Goal: Task Accomplishment & Management: Use online tool/utility

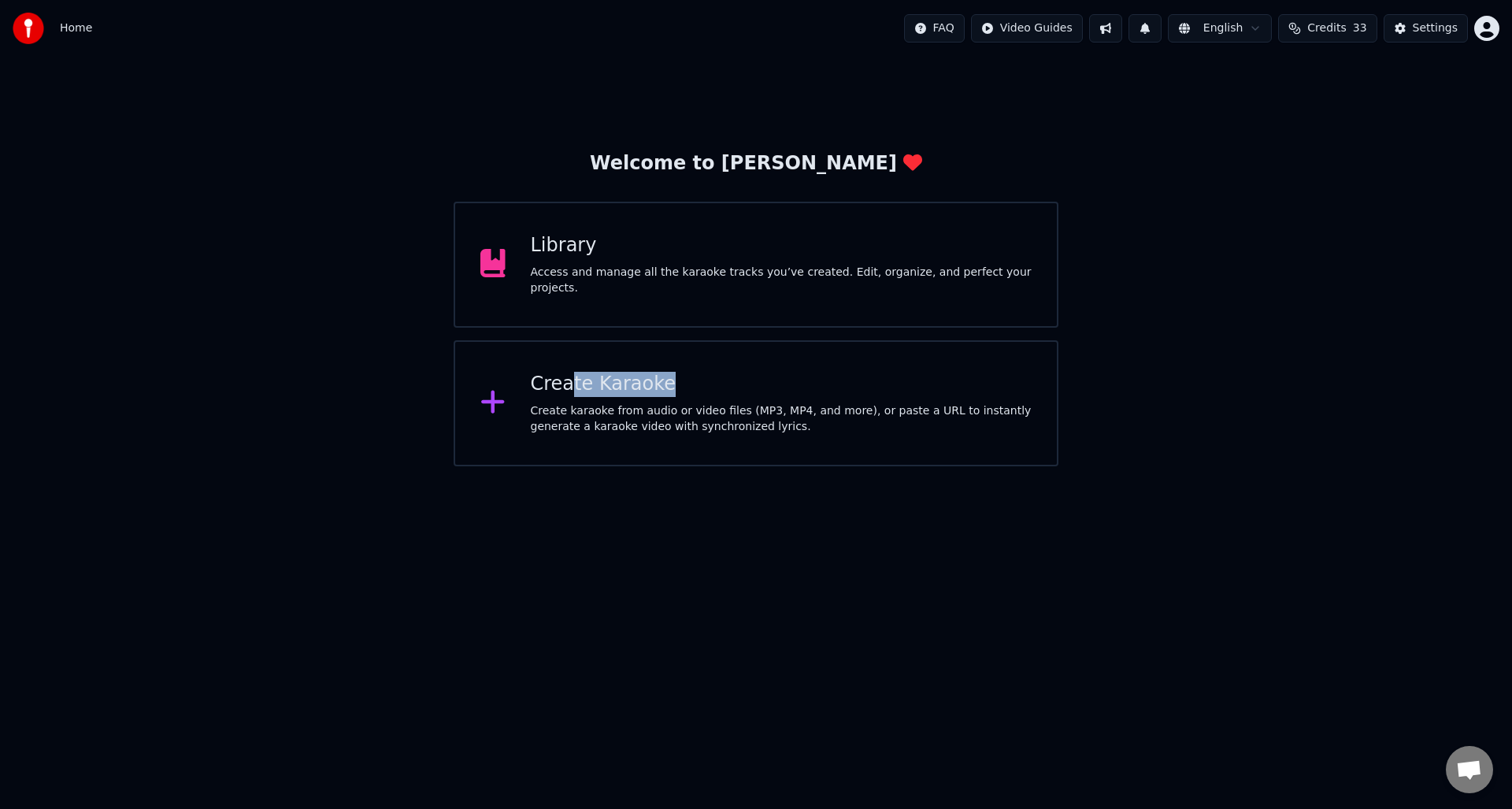
click at [568, 395] on div "Create Karaoke Create karaoke from audio or video files (MP3, MP4, and more), o…" at bounding box center [781, 404] width 501 height 63
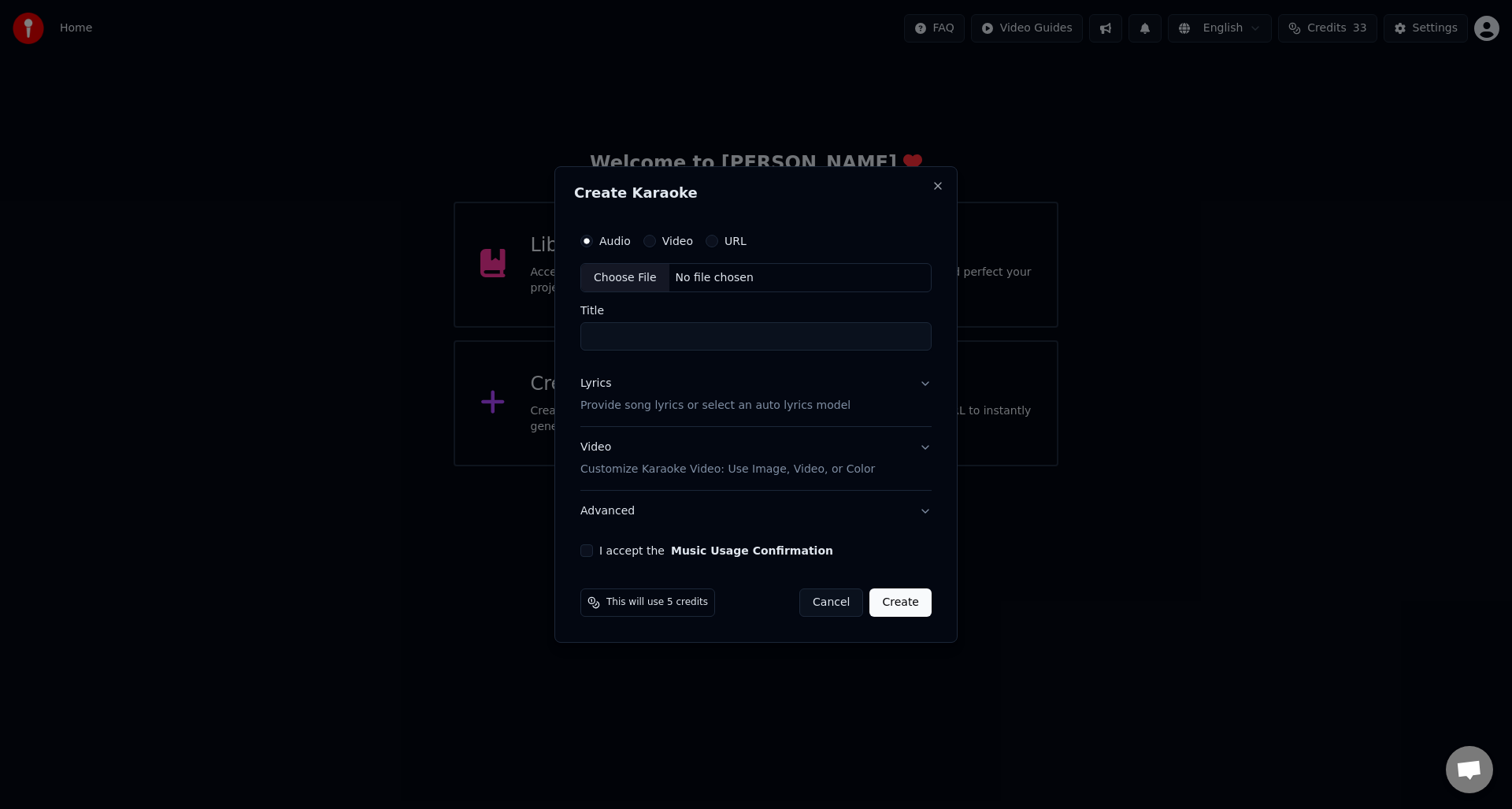
click at [620, 275] on div "Choose File" at bounding box center [625, 278] width 88 height 28
click at [590, 337] on input "**********" at bounding box center [756, 337] width 357 height 28
type input "**********"
click at [626, 405] on p "Provide song lyrics or select an auto lyrics model" at bounding box center [713, 406] width 270 height 16
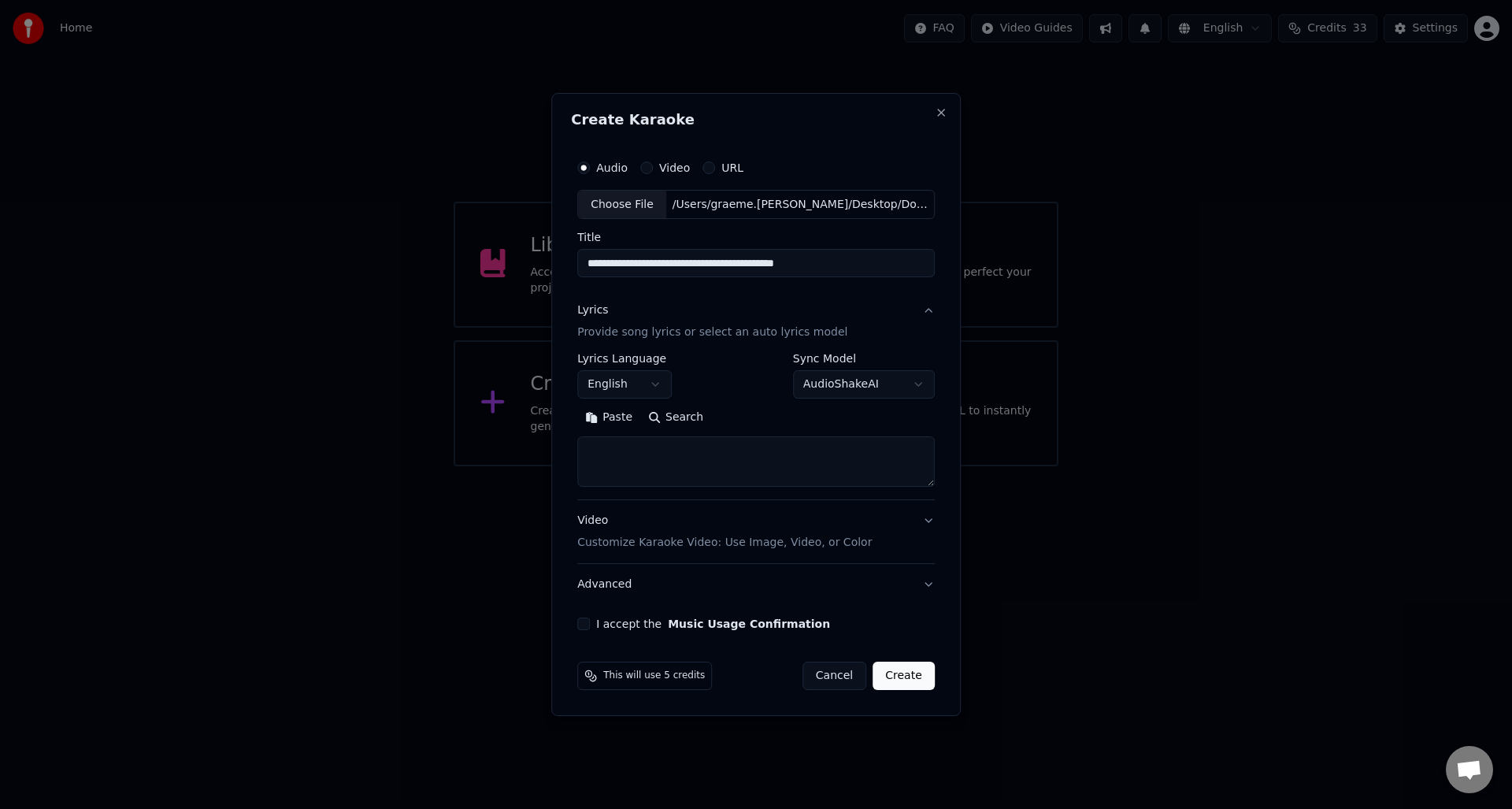
click at [606, 443] on textarea at bounding box center [756, 462] width 357 height 51
paste textarea "**********"
type textarea "**********"
click at [587, 623] on button "I accept the Music Usage Confirmation" at bounding box center [583, 623] width 12 height 12
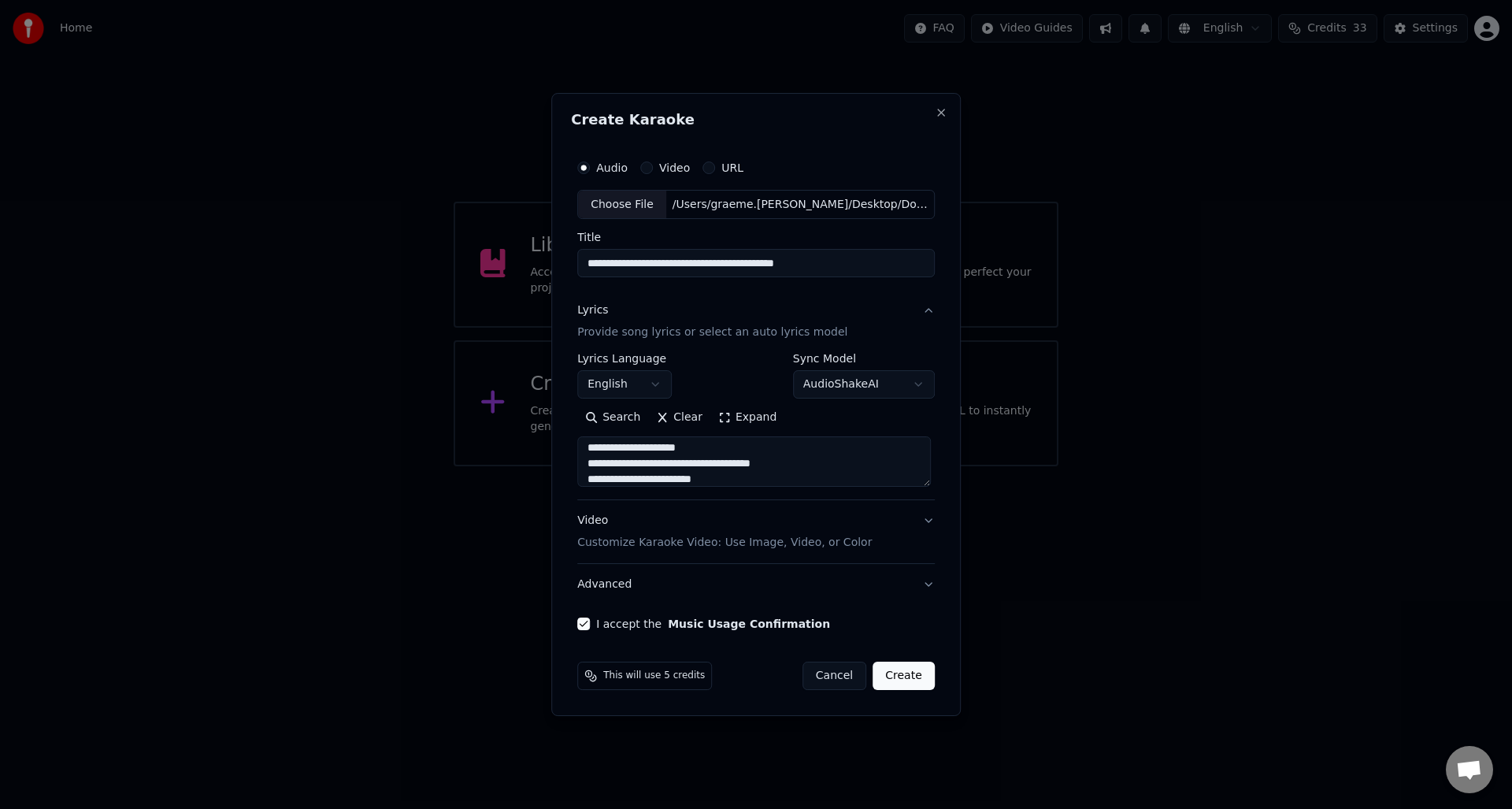
click at [906, 675] on button "Create" at bounding box center [903, 676] width 62 height 28
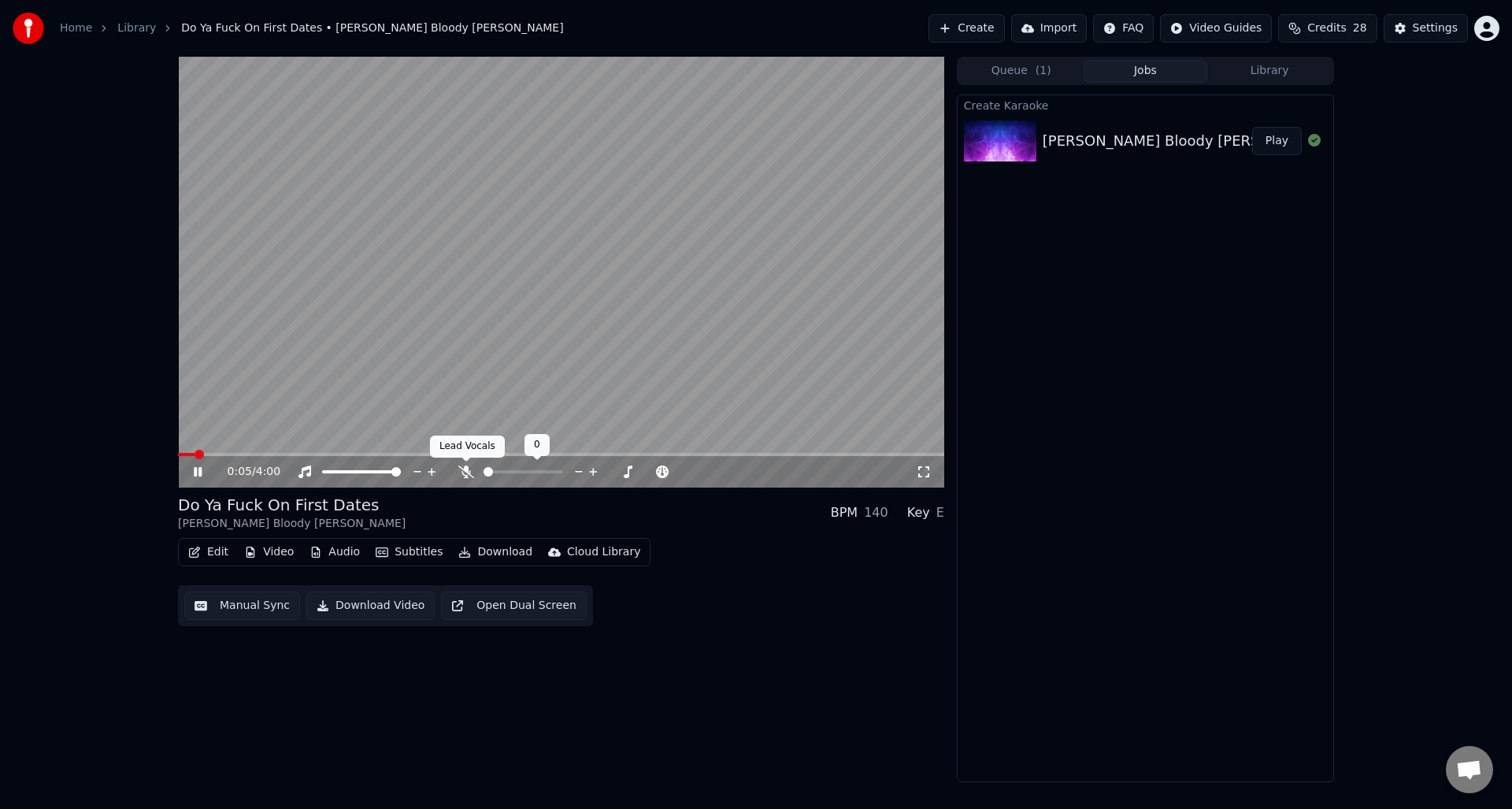
click at [464, 467] on icon at bounding box center [466, 472] width 16 height 12
click at [198, 469] on icon at bounding box center [209, 472] width 37 height 12
click at [227, 603] on button "Manual Sync" at bounding box center [242, 606] width 116 height 28
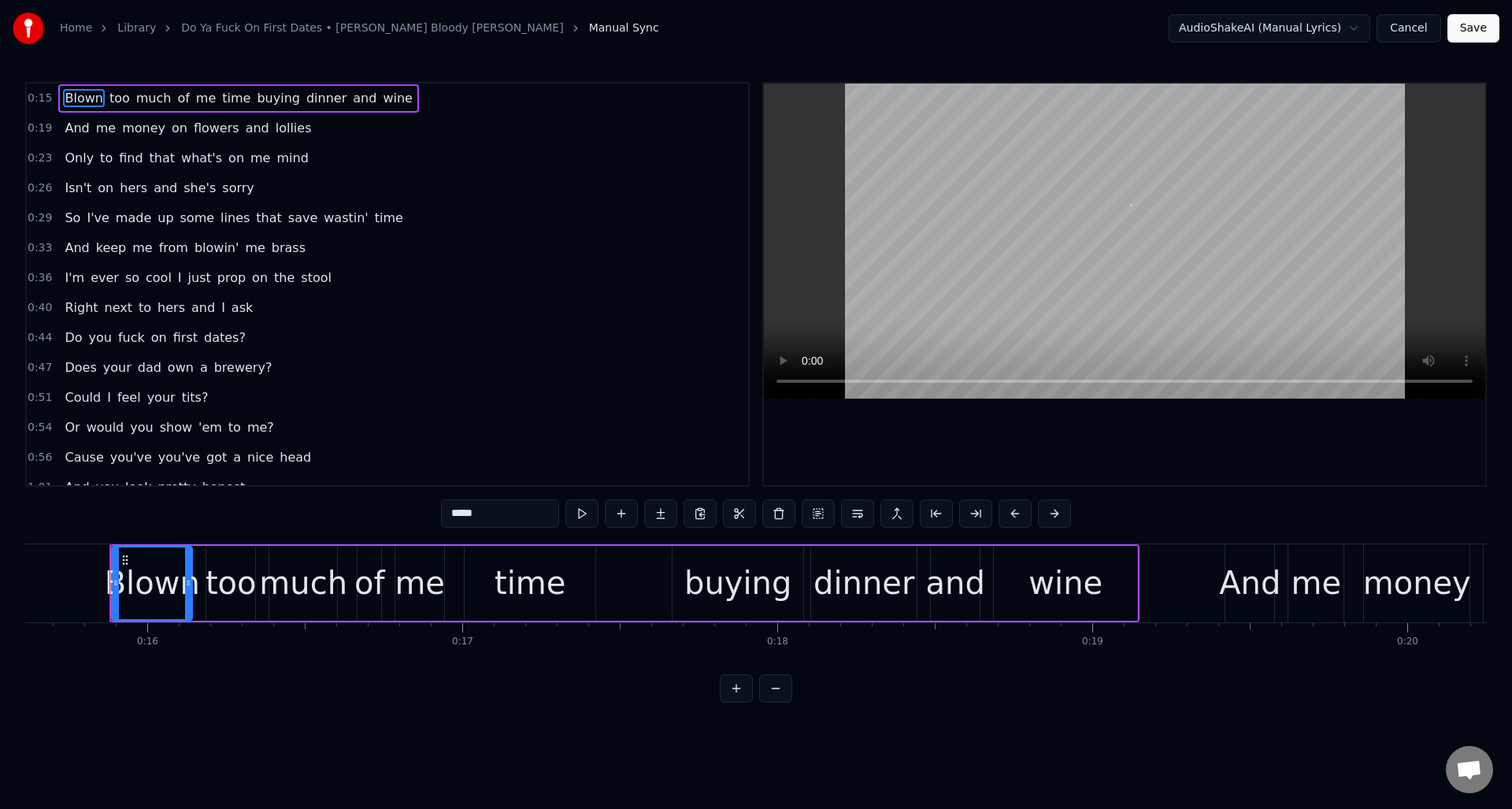
scroll to position [0, 4922]
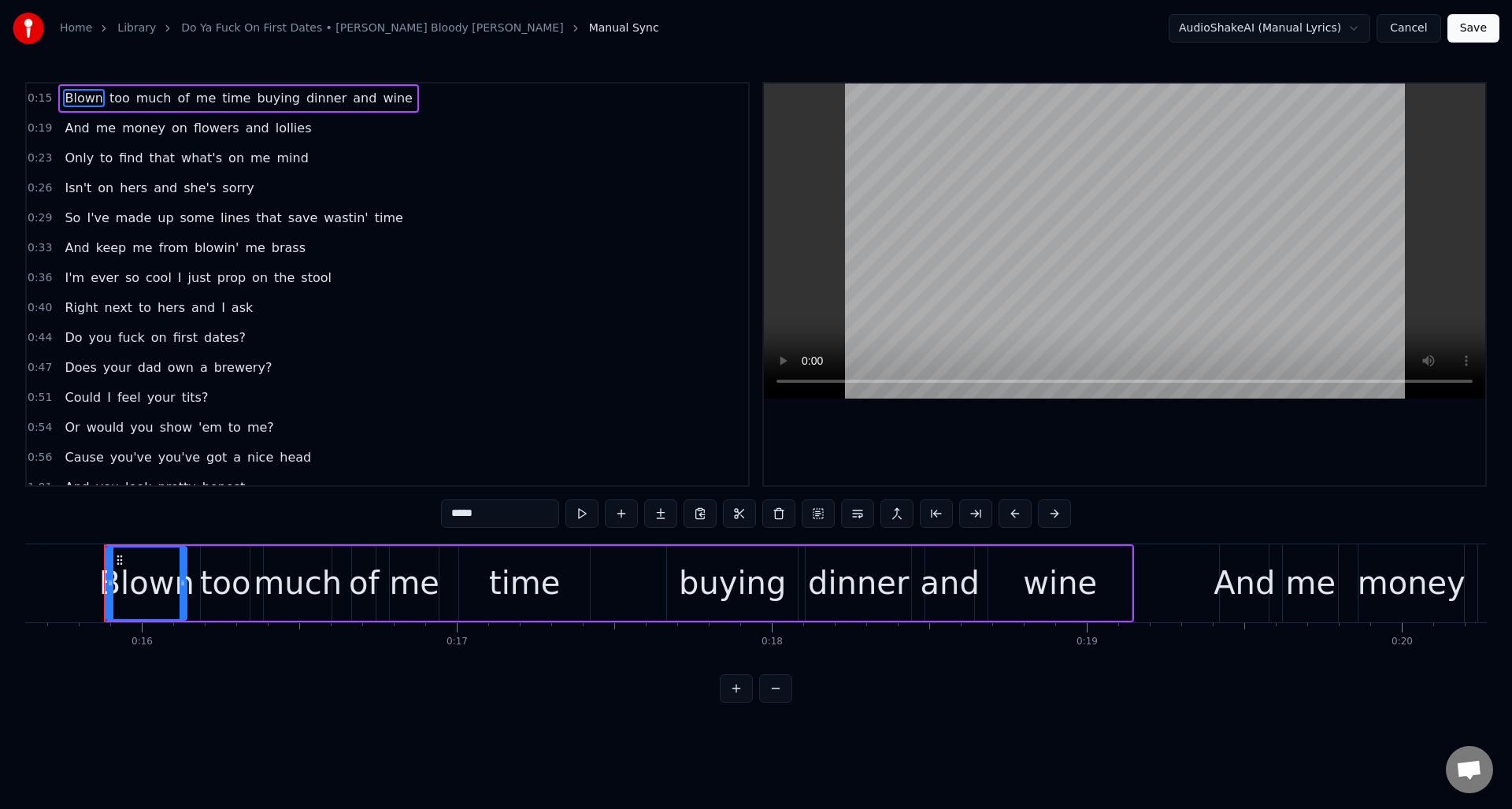
click at [300, 425] on div "0:54 Or would you show 'em to me?" at bounding box center [387, 428] width 722 height 30
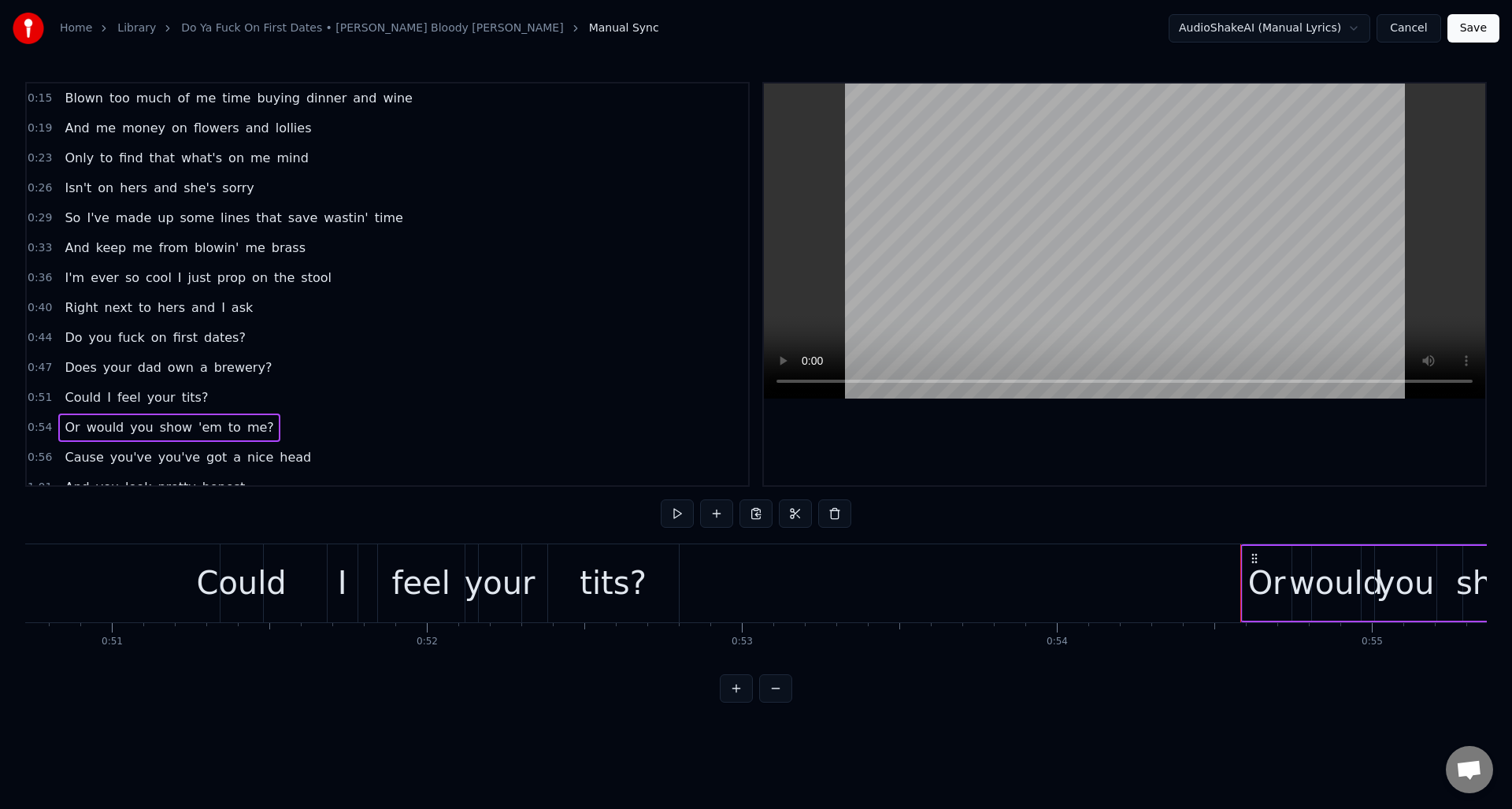
scroll to position [0, 17112]
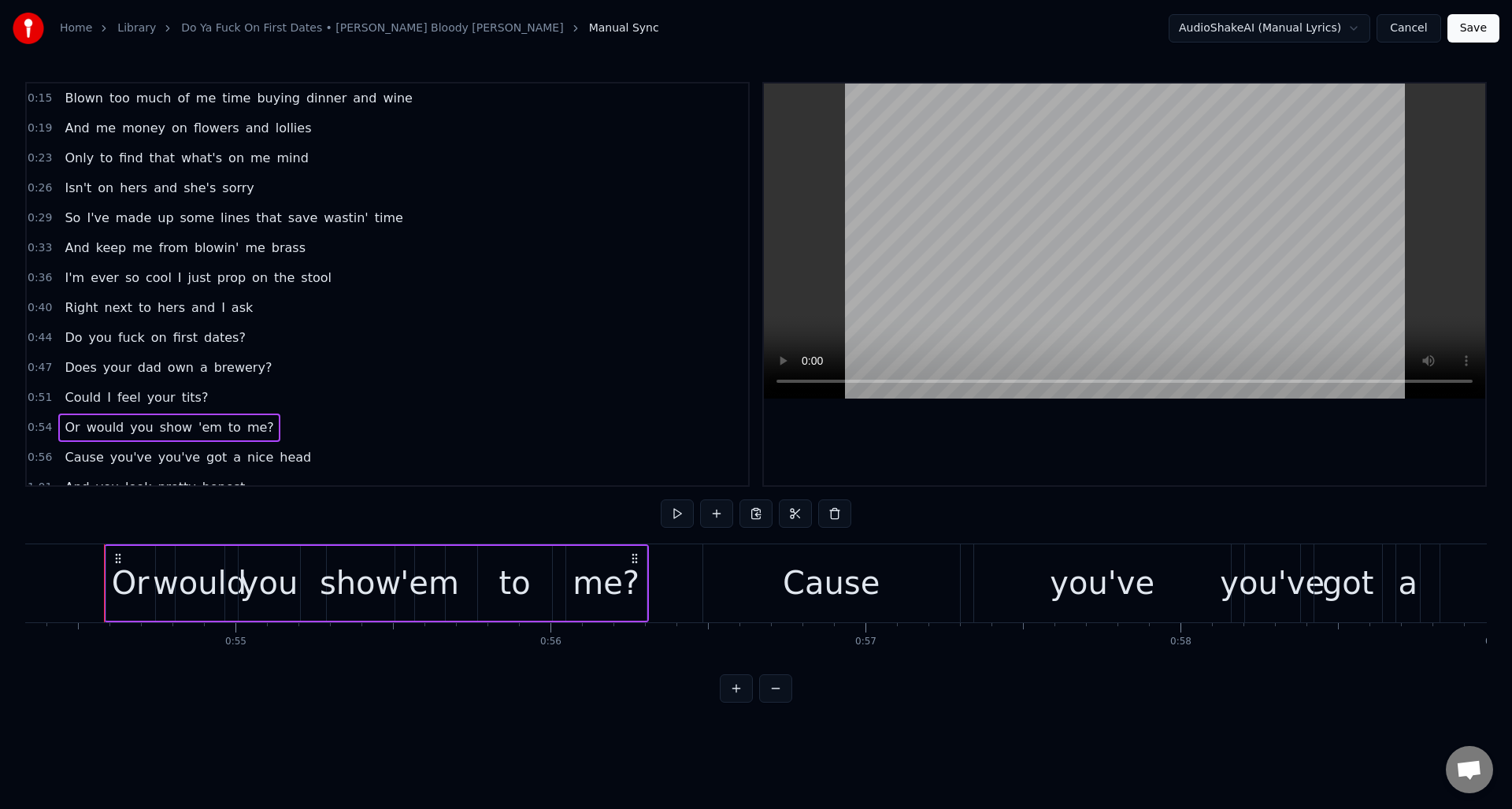
click at [323, 463] on div "0:56 Cause you've you've got a nice head" at bounding box center [387, 458] width 722 height 30
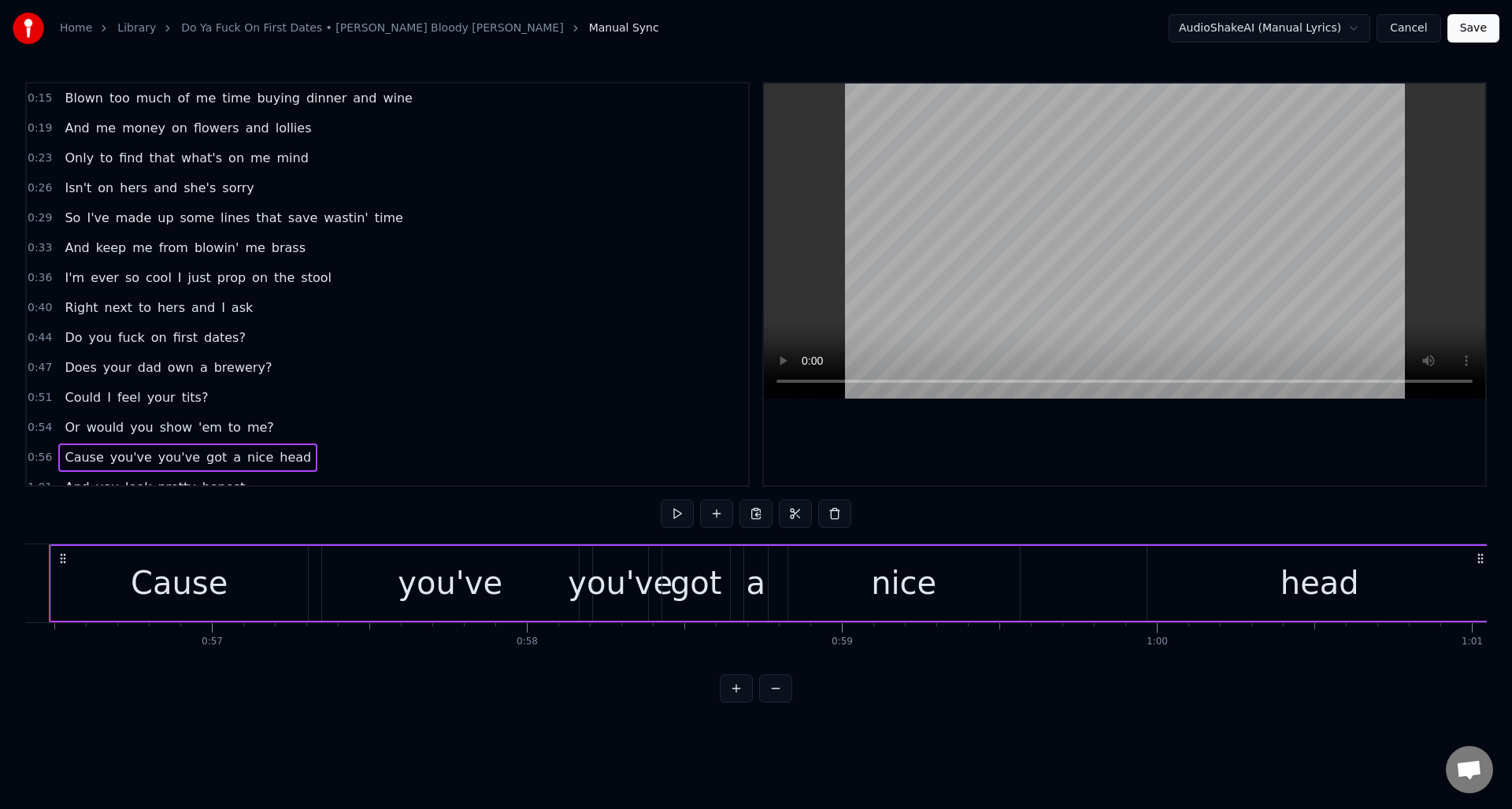
scroll to position [0, 17724]
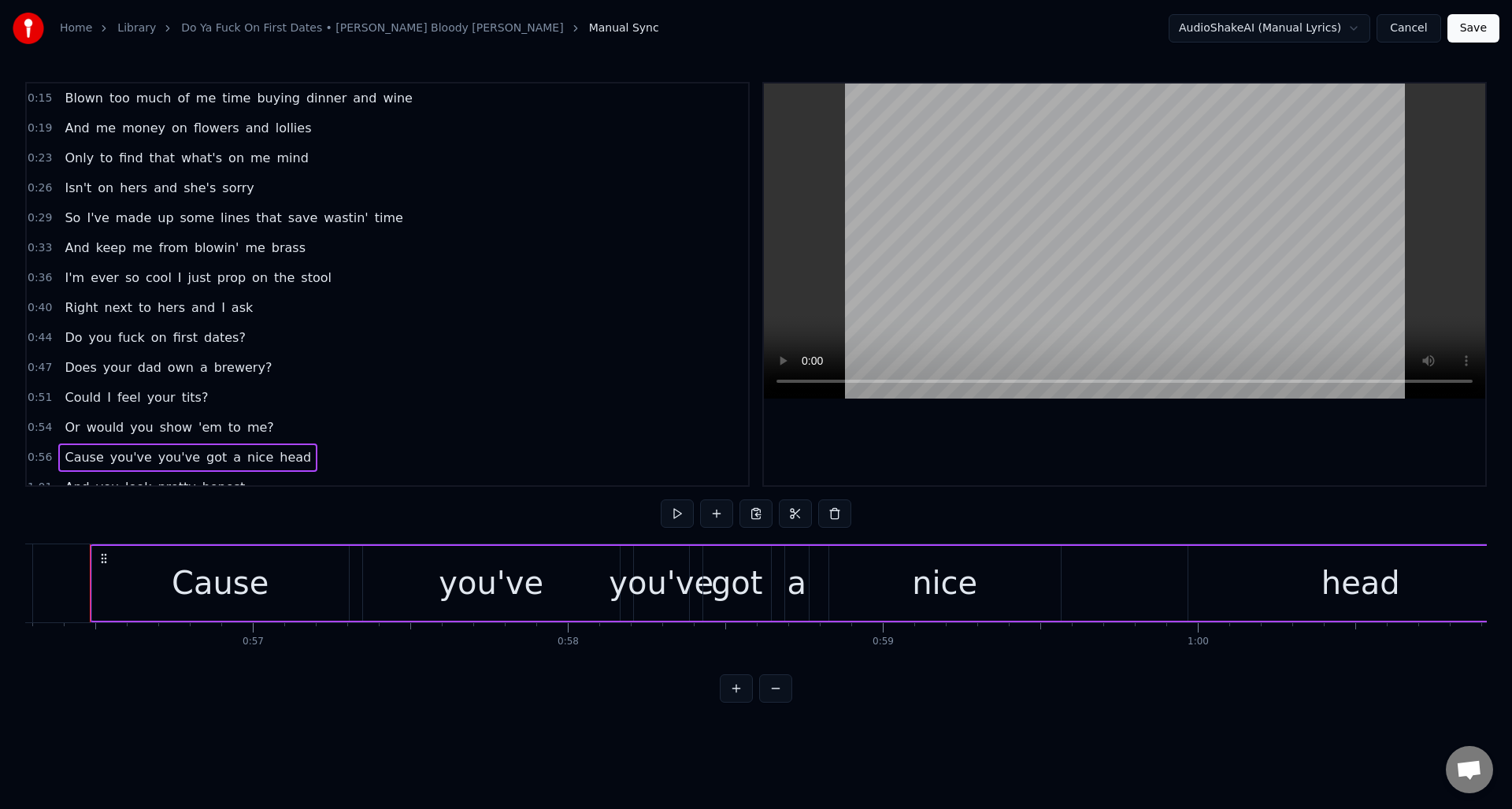
click at [526, 592] on div "you've" at bounding box center [490, 583] width 104 height 47
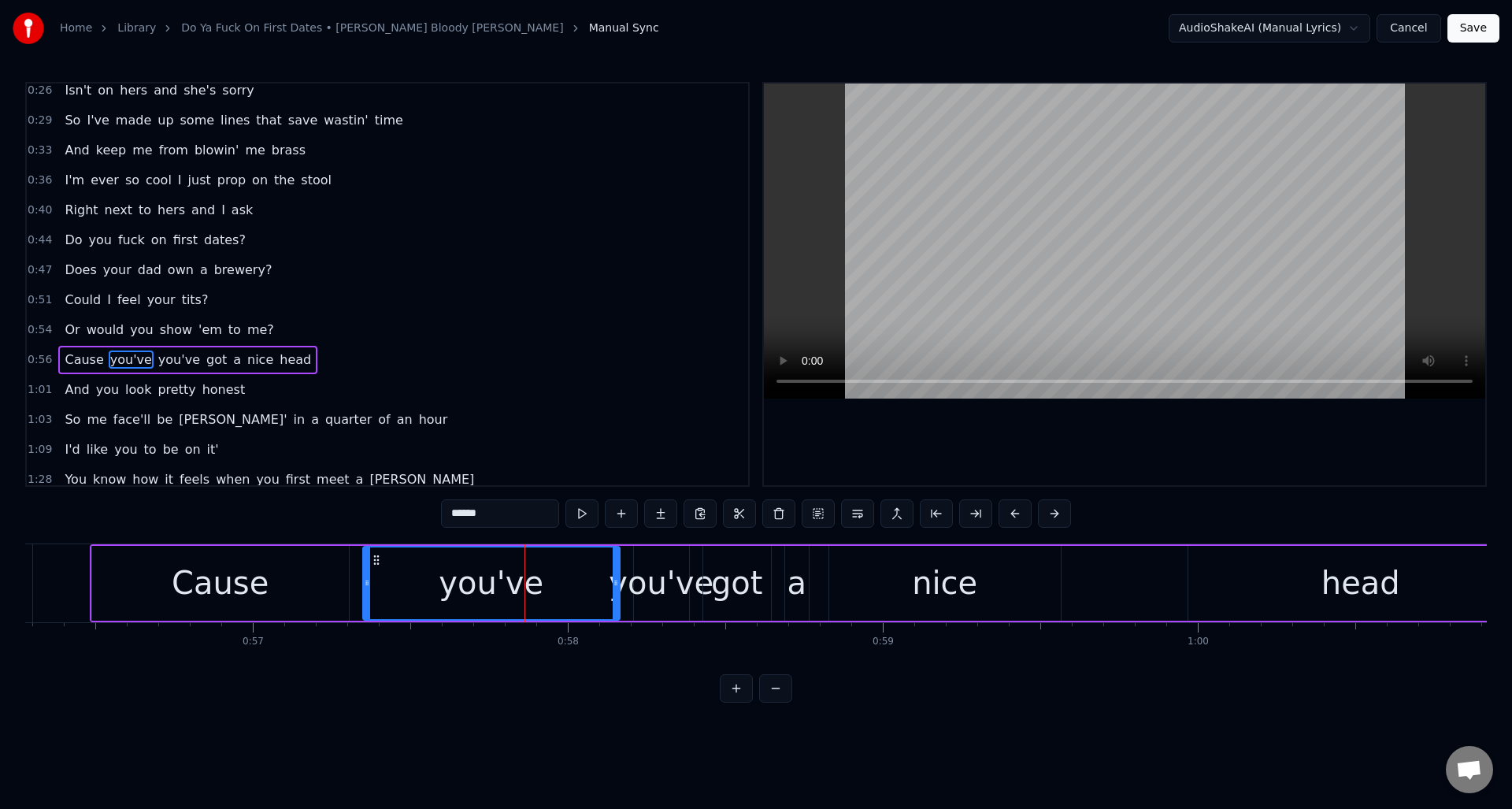
scroll to position [173, 0]
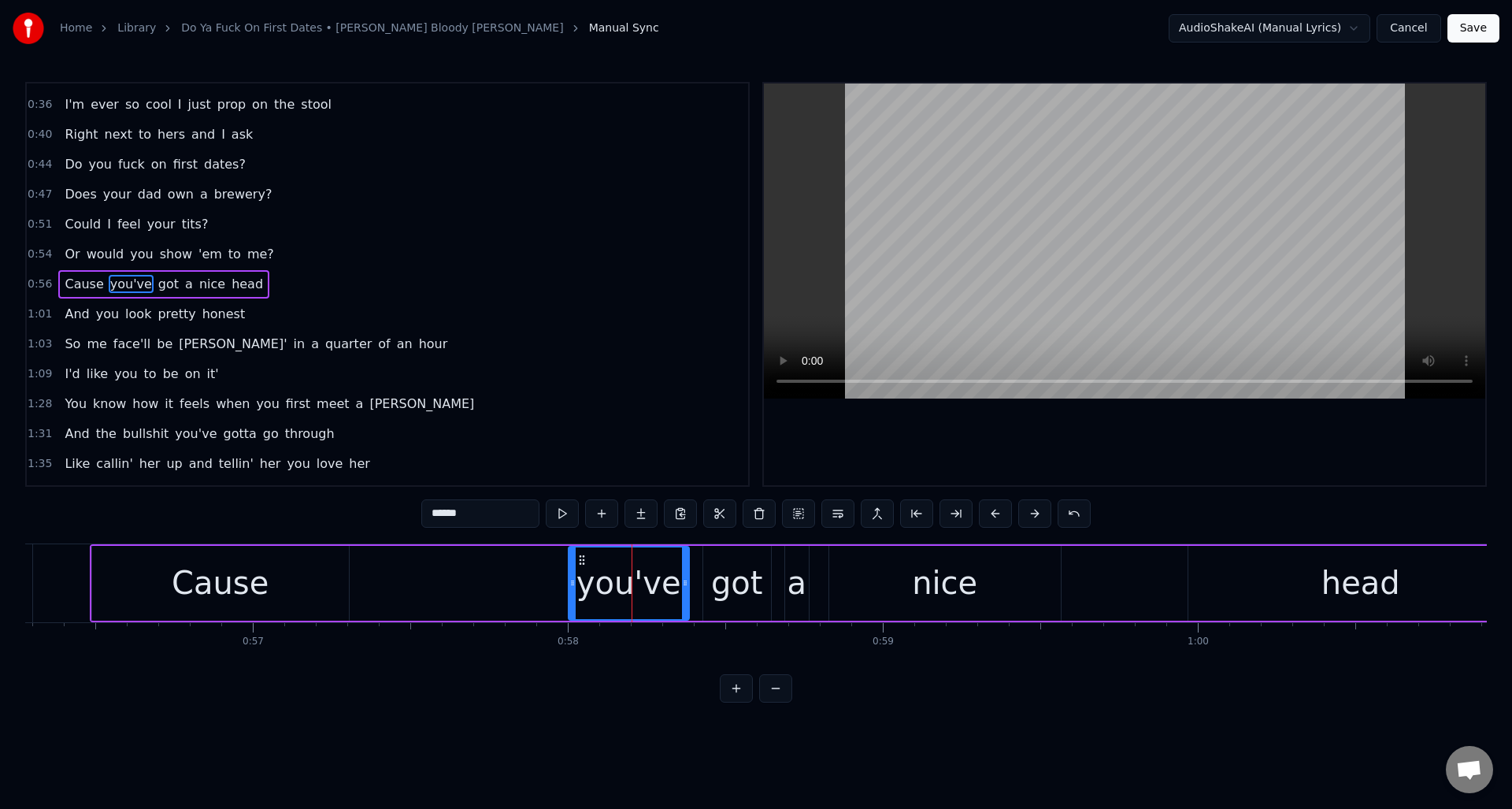
drag, startPoint x: 635, startPoint y: 574, endPoint x: 569, endPoint y: 579, distance: 66.2
click at [569, 579] on div at bounding box center [572, 583] width 7 height 71
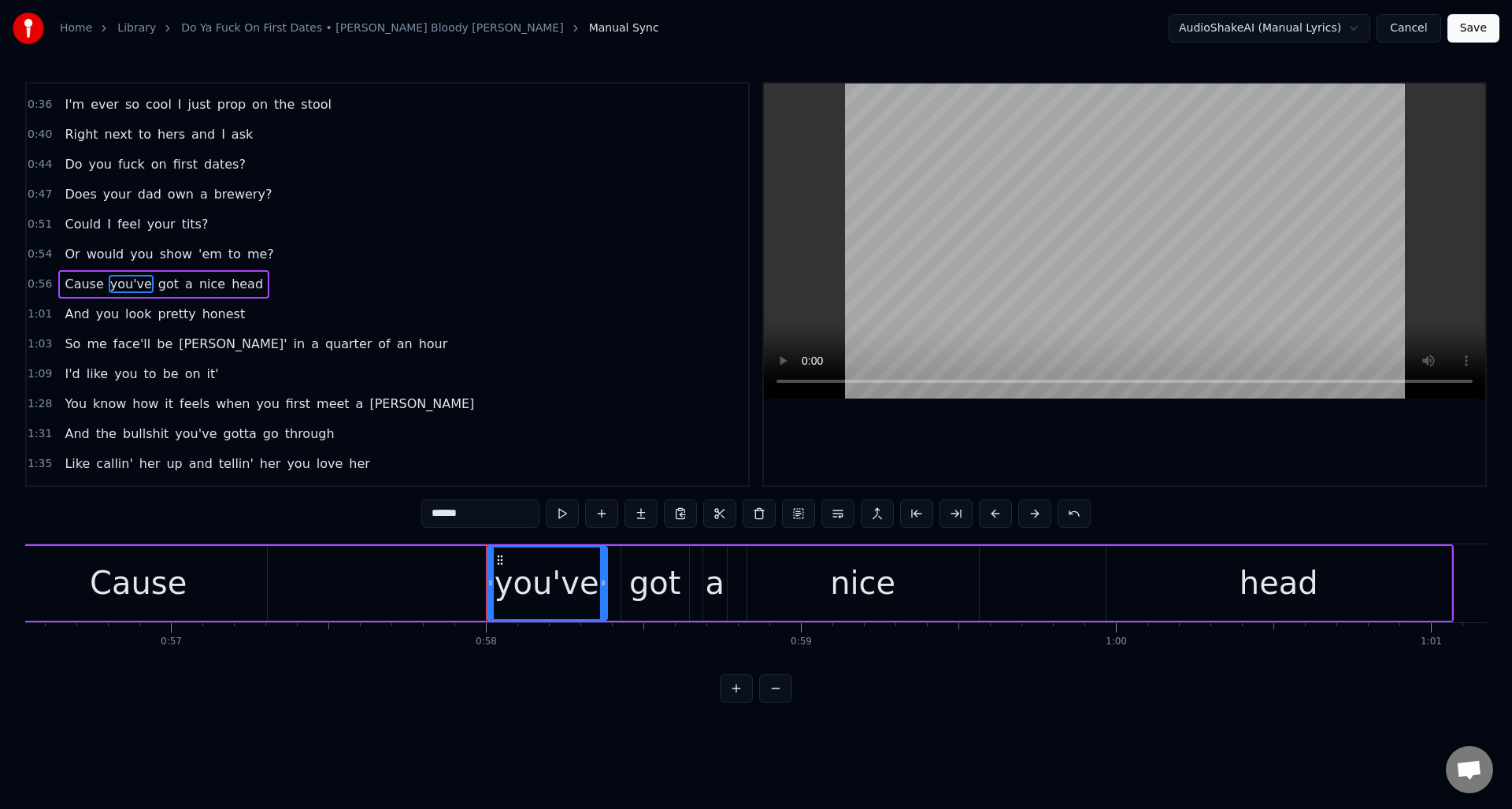
scroll to position [0, 17887]
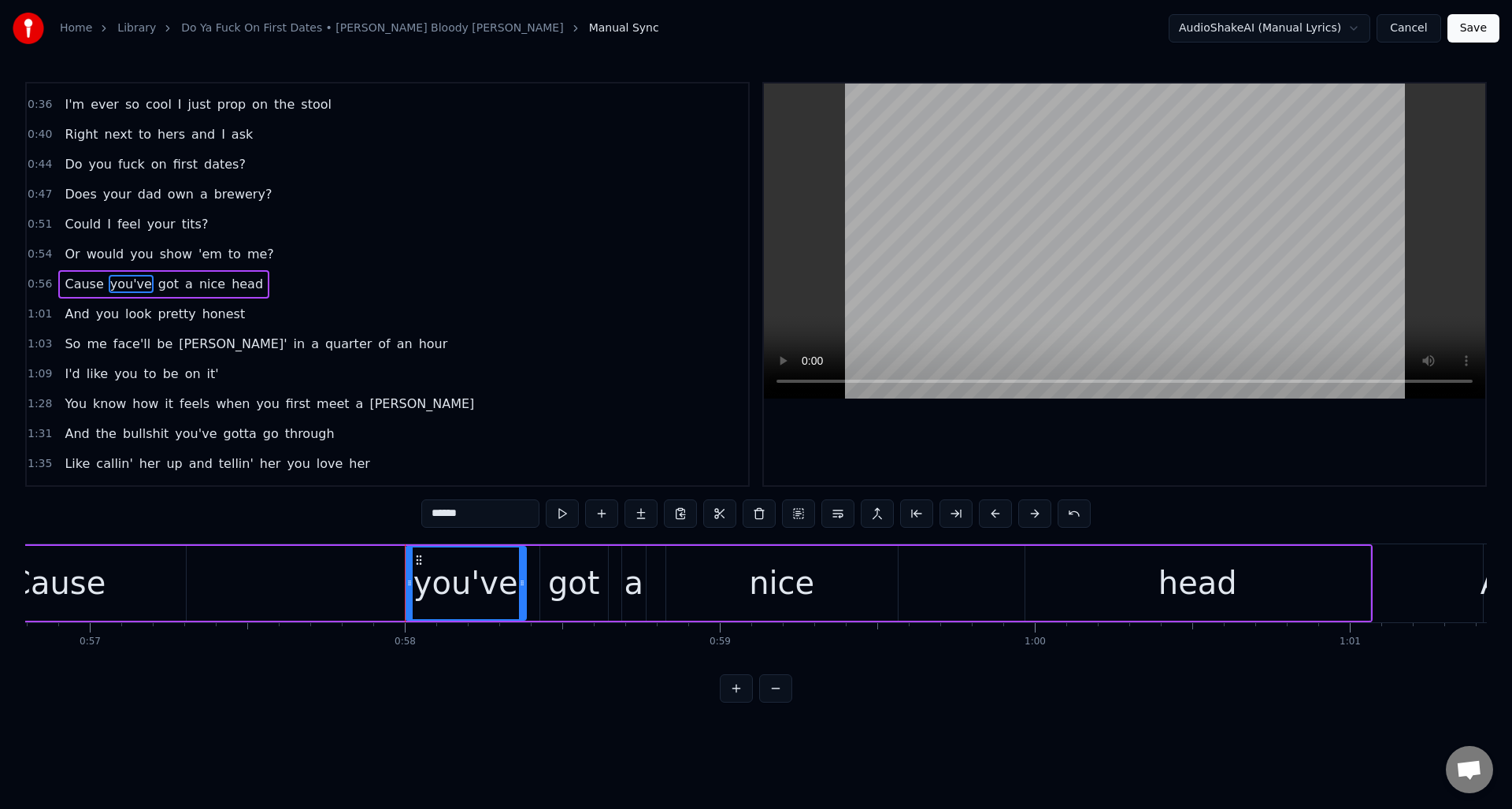
click at [1073, 571] on div "head" at bounding box center [1197, 584] width 345 height 75
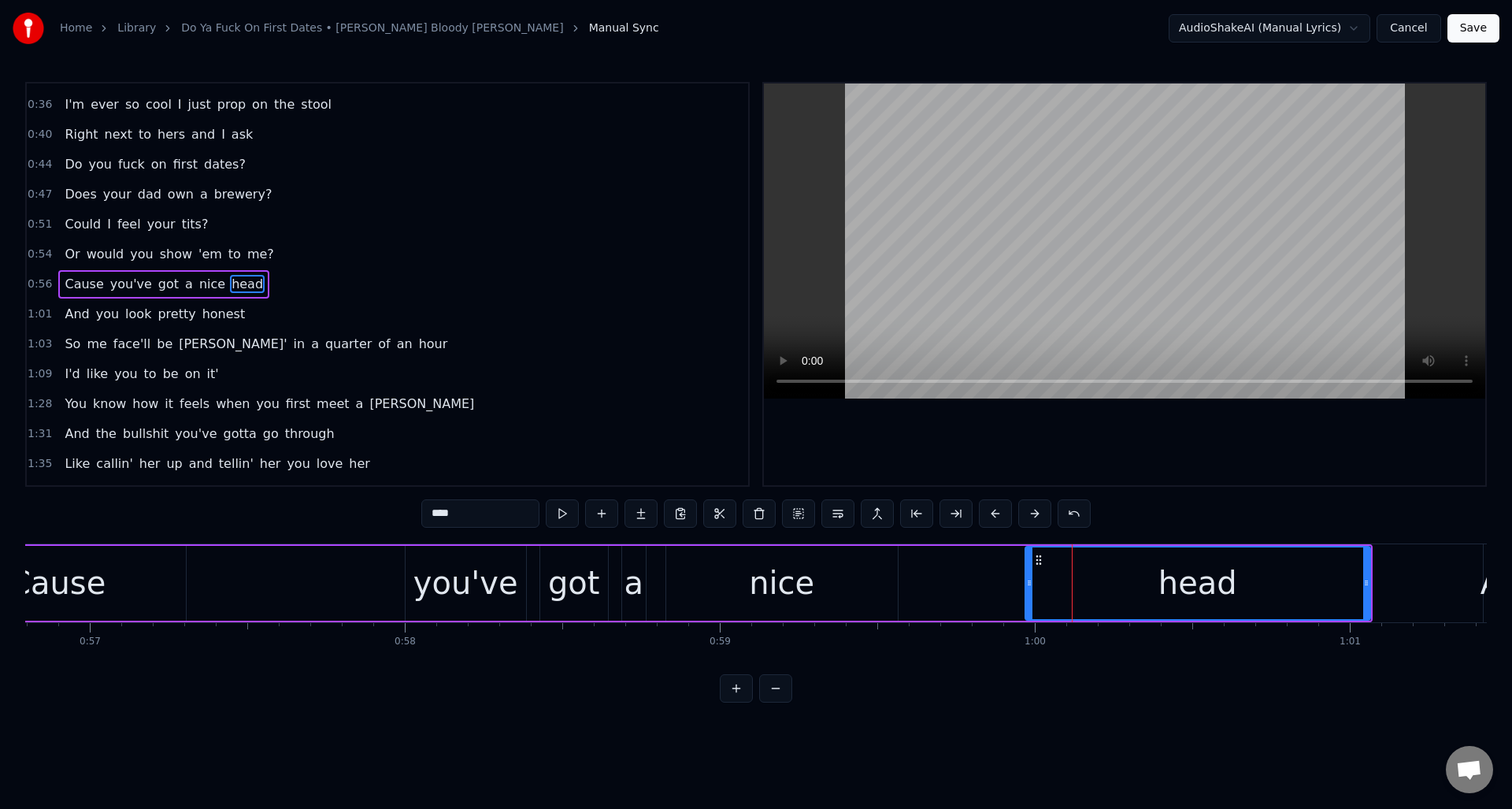
click at [867, 568] on div "nice" at bounding box center [781, 584] width 231 height 75
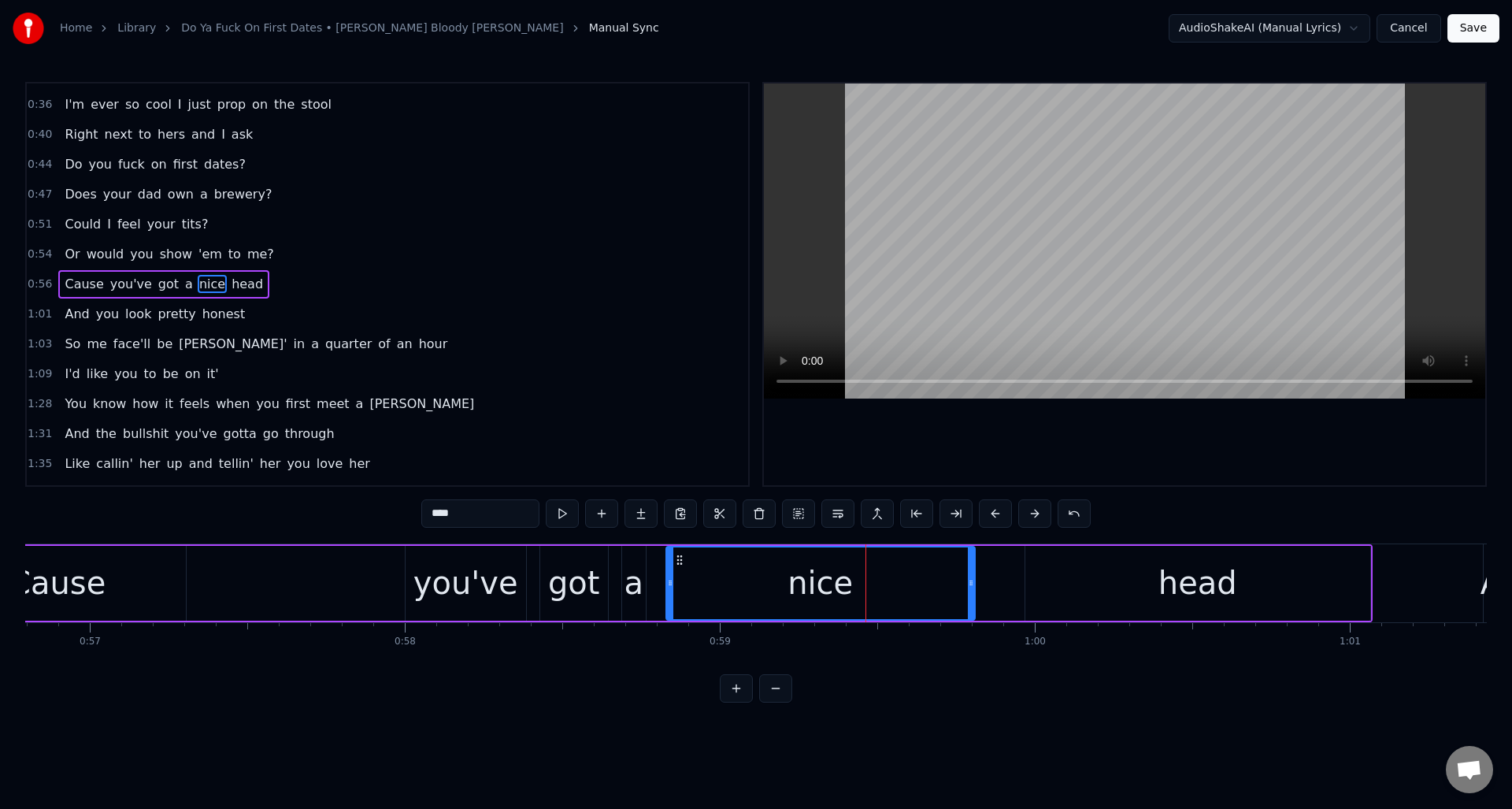
drag, startPoint x: 895, startPoint y: 574, endPoint x: 972, endPoint y: 574, distance: 77.0
click at [972, 574] on div at bounding box center [971, 583] width 7 height 71
click at [562, 513] on button at bounding box center [563, 514] width 33 height 28
click at [563, 512] on button at bounding box center [563, 514] width 33 height 28
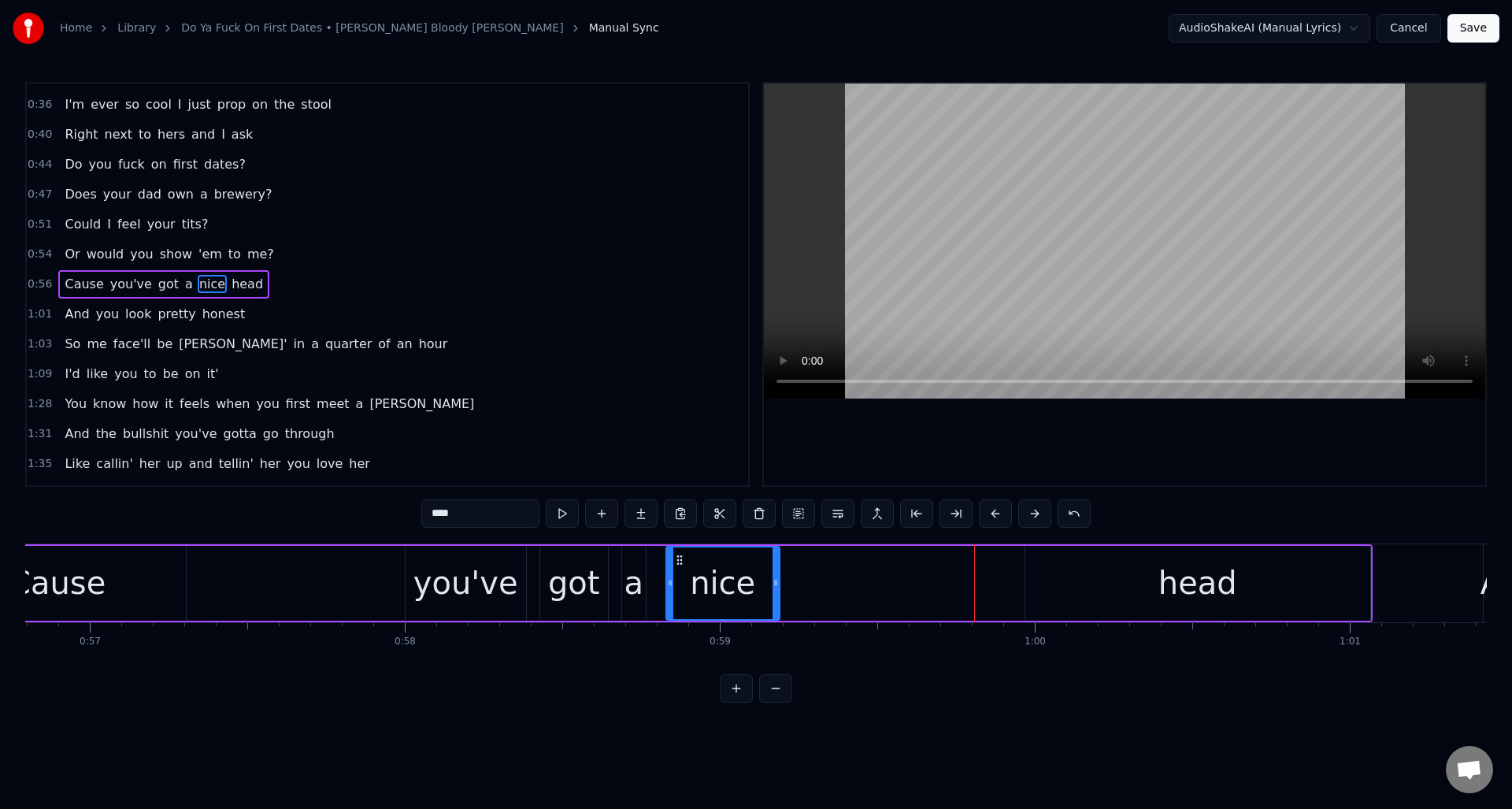
drag, startPoint x: 972, startPoint y: 574, endPoint x: 861, endPoint y: 579, distance: 111.1
click at [777, 585] on div at bounding box center [775, 583] width 7 height 71
click at [1080, 570] on div "head" at bounding box center [1197, 584] width 345 height 75
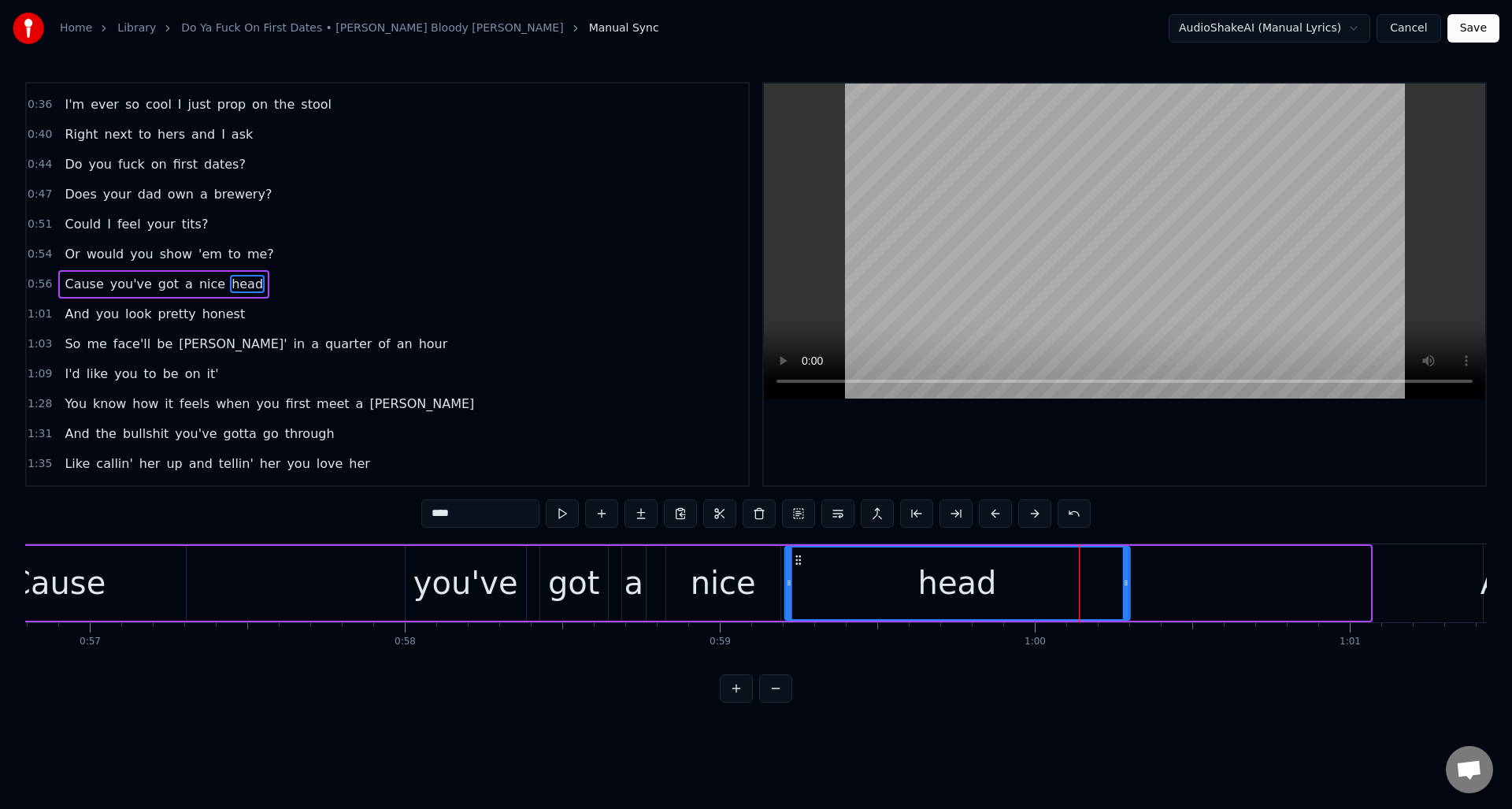
drag, startPoint x: 1036, startPoint y: 560, endPoint x: 795, endPoint y: 567, distance: 241.1
click at [795, 567] on div "head" at bounding box center [956, 583] width 343 height 71
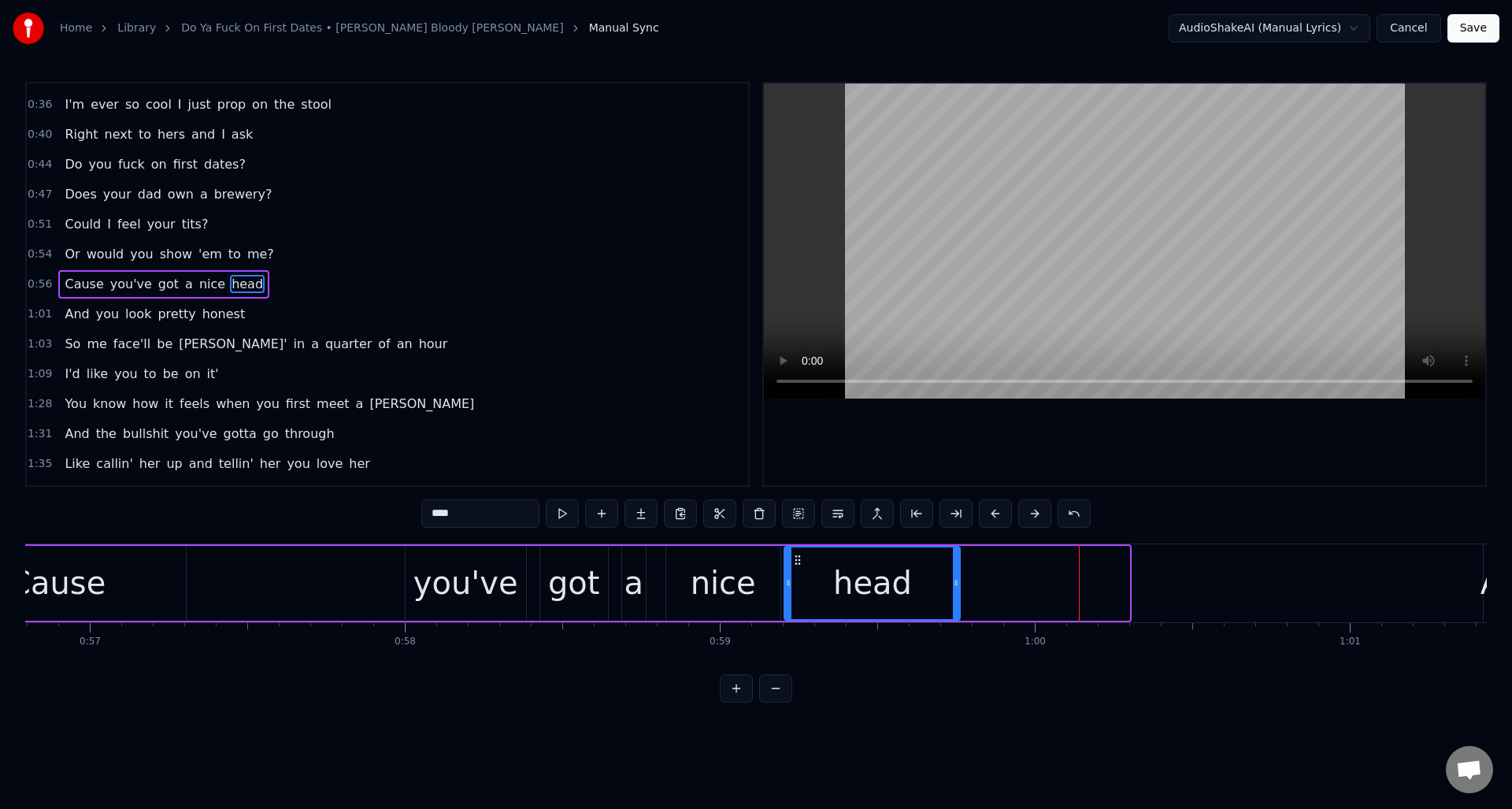
drag, startPoint x: 1127, startPoint y: 583, endPoint x: 958, endPoint y: 592, distance: 169.2
click at [958, 592] on div at bounding box center [956, 583] width 7 height 71
click at [558, 515] on button at bounding box center [563, 514] width 33 height 28
click at [715, 586] on div "nice" at bounding box center [722, 583] width 65 height 47
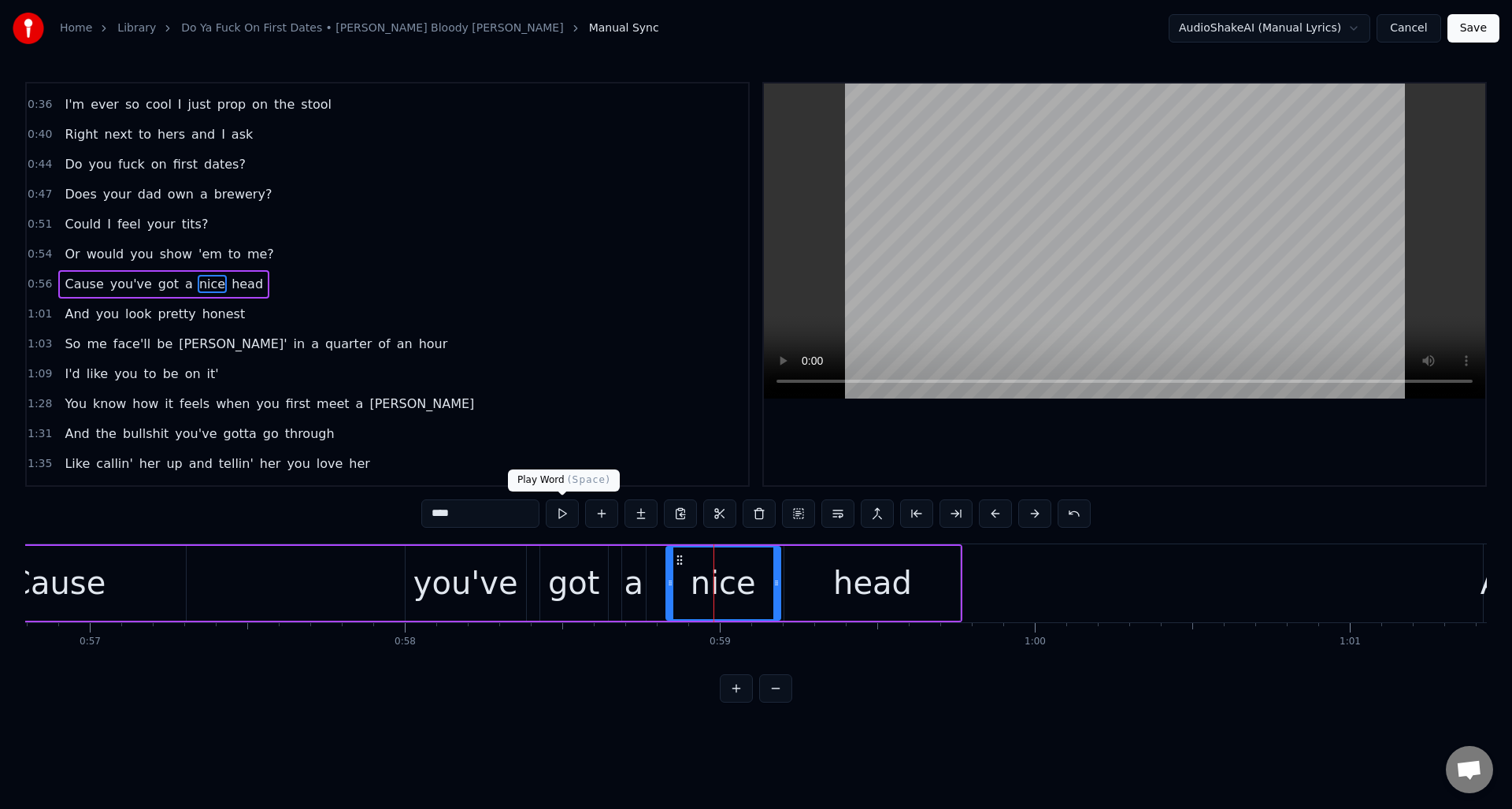
click at [568, 516] on button at bounding box center [563, 514] width 33 height 28
drag, startPoint x: 772, startPoint y: 583, endPoint x: 753, endPoint y: 586, distance: 19.2
click at [753, 586] on icon at bounding box center [756, 583] width 7 height 12
click at [801, 574] on div "head" at bounding box center [872, 584] width 176 height 75
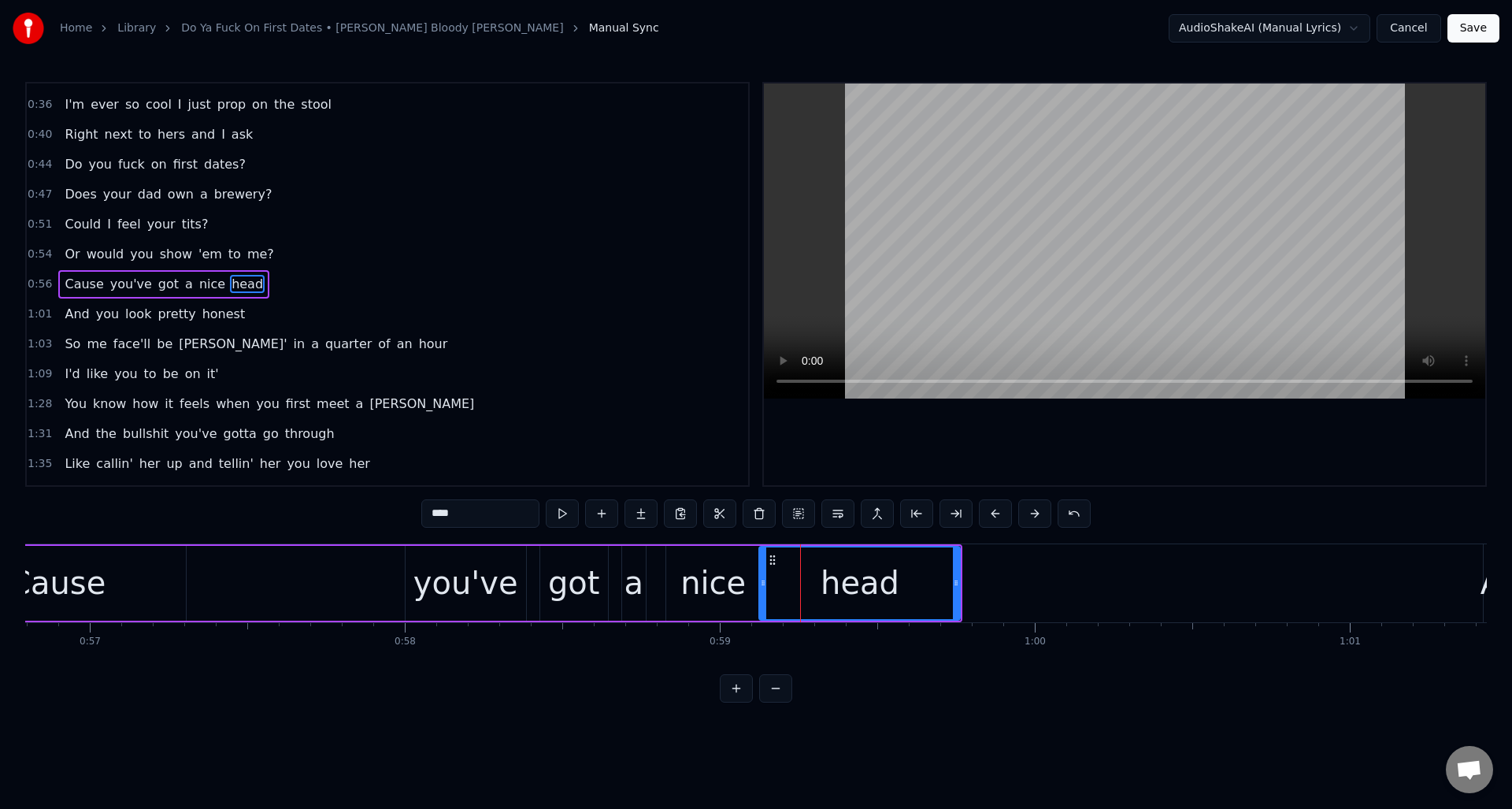
drag, startPoint x: 788, startPoint y: 577, endPoint x: 763, endPoint y: 580, distance: 25.2
click at [763, 580] on icon at bounding box center [763, 583] width 7 height 12
click at [634, 568] on div "a" at bounding box center [634, 583] width 20 height 47
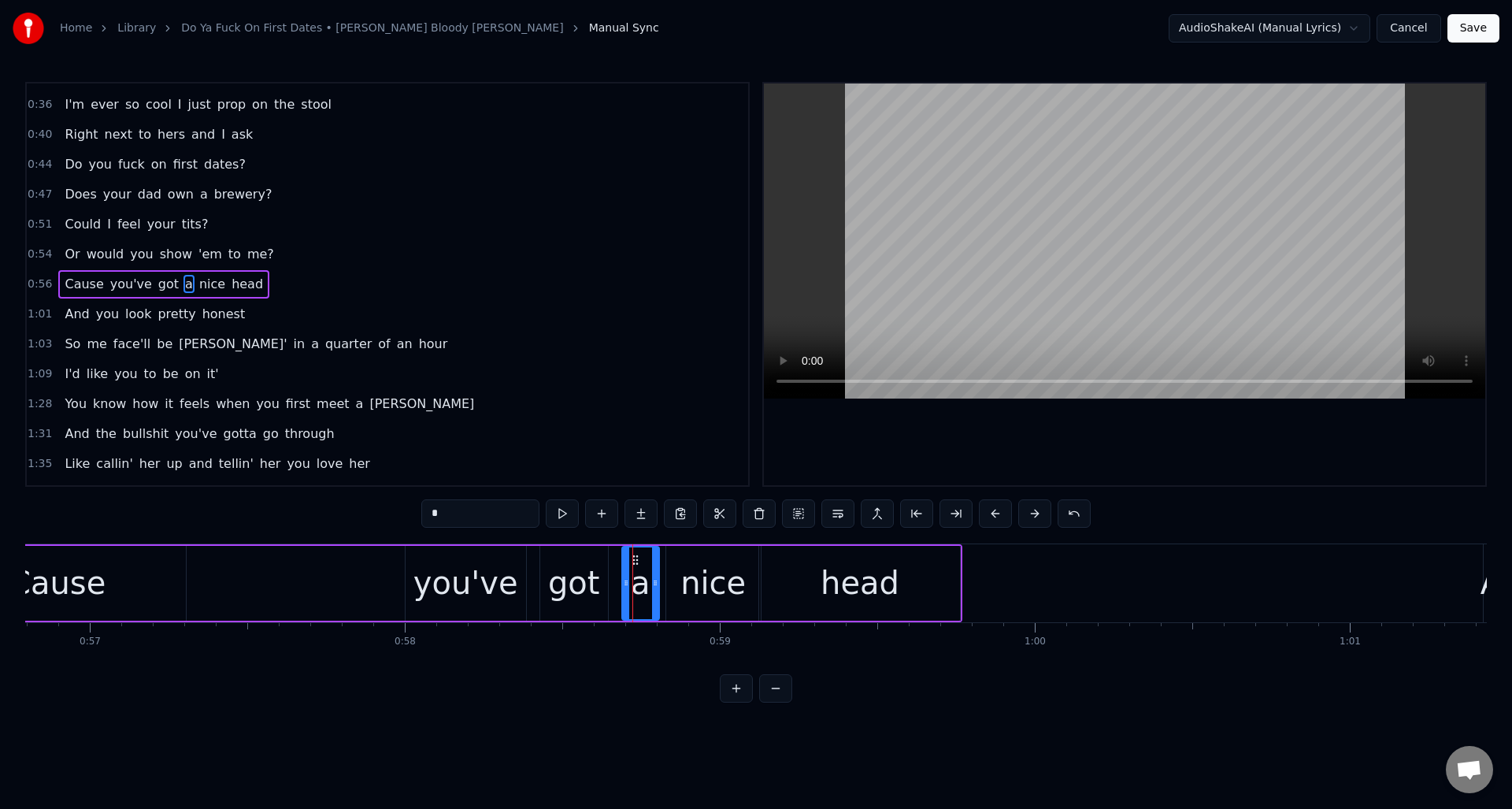
drag, startPoint x: 641, startPoint y: 566, endPoint x: 655, endPoint y: 566, distance: 14.0
click at [655, 566] on div at bounding box center [655, 583] width 7 height 71
click at [563, 566] on div "got" at bounding box center [573, 583] width 52 height 47
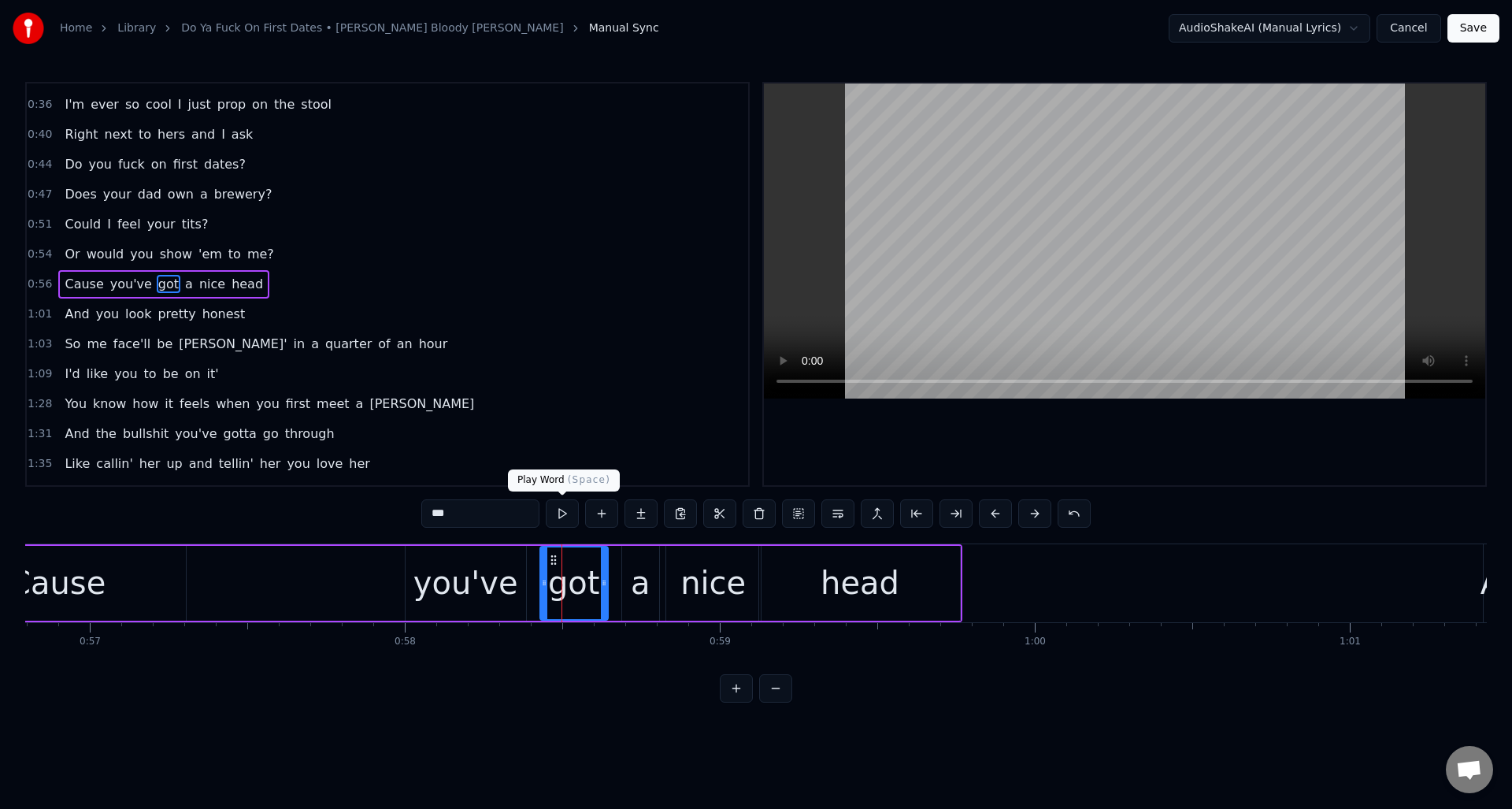
click at [561, 512] on button at bounding box center [563, 514] width 33 height 28
click at [583, 574] on div at bounding box center [583, 583] width 7 height 71
click at [632, 573] on div "a" at bounding box center [640, 583] width 20 height 47
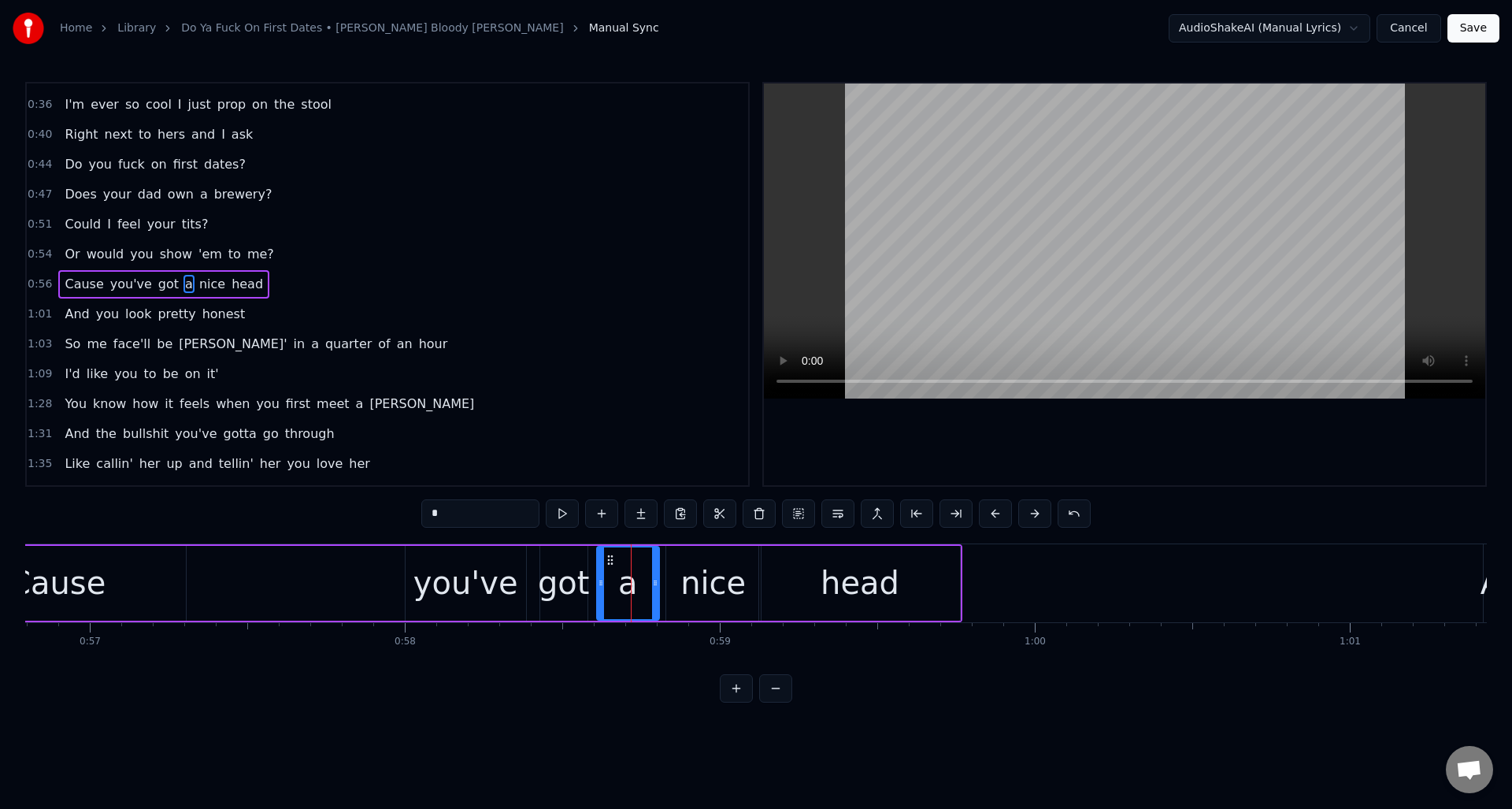
drag, startPoint x: 624, startPoint y: 574, endPoint x: 598, endPoint y: 578, distance: 26.3
click at [598, 578] on div at bounding box center [601, 583] width 7 height 71
click at [474, 566] on div "you've" at bounding box center [466, 583] width 104 height 47
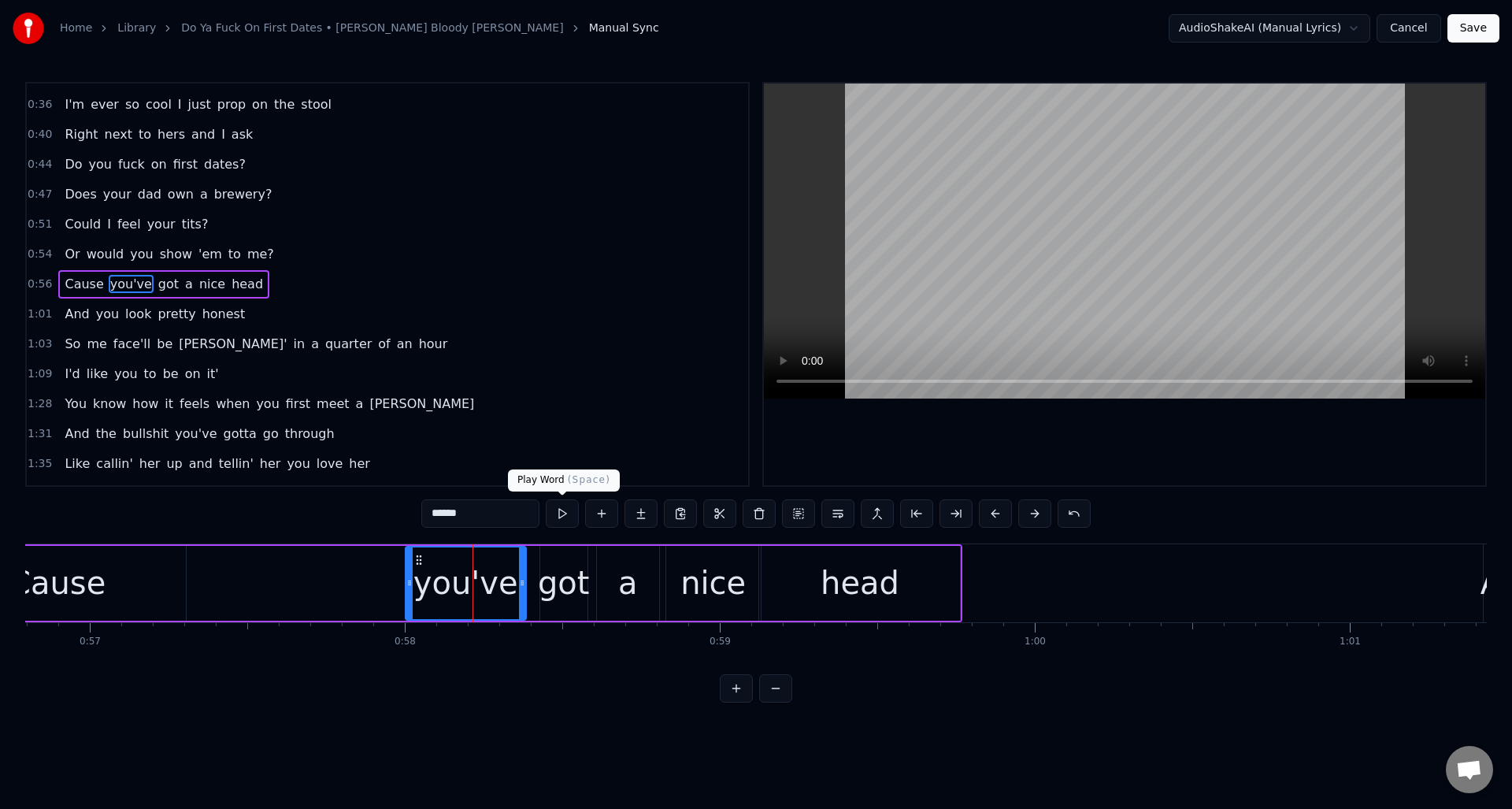
click at [558, 510] on button at bounding box center [563, 514] width 33 height 28
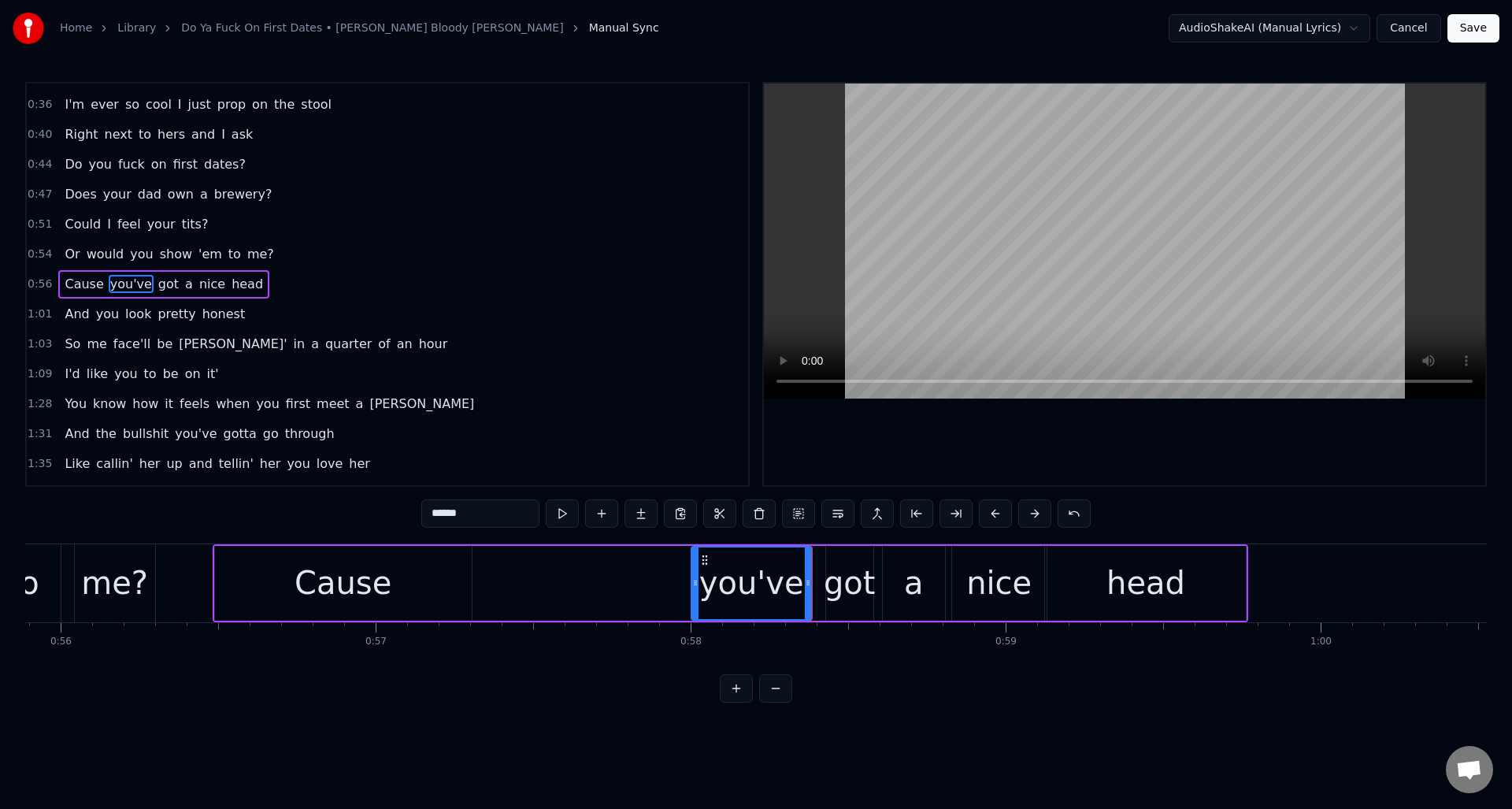
scroll to position [0, 17642]
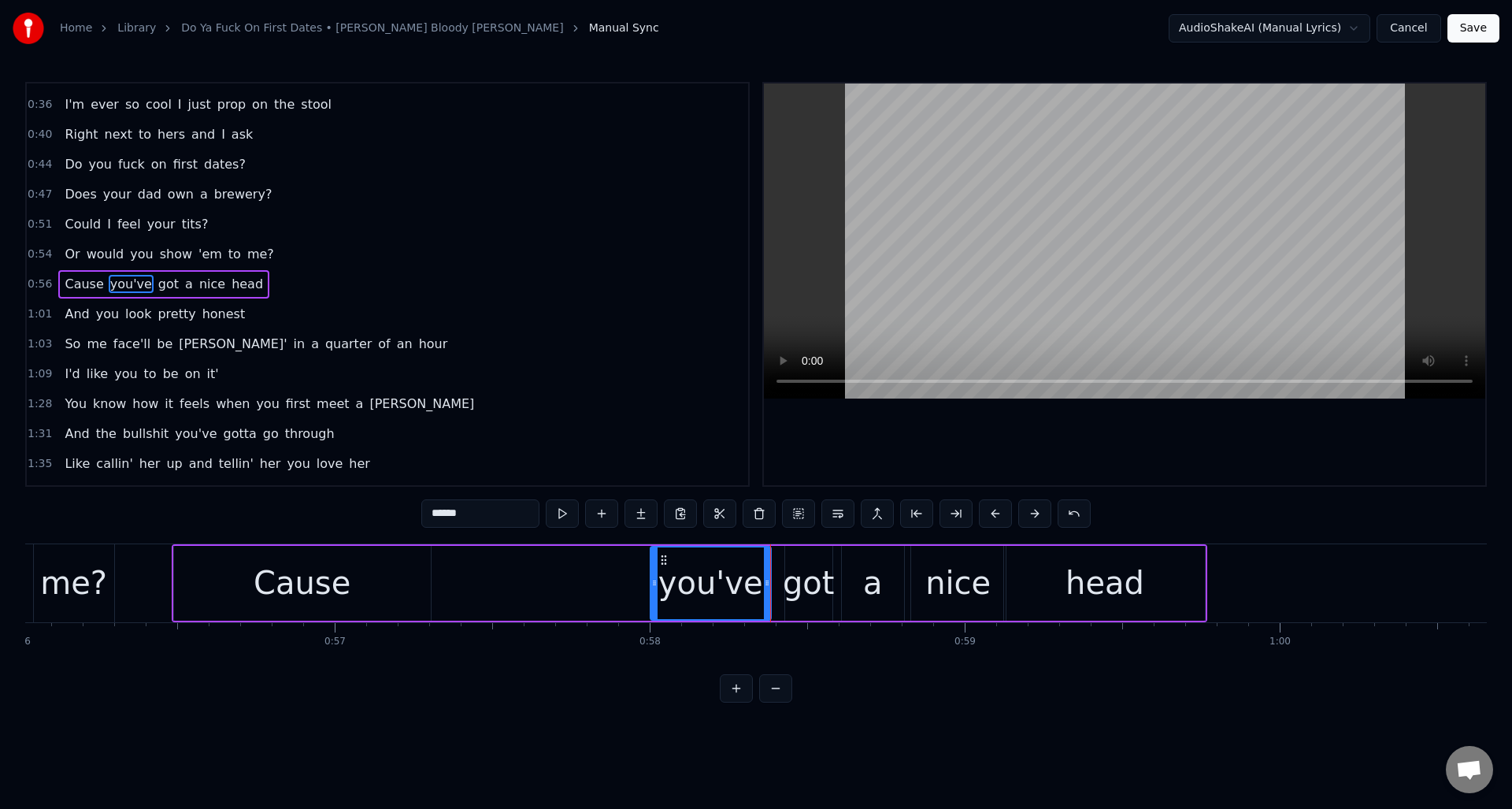
click at [350, 595] on div "Cause" at bounding box center [302, 584] width 257 height 75
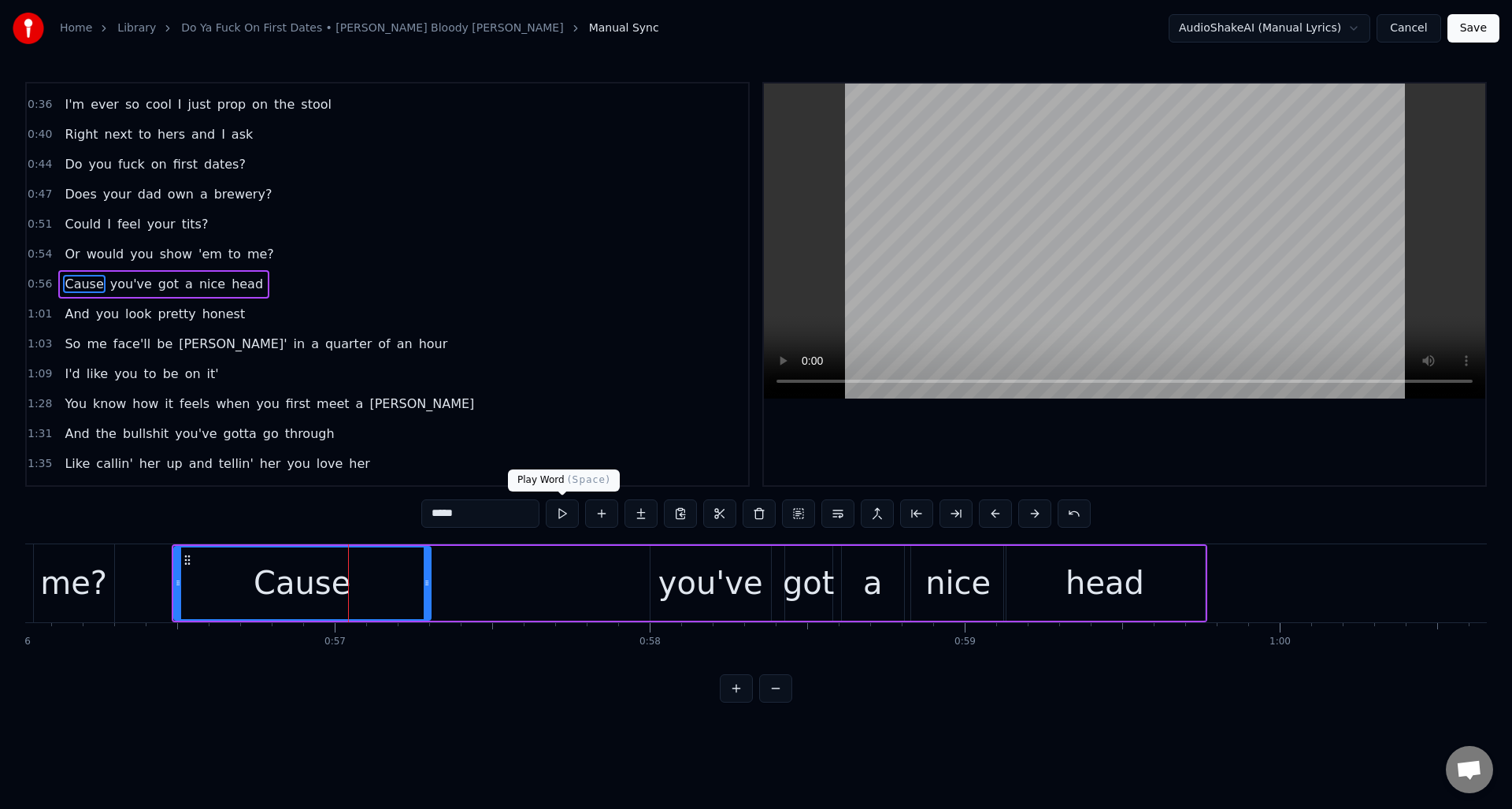
click at [563, 514] on button at bounding box center [563, 514] width 33 height 28
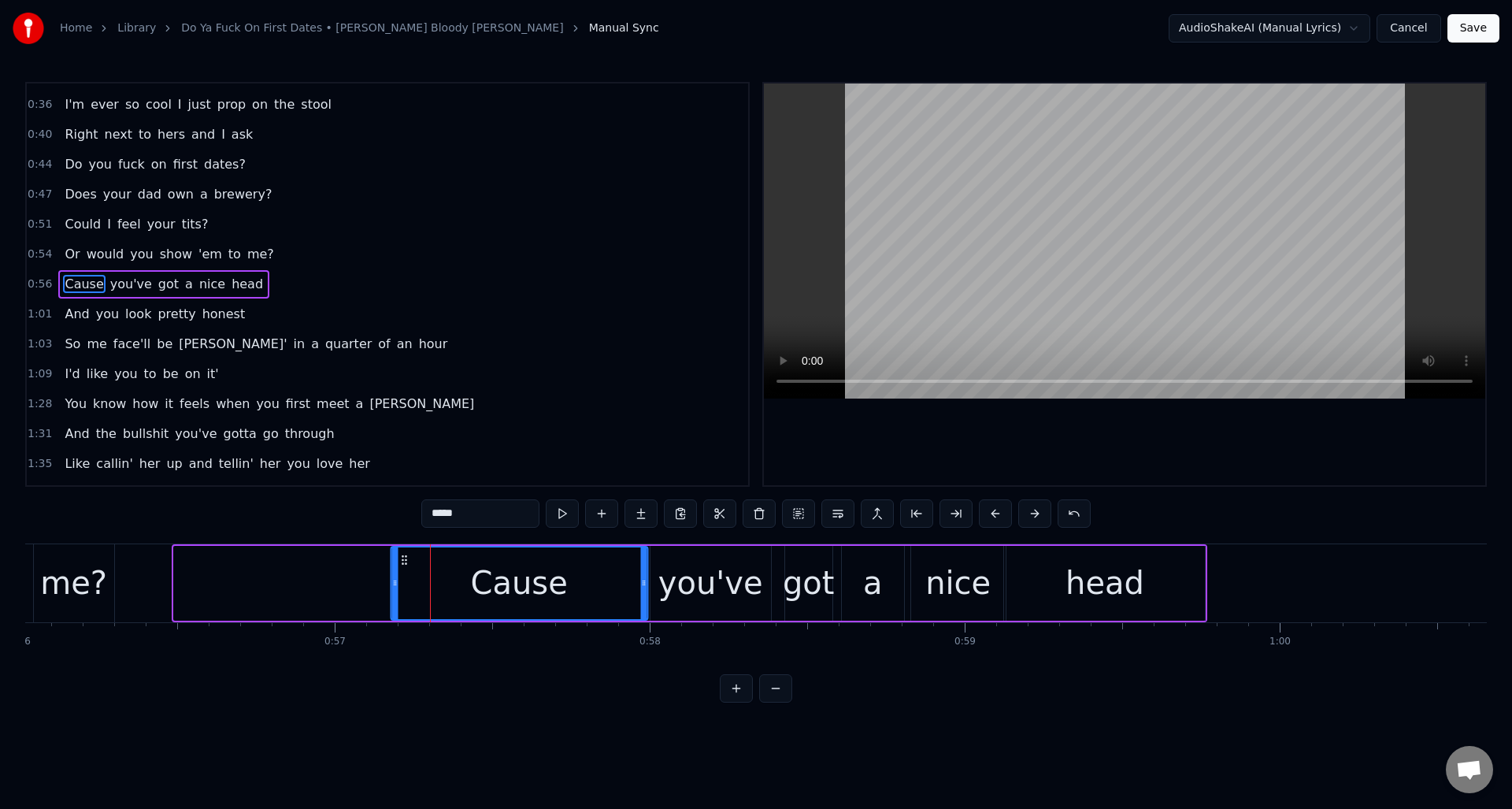
drag, startPoint x: 186, startPoint y: 559, endPoint x: 404, endPoint y: 563, distance: 218.0
click at [403, 563] on icon at bounding box center [403, 560] width 12 height 12
drag, startPoint x: 389, startPoint y: 587, endPoint x: 434, endPoint y: 586, distance: 45.0
click at [434, 586] on div "Cause" at bounding box center [519, 584] width 258 height 75
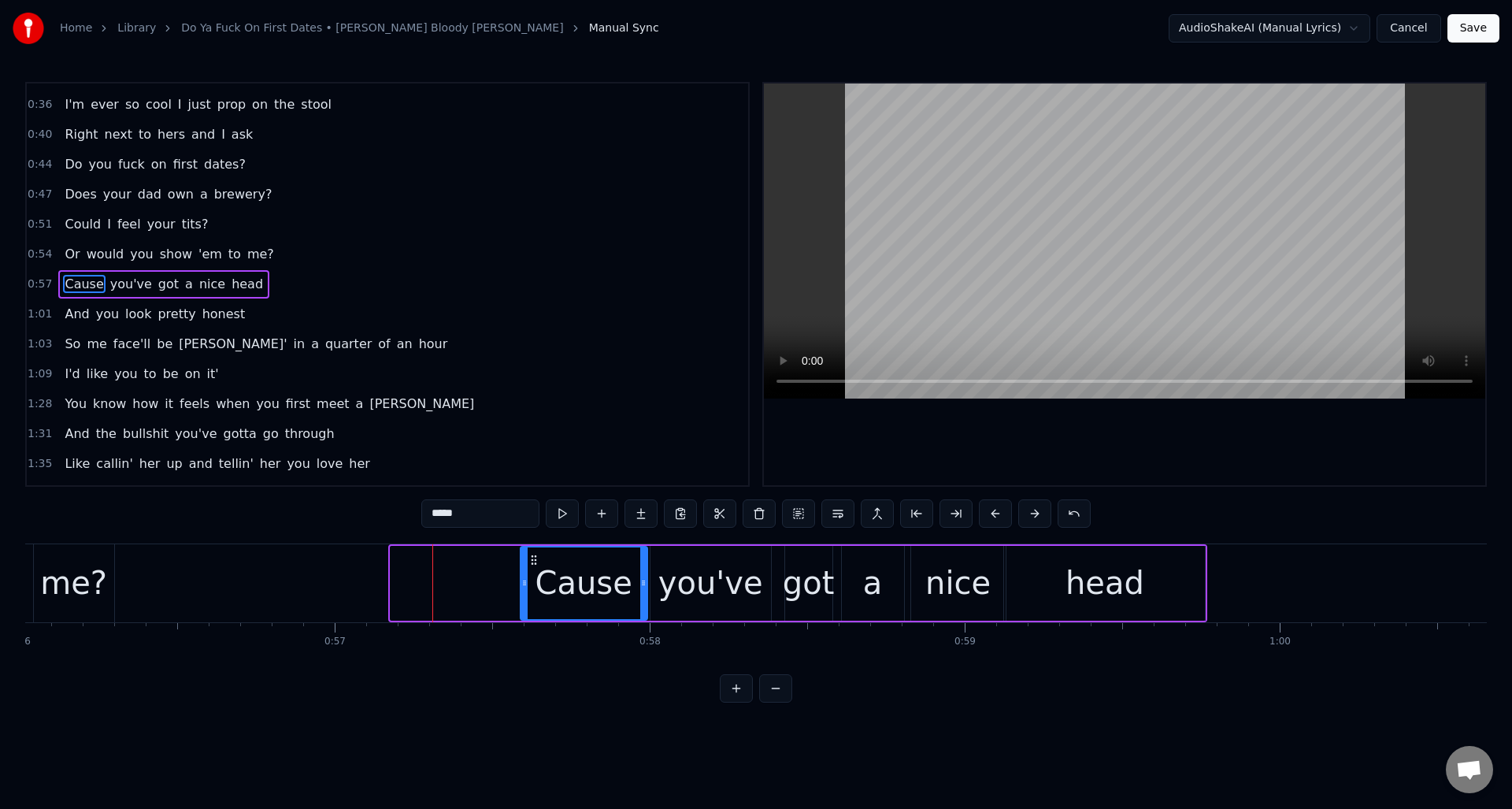
drag, startPoint x: 394, startPoint y: 595, endPoint x: 546, endPoint y: 560, distance: 156.0
click at [524, 590] on div at bounding box center [524, 583] width 7 height 71
click at [560, 516] on button at bounding box center [563, 514] width 33 height 28
click at [685, 575] on div "you've" at bounding box center [710, 583] width 104 height 47
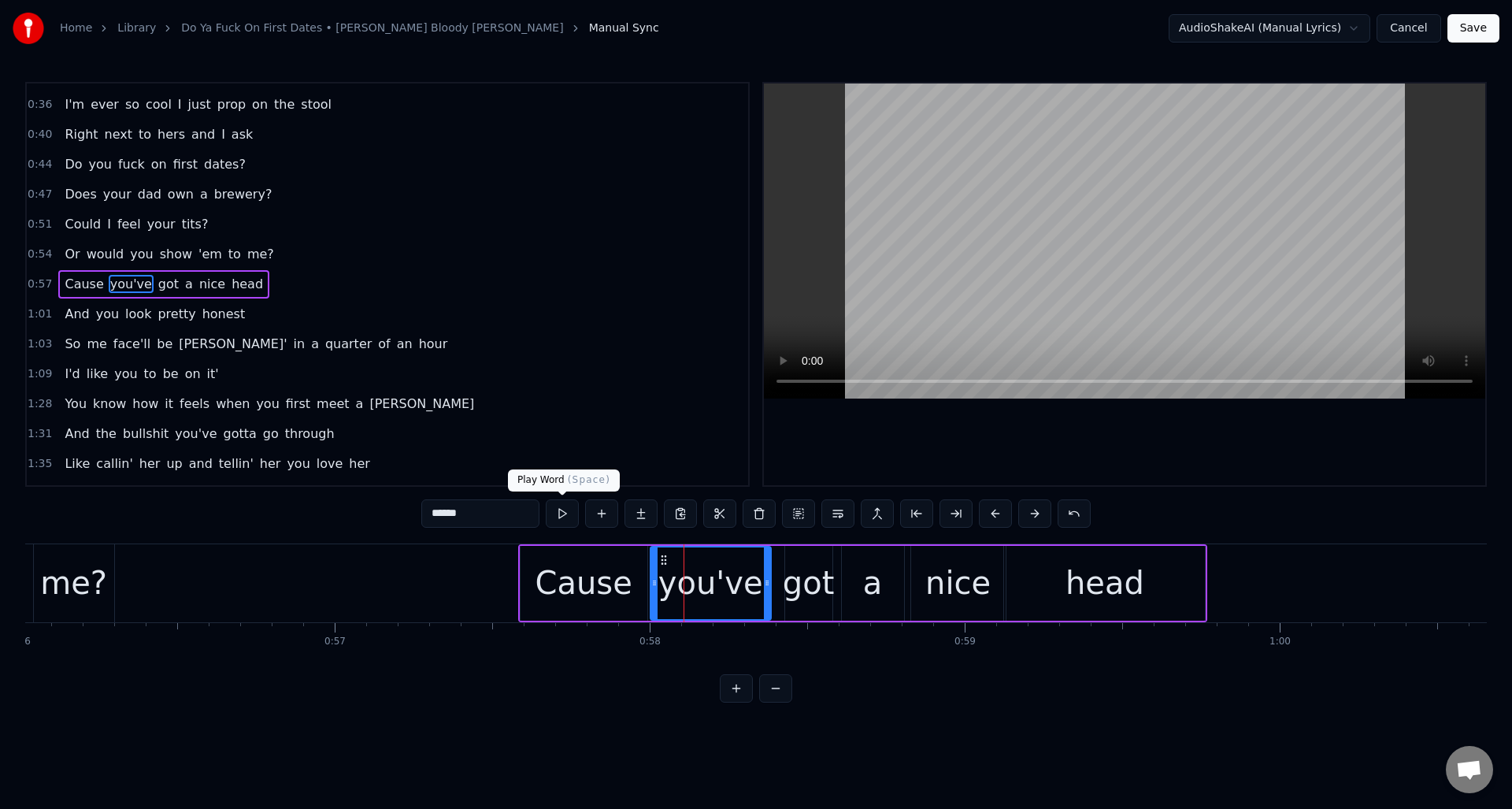
click at [565, 515] on button at bounding box center [563, 514] width 33 height 28
drag, startPoint x: 656, startPoint y: 579, endPoint x: 679, endPoint y: 572, distance: 24.0
click at [706, 577] on icon at bounding box center [704, 583] width 7 height 12
click at [608, 569] on div "Cause" at bounding box center [583, 583] width 97 height 47
type input "*****"
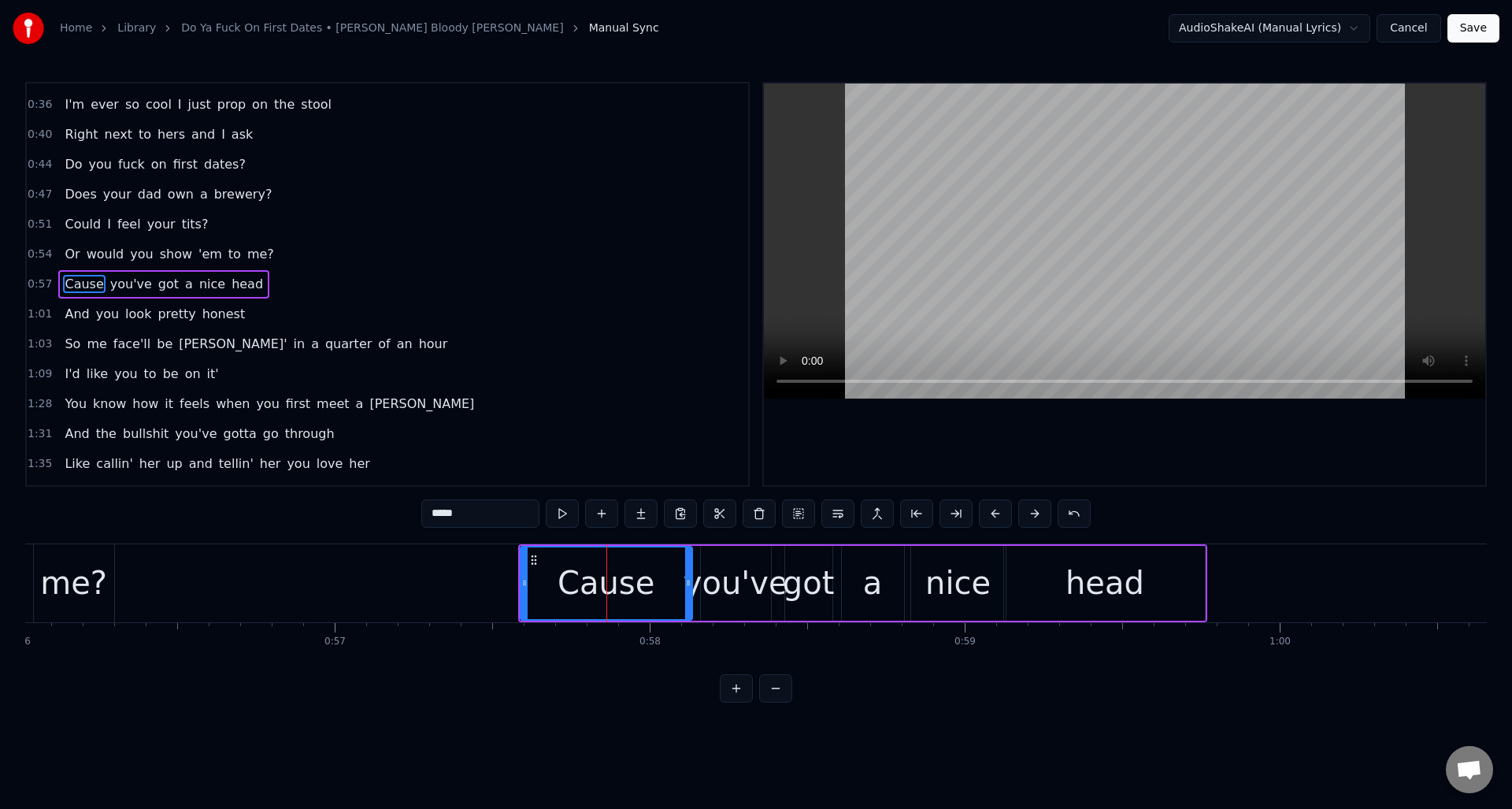
drag, startPoint x: 643, startPoint y: 566, endPoint x: 688, endPoint y: 565, distance: 45.0
click at [688, 565] on div at bounding box center [688, 583] width 7 height 71
drag, startPoint x: 524, startPoint y: 596, endPoint x: 622, endPoint y: 591, distance: 98.1
click at [622, 591] on div at bounding box center [622, 583] width 7 height 71
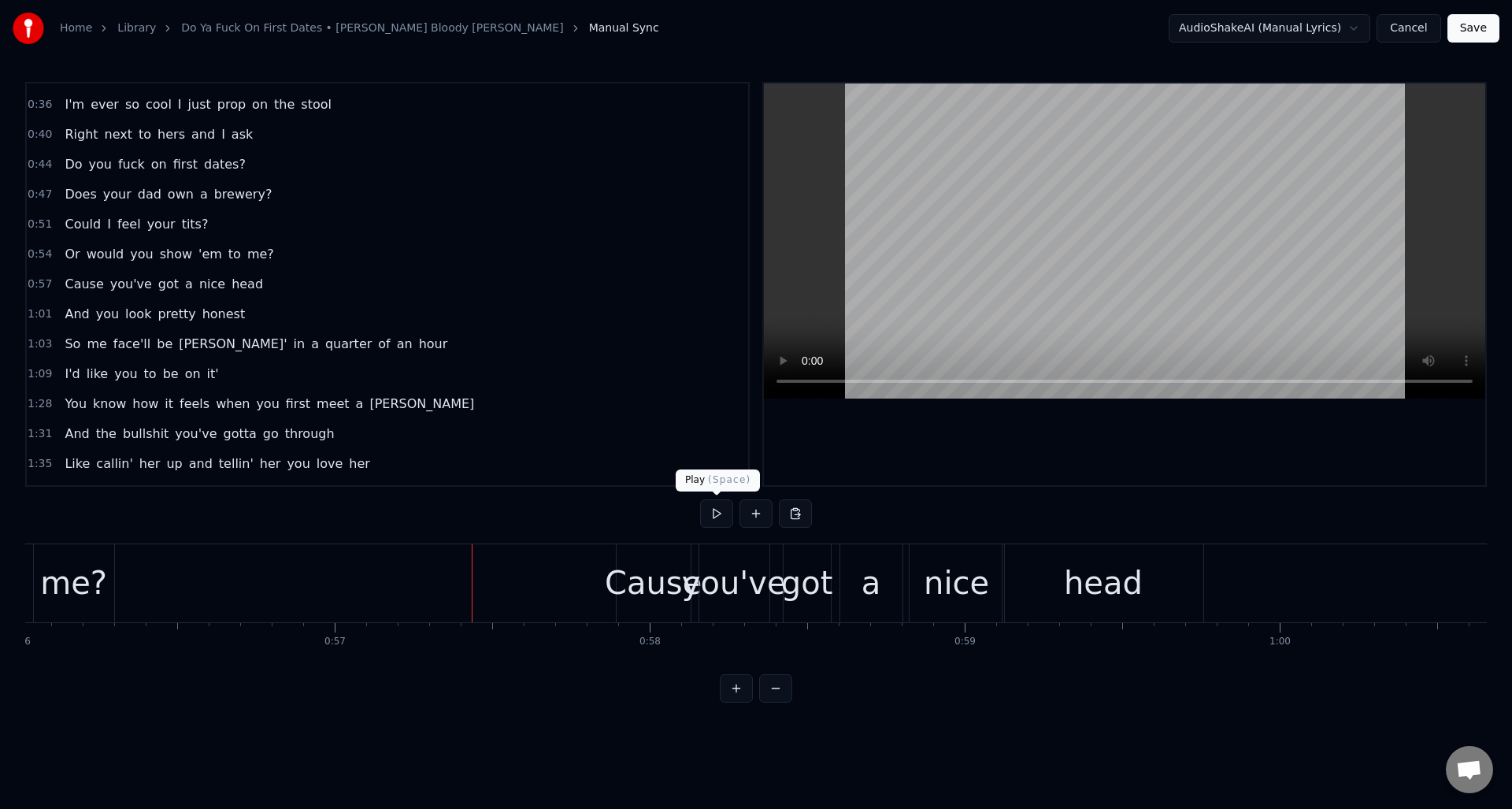
click at [715, 514] on button at bounding box center [717, 514] width 33 height 28
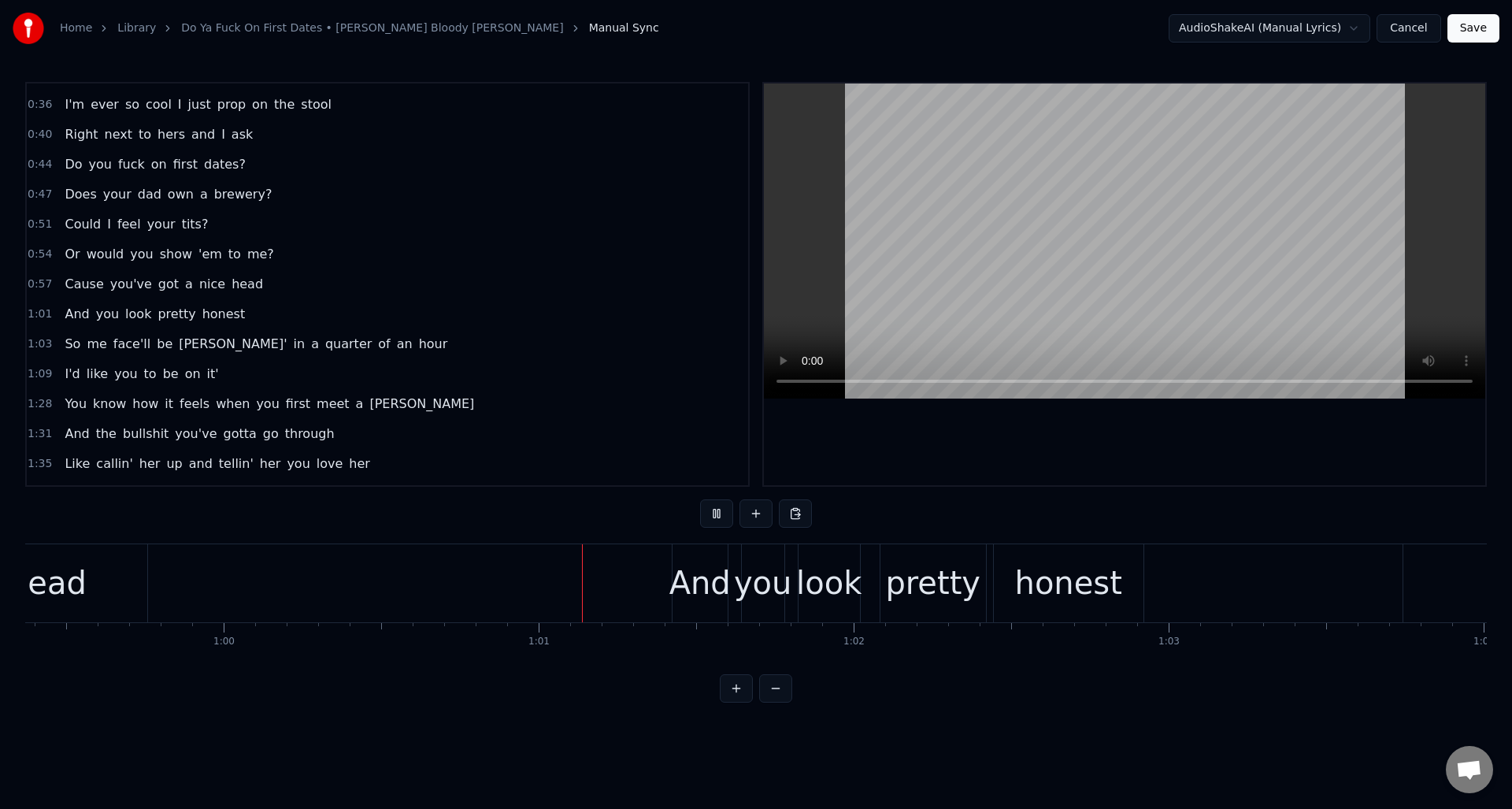
scroll to position [0, 18997]
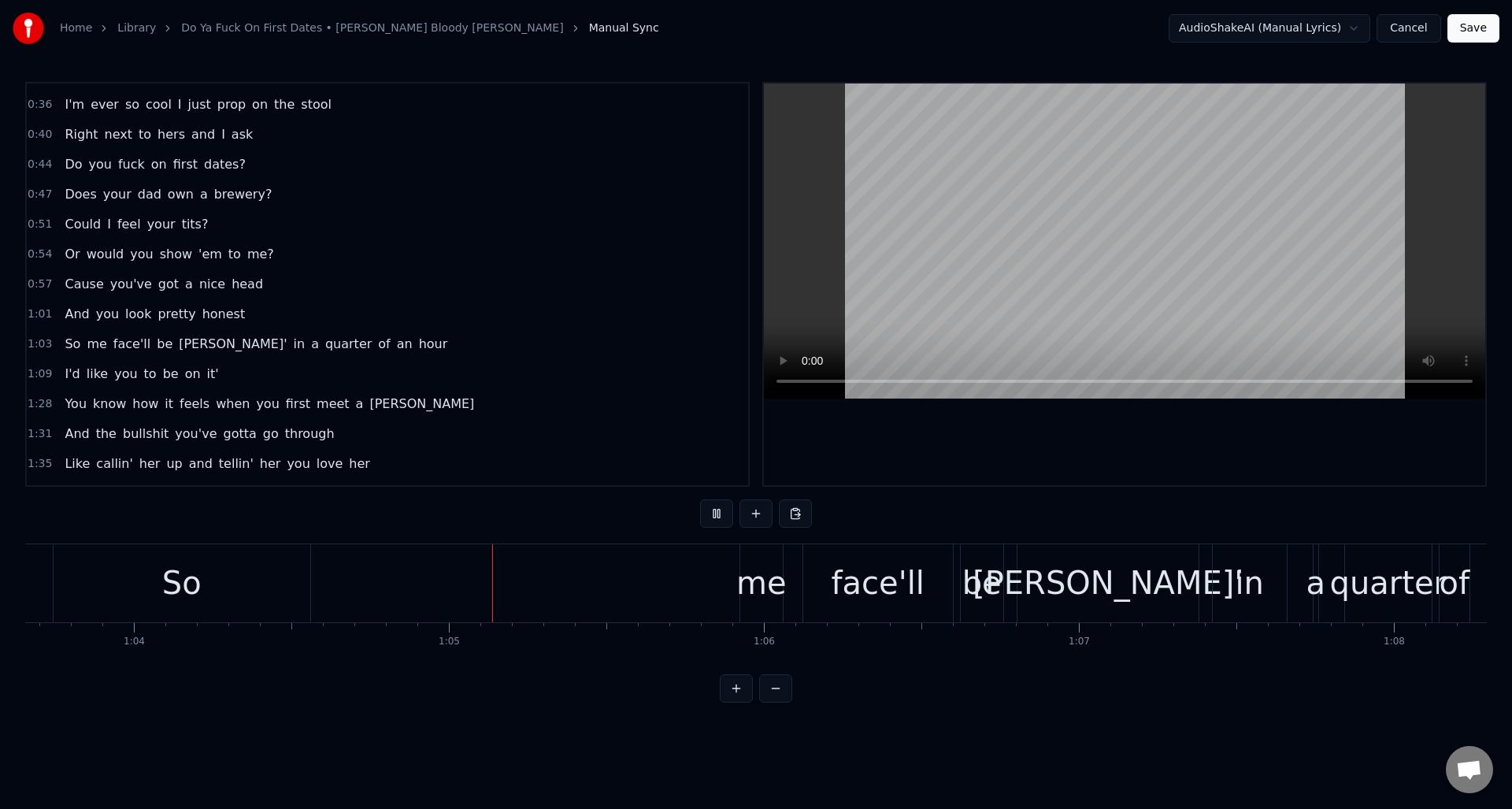
click at [715, 514] on button at bounding box center [717, 514] width 33 height 28
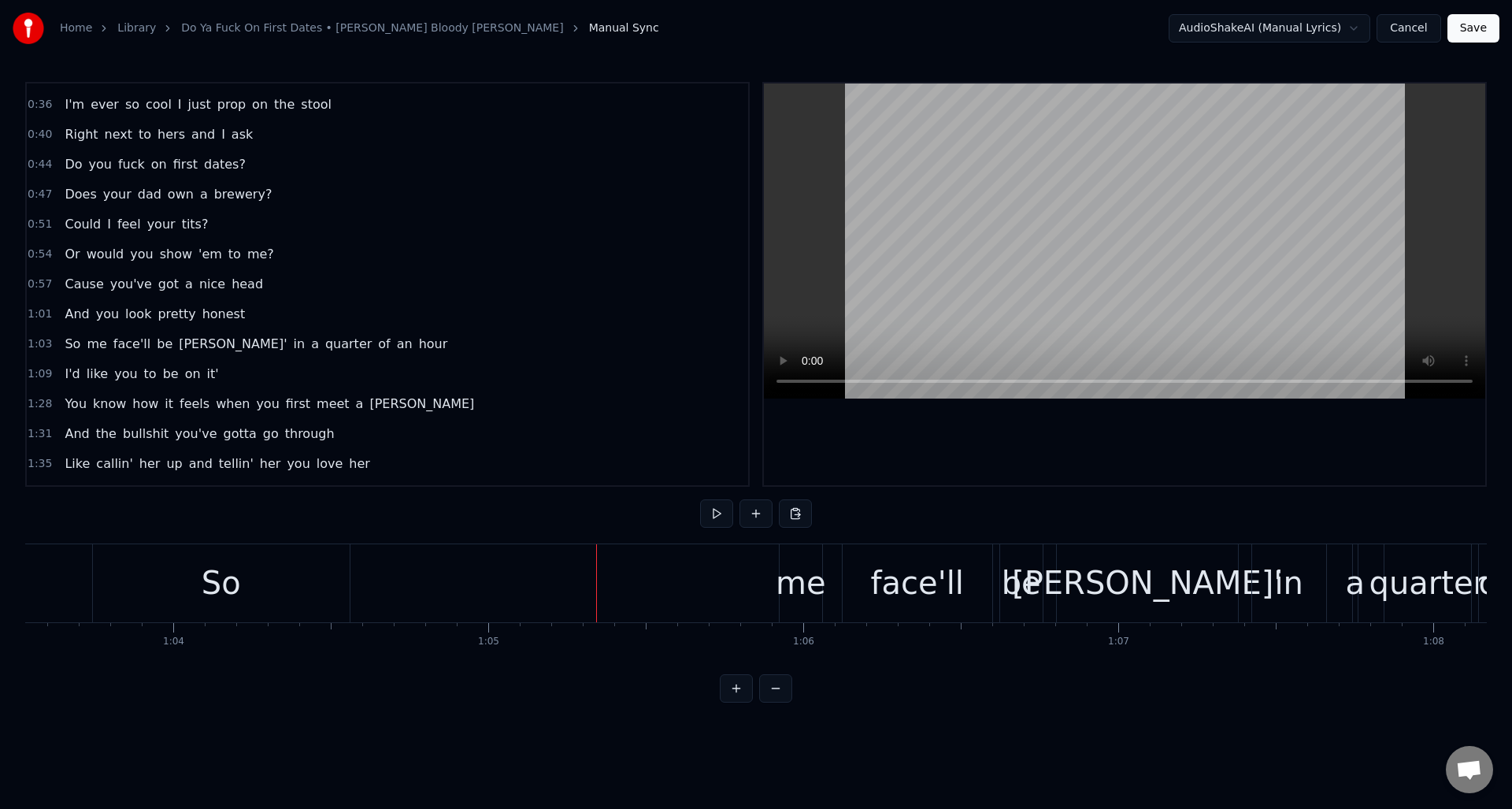
scroll to position [0, 19967]
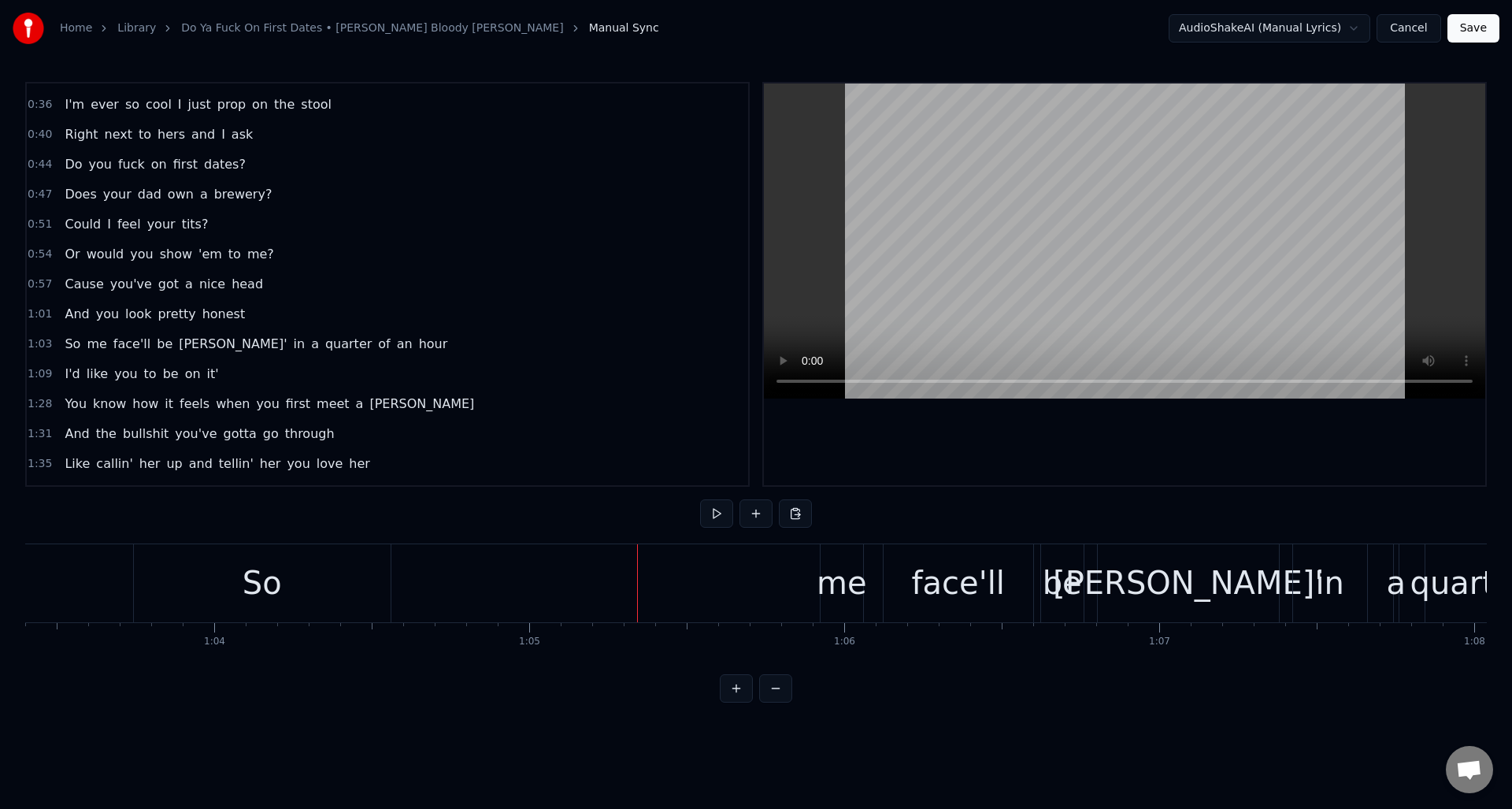
click at [331, 589] on div "So" at bounding box center [263, 584] width 257 height 78
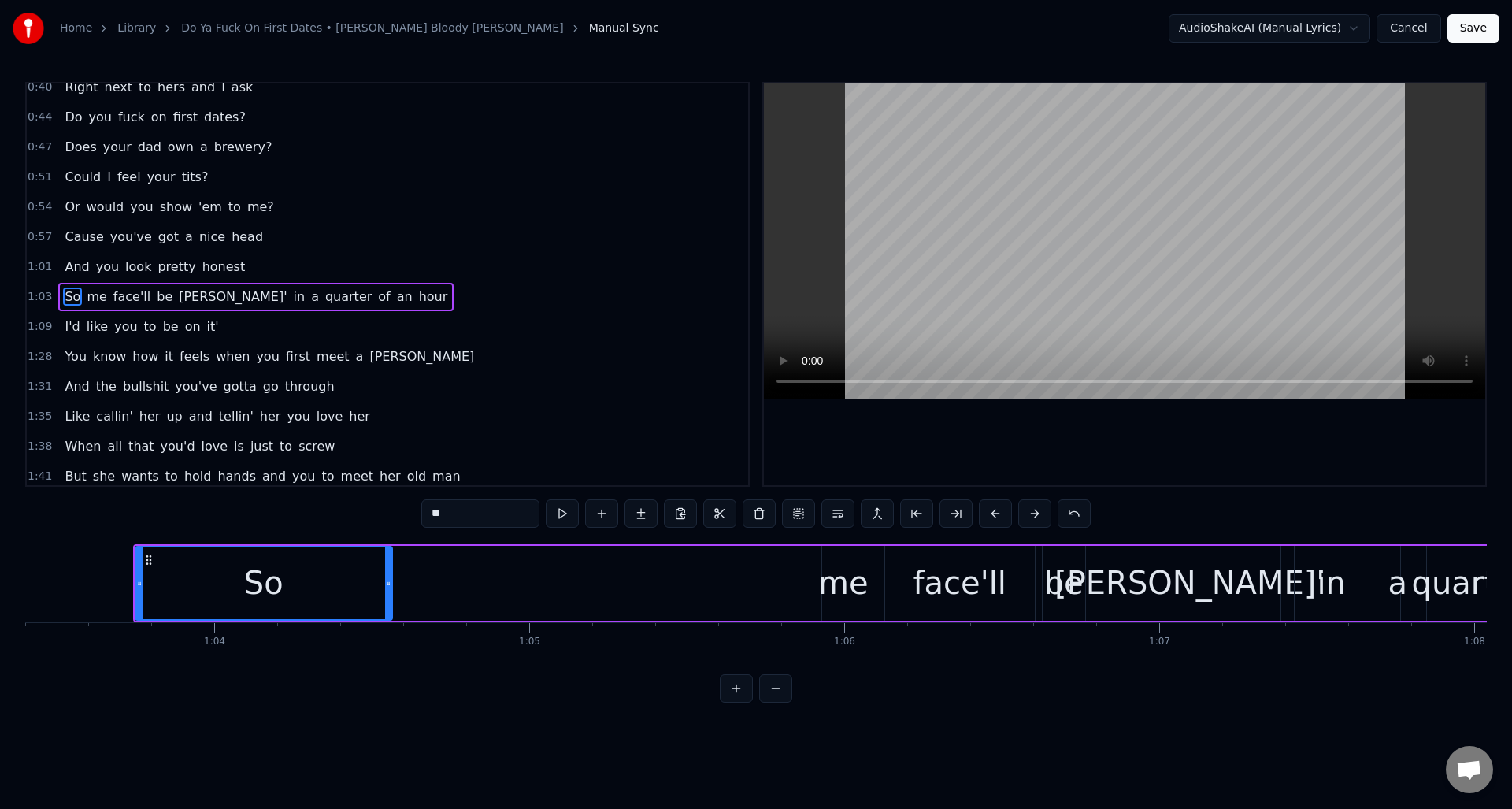
scroll to position [233, 0]
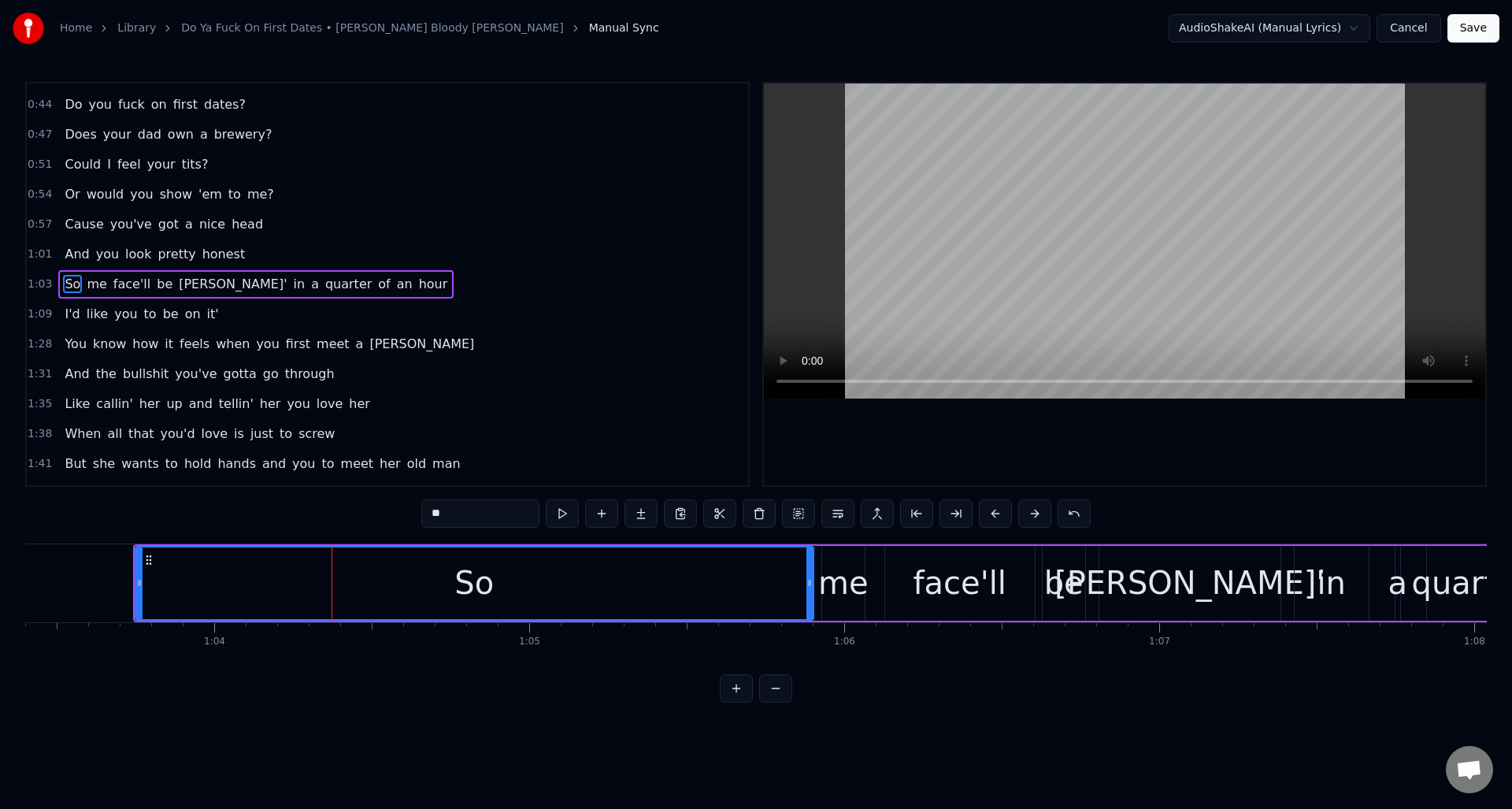
drag, startPoint x: 389, startPoint y: 570, endPoint x: 739, endPoint y: 568, distance: 350.0
click at [810, 569] on div at bounding box center [809, 583] width 7 height 71
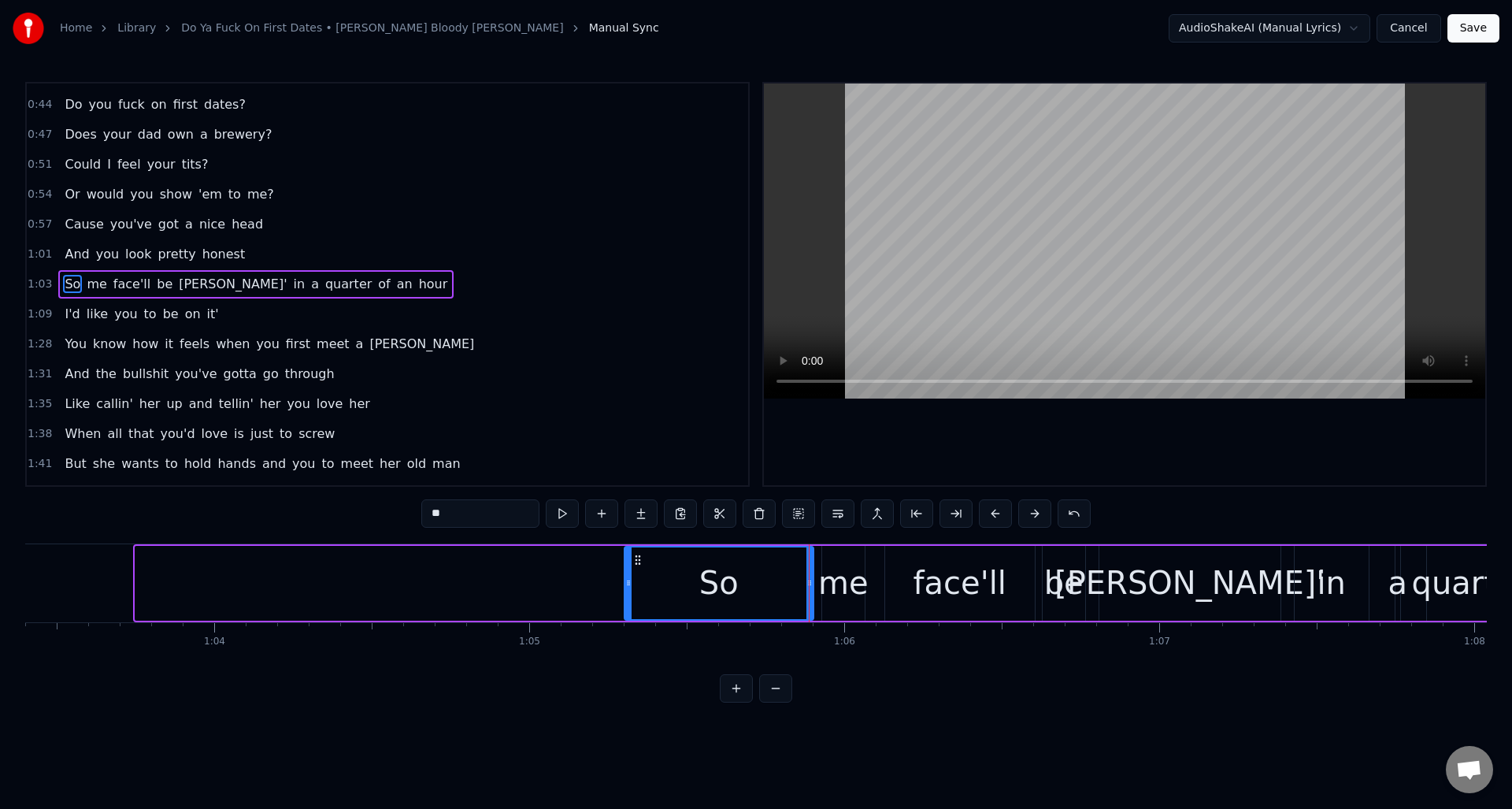
drag, startPoint x: 135, startPoint y: 601, endPoint x: 626, endPoint y: 598, distance: 491.0
click at [626, 598] on div at bounding box center [629, 583] width 7 height 71
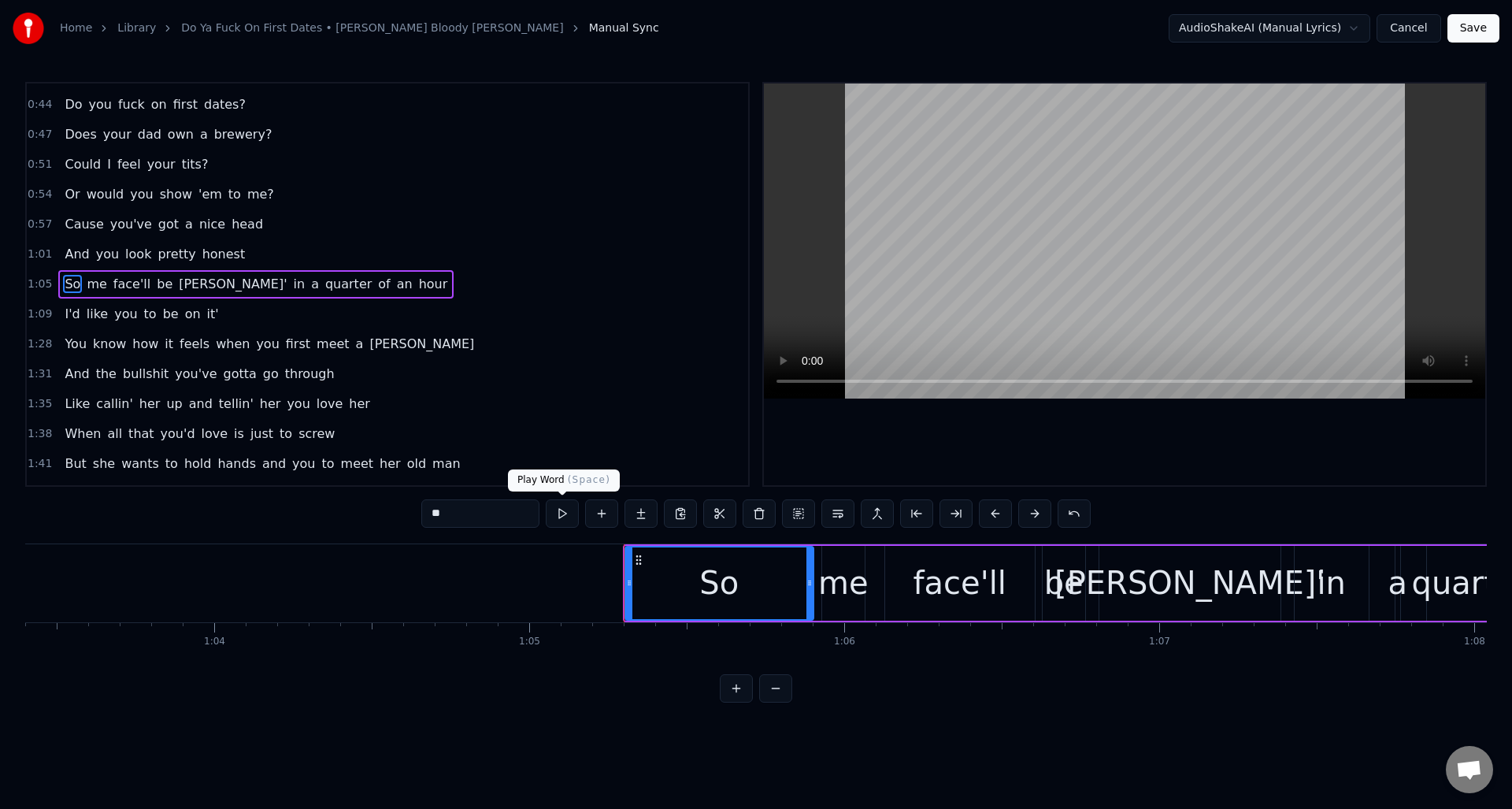
click at [558, 516] on button at bounding box center [563, 514] width 33 height 28
drag, startPoint x: 625, startPoint y: 609, endPoint x: 703, endPoint y: 607, distance: 78.0
click at [705, 607] on div "So" at bounding box center [719, 584] width 190 height 75
drag, startPoint x: 629, startPoint y: 606, endPoint x: 737, endPoint y: 604, distance: 108.0
click at [737, 604] on div at bounding box center [737, 583] width 7 height 71
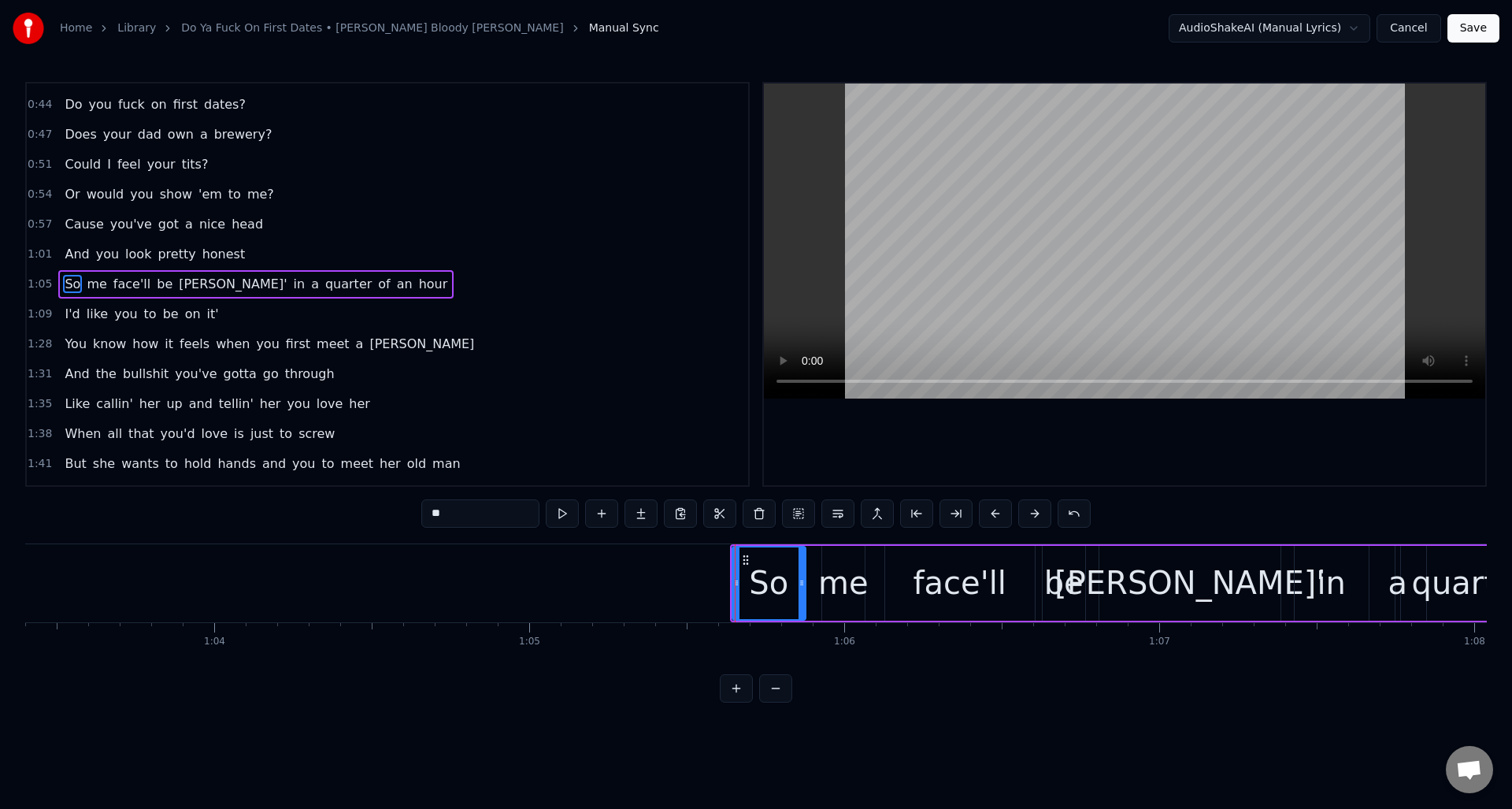
drag, startPoint x: 809, startPoint y: 595, endPoint x: 800, endPoint y: 598, distance: 9.5
click at [799, 598] on div at bounding box center [802, 583] width 7 height 71
click at [842, 585] on div "me" at bounding box center [843, 583] width 51 height 47
type input "**"
click at [815, 594] on div at bounding box center [814, 583] width 7 height 71
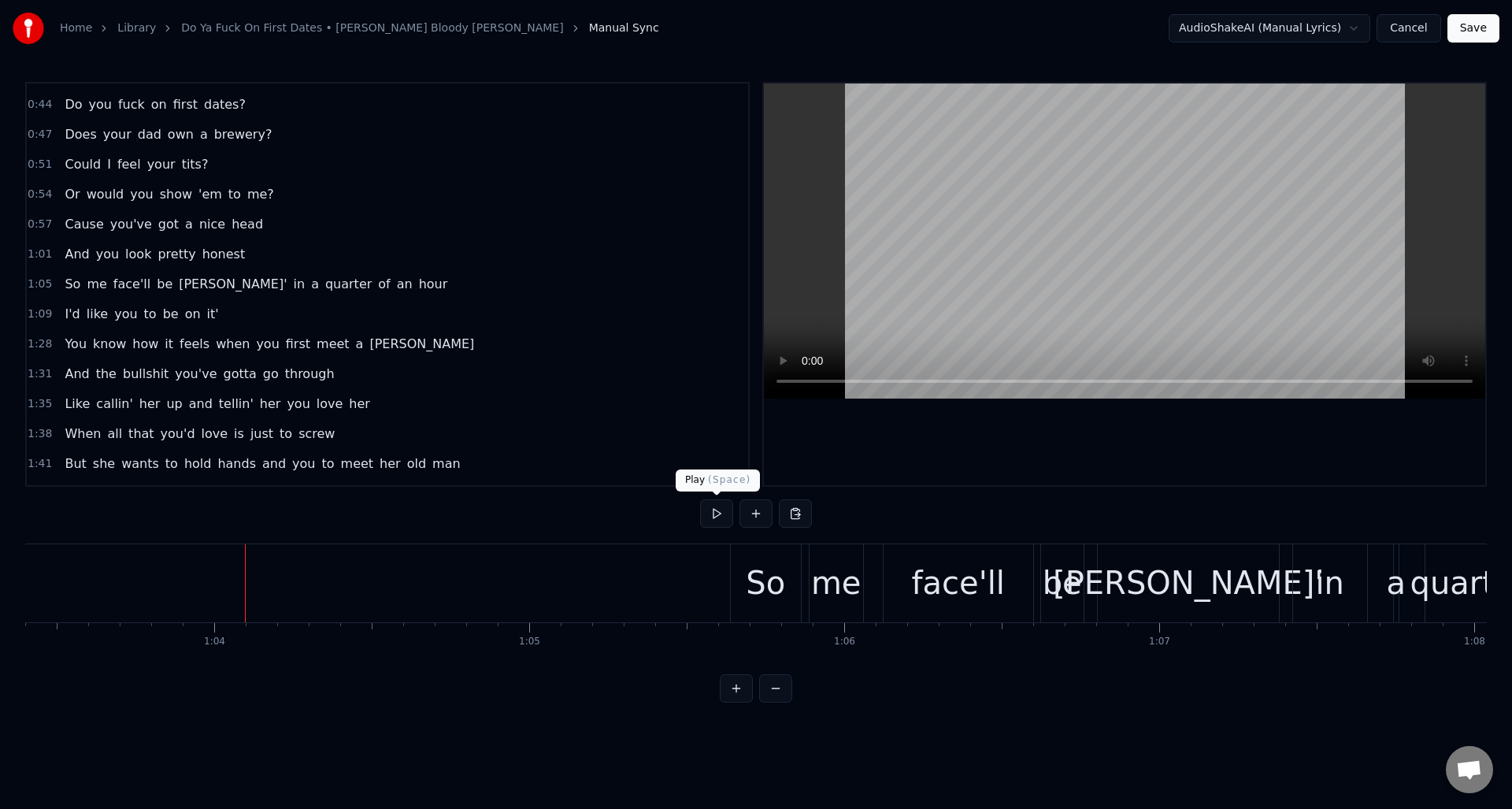
click at [719, 518] on button at bounding box center [717, 514] width 33 height 28
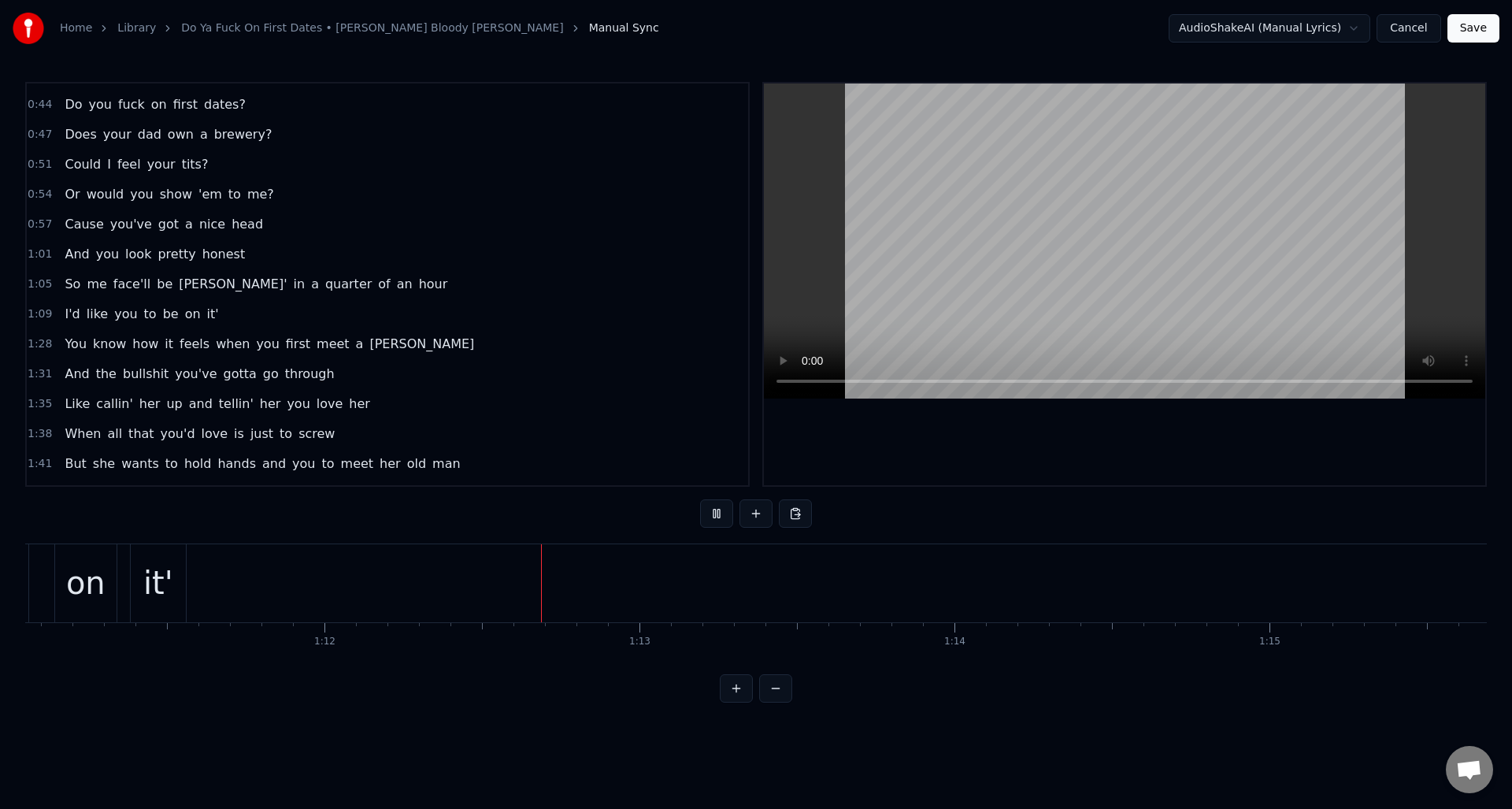
scroll to position [0, 22663]
click at [719, 518] on button at bounding box center [717, 514] width 33 height 28
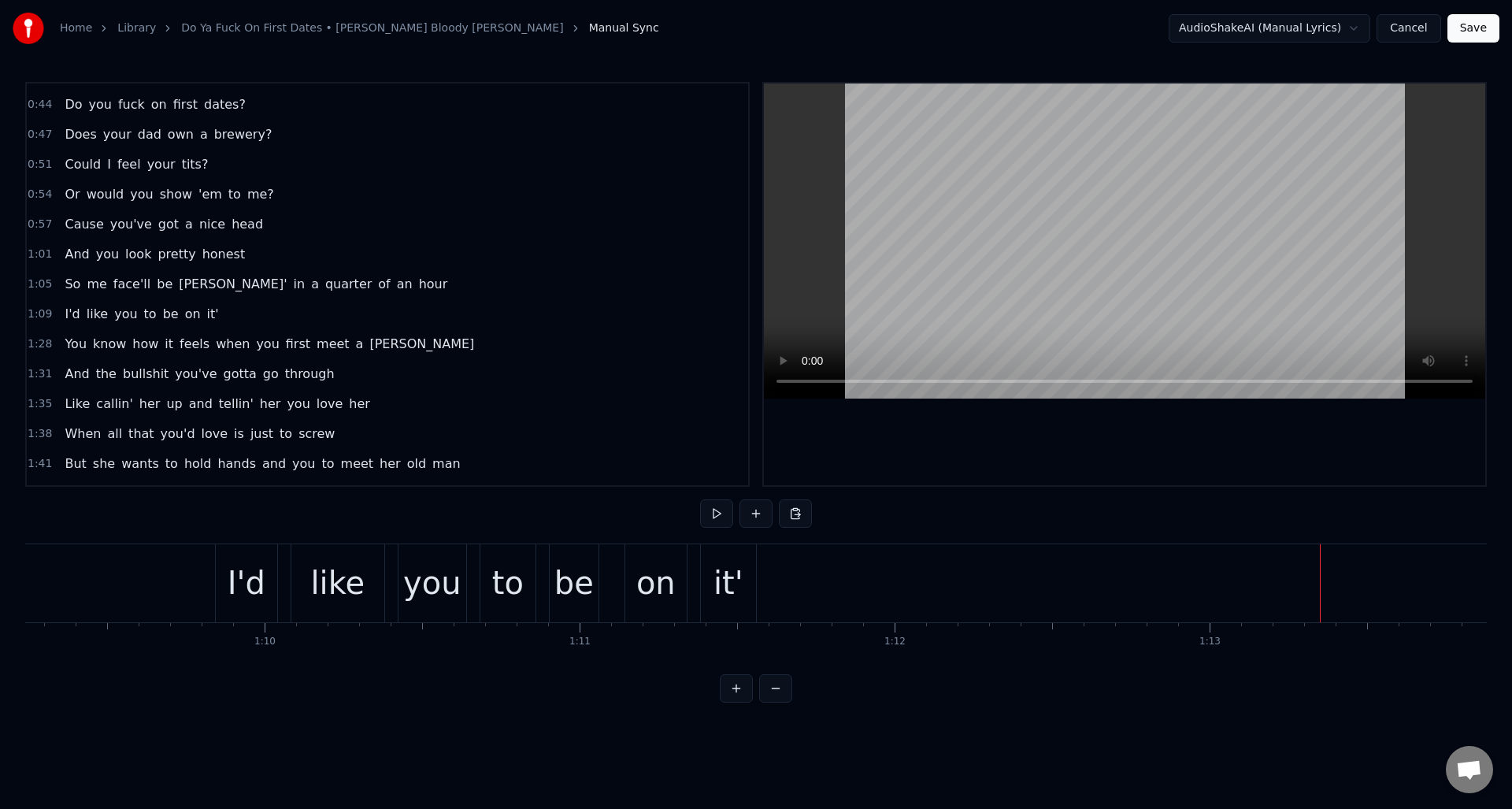
scroll to position [0, 21847]
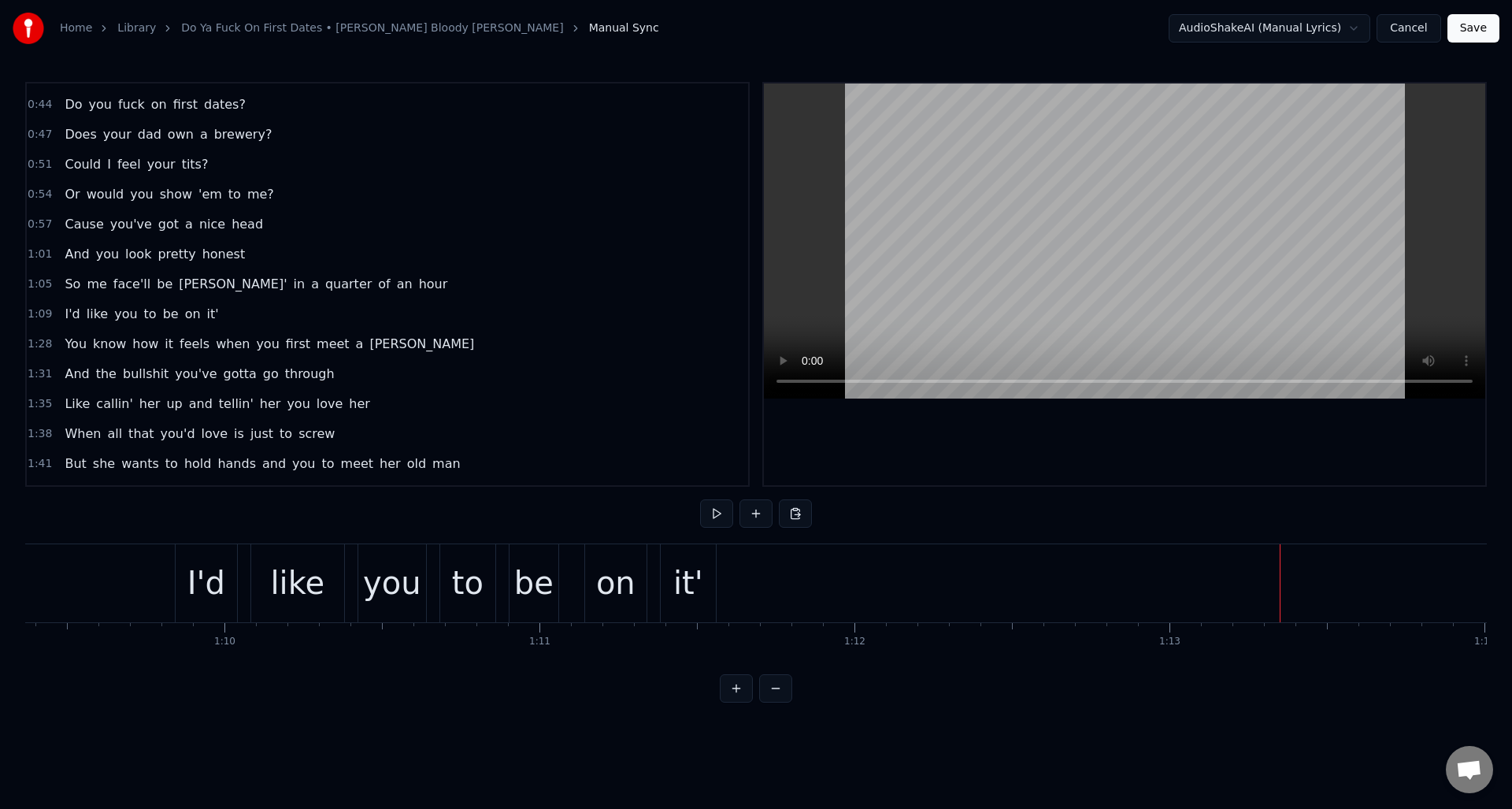
click at [693, 600] on div "it'" at bounding box center [688, 583] width 30 height 47
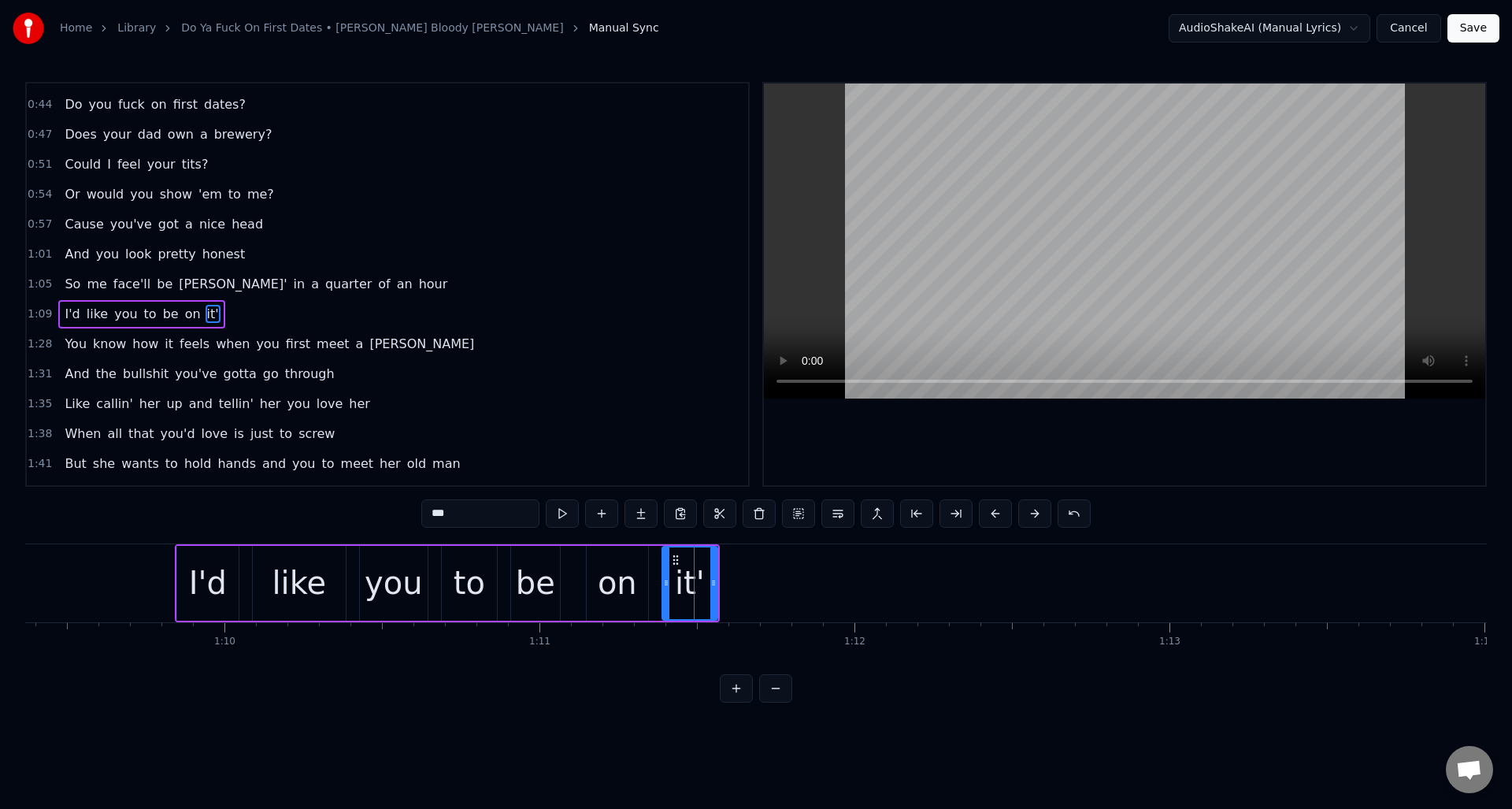
scroll to position [263, 0]
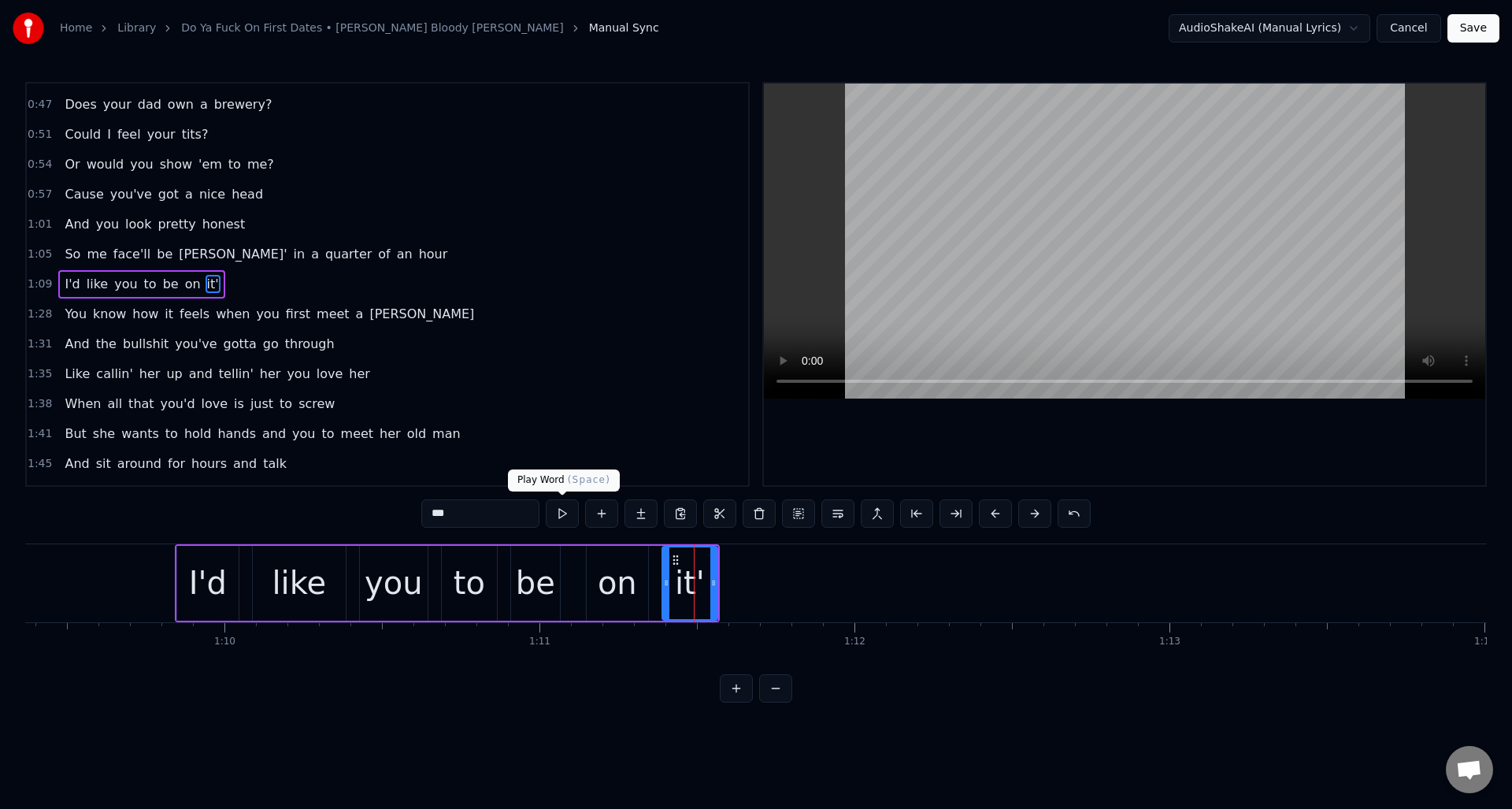
click at [566, 516] on button at bounding box center [563, 514] width 33 height 28
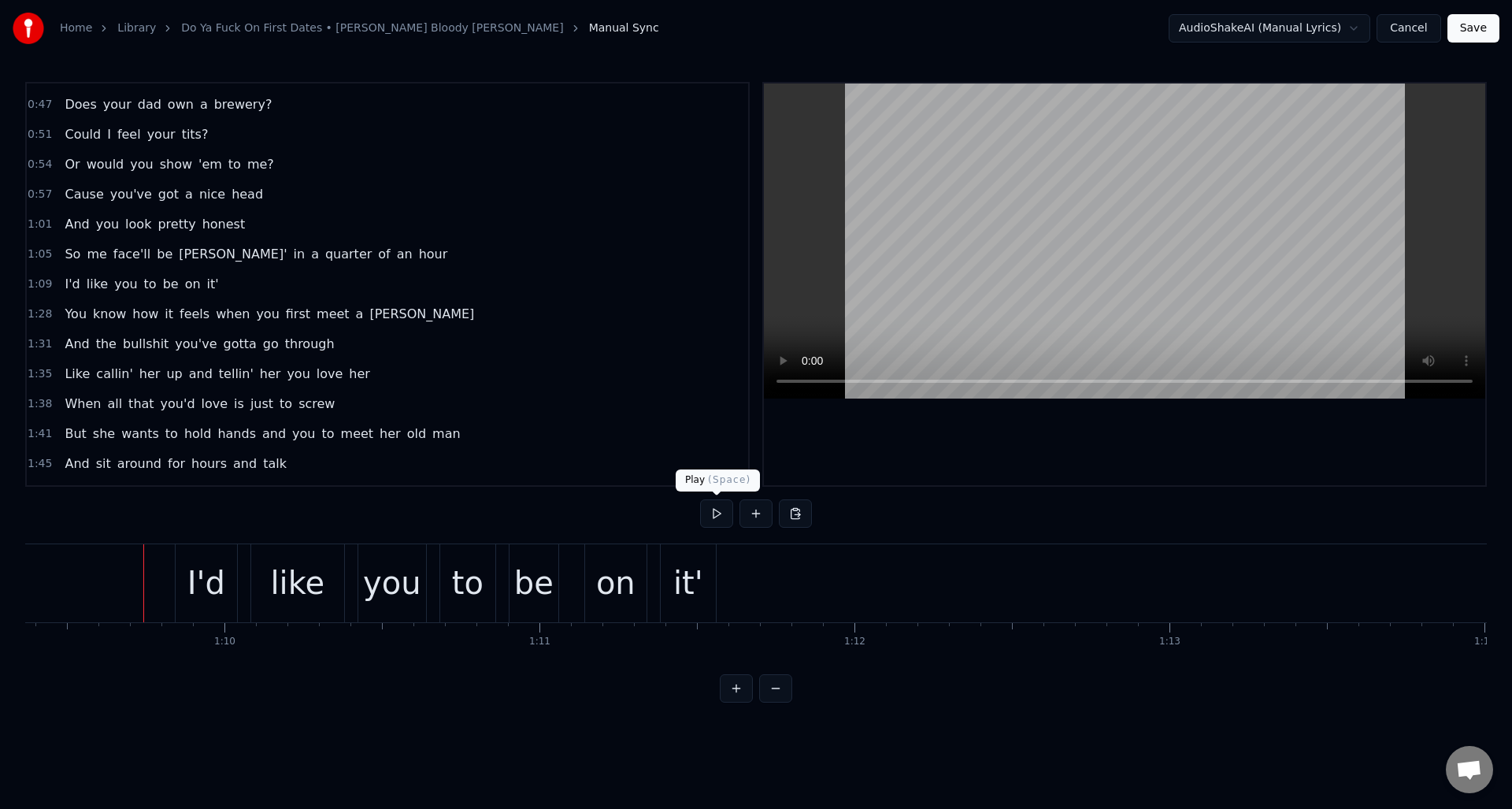
click at [718, 516] on button at bounding box center [717, 514] width 33 height 28
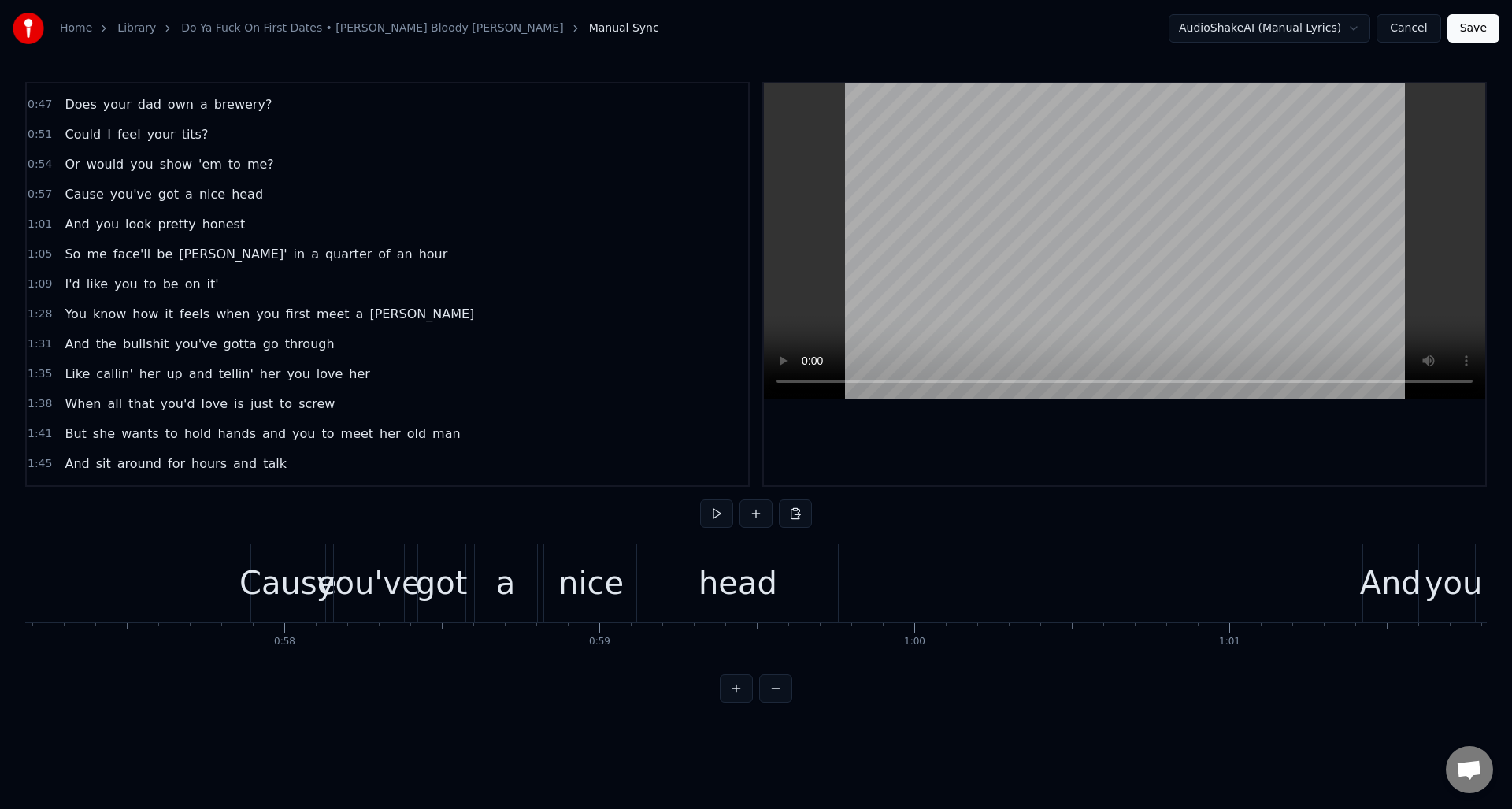
scroll to position [0, 17763]
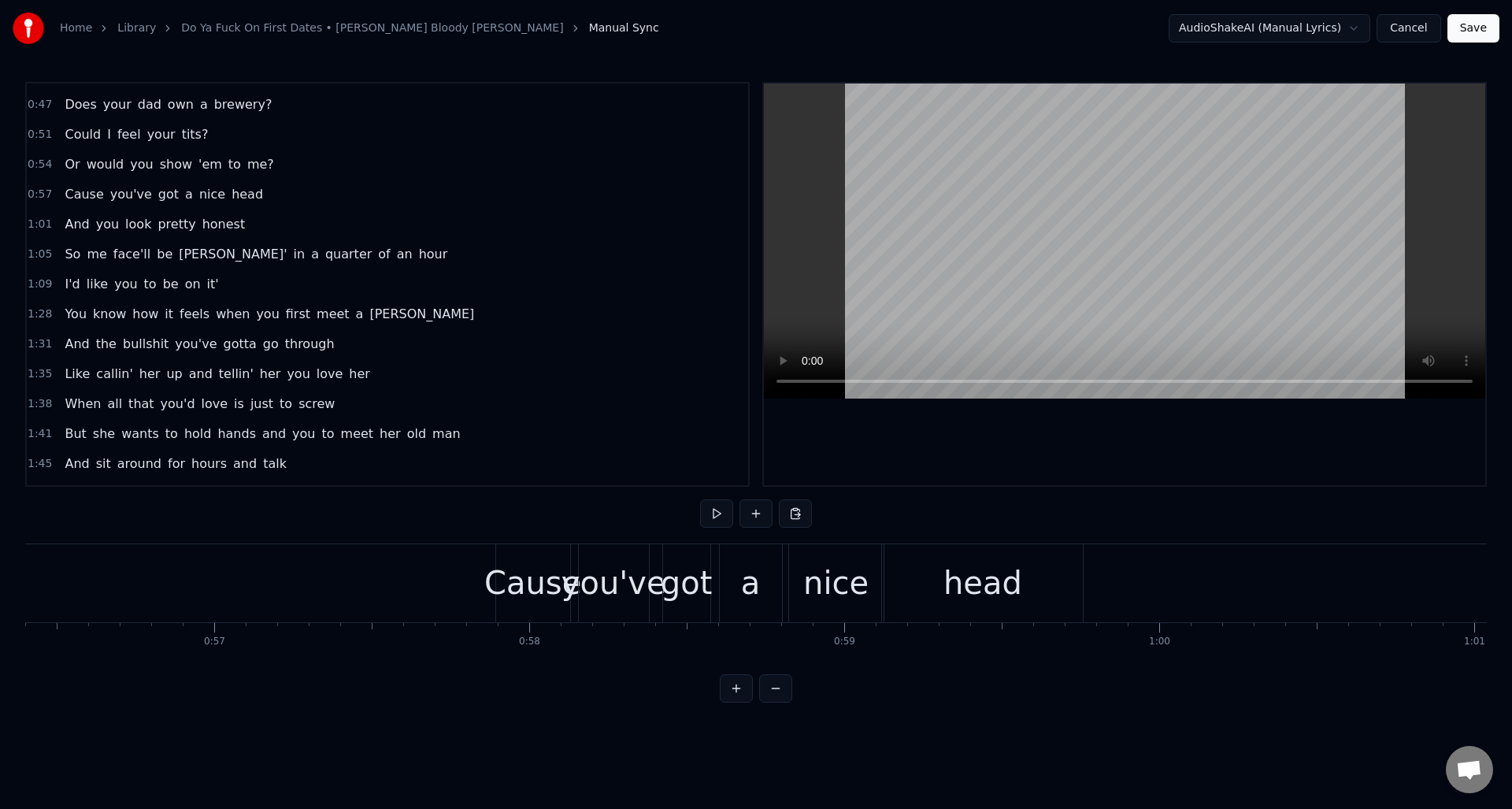
click at [710, 511] on button at bounding box center [717, 514] width 33 height 28
click at [710, 510] on button at bounding box center [717, 514] width 33 height 28
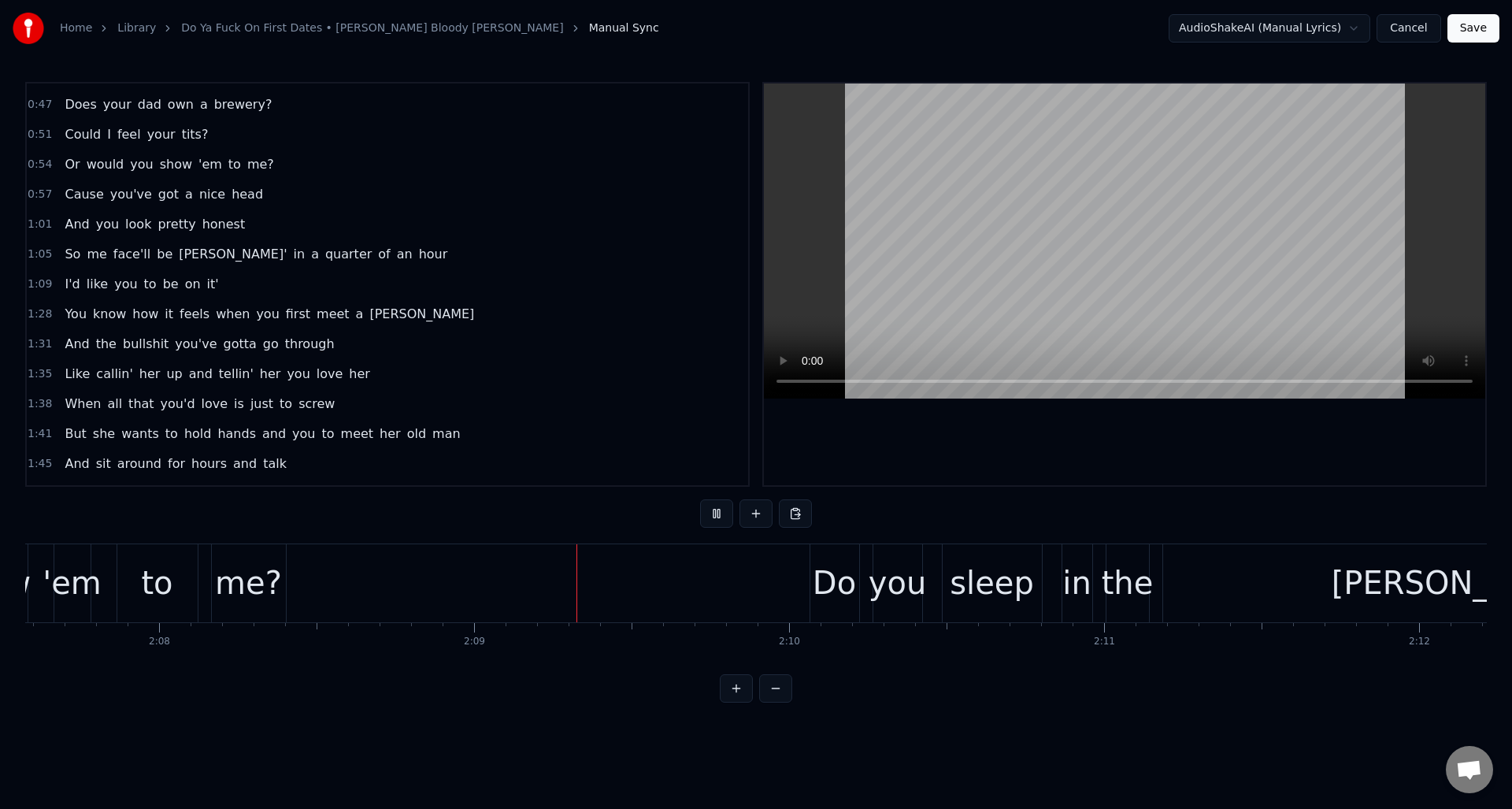
scroll to position [0, 40465]
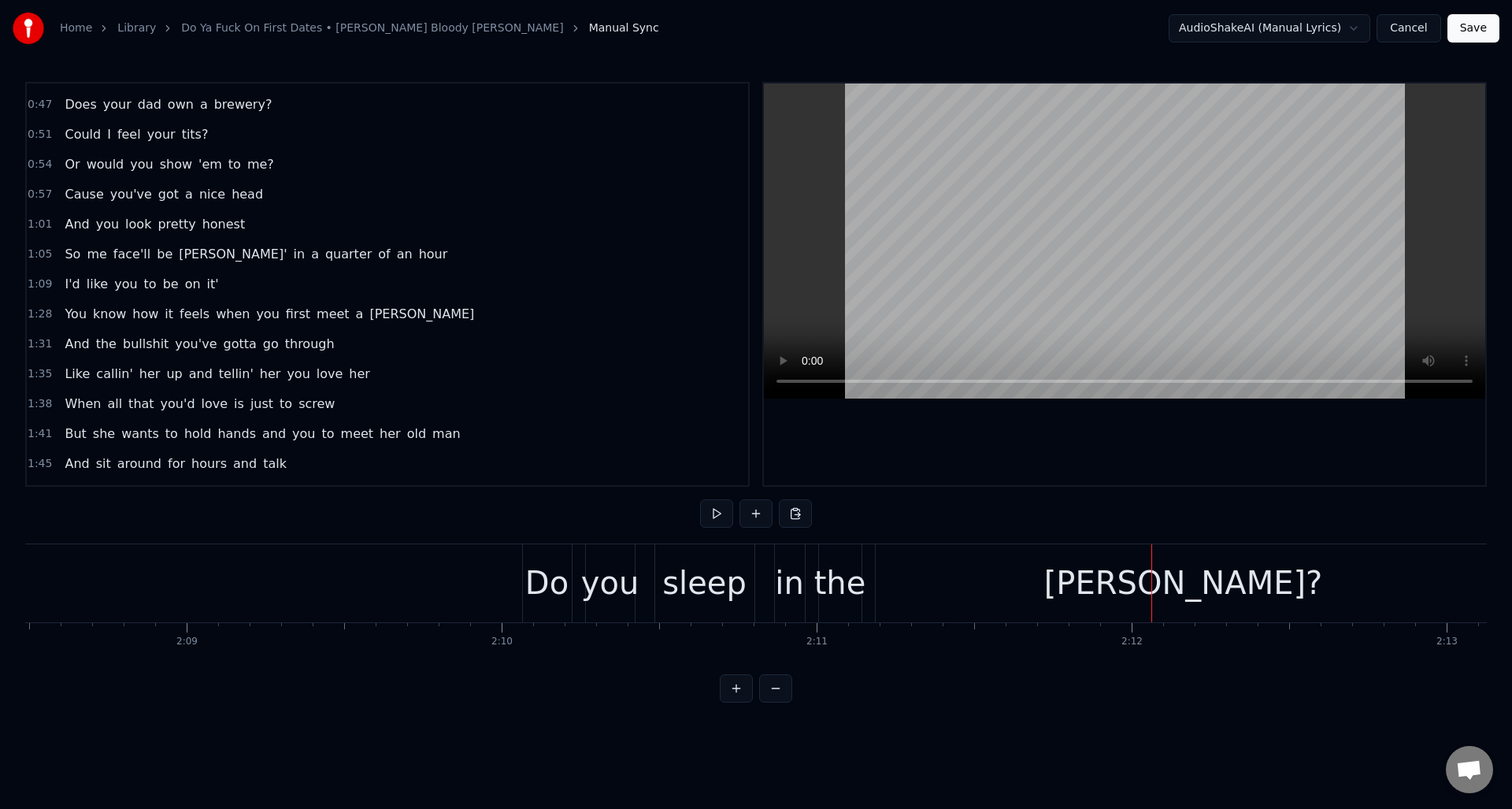
click at [1099, 600] on div "[PERSON_NAME]?" at bounding box center [1183, 584] width 616 height 78
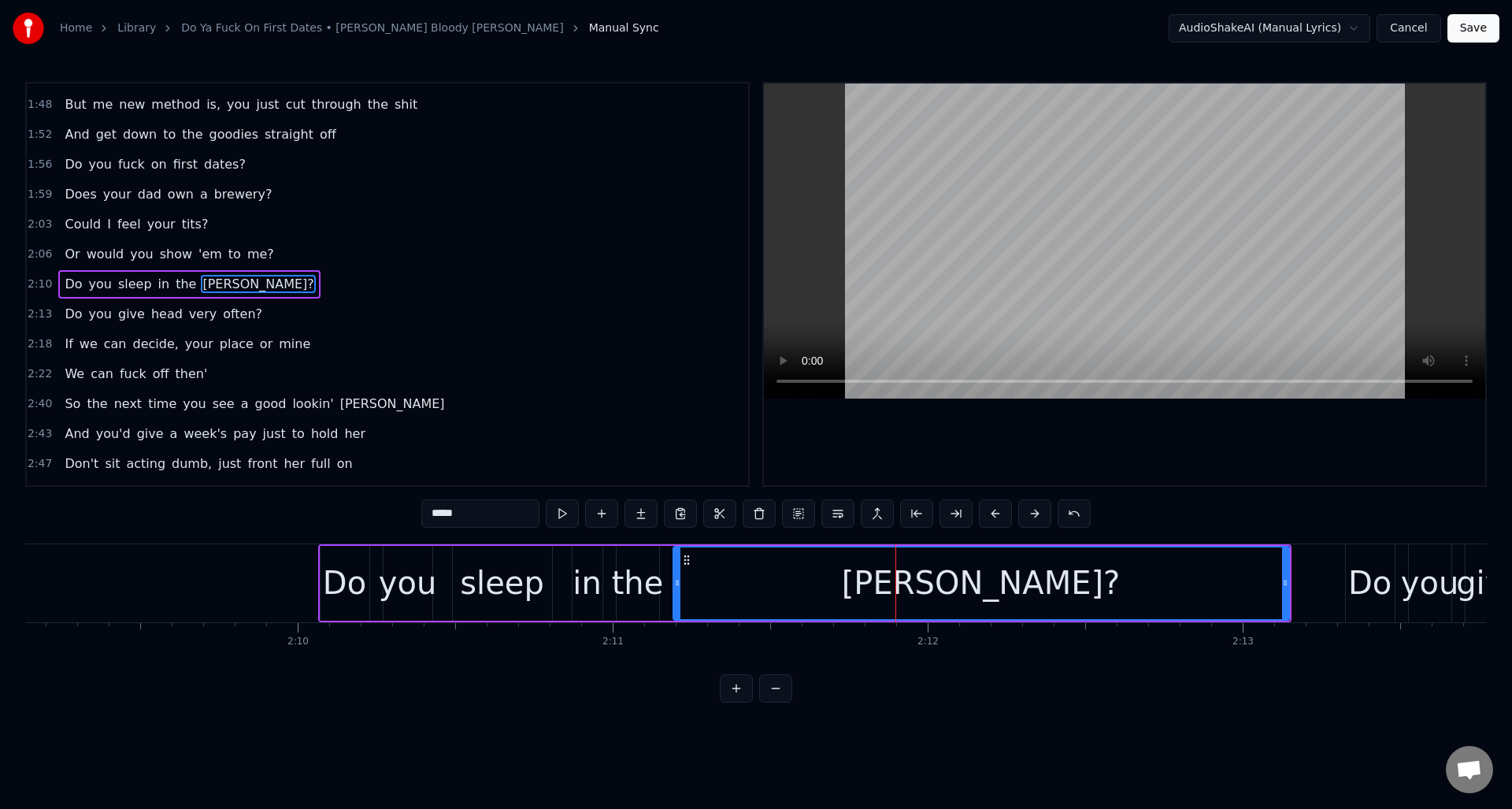
scroll to position [0, 40710]
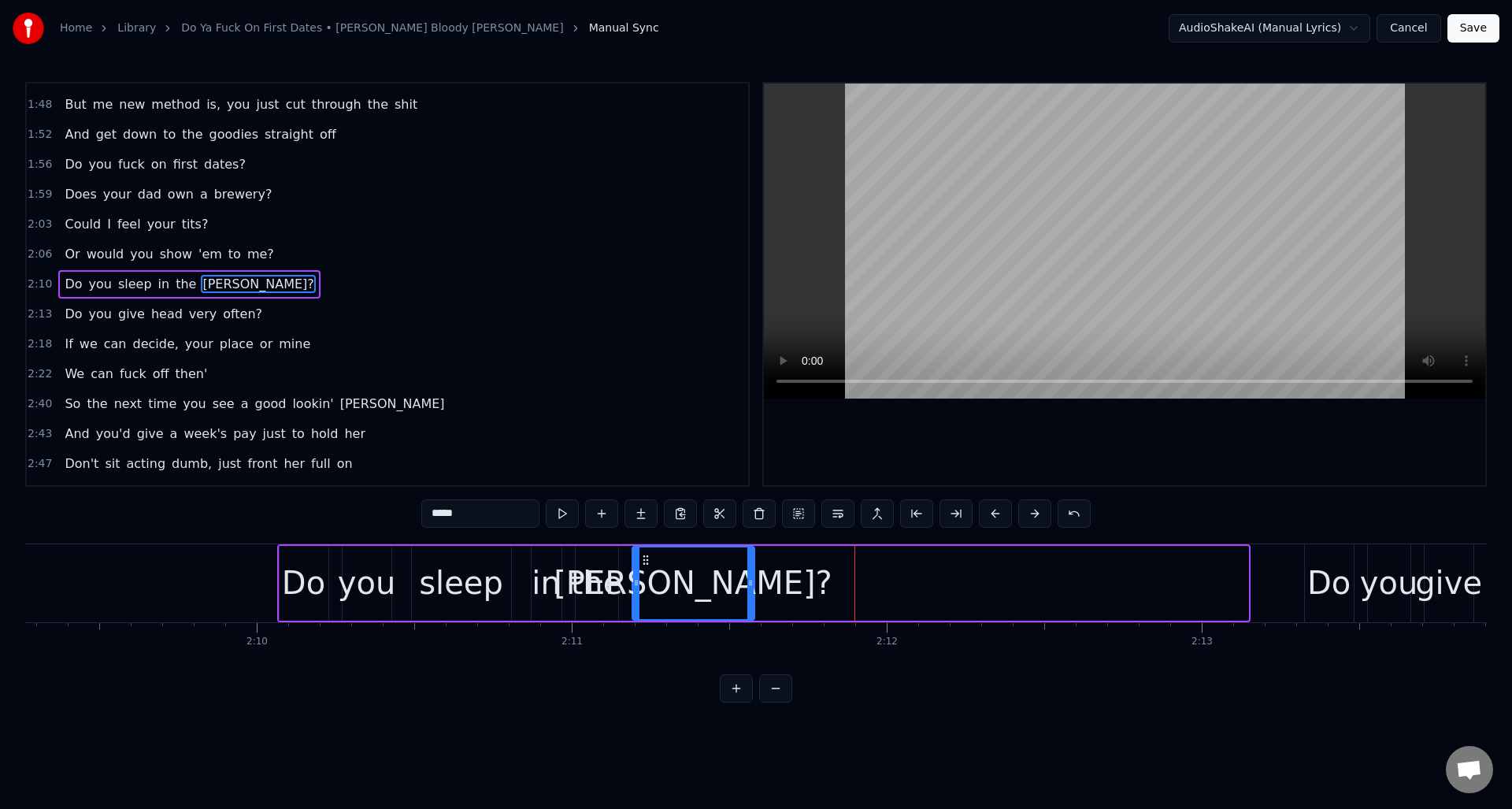
drag, startPoint x: 1244, startPoint y: 585, endPoint x: 751, endPoint y: 584, distance: 493.0
click at [751, 584] on icon at bounding box center [751, 583] width 7 height 12
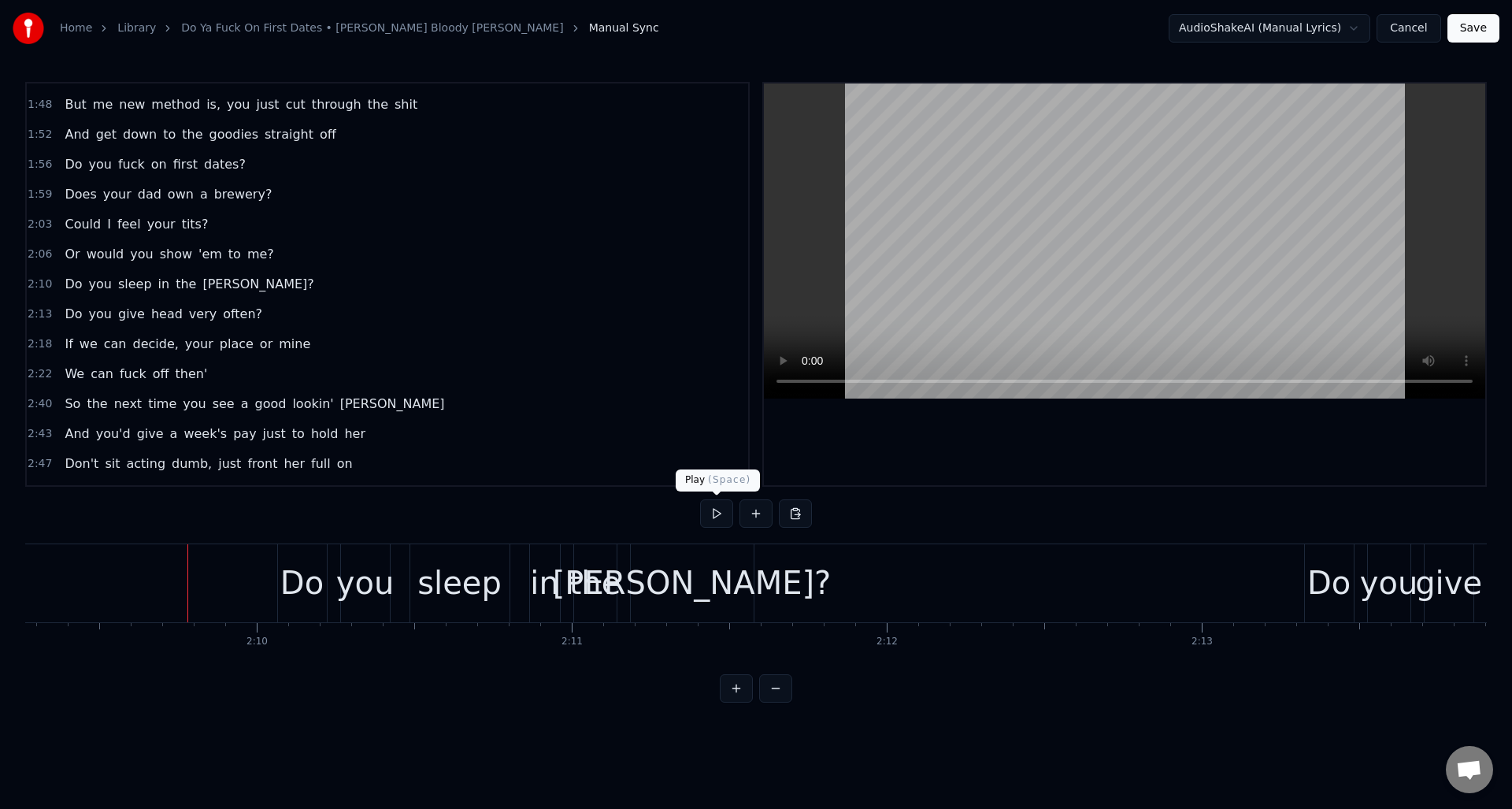
click at [715, 515] on button at bounding box center [717, 514] width 33 height 28
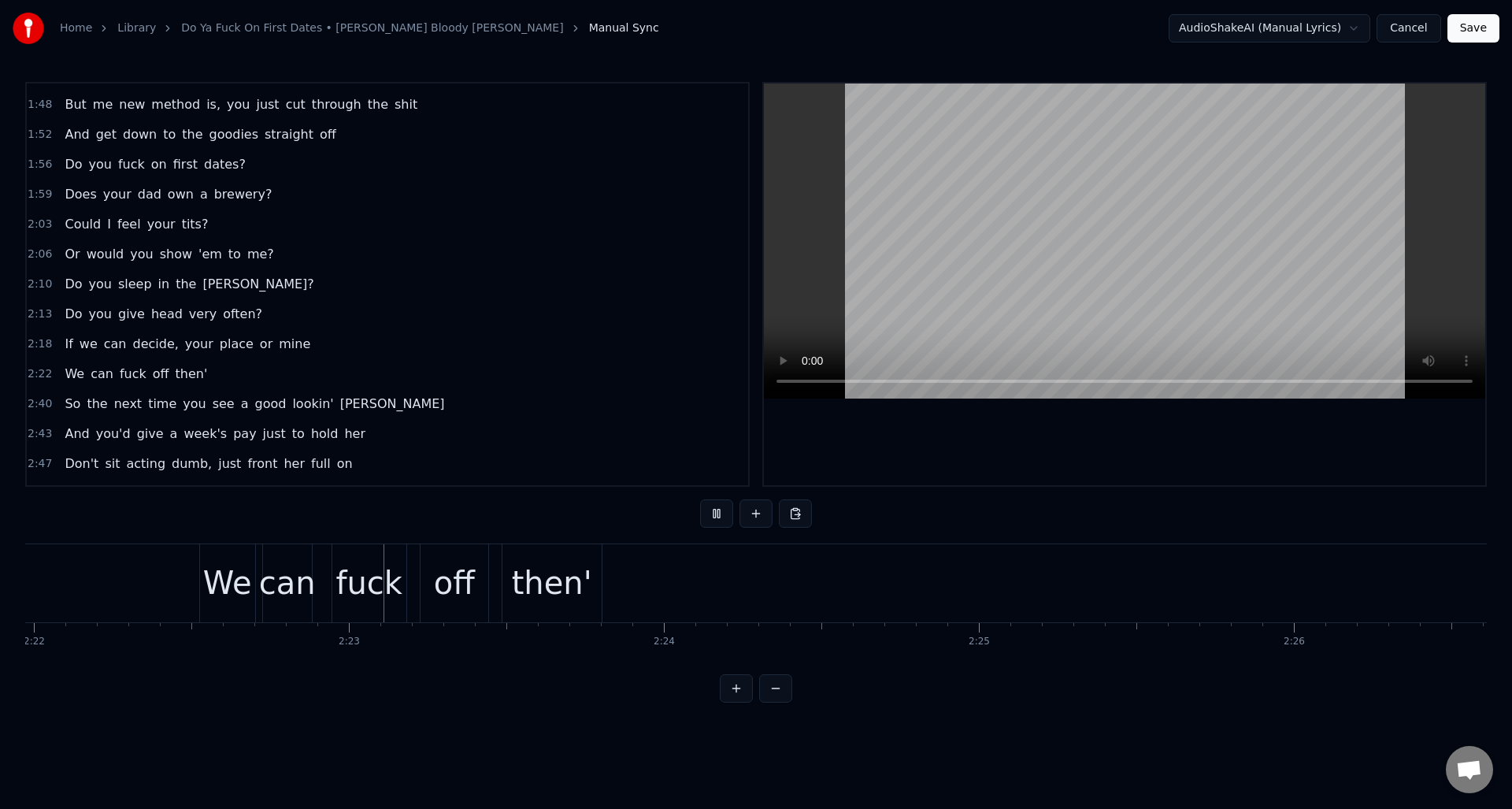
scroll to position [0, 44774]
click at [715, 515] on button at bounding box center [717, 514] width 33 height 28
click at [485, 586] on div "then'" at bounding box center [490, 583] width 80 height 47
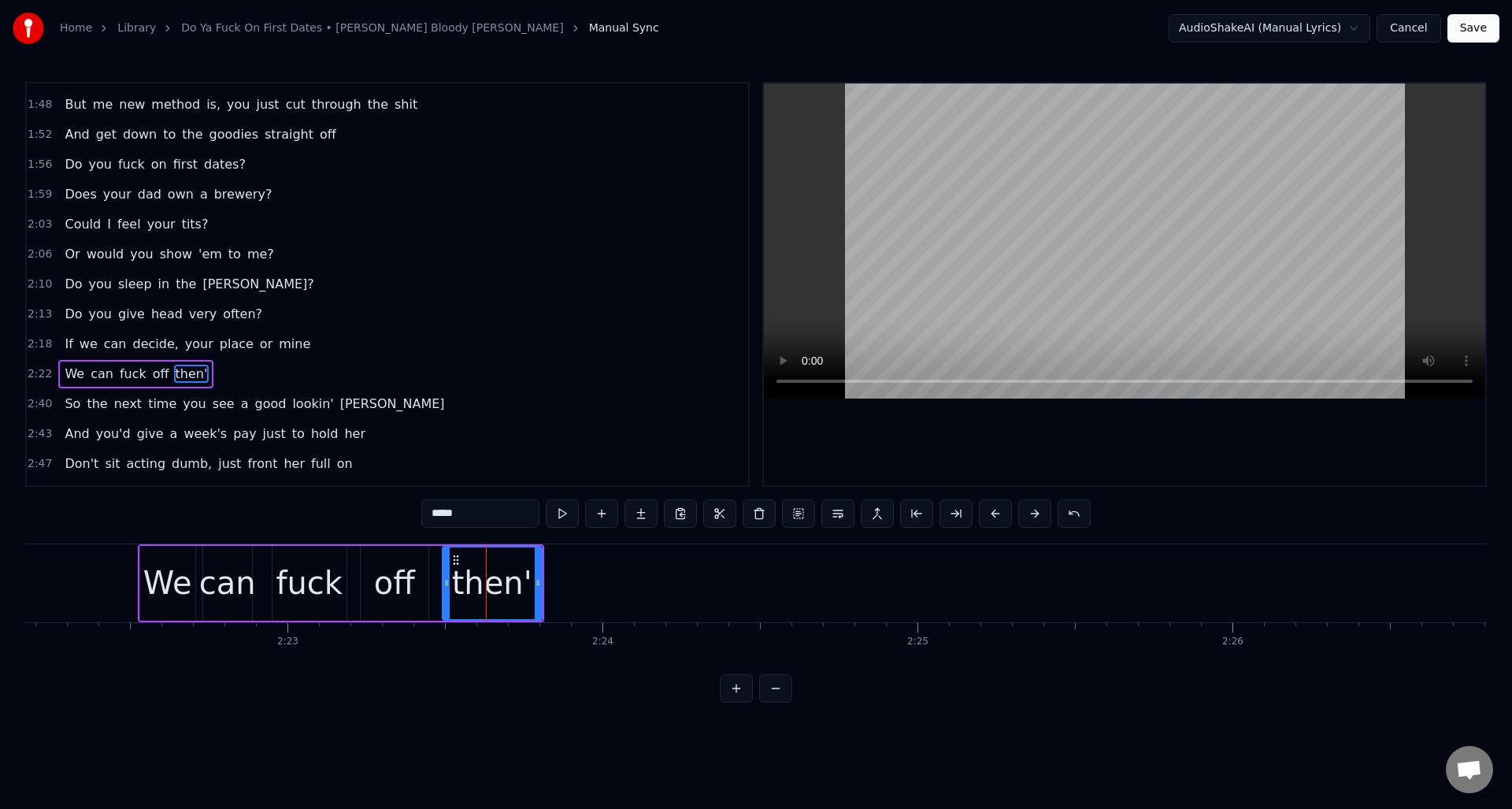
scroll to position [742, 0]
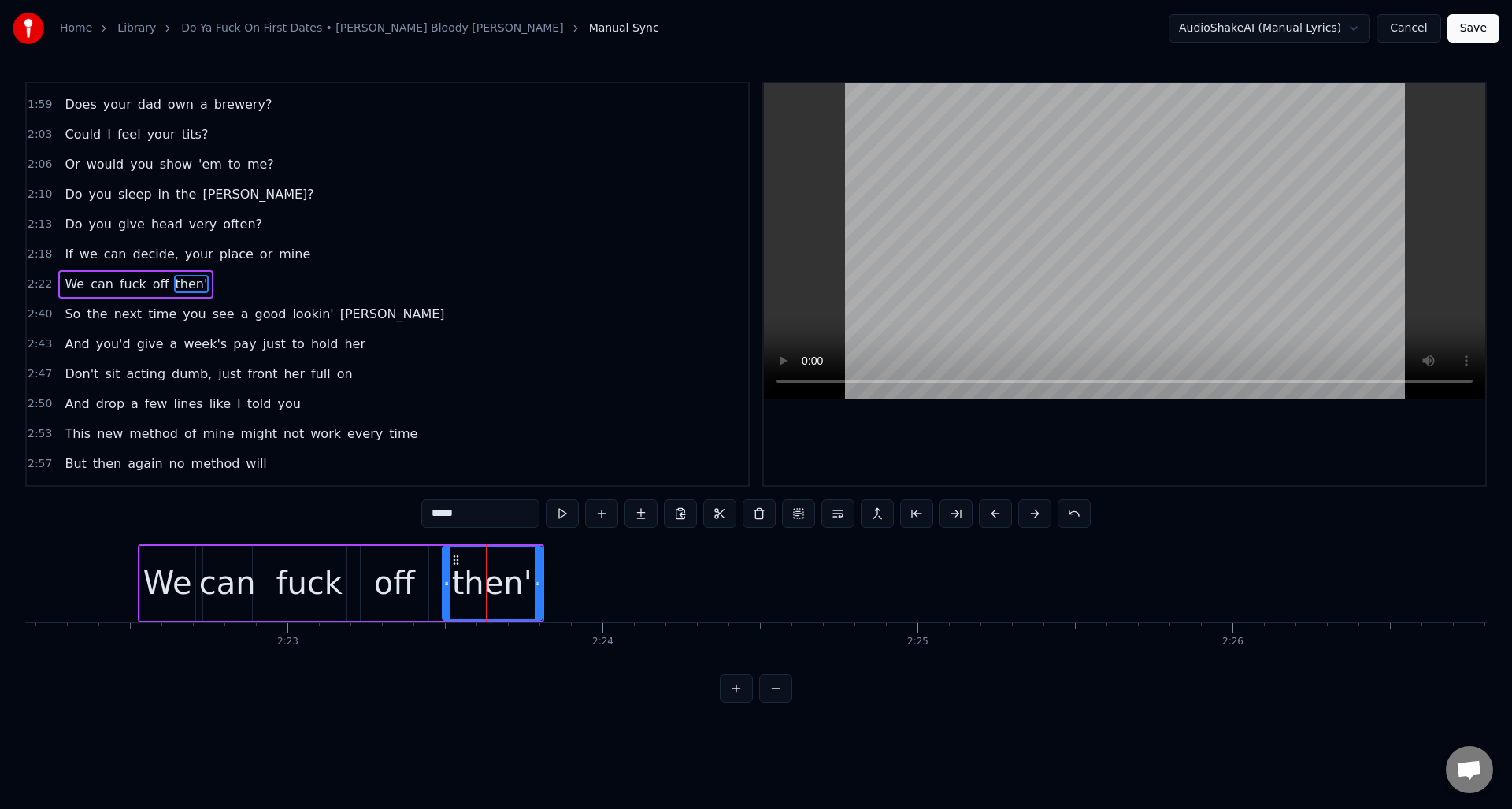
click at [498, 511] on input "*****" at bounding box center [480, 514] width 118 height 28
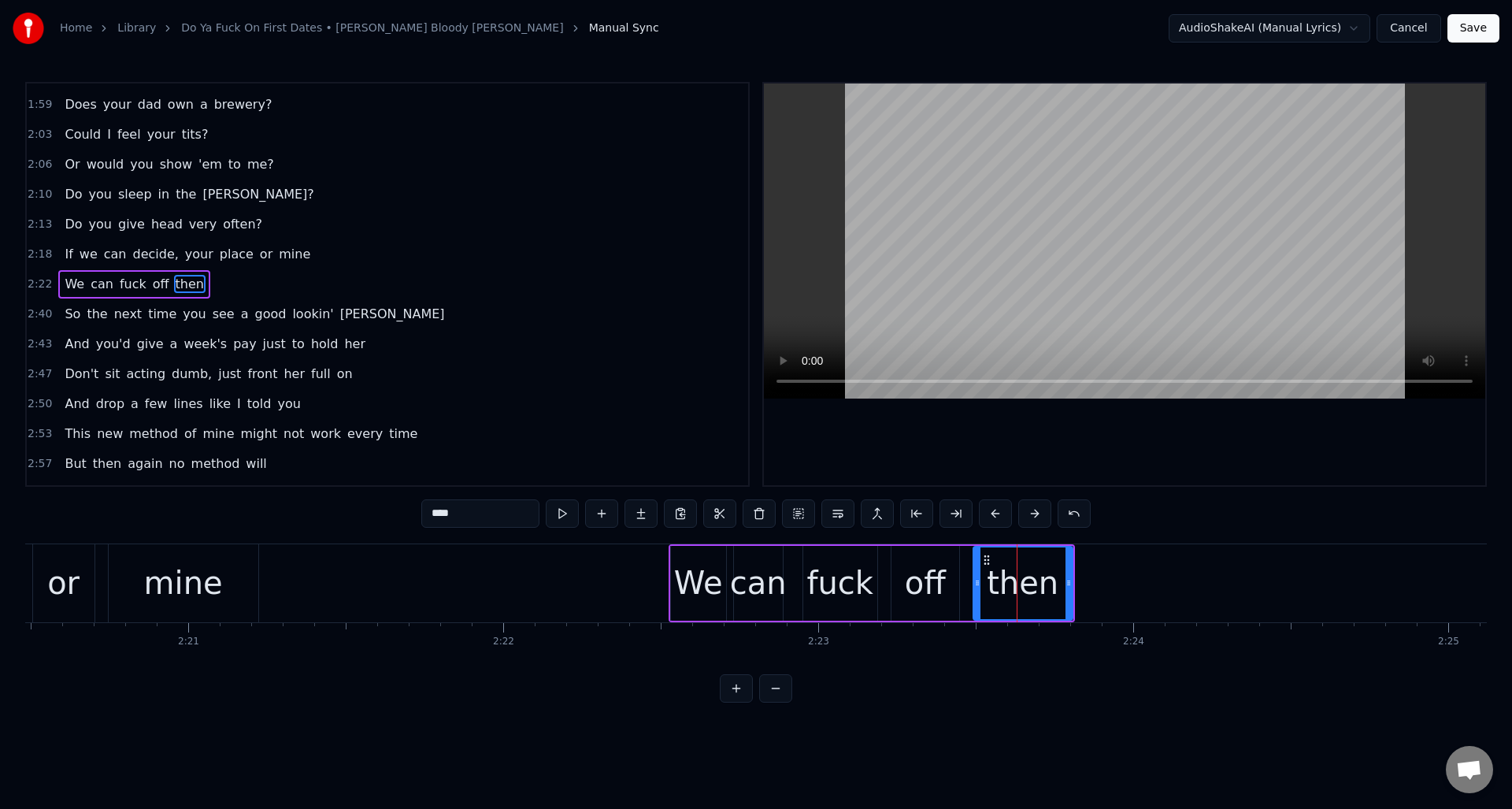
scroll to position [0, 44447]
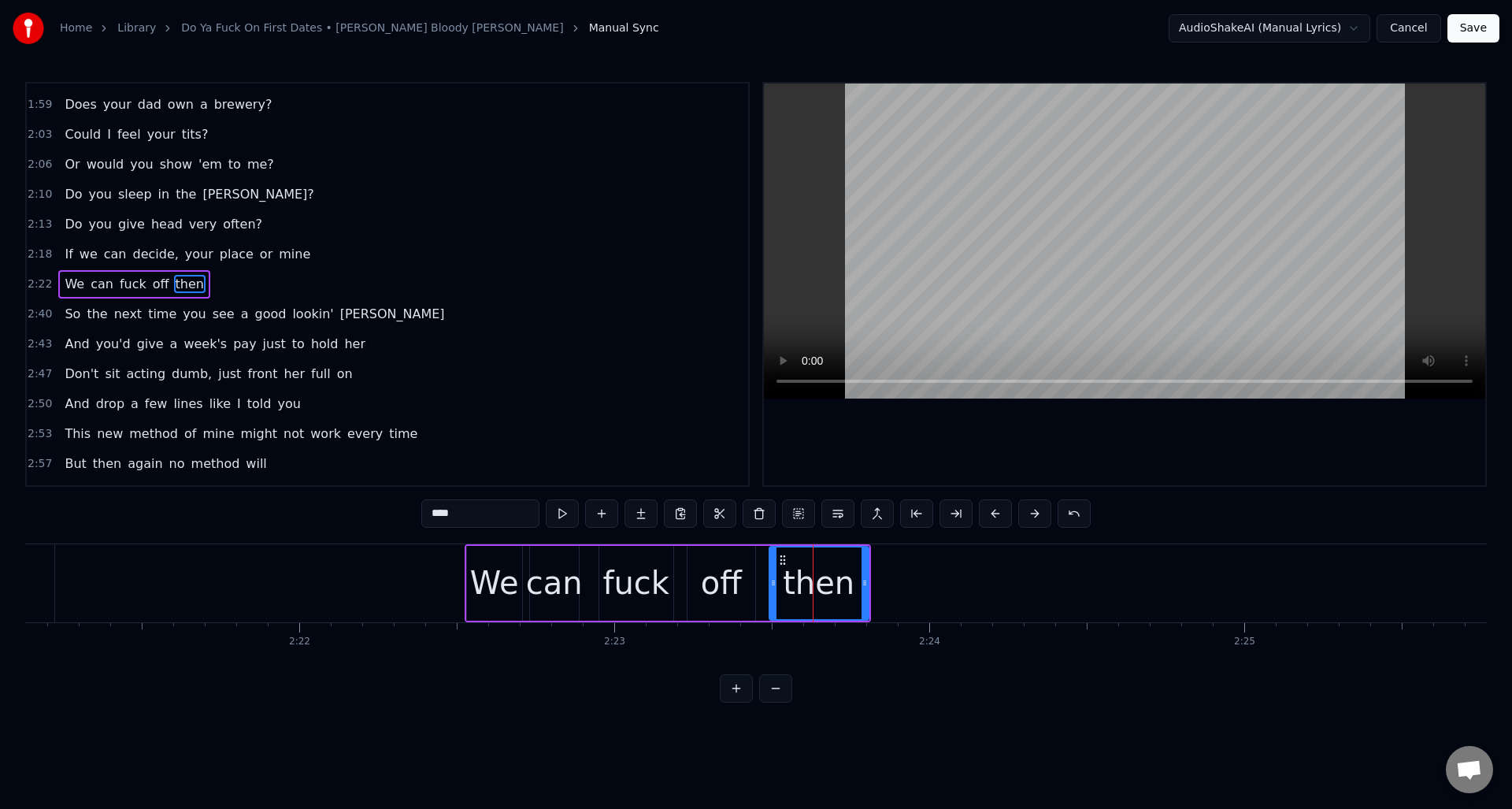
type input "****"
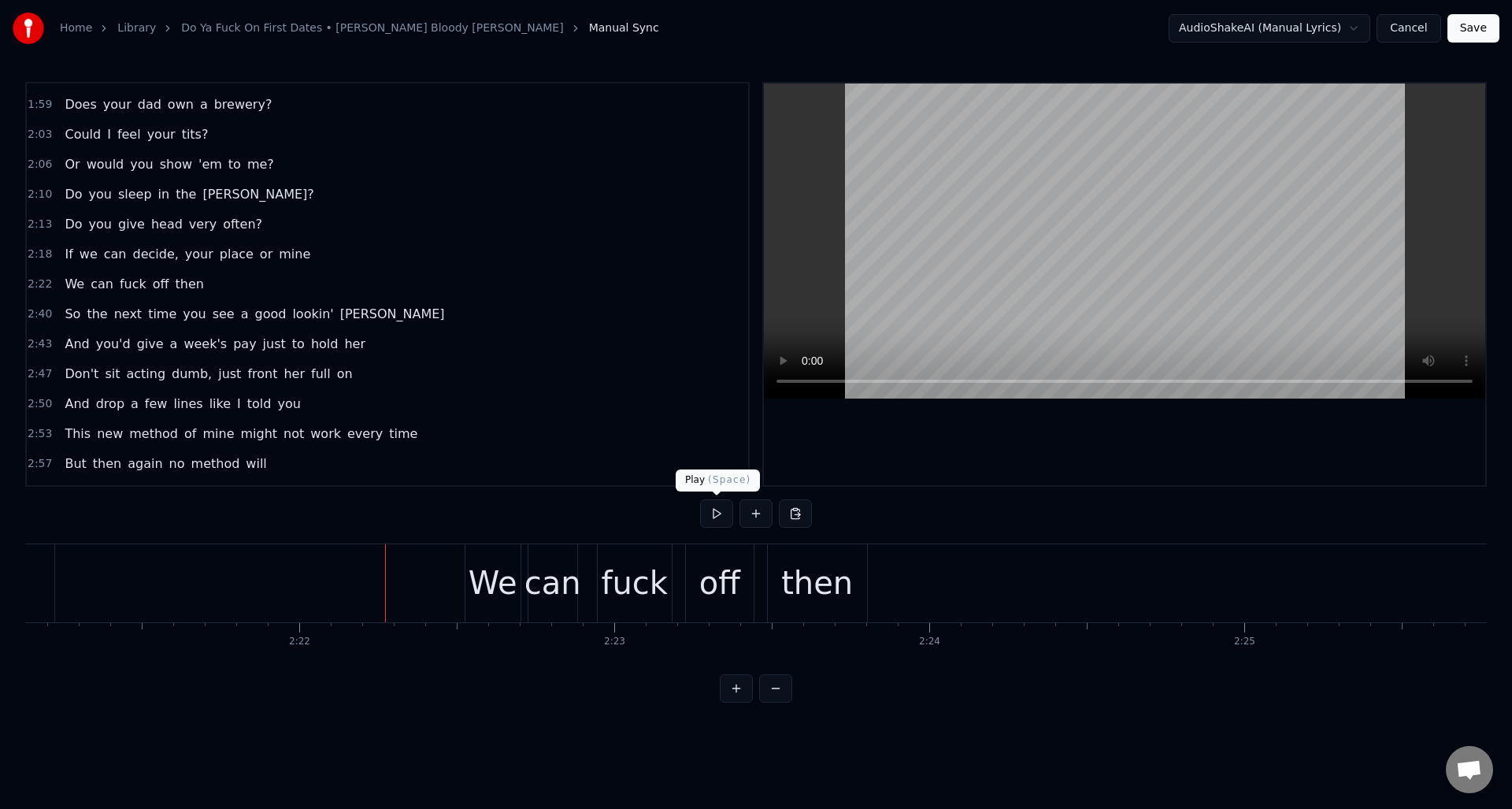
click at [720, 516] on button at bounding box center [717, 514] width 33 height 28
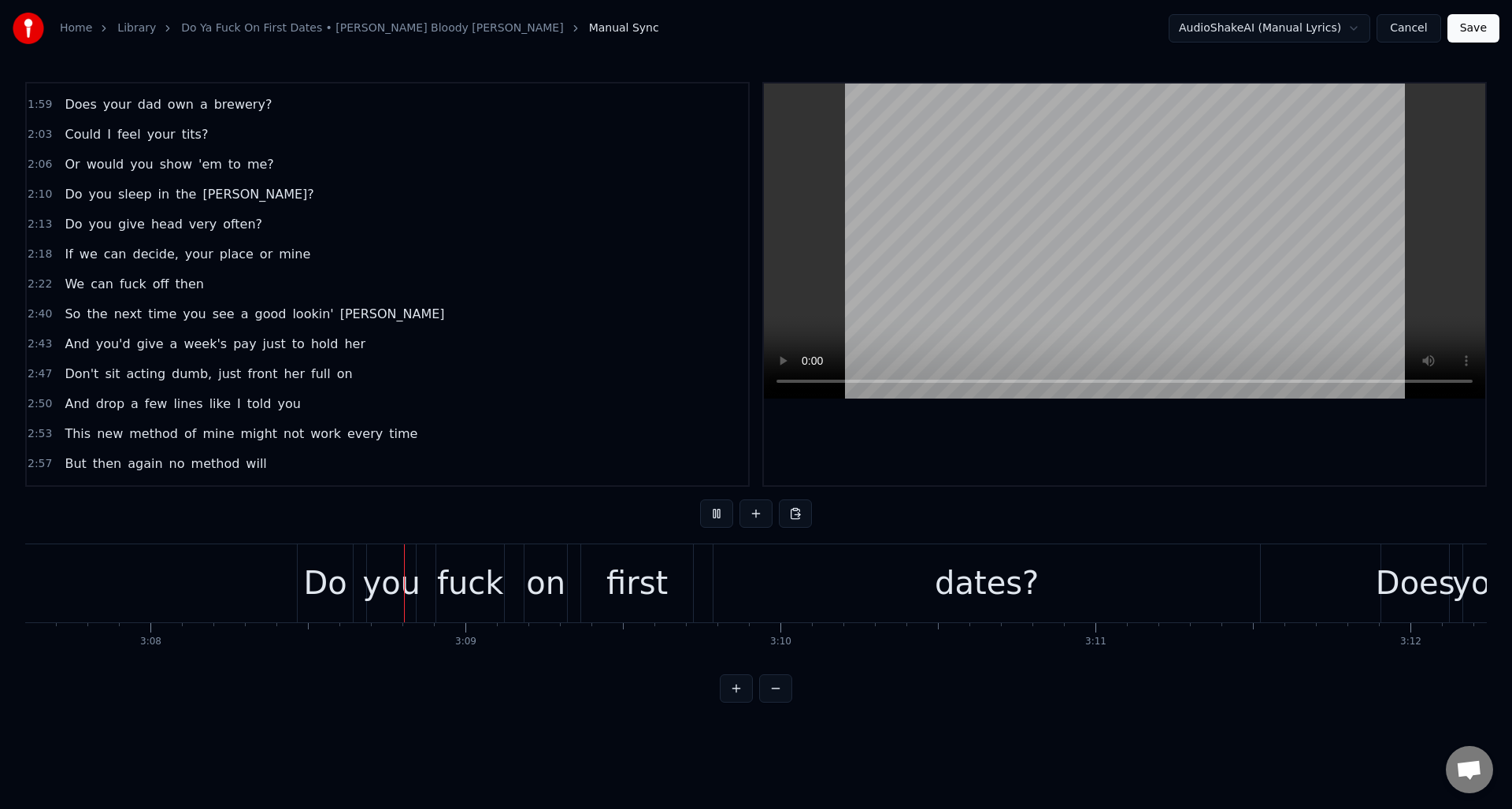
scroll to position [0, 59167]
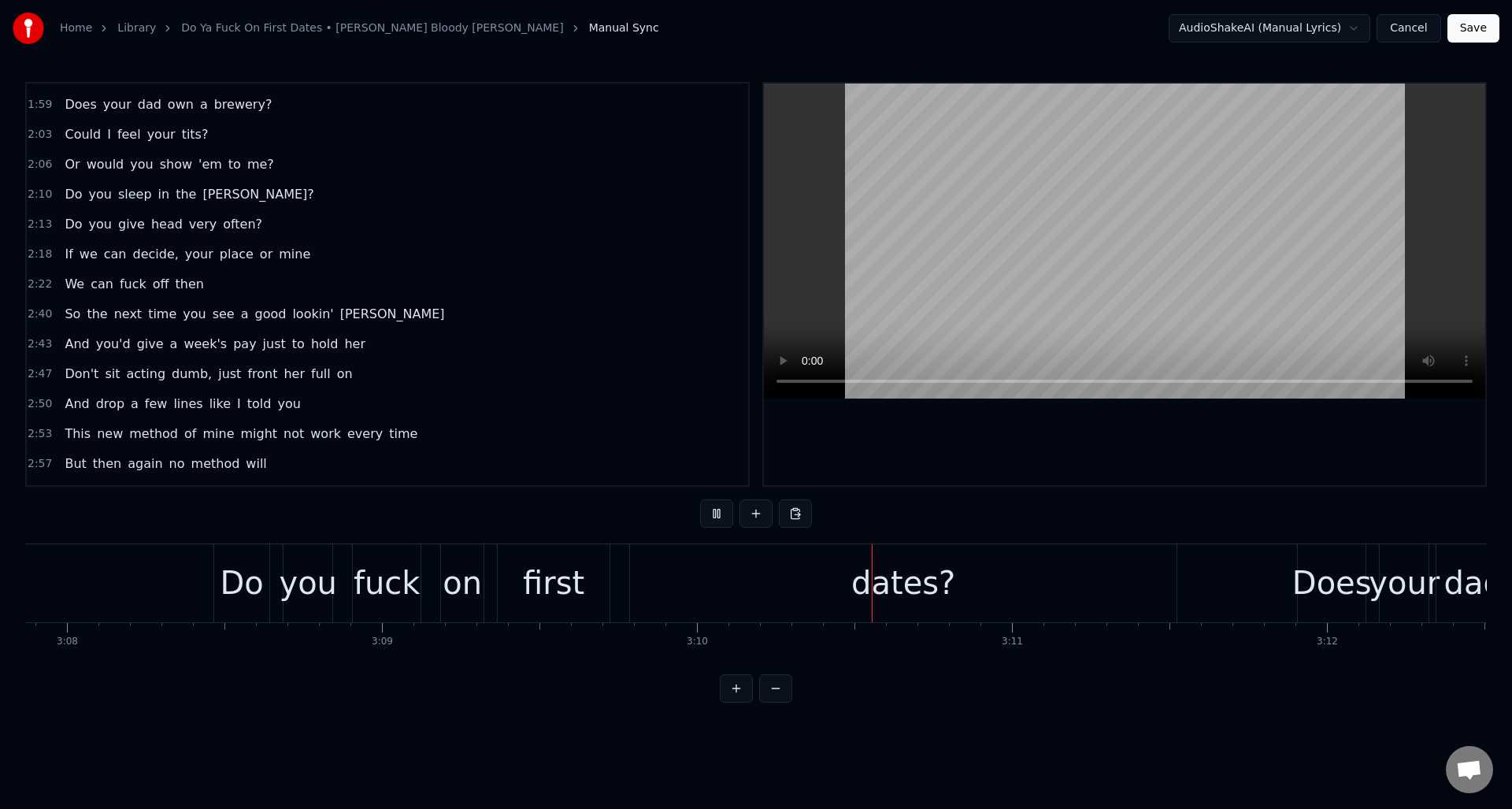
click at [716, 511] on button at bounding box center [717, 514] width 33 height 28
click at [809, 594] on div "dates?" at bounding box center [903, 584] width 547 height 78
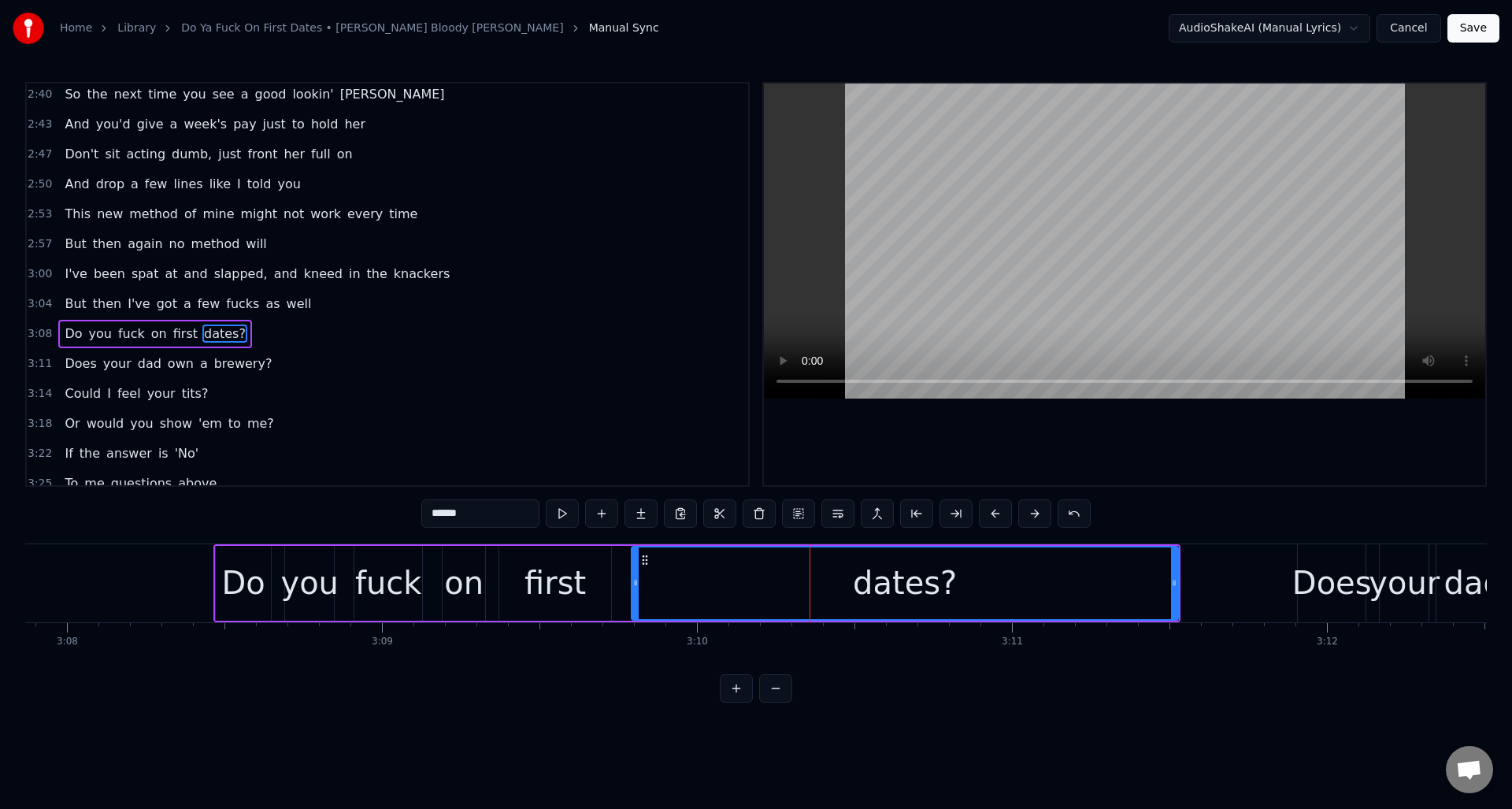
scroll to position [1011, 0]
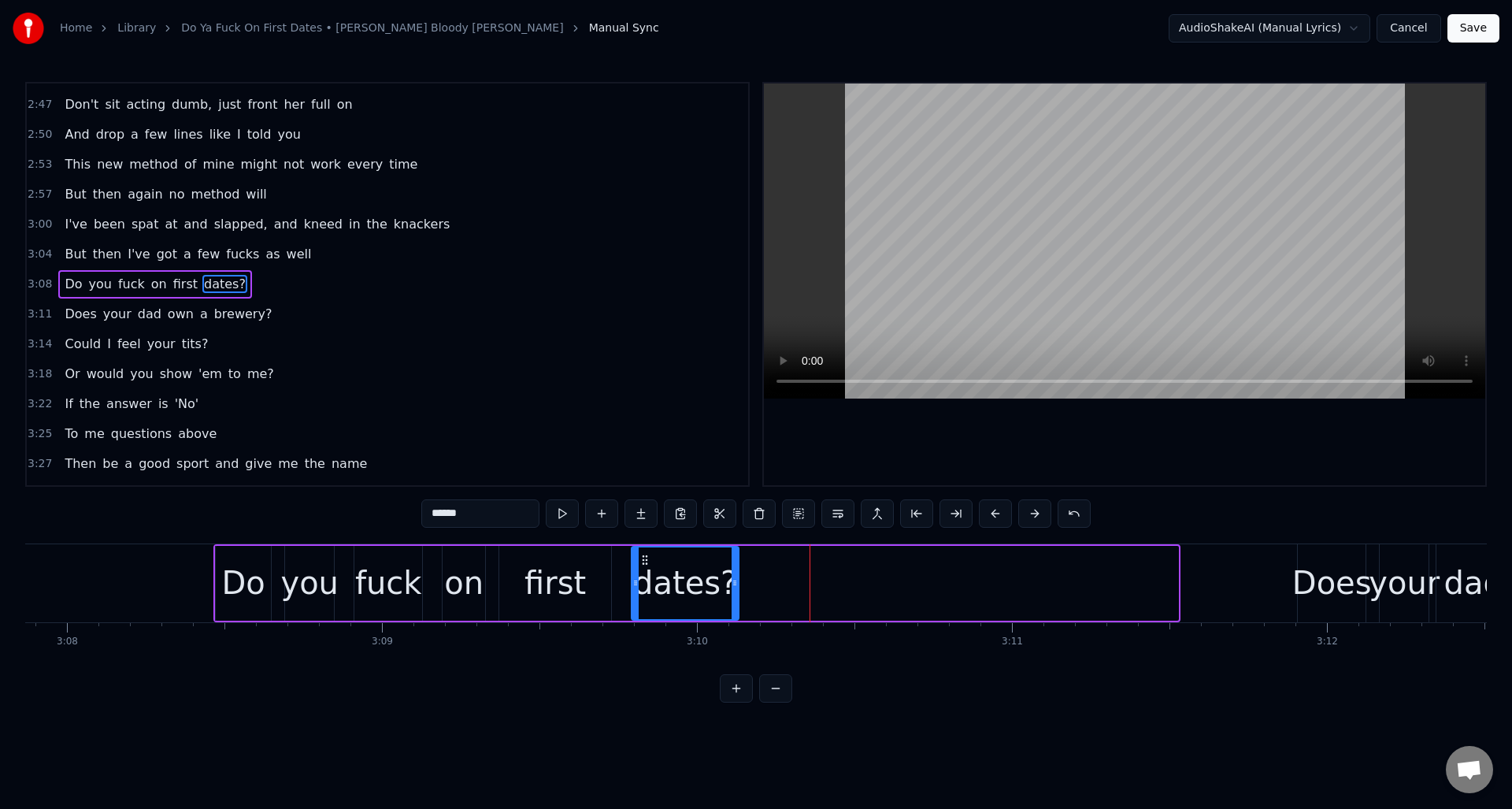
drag, startPoint x: 1175, startPoint y: 590, endPoint x: 737, endPoint y: 595, distance: 438.0
click at [736, 595] on div at bounding box center [735, 583] width 7 height 71
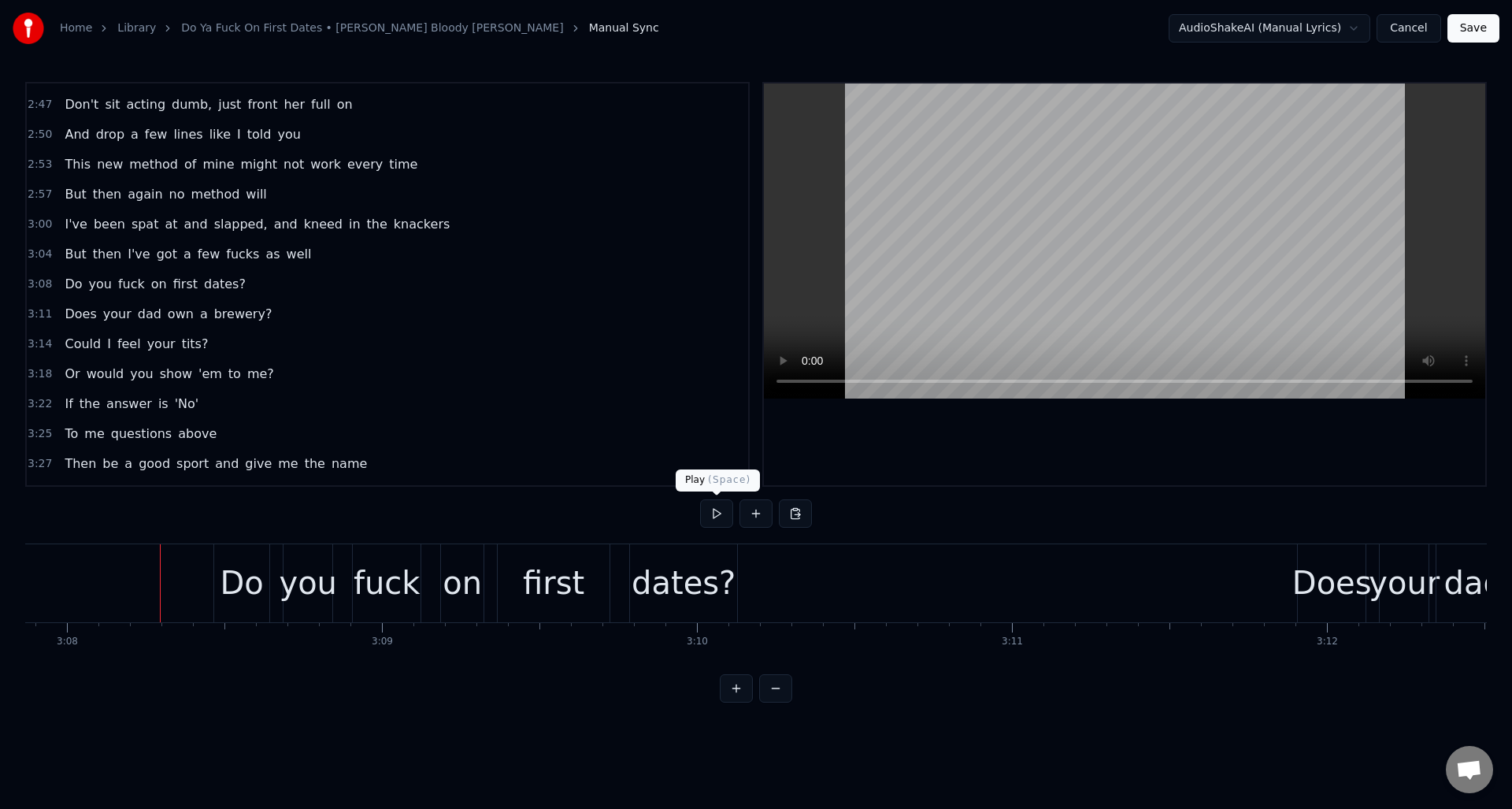
click at [720, 520] on button at bounding box center [717, 514] width 33 height 28
click at [555, 572] on div "first" at bounding box center [553, 583] width 61 height 47
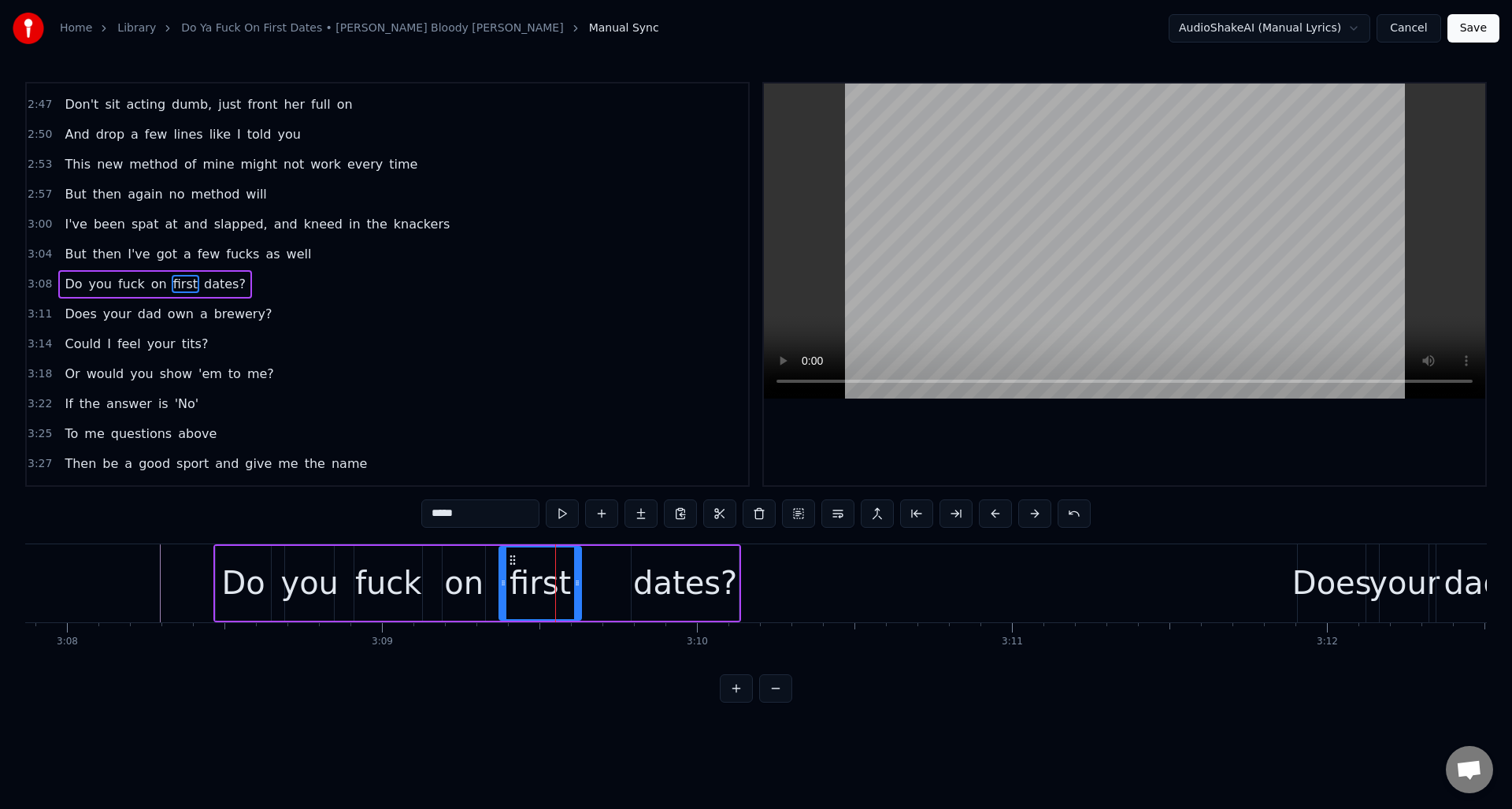
drag, startPoint x: 609, startPoint y: 574, endPoint x: 620, endPoint y: 573, distance: 11.0
click at [578, 576] on div at bounding box center [577, 583] width 7 height 71
click at [658, 570] on div "dates?" at bounding box center [684, 583] width 104 height 47
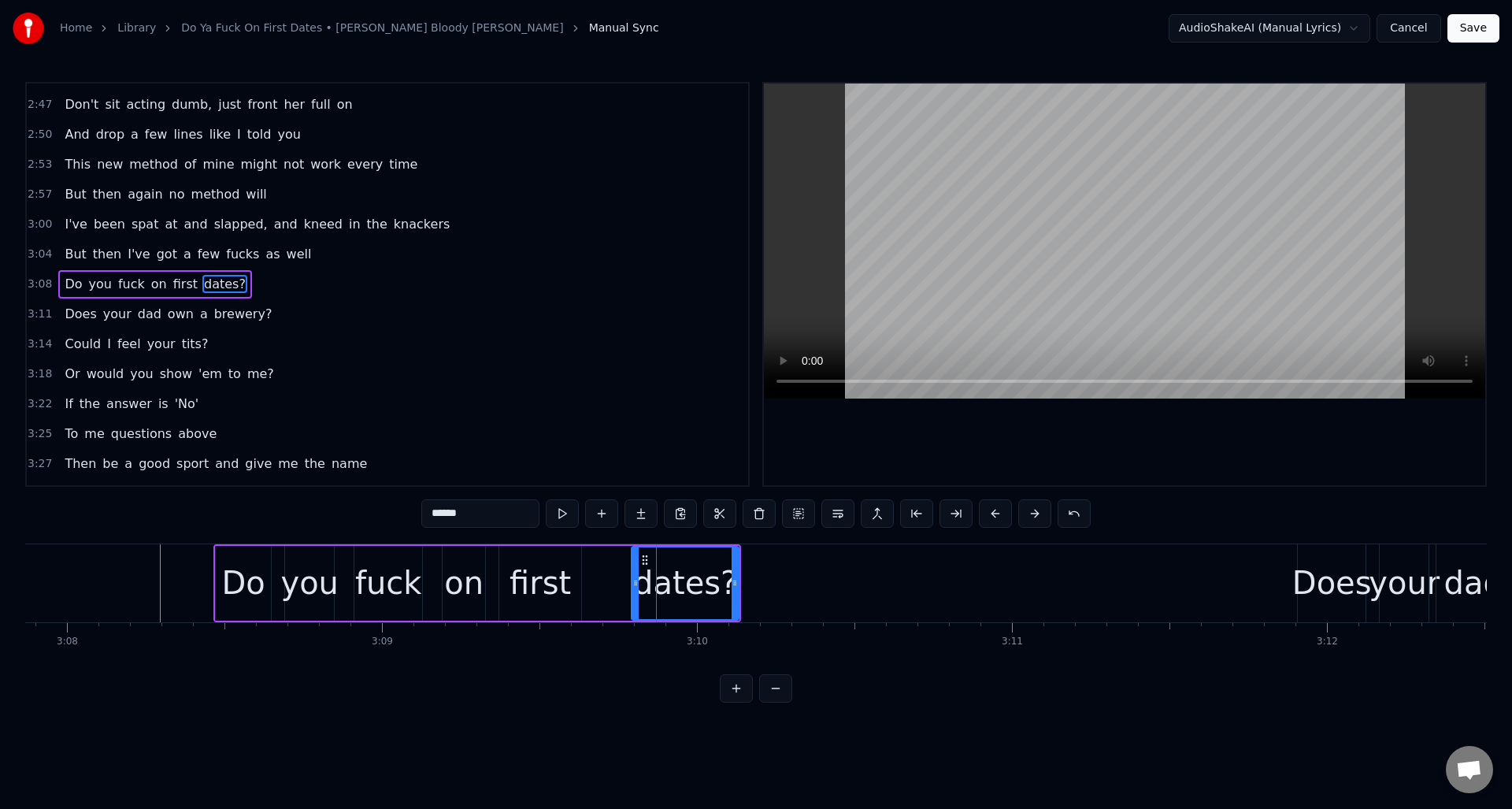
type input "******"
drag, startPoint x: 635, startPoint y: 574, endPoint x: 601, endPoint y: 576, distance: 34.1
click at [601, 576] on div at bounding box center [601, 583] width 7 height 71
drag, startPoint x: 736, startPoint y: 579, endPoint x: 700, endPoint y: 570, distance: 37.1
click at [715, 582] on icon at bounding box center [713, 583] width 7 height 12
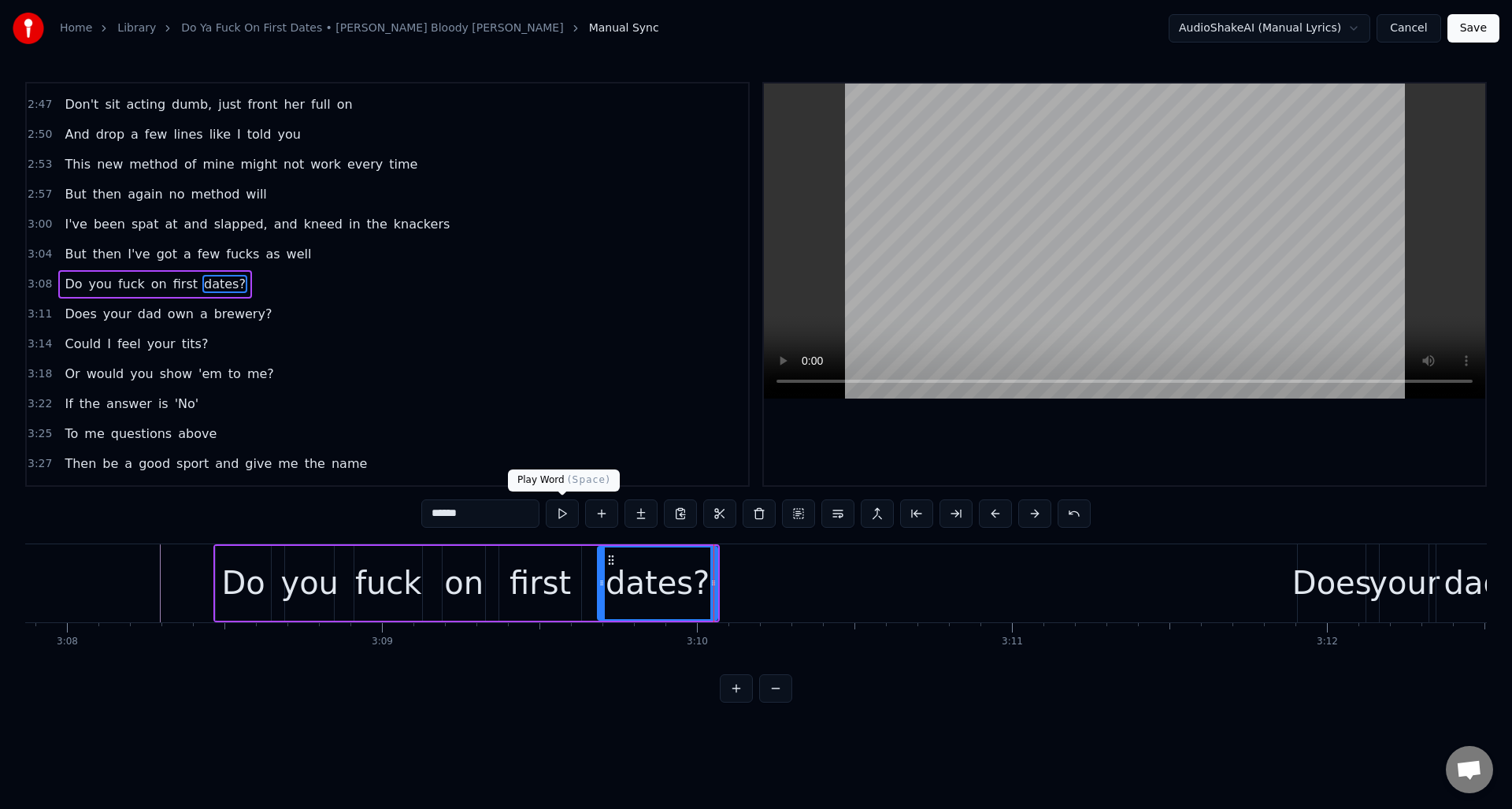
click at [566, 516] on button at bounding box center [563, 514] width 33 height 28
drag, startPoint x: 713, startPoint y: 598, endPoint x: 743, endPoint y: 595, distance: 30.1
click at [743, 595] on div at bounding box center [743, 583] width 7 height 71
click at [563, 517] on button at bounding box center [563, 514] width 33 height 28
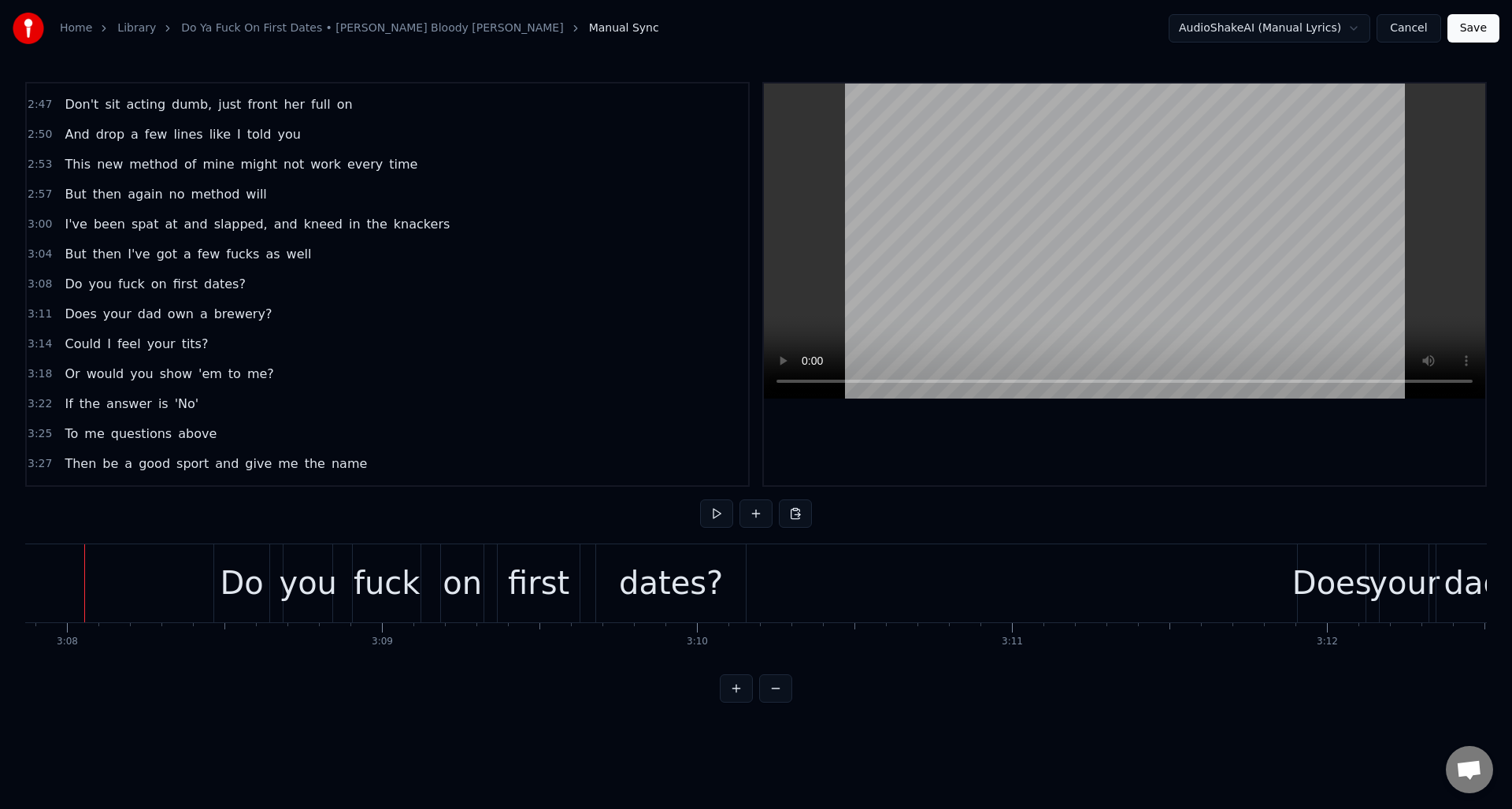
scroll to position [0, 59147]
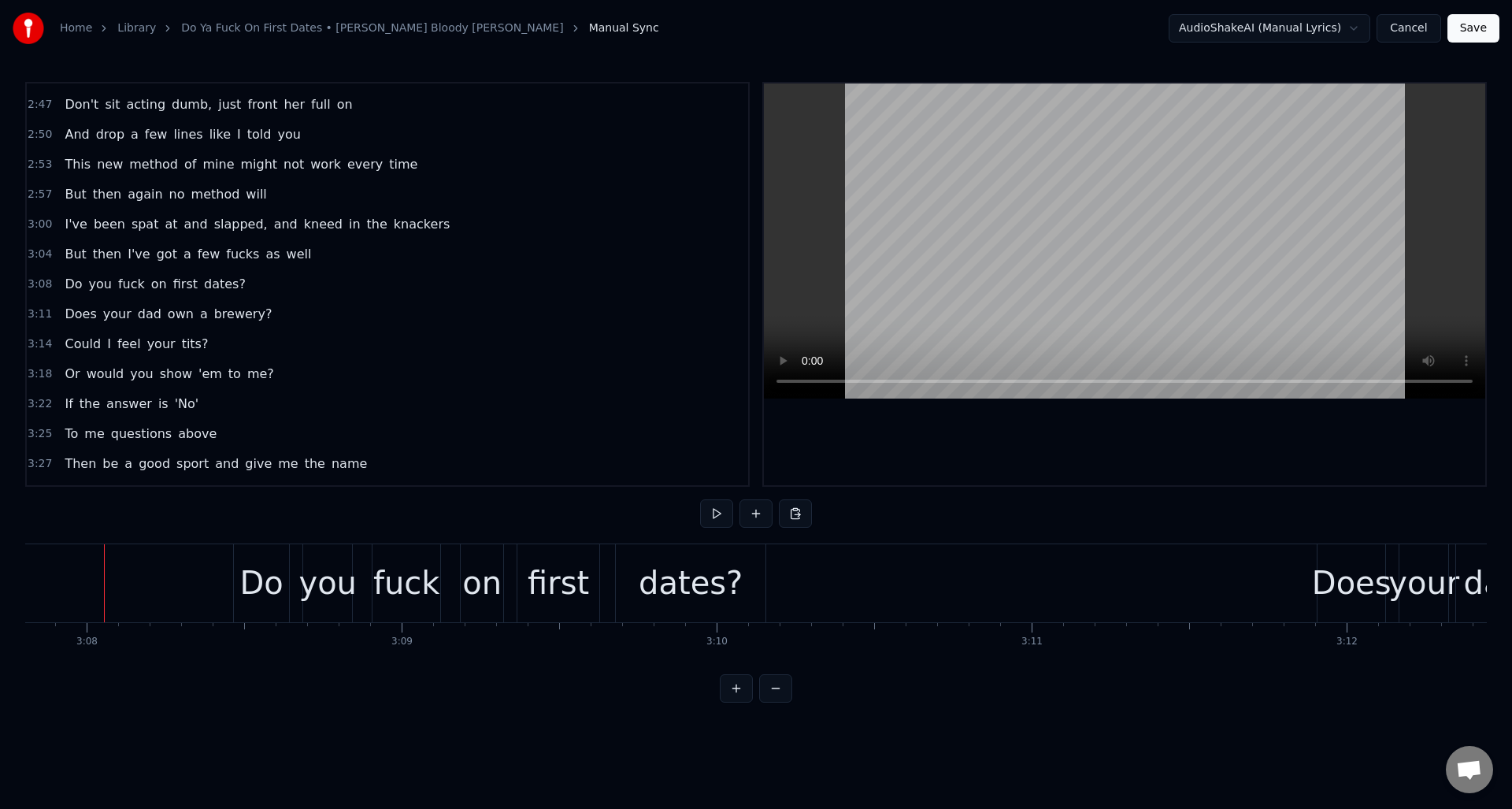
click at [712, 514] on button at bounding box center [717, 514] width 33 height 28
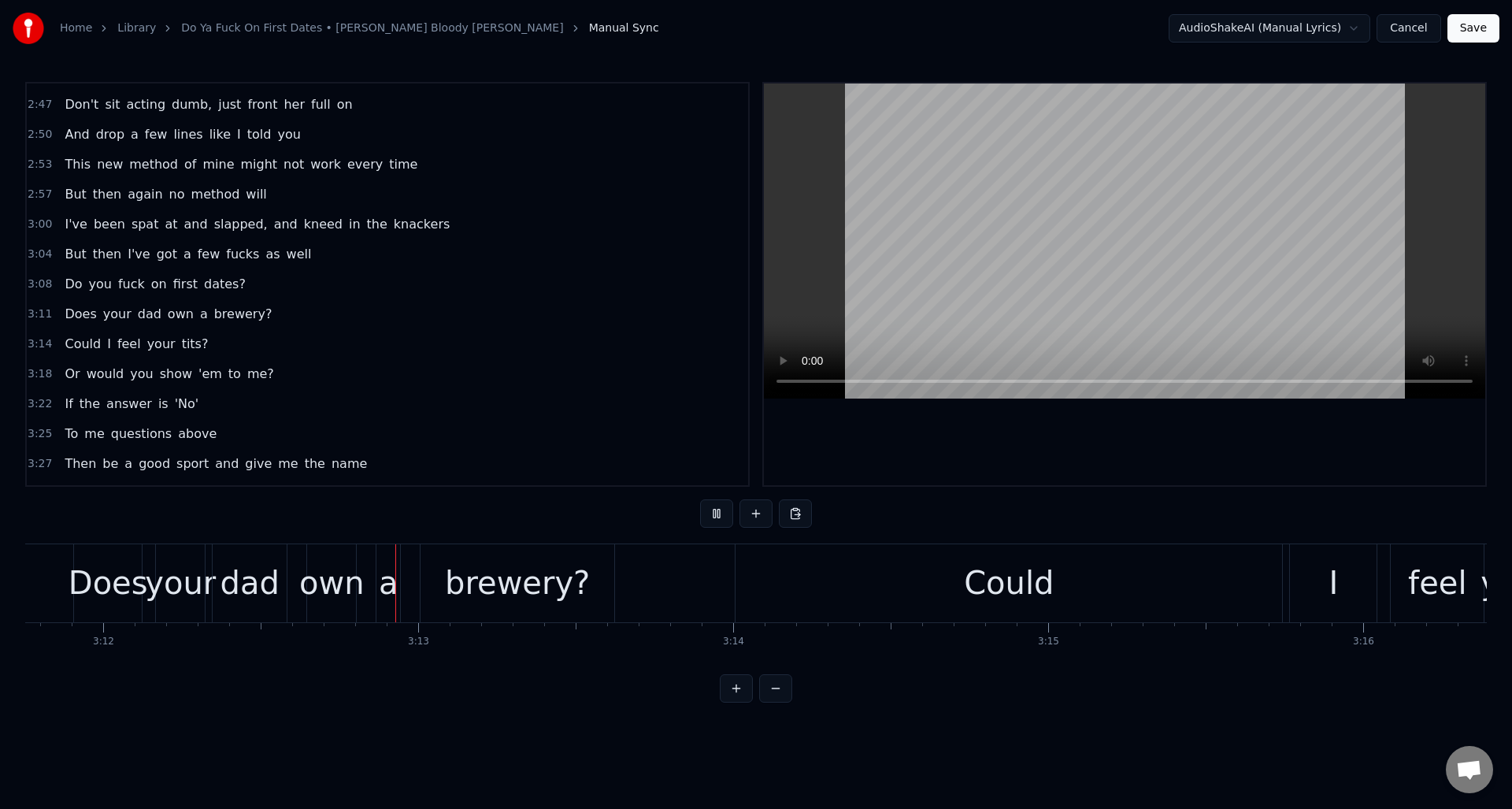
scroll to position [0, 60467]
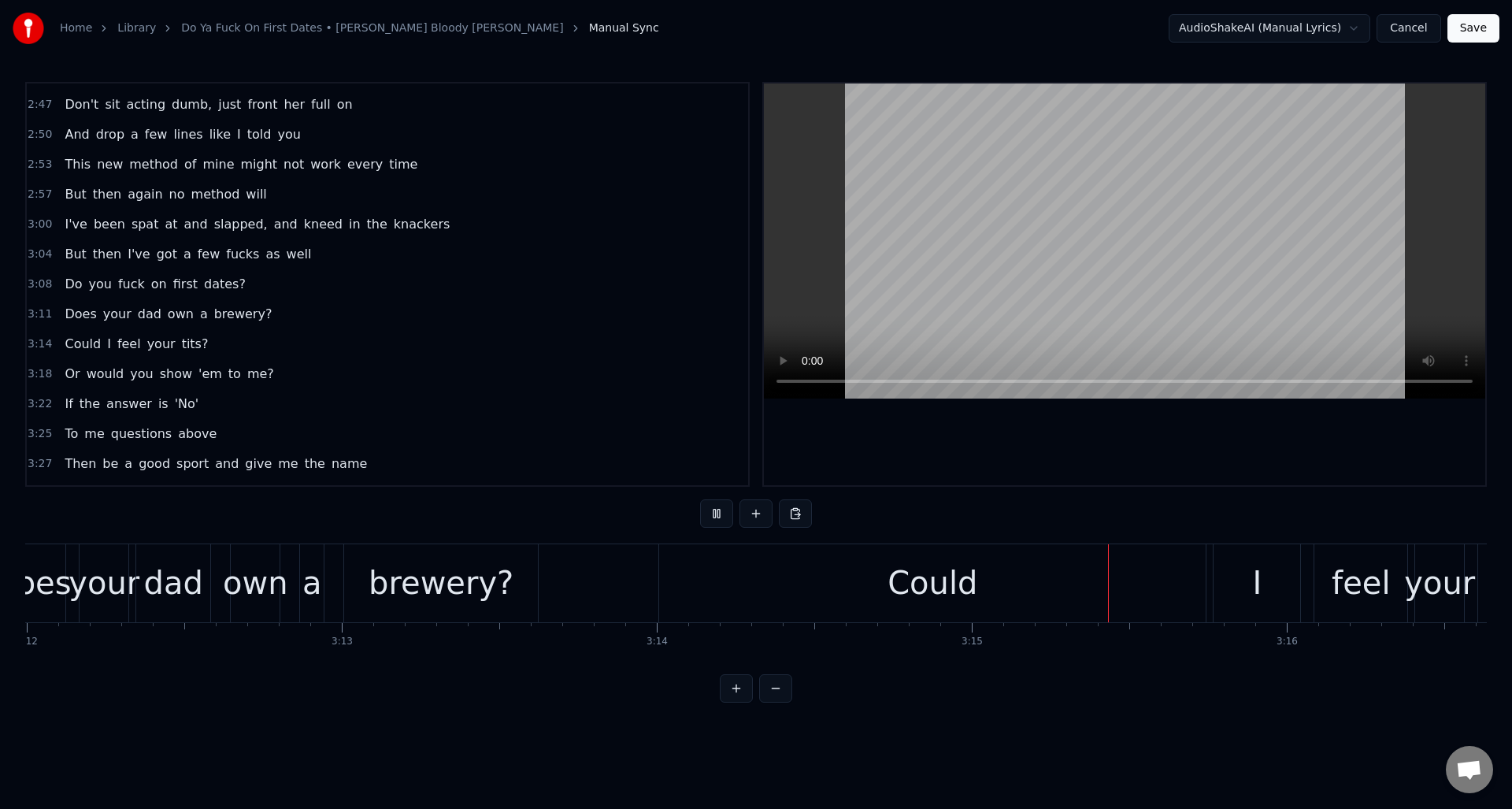
click at [712, 513] on button at bounding box center [717, 514] width 33 height 28
click at [880, 594] on div "Could" at bounding box center [932, 584] width 547 height 78
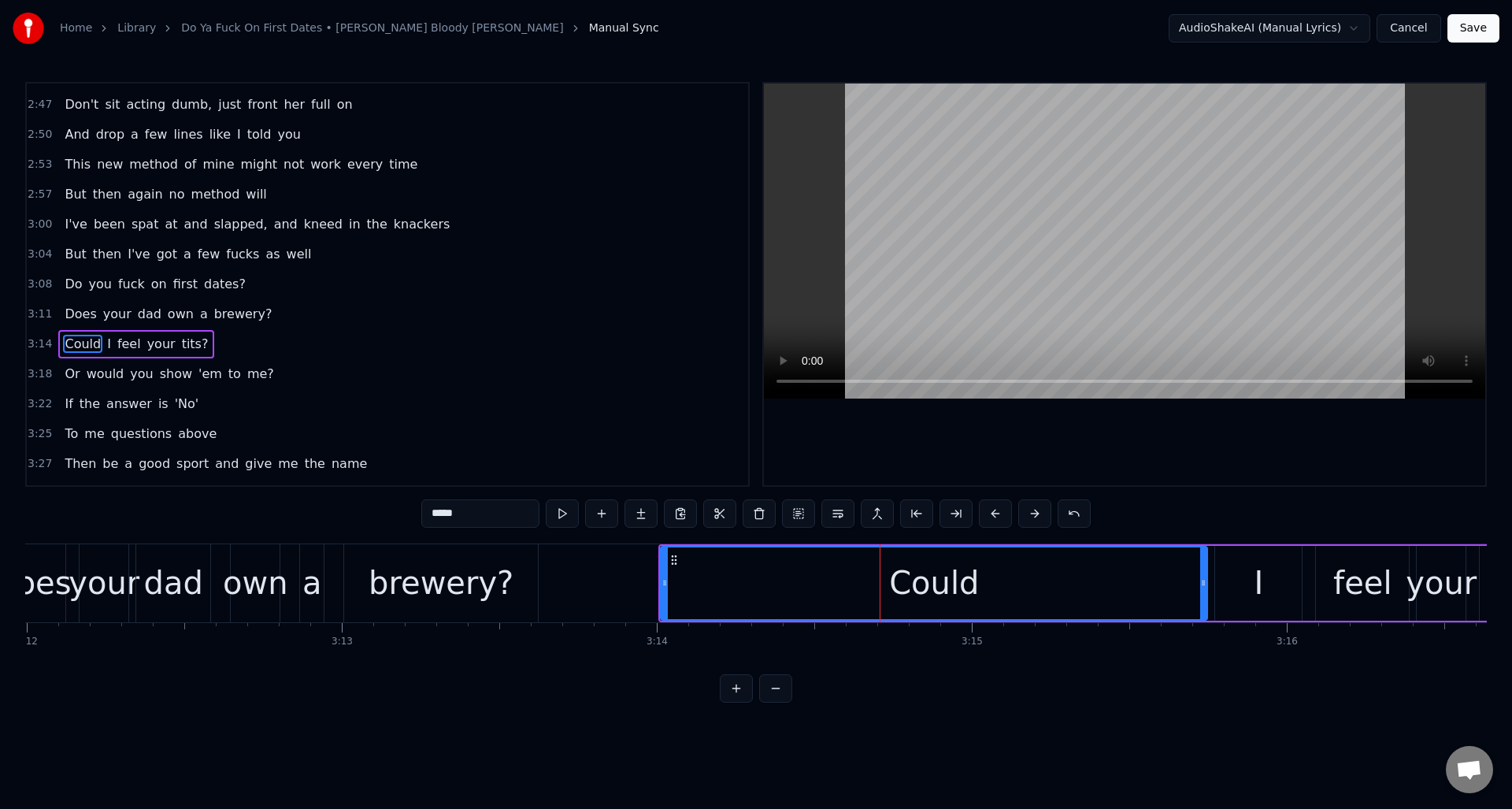
scroll to position [1035, 0]
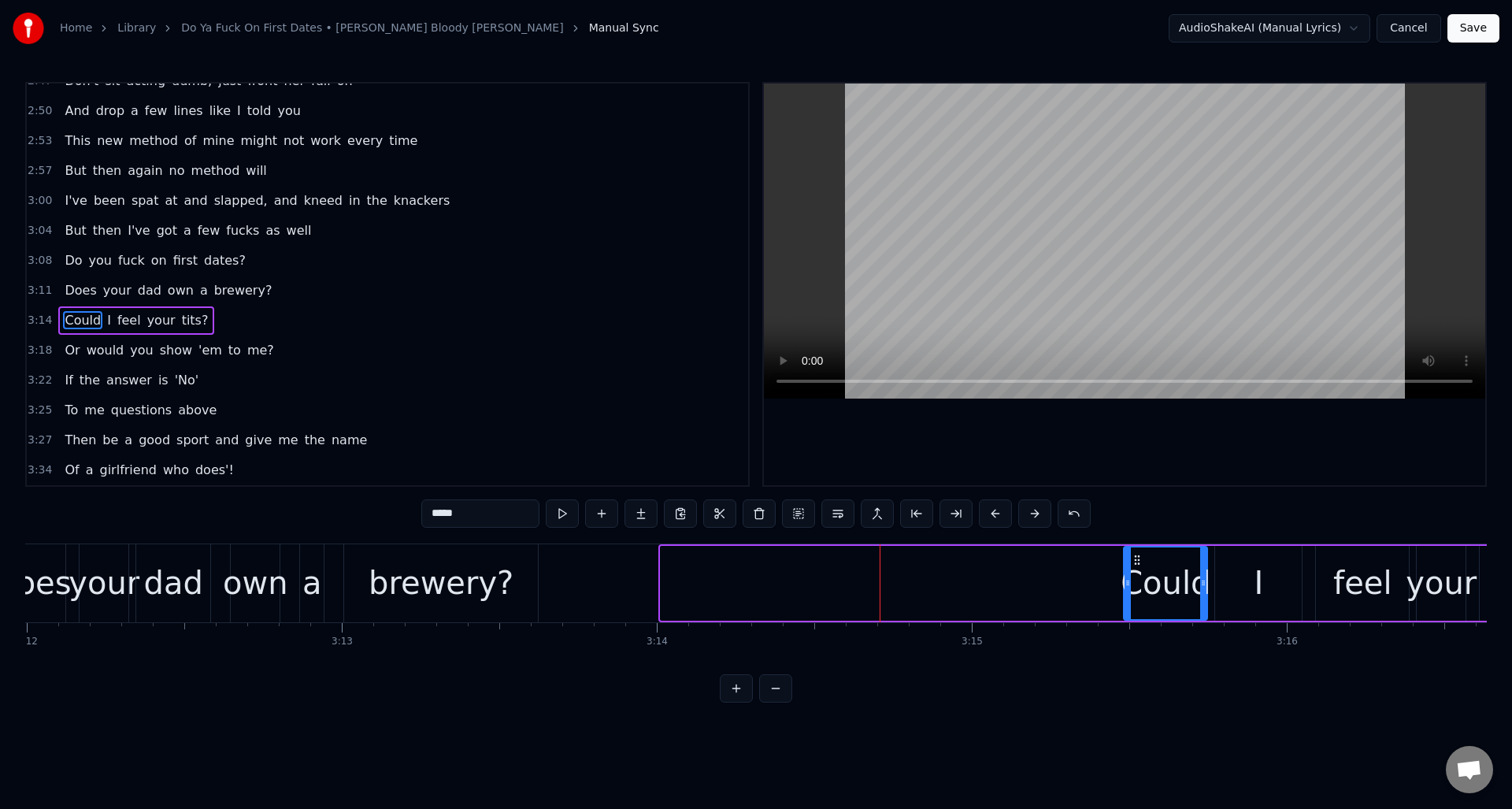
drag, startPoint x: 664, startPoint y: 596, endPoint x: 1127, endPoint y: 574, distance: 463.5
click at [1127, 574] on div at bounding box center [1128, 583] width 7 height 71
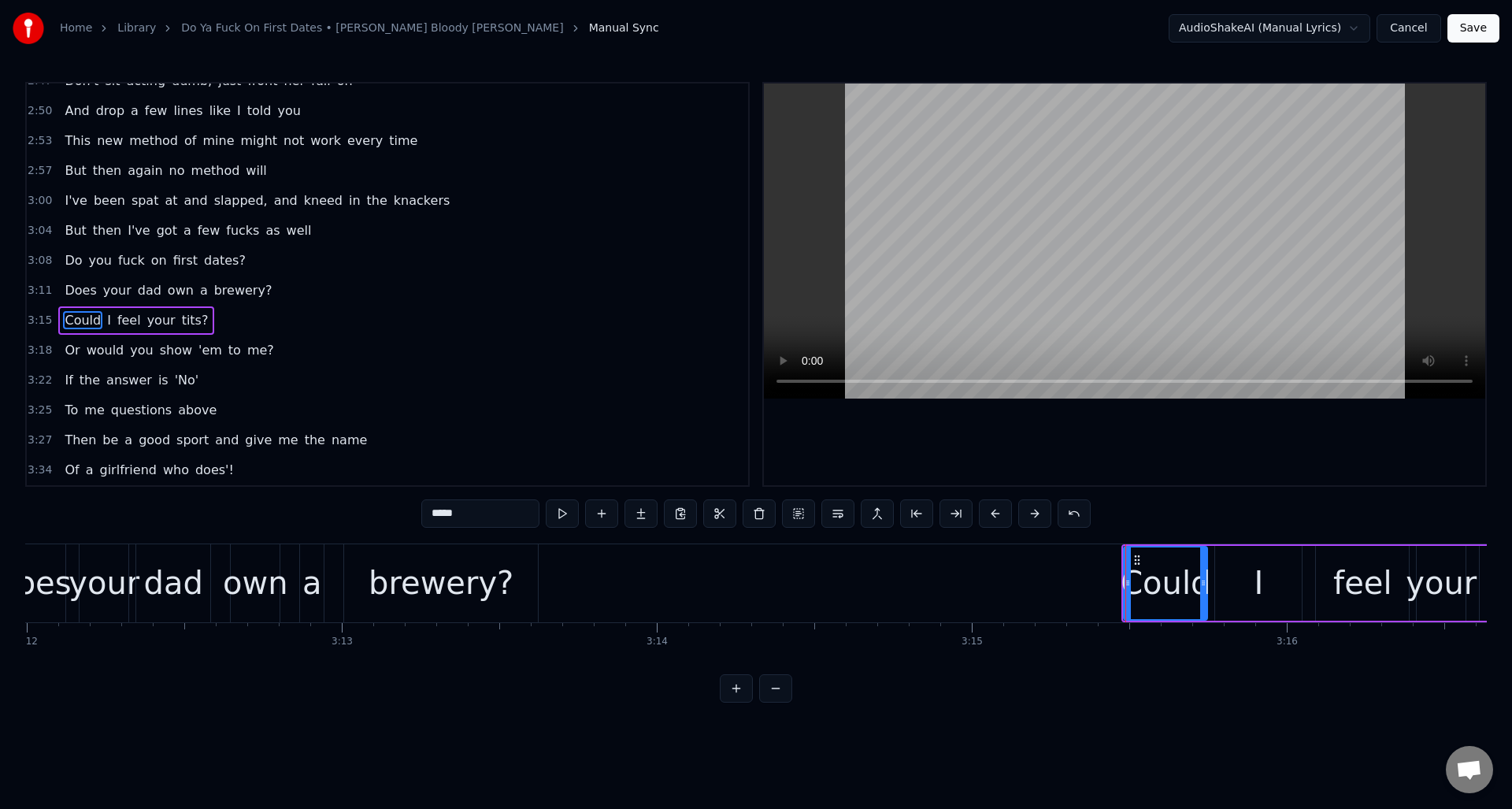
click at [1244, 575] on div "I" at bounding box center [1258, 584] width 87 height 75
type input "*"
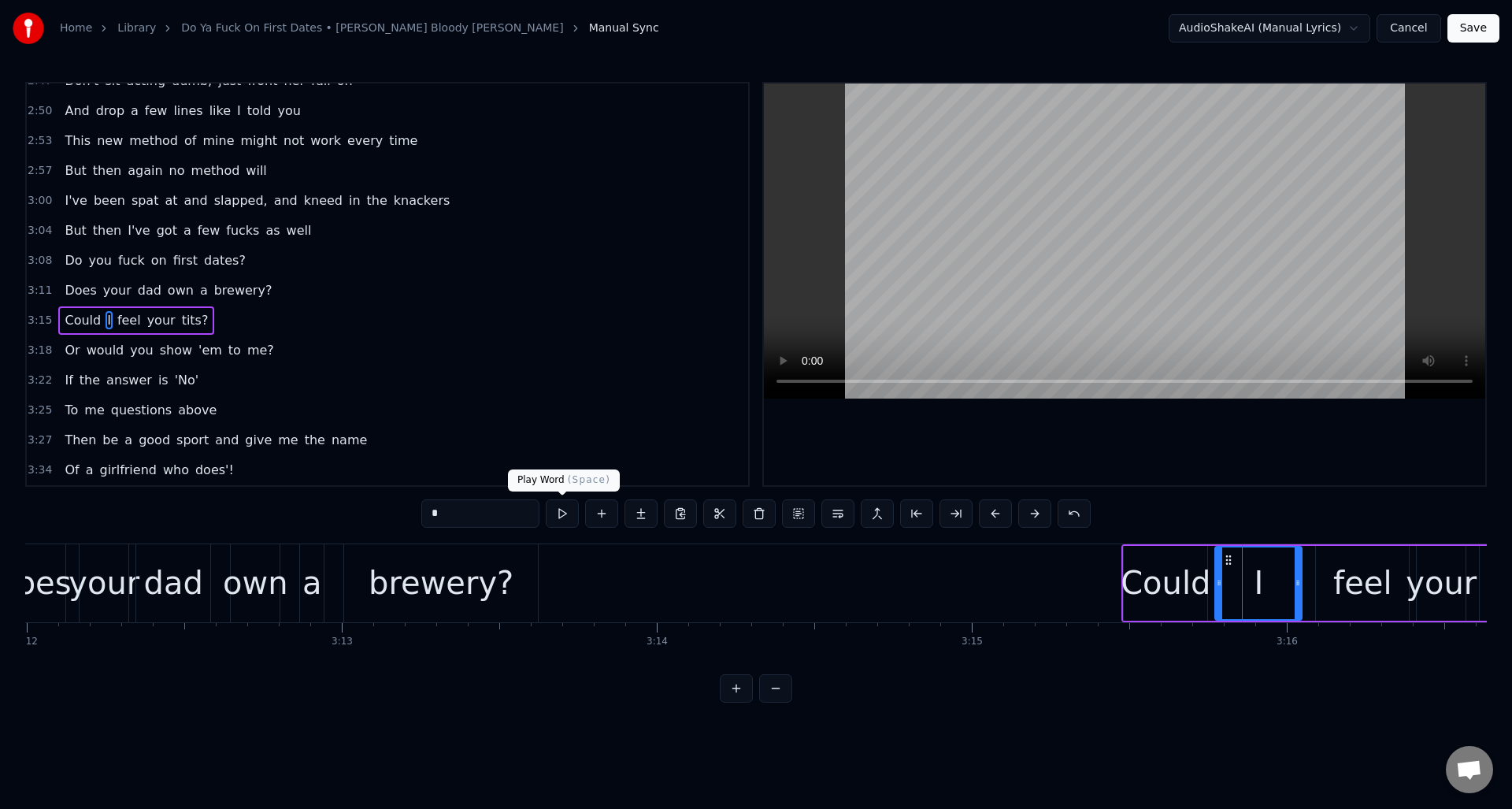
click at [563, 515] on button at bounding box center [563, 514] width 33 height 28
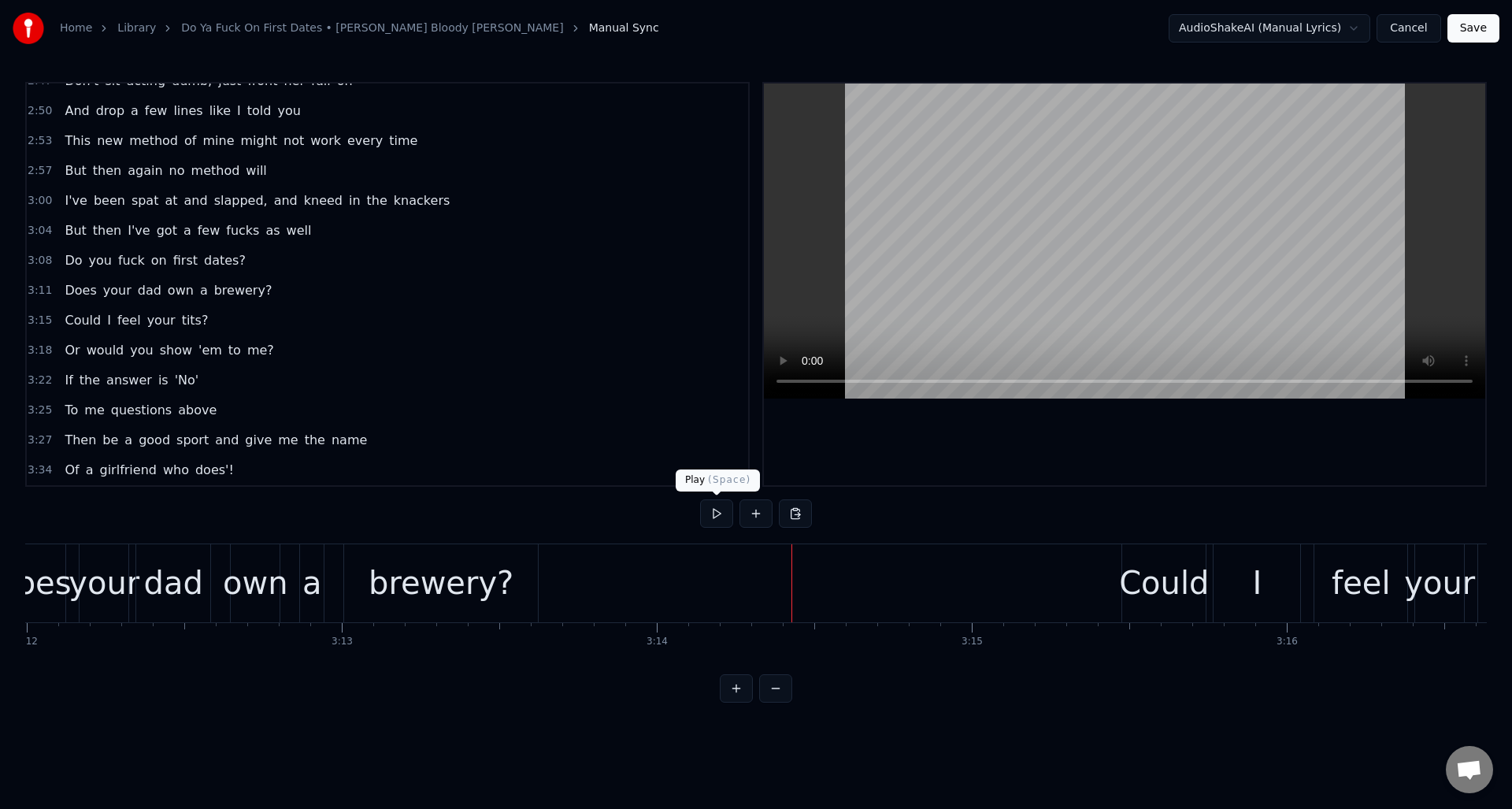
click at [714, 516] on button at bounding box center [717, 514] width 33 height 28
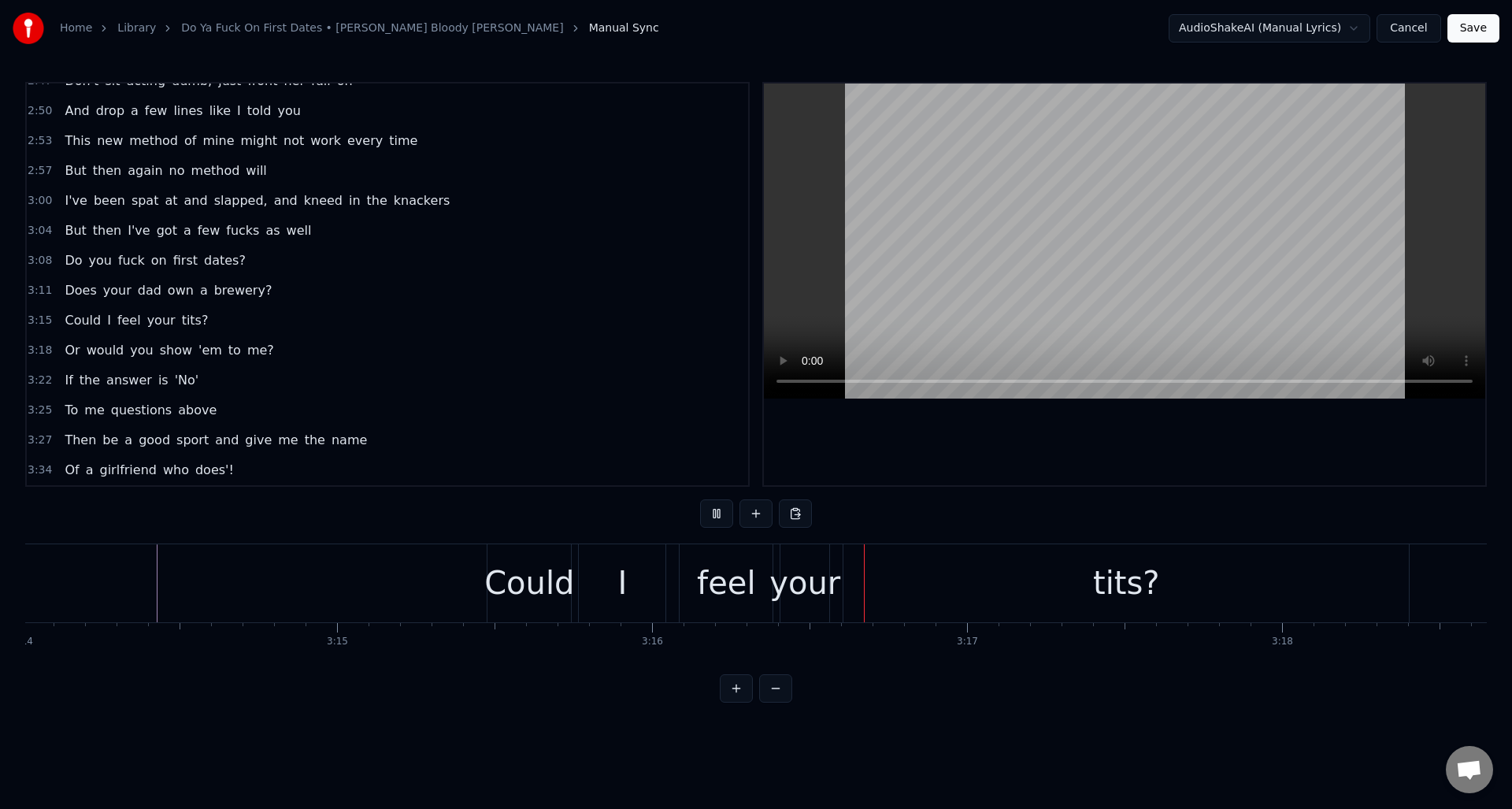
click at [714, 516] on button at bounding box center [717, 514] width 33 height 28
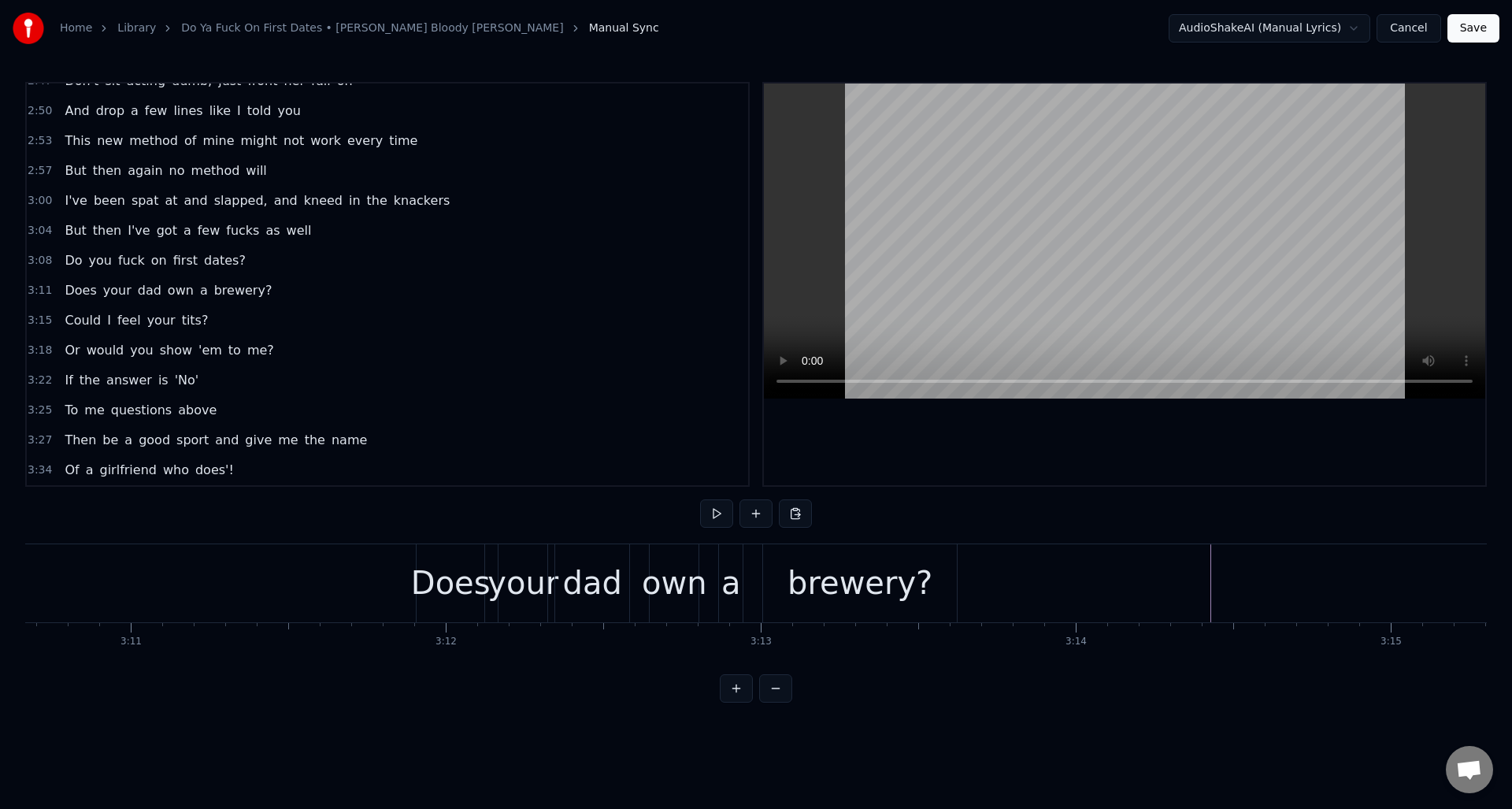
scroll to position [0, 59926]
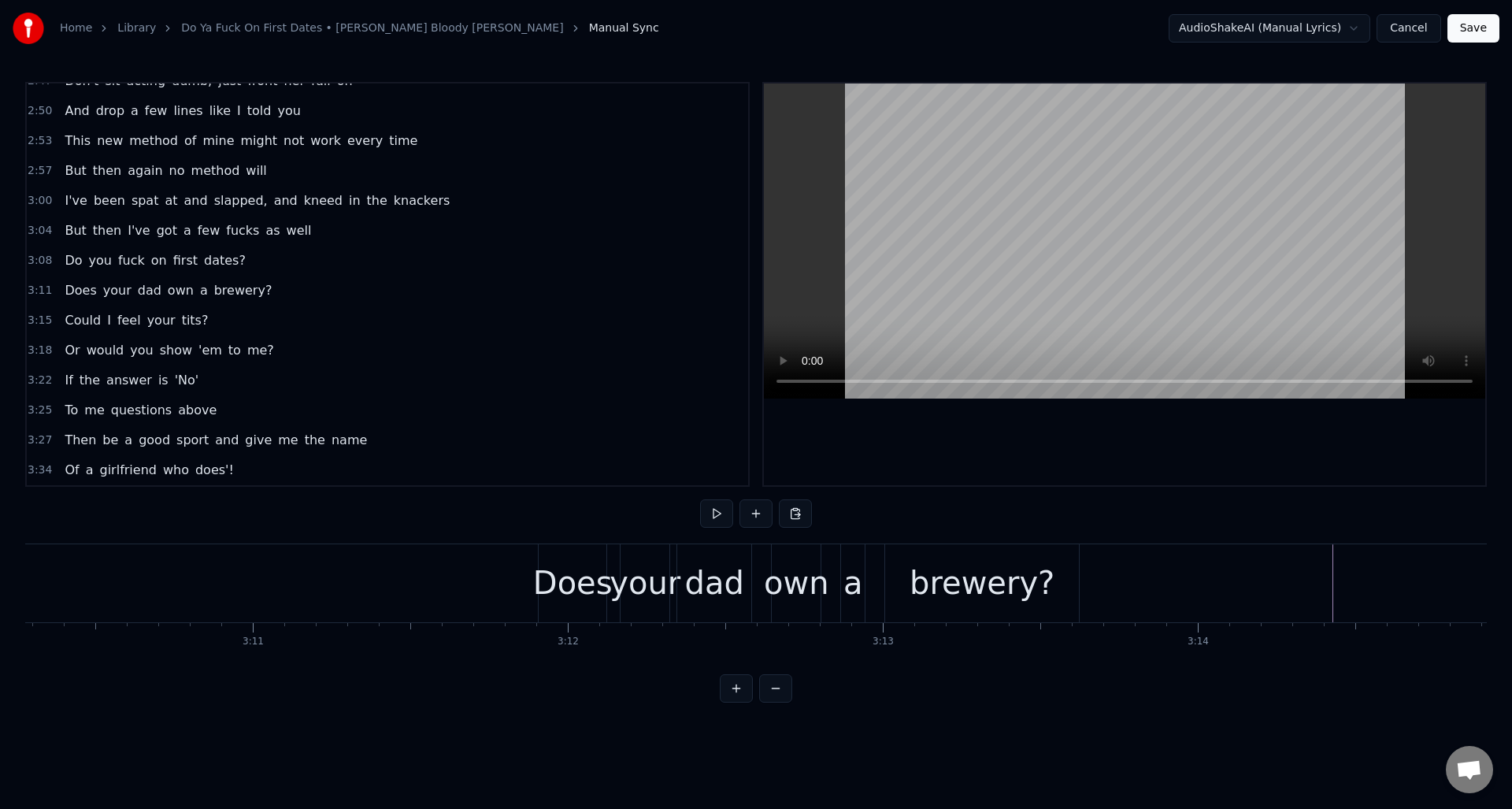
click at [714, 509] on button at bounding box center [717, 514] width 33 height 28
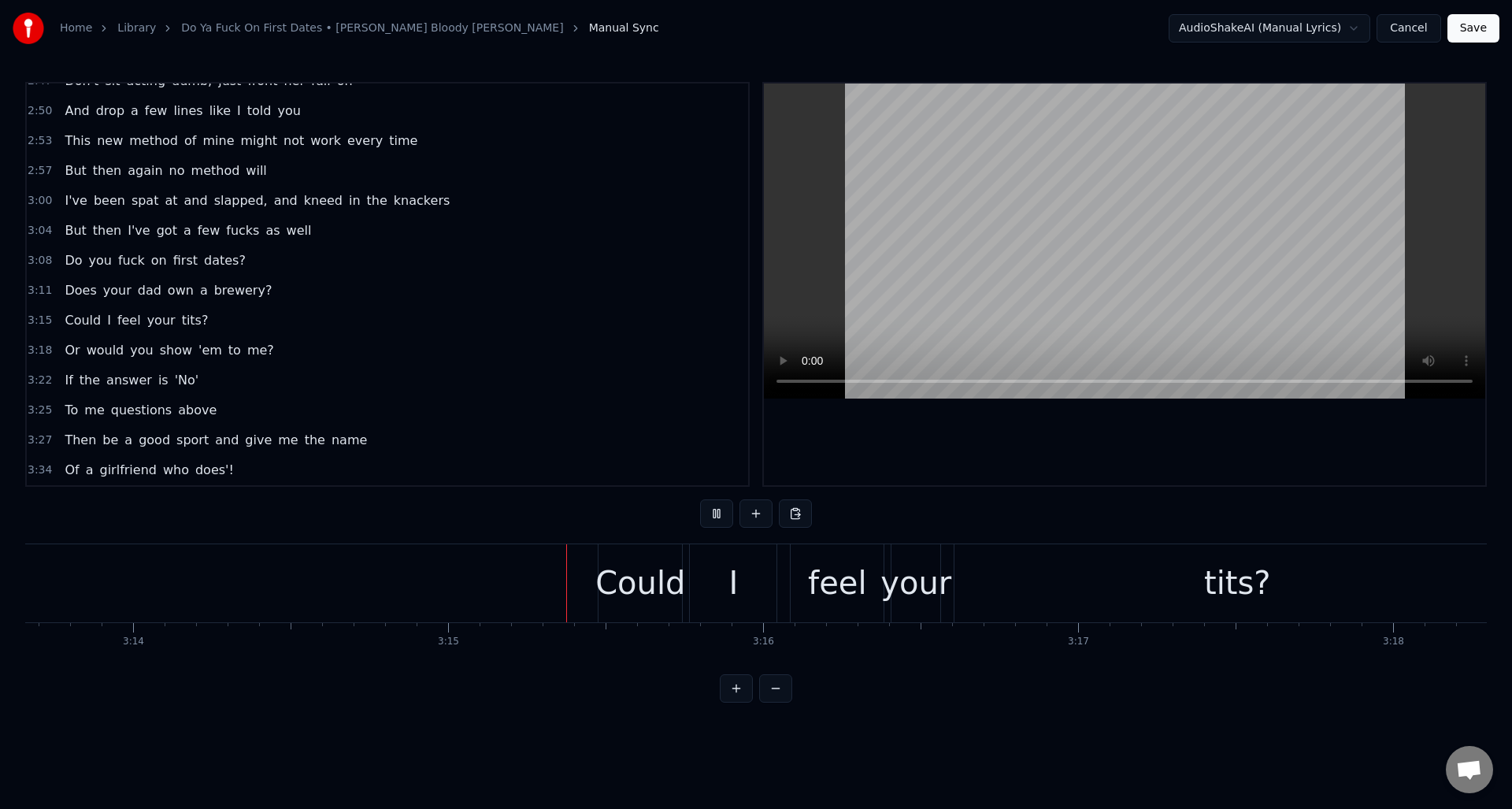
scroll to position [0, 61308]
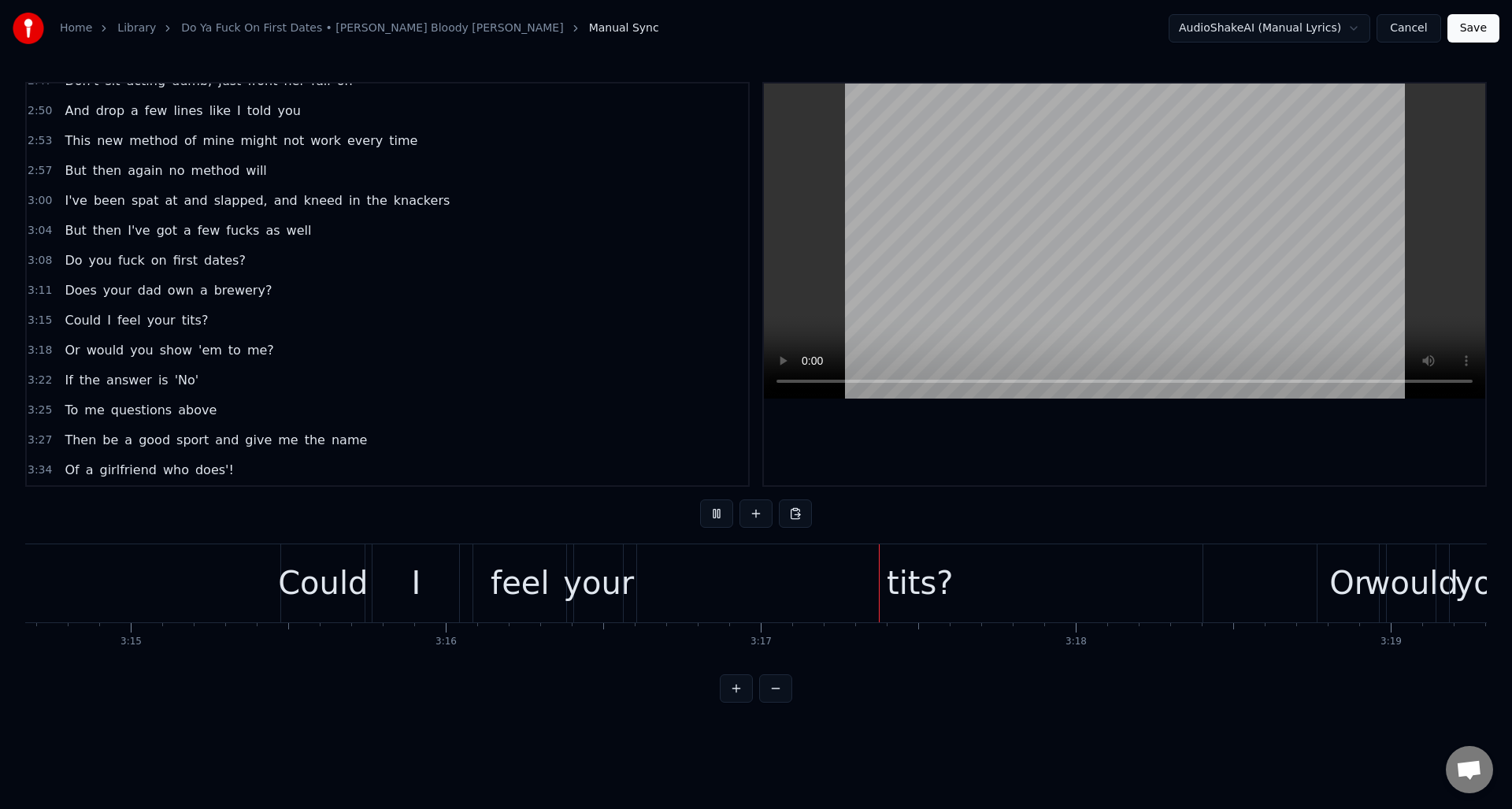
click at [714, 509] on button at bounding box center [717, 514] width 33 height 28
click at [851, 585] on div "tits?" at bounding box center [920, 584] width 565 height 78
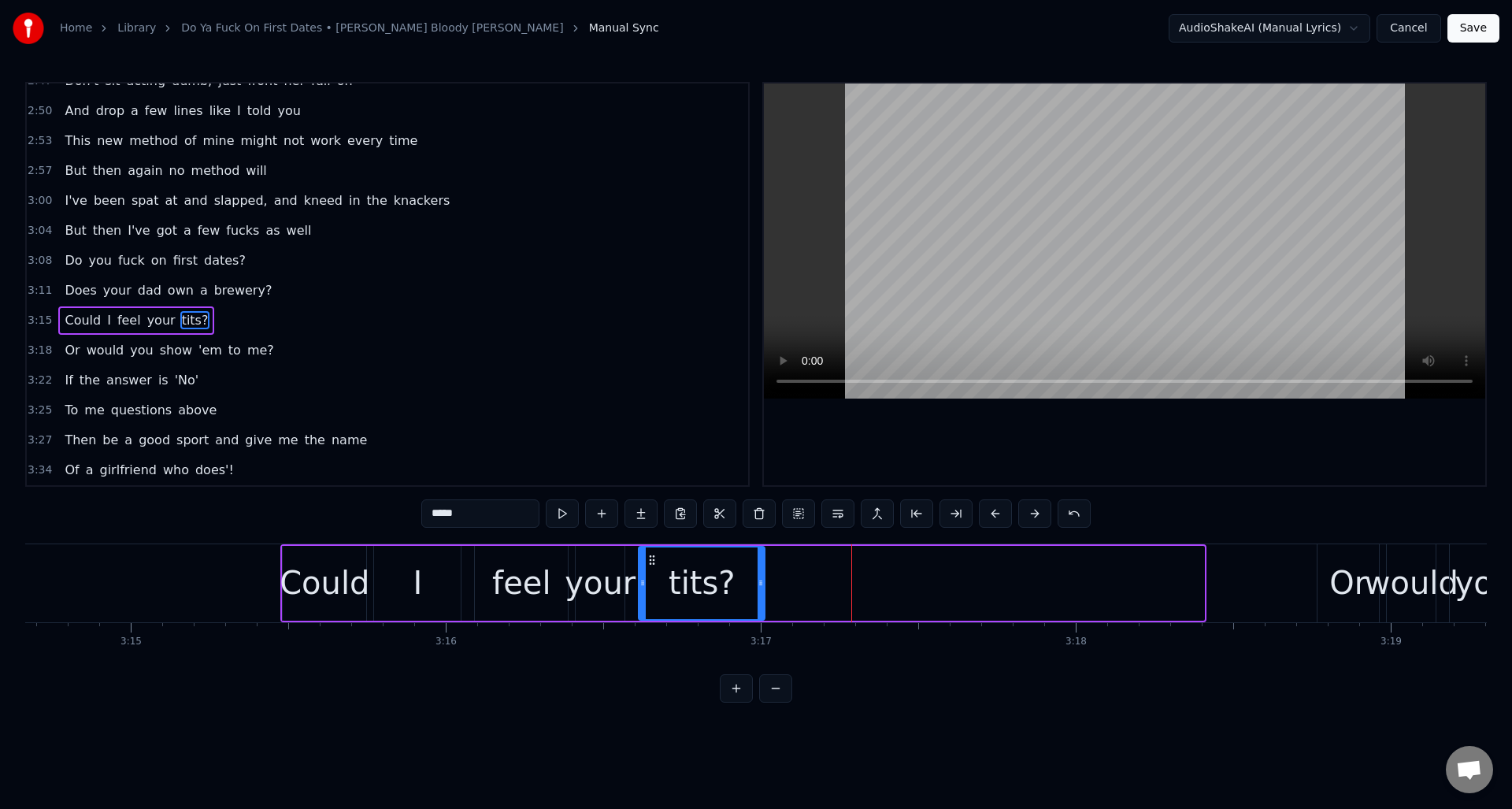
drag, startPoint x: 1199, startPoint y: 594, endPoint x: 760, endPoint y: 605, distance: 439.1
click at [760, 605] on div at bounding box center [761, 583] width 7 height 71
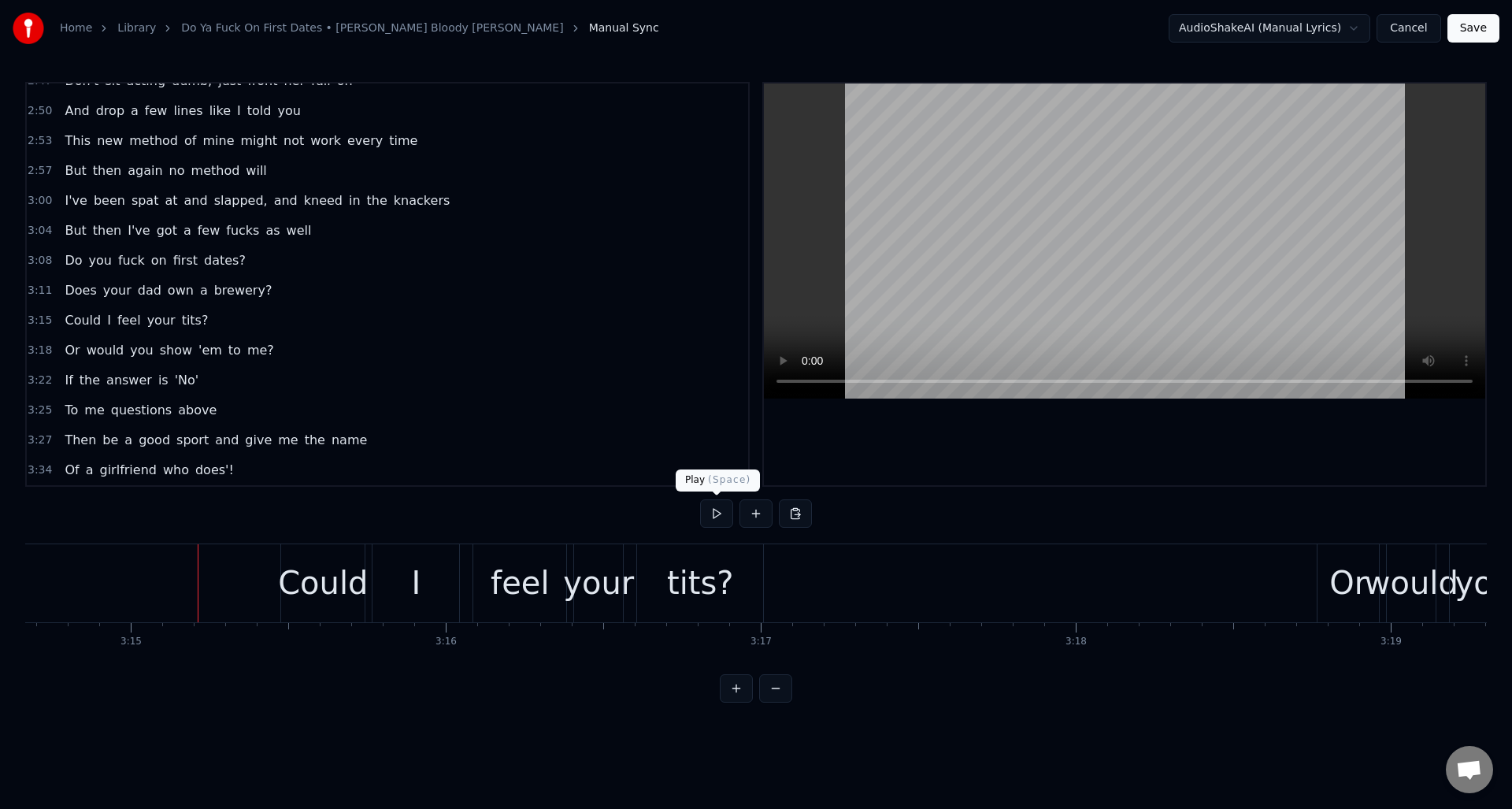
click at [712, 512] on button at bounding box center [717, 514] width 33 height 28
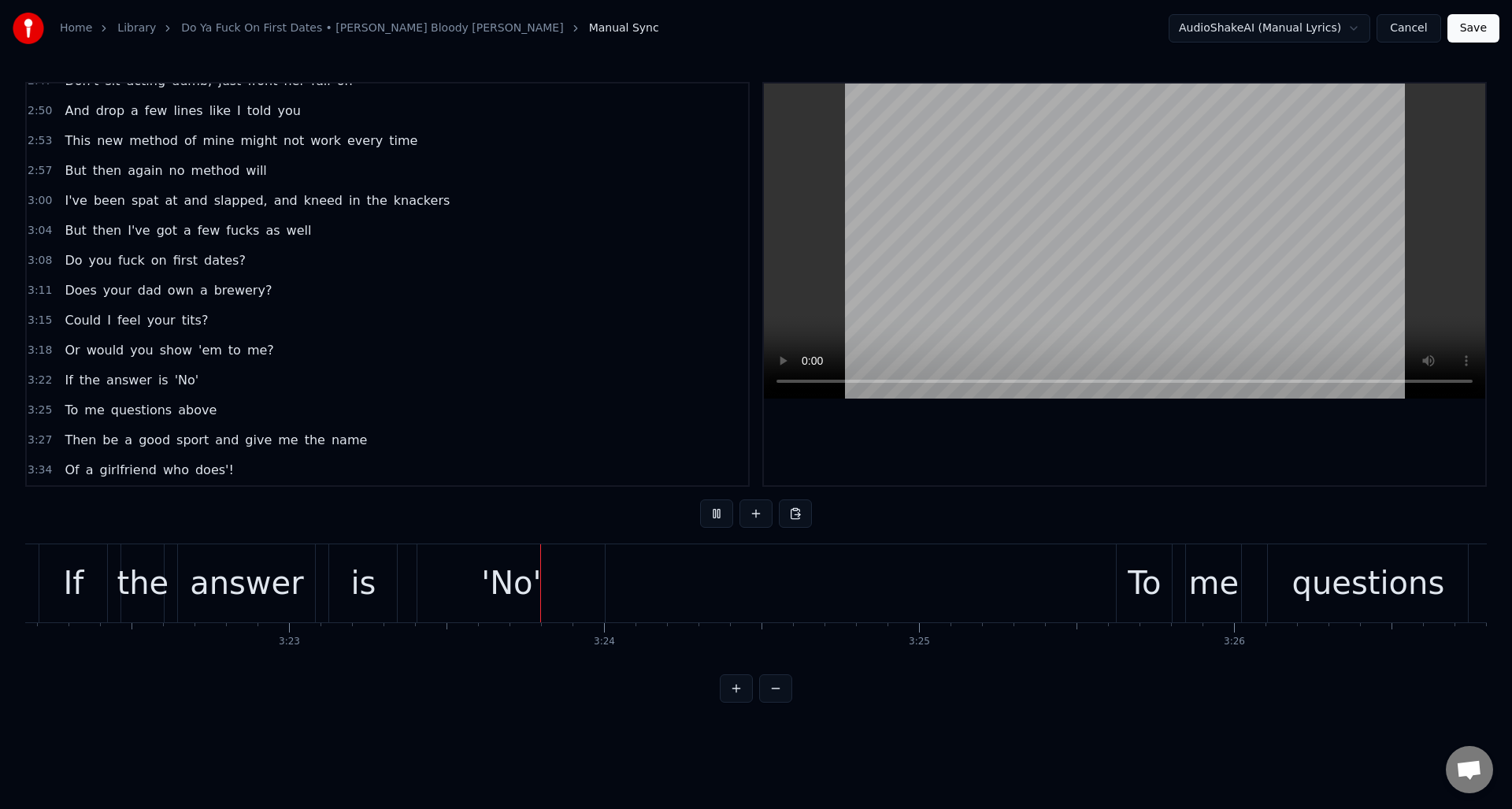
scroll to position [0, 63956]
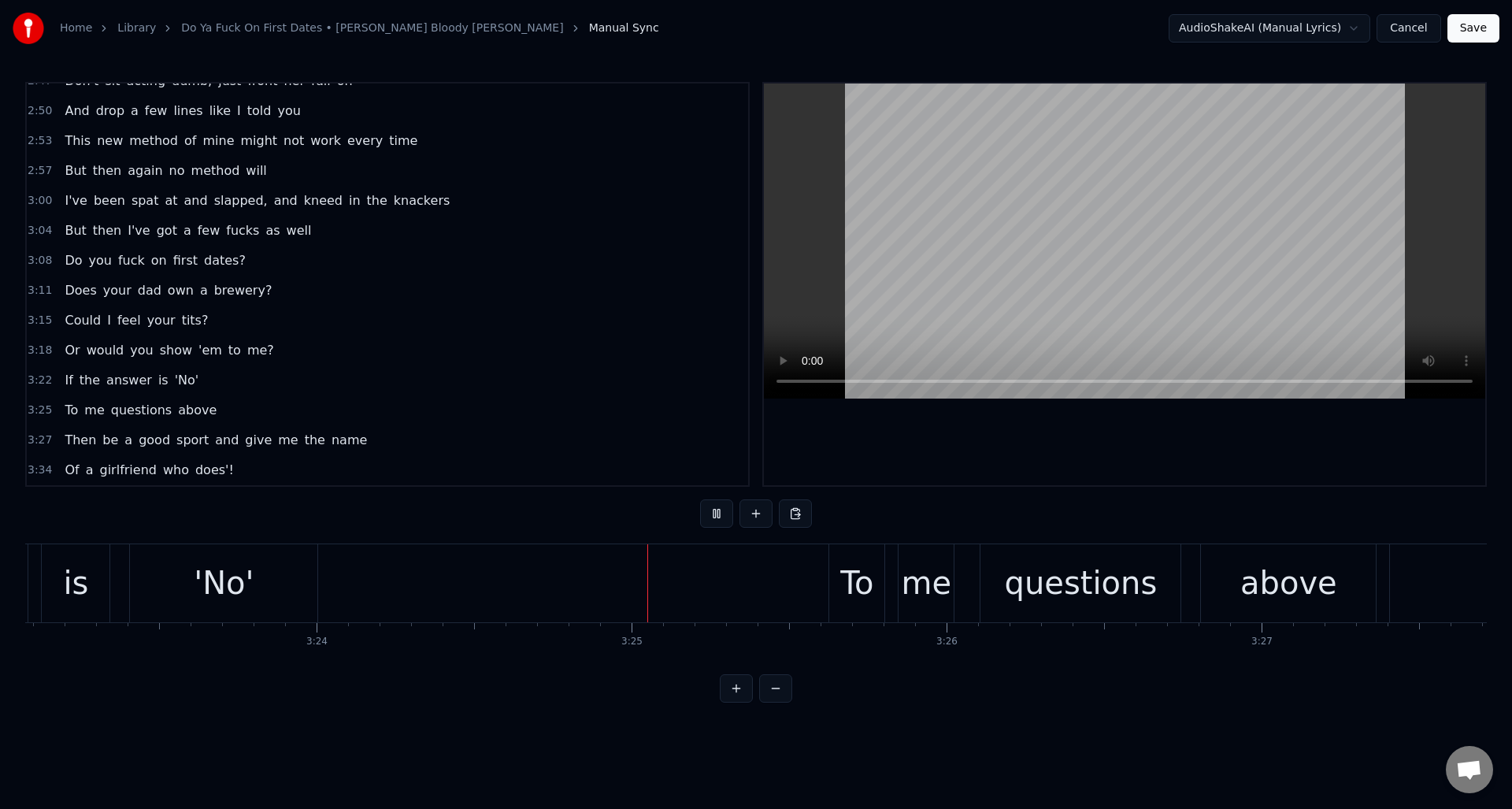
click at [712, 512] on button at bounding box center [717, 514] width 33 height 28
click at [716, 510] on button at bounding box center [717, 514] width 33 height 28
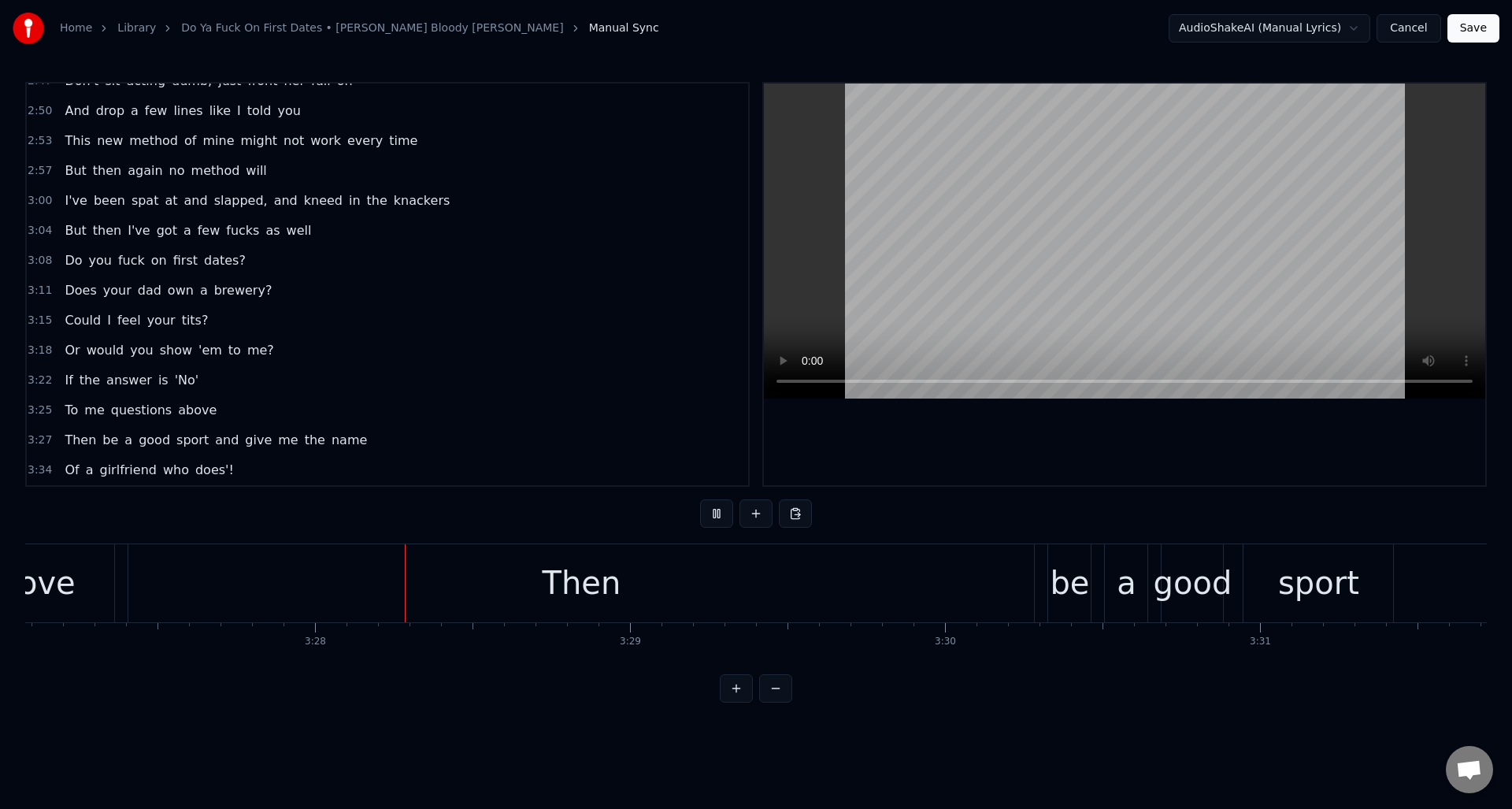
scroll to position [0, 65305]
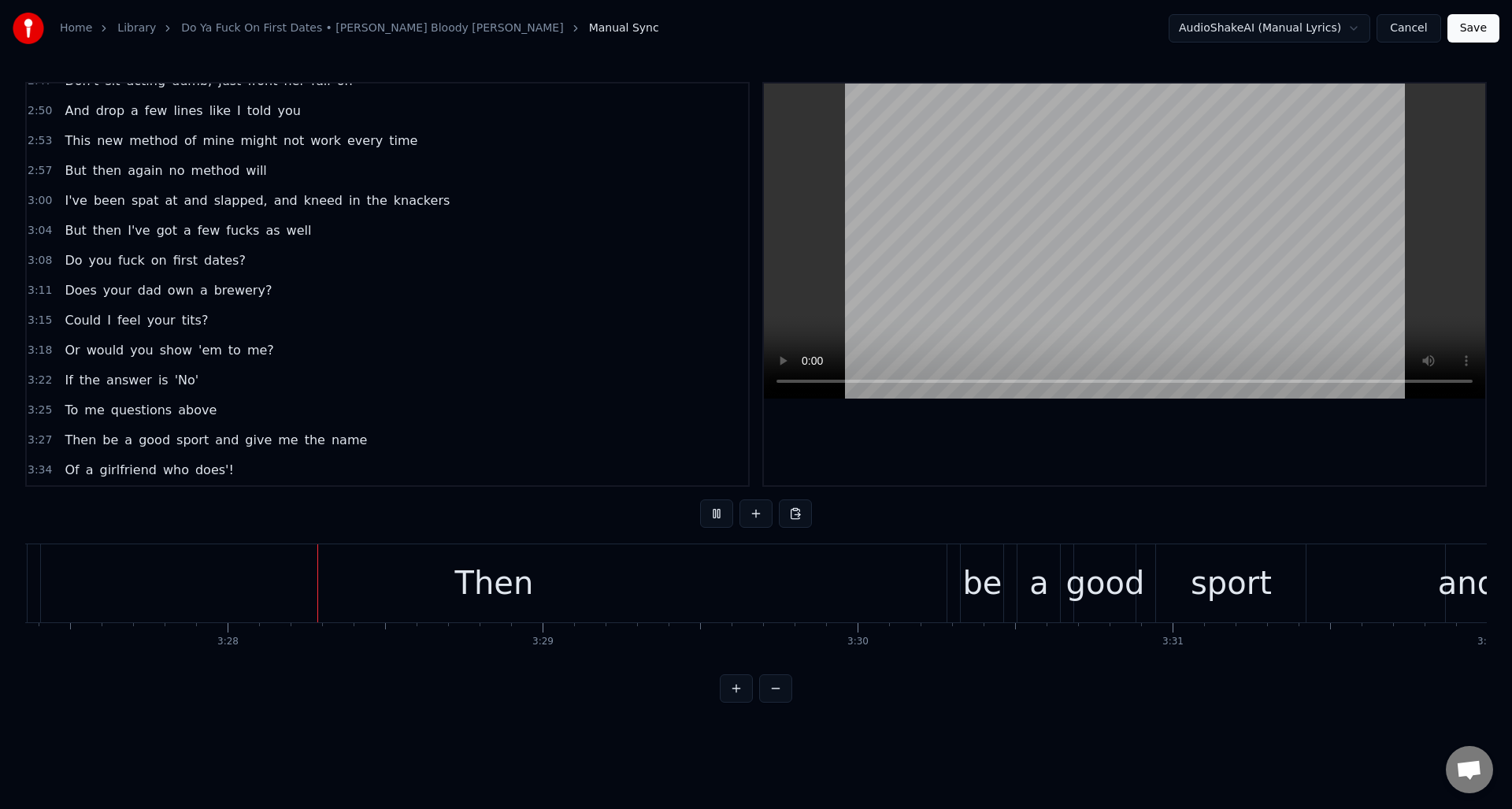
click at [716, 510] on button at bounding box center [717, 514] width 33 height 28
click at [529, 603] on div "Then" at bounding box center [493, 584] width 906 height 78
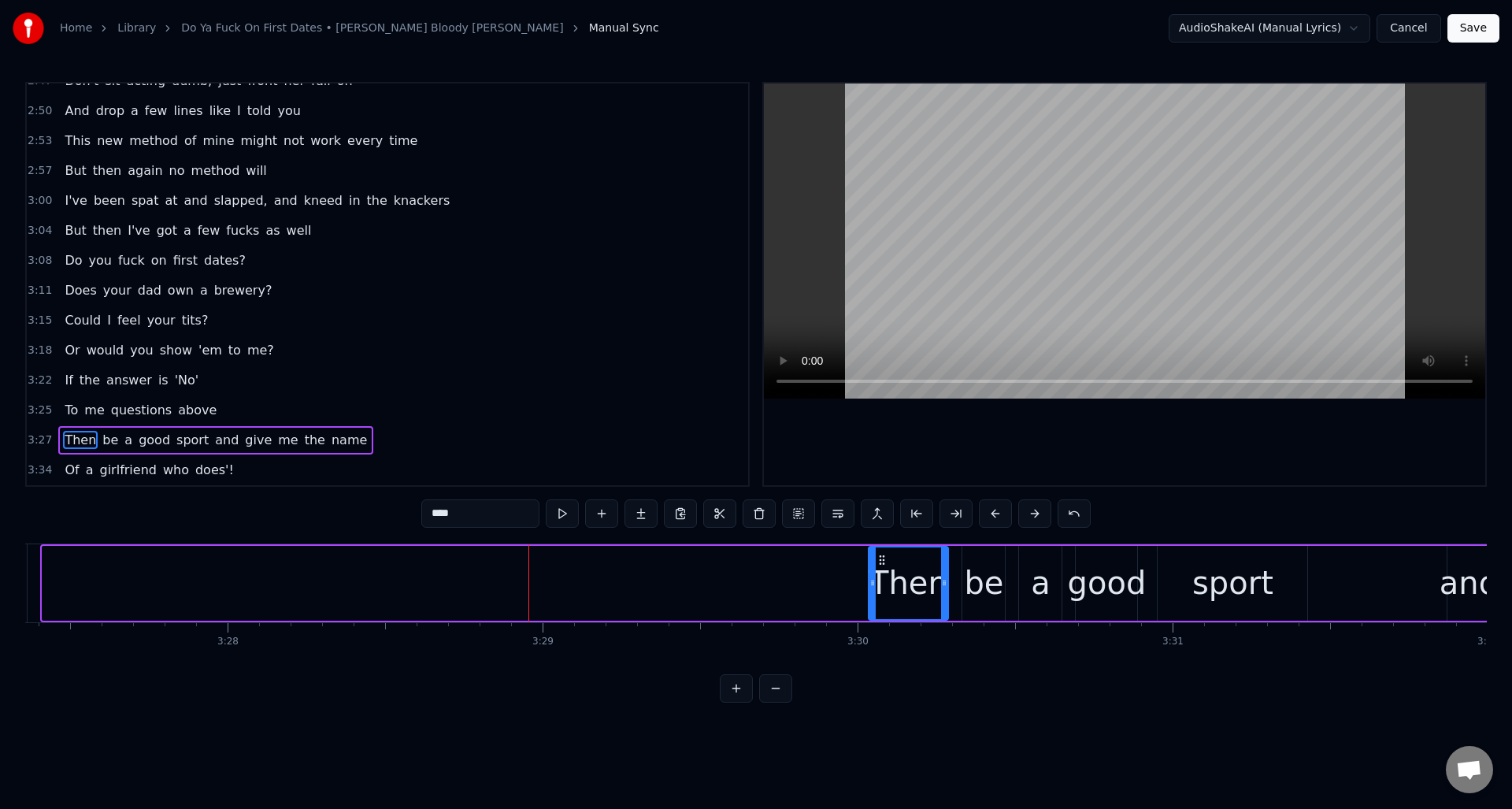
drag, startPoint x: 46, startPoint y: 605, endPoint x: 870, endPoint y: 561, distance: 825.2
click at [871, 561] on div at bounding box center [872, 583] width 7 height 71
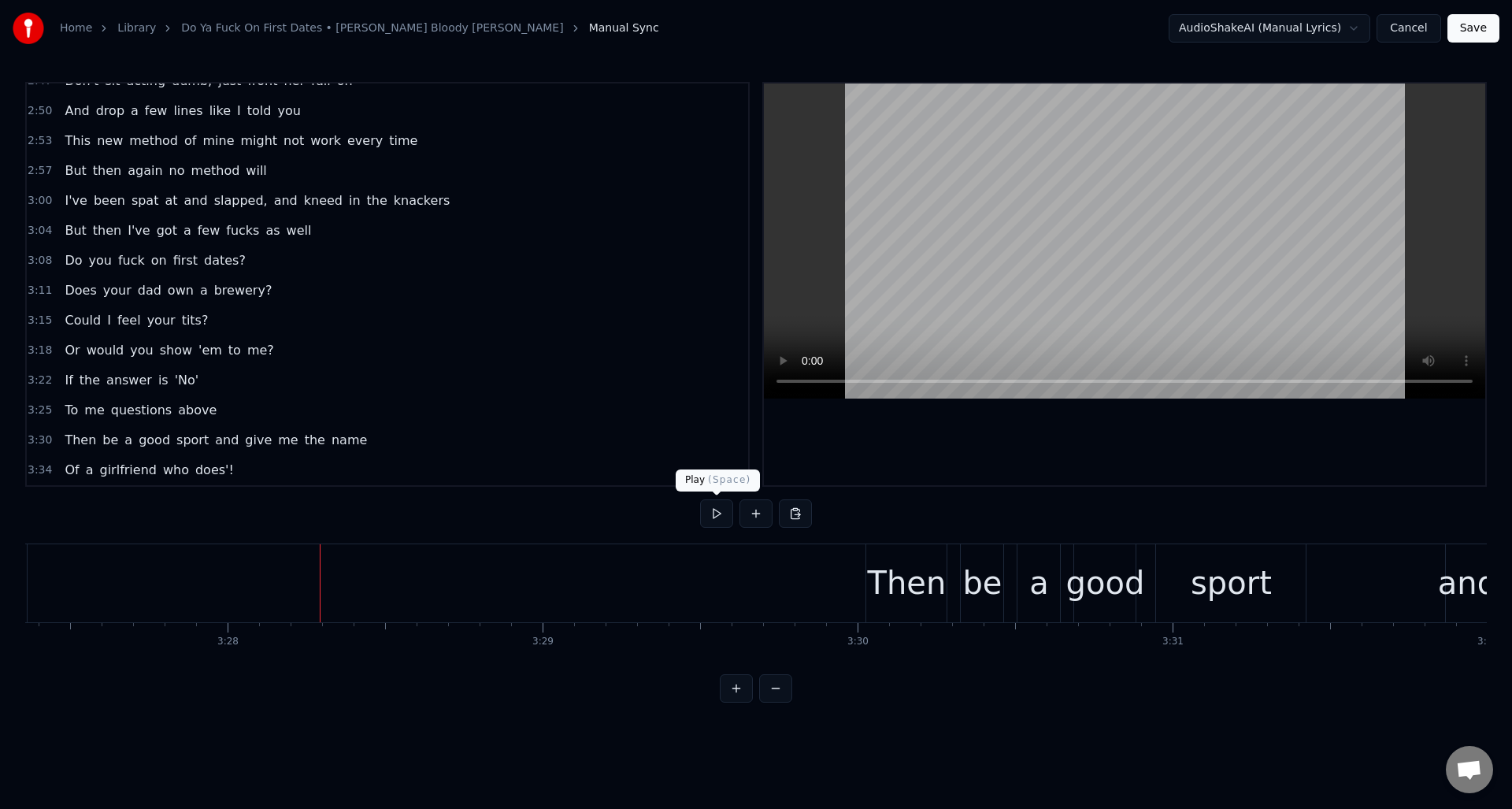
click at [713, 516] on button at bounding box center [717, 514] width 33 height 28
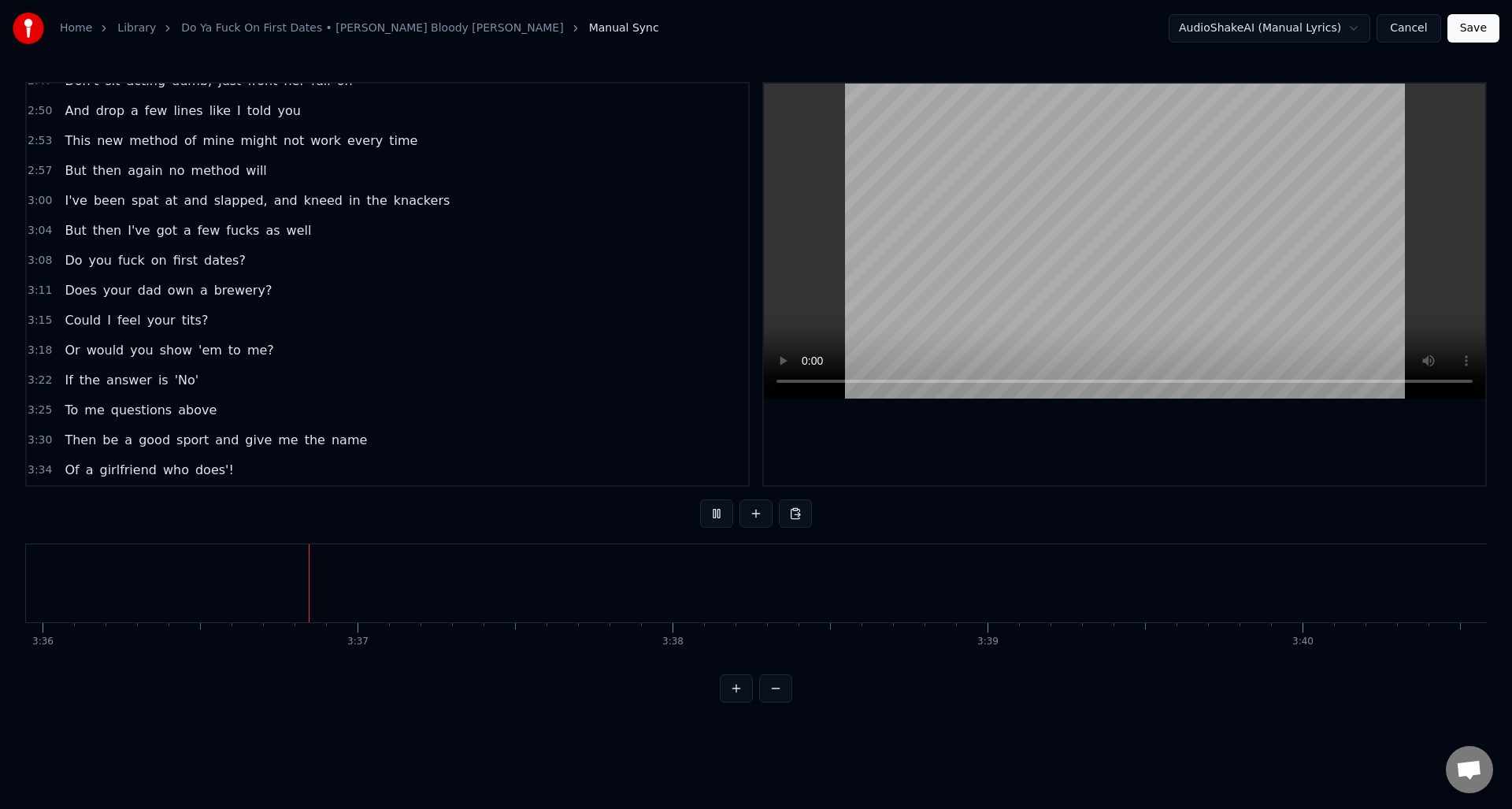
scroll to position [0, 68011]
click at [713, 516] on button at bounding box center [717, 514] width 33 height 28
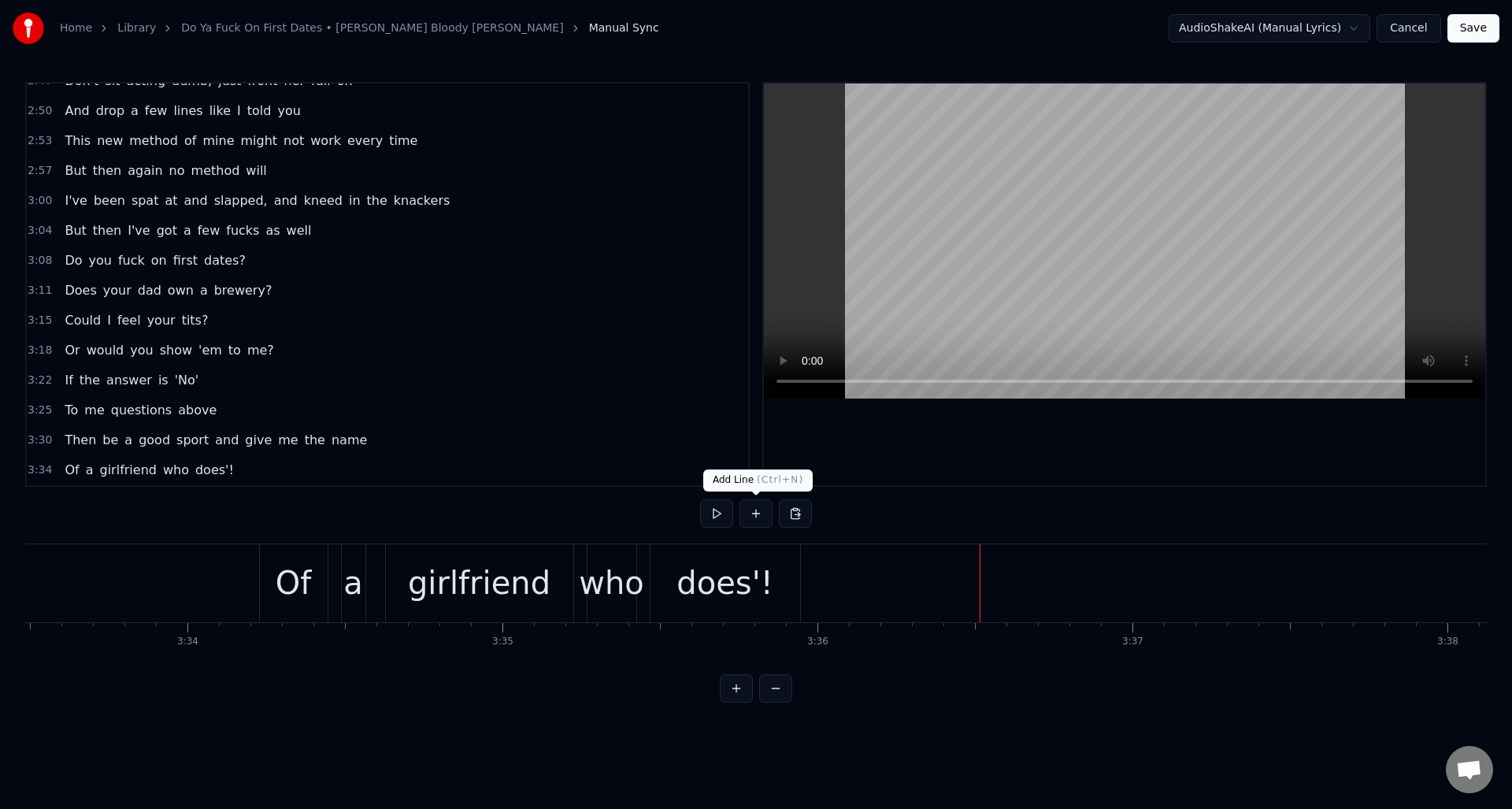
click at [756, 511] on button at bounding box center [756, 514] width 33 height 28
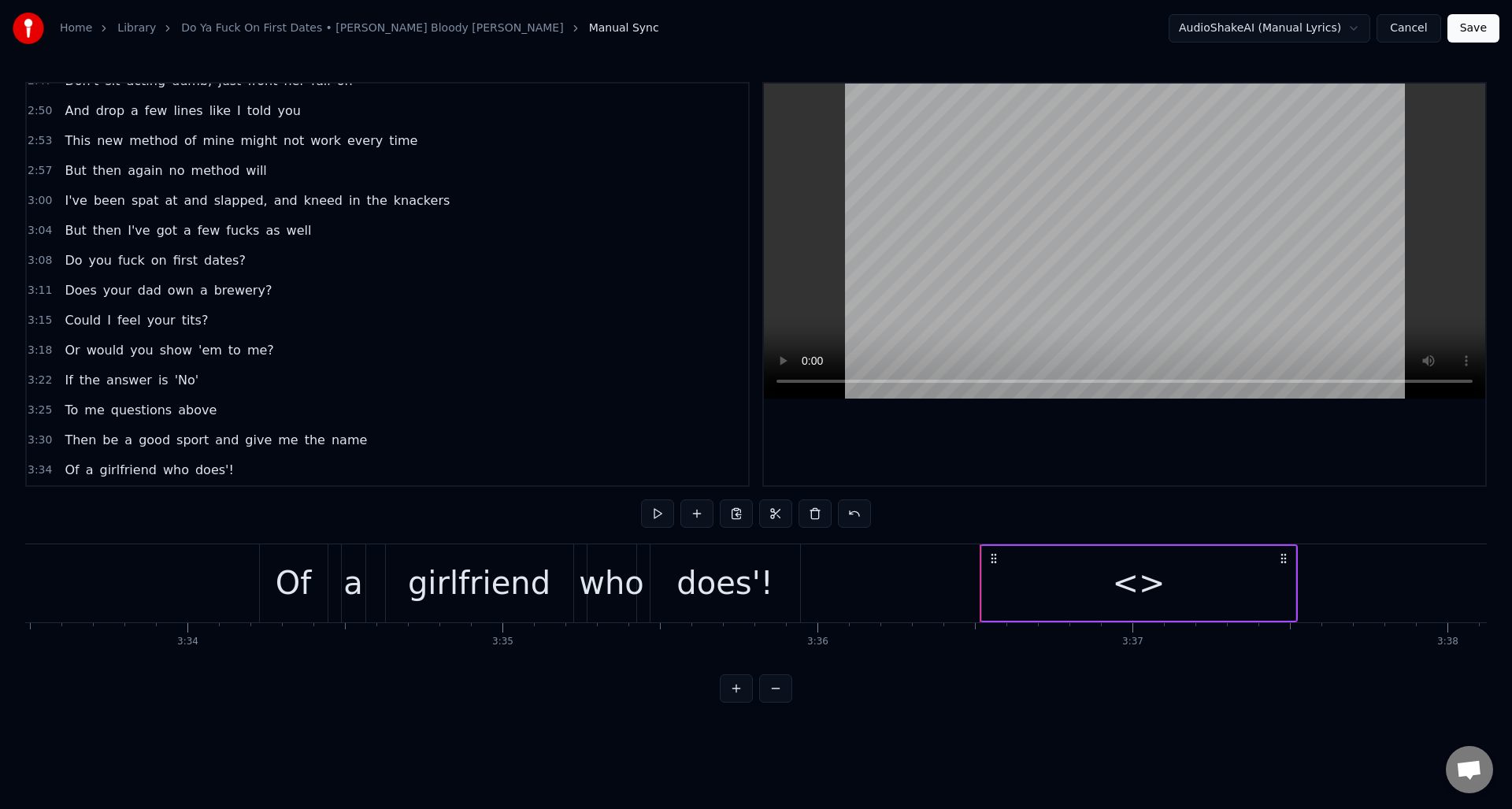
click at [1046, 579] on div "<>" at bounding box center [1138, 584] width 313 height 75
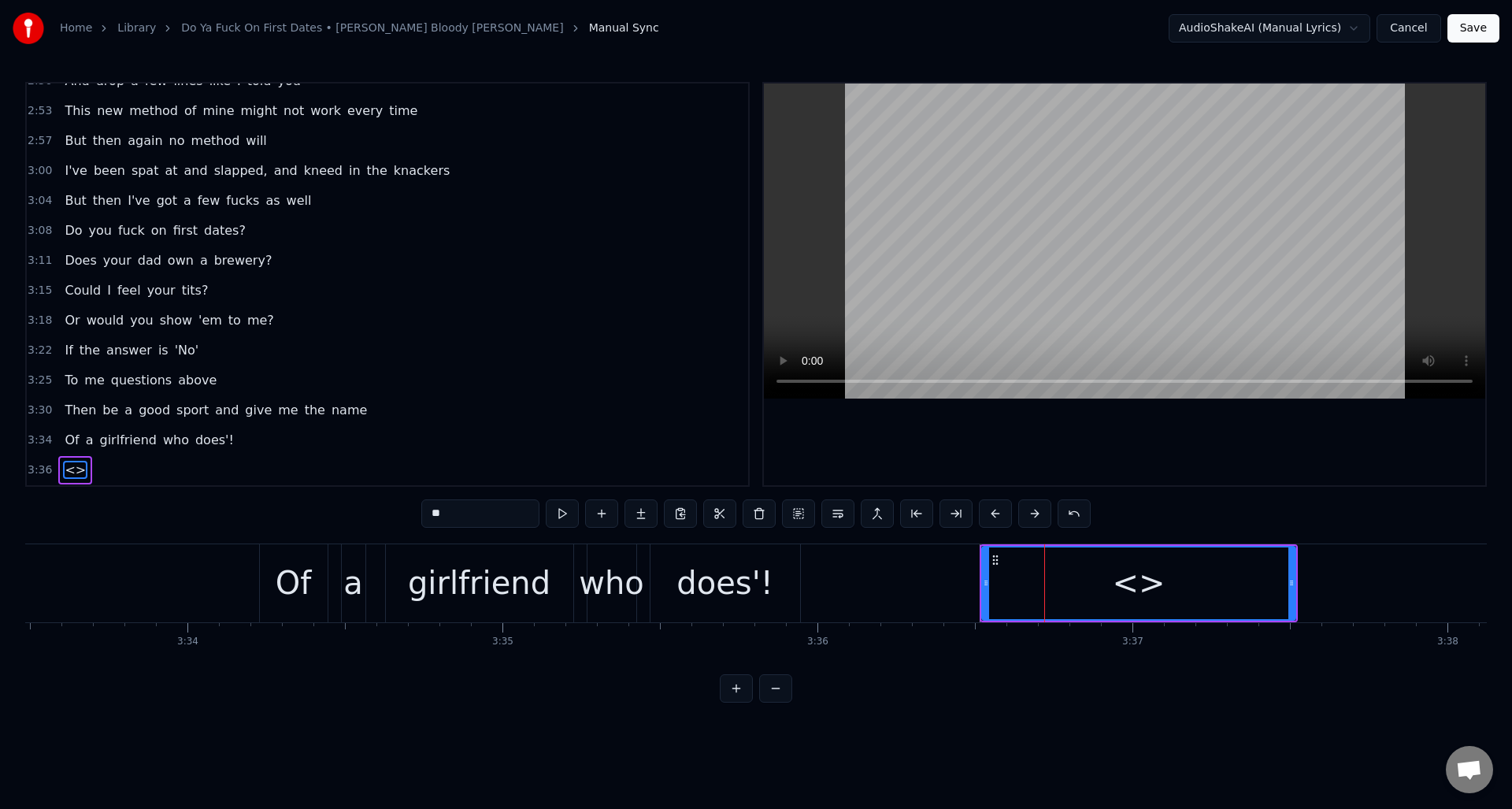
drag, startPoint x: 481, startPoint y: 512, endPoint x: 401, endPoint y: 516, distance: 80.1
click at [401, 516] on div "0:15 Blown too much of me time buying dinner and wine 0:19 And me money on flow…" at bounding box center [756, 392] width 1461 height 621
type input "*******"
click at [771, 693] on button at bounding box center [775, 688] width 33 height 28
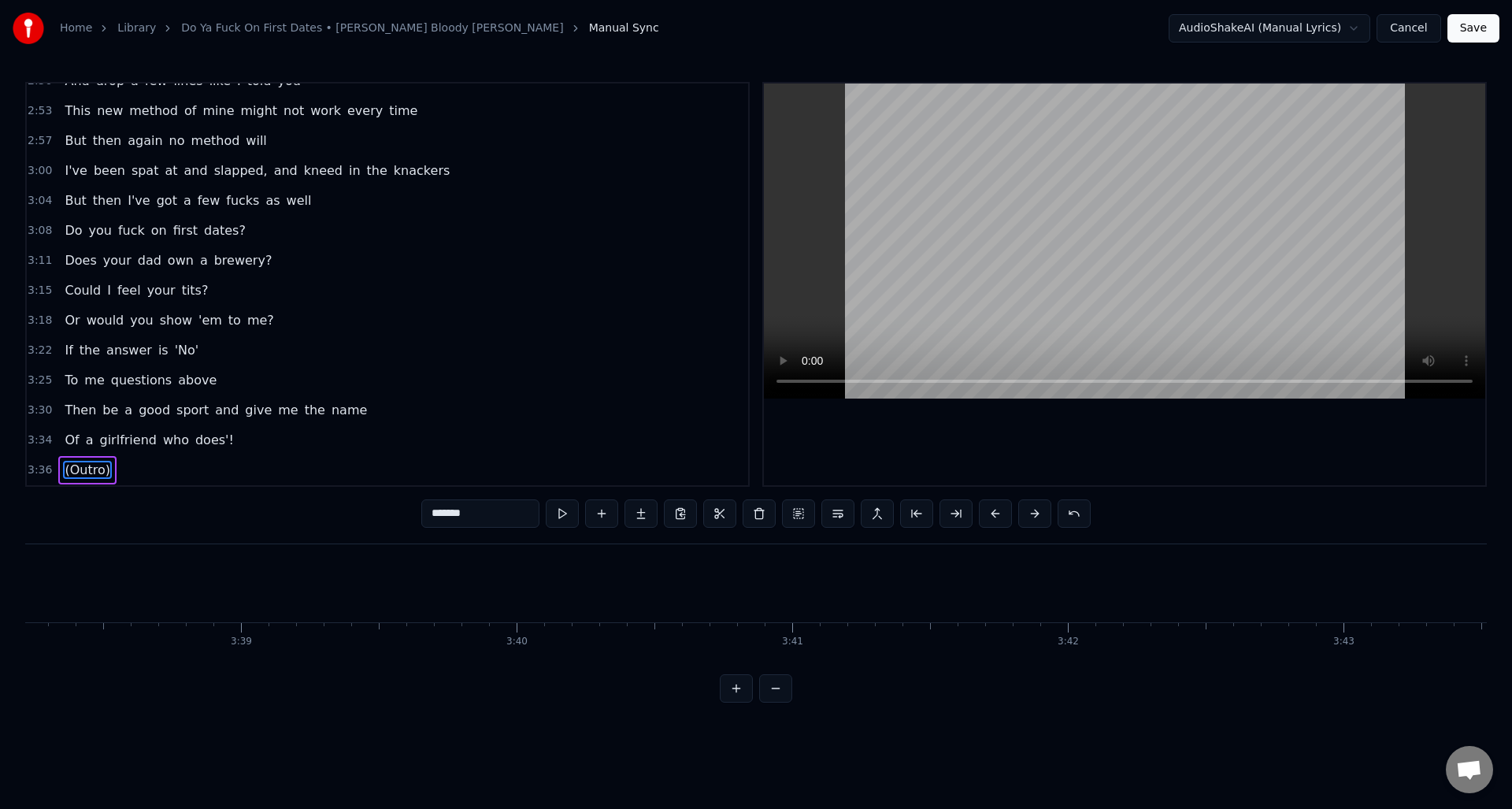
click at [771, 692] on button at bounding box center [775, 688] width 33 height 28
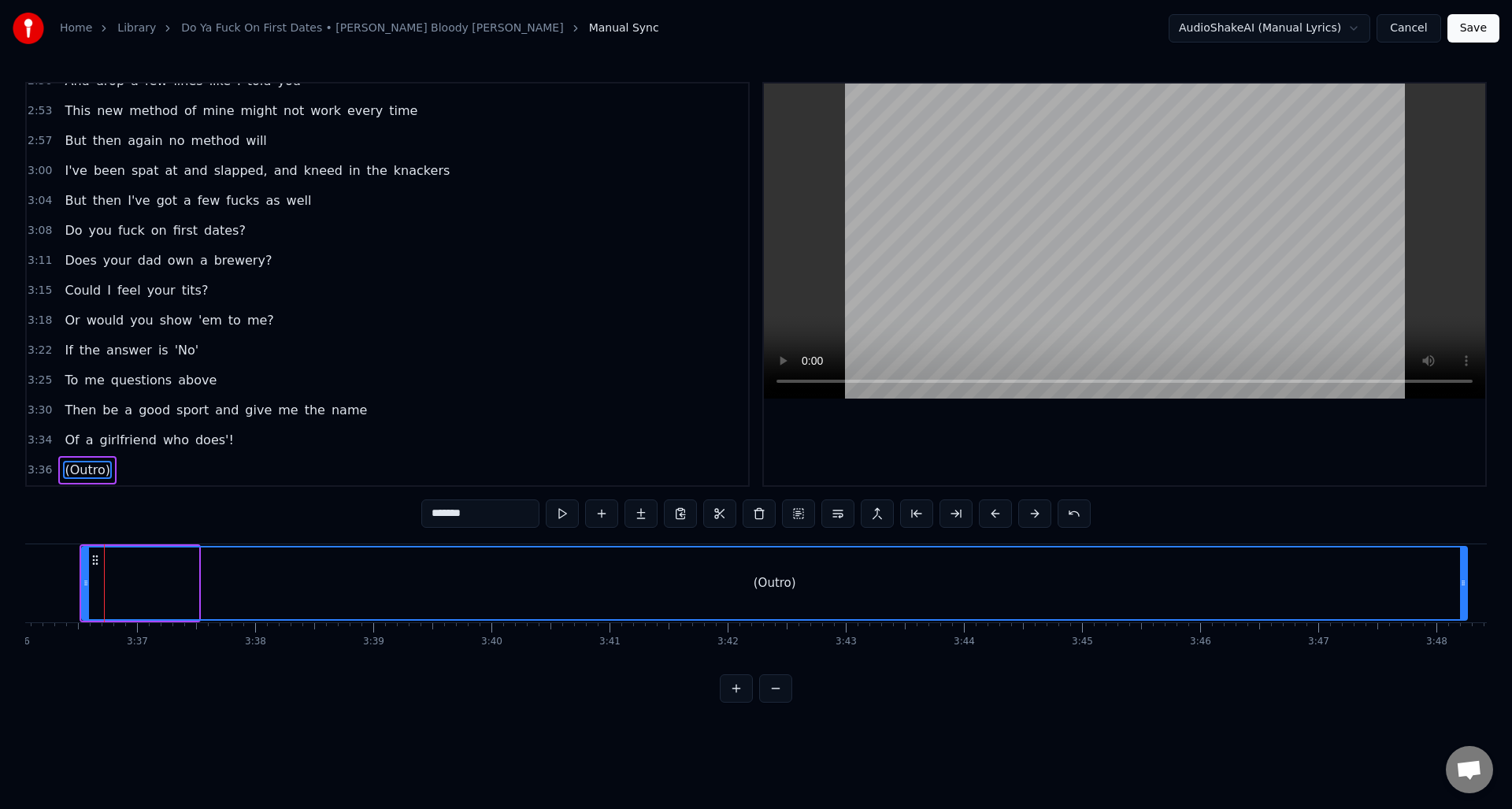
drag, startPoint x: 195, startPoint y: 608, endPoint x: 1463, endPoint y: 574, distance: 1268.5
click at [1463, 574] on div at bounding box center [1463, 583] width 7 height 71
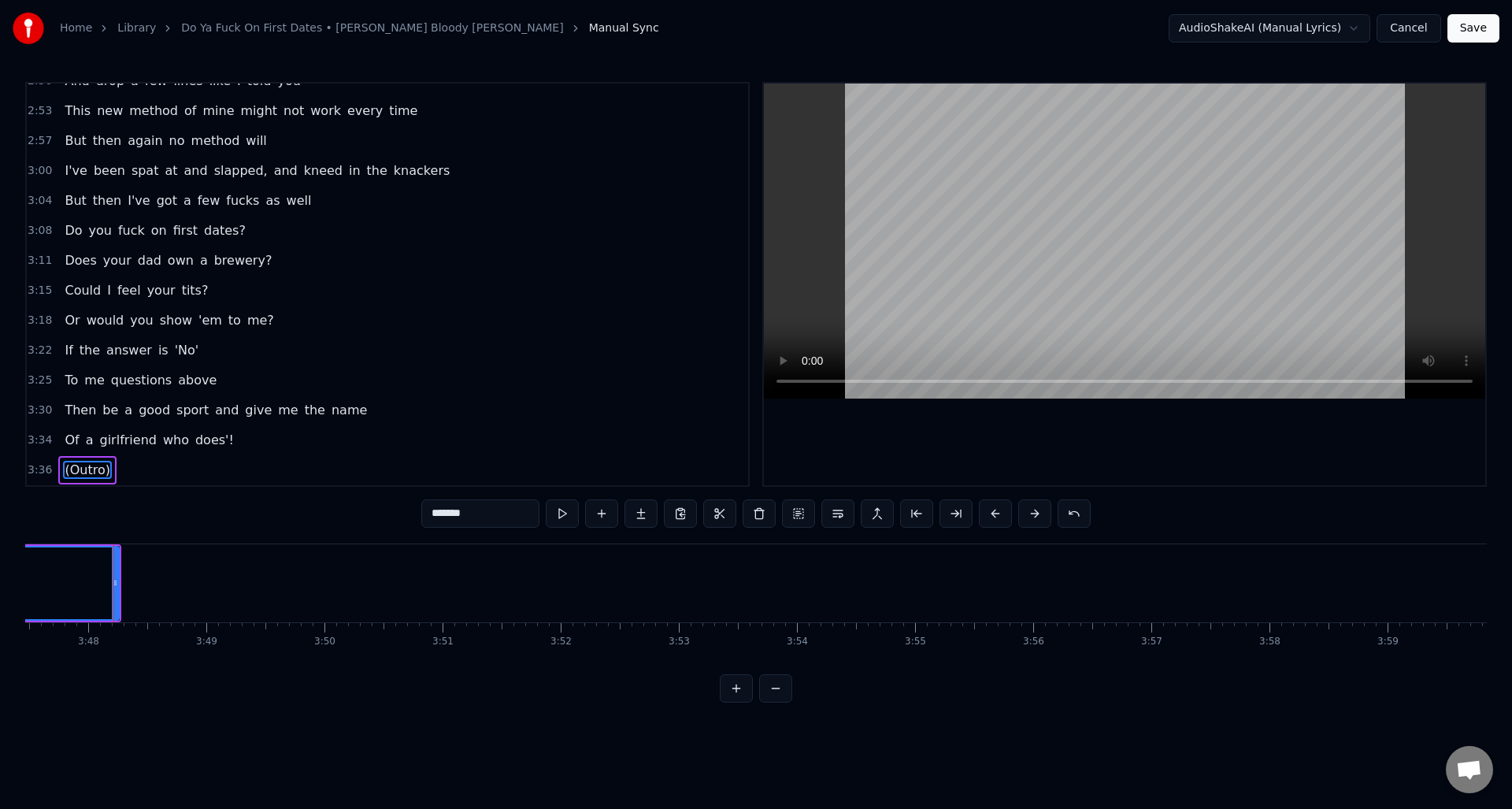
scroll to position [0, 26874]
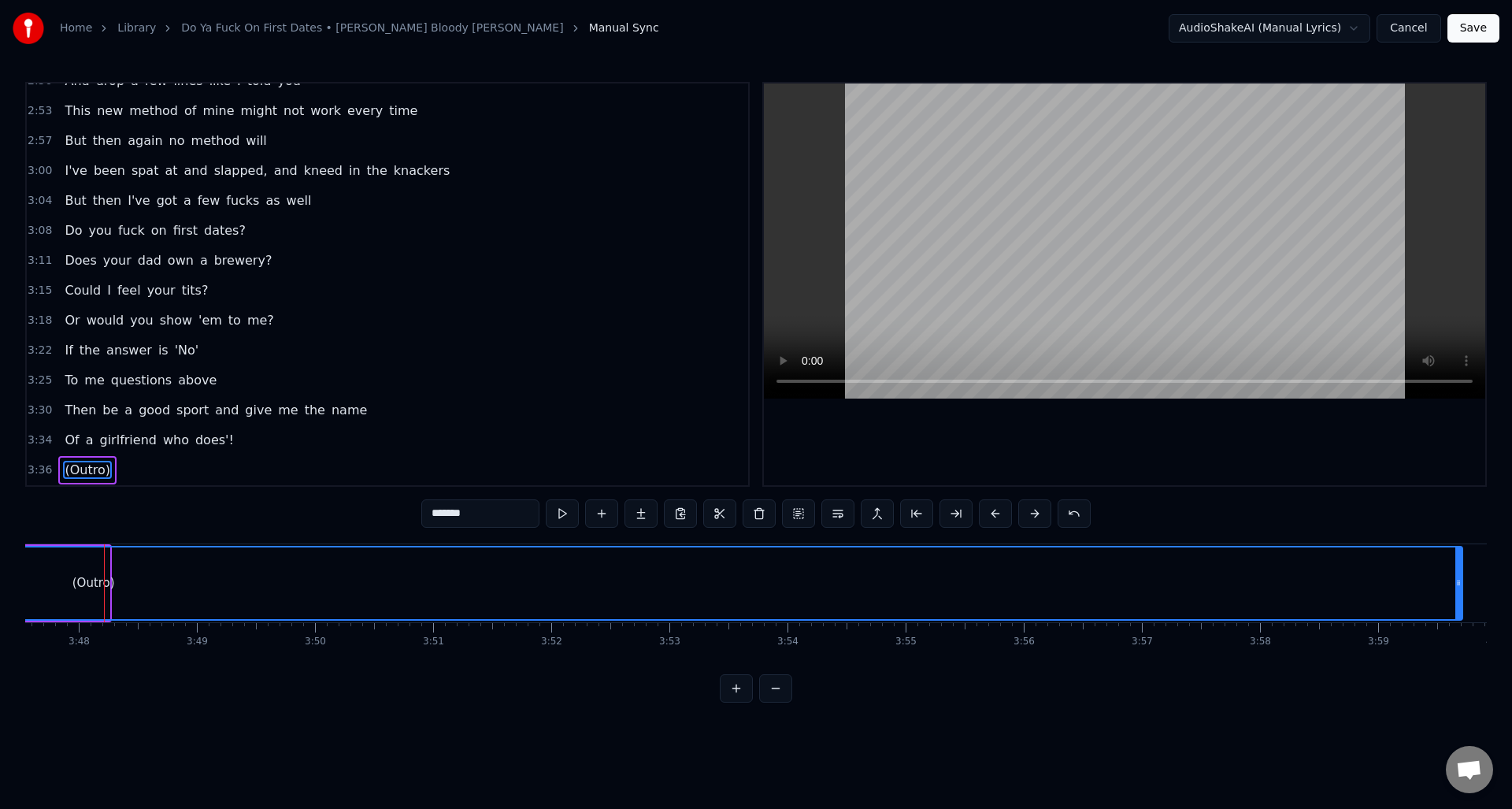
drag, startPoint x: 105, startPoint y: 601, endPoint x: 1458, endPoint y: 596, distance: 1353.0
click at [1458, 596] on div at bounding box center [1458, 583] width 7 height 71
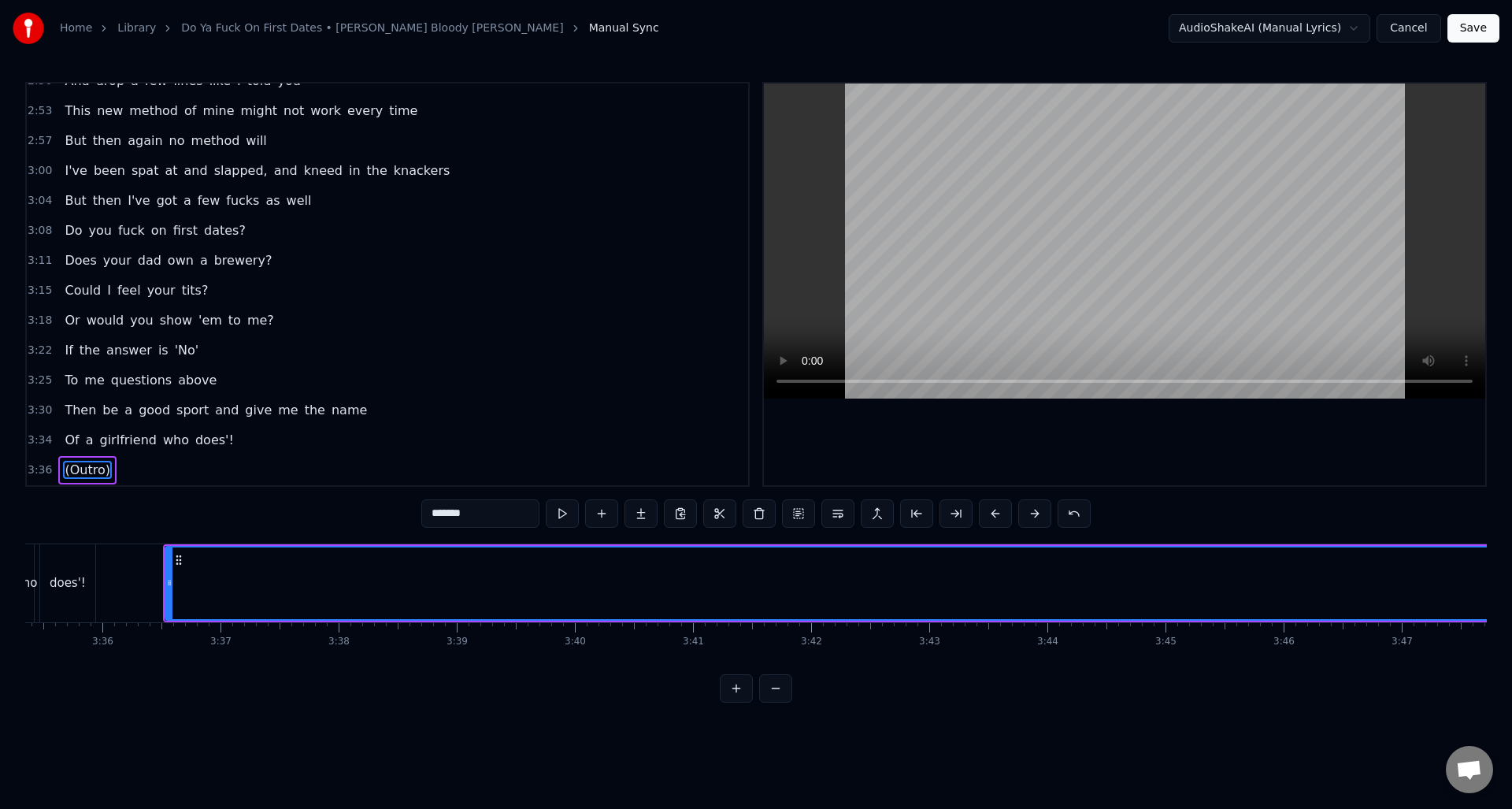
scroll to position [0, 25188]
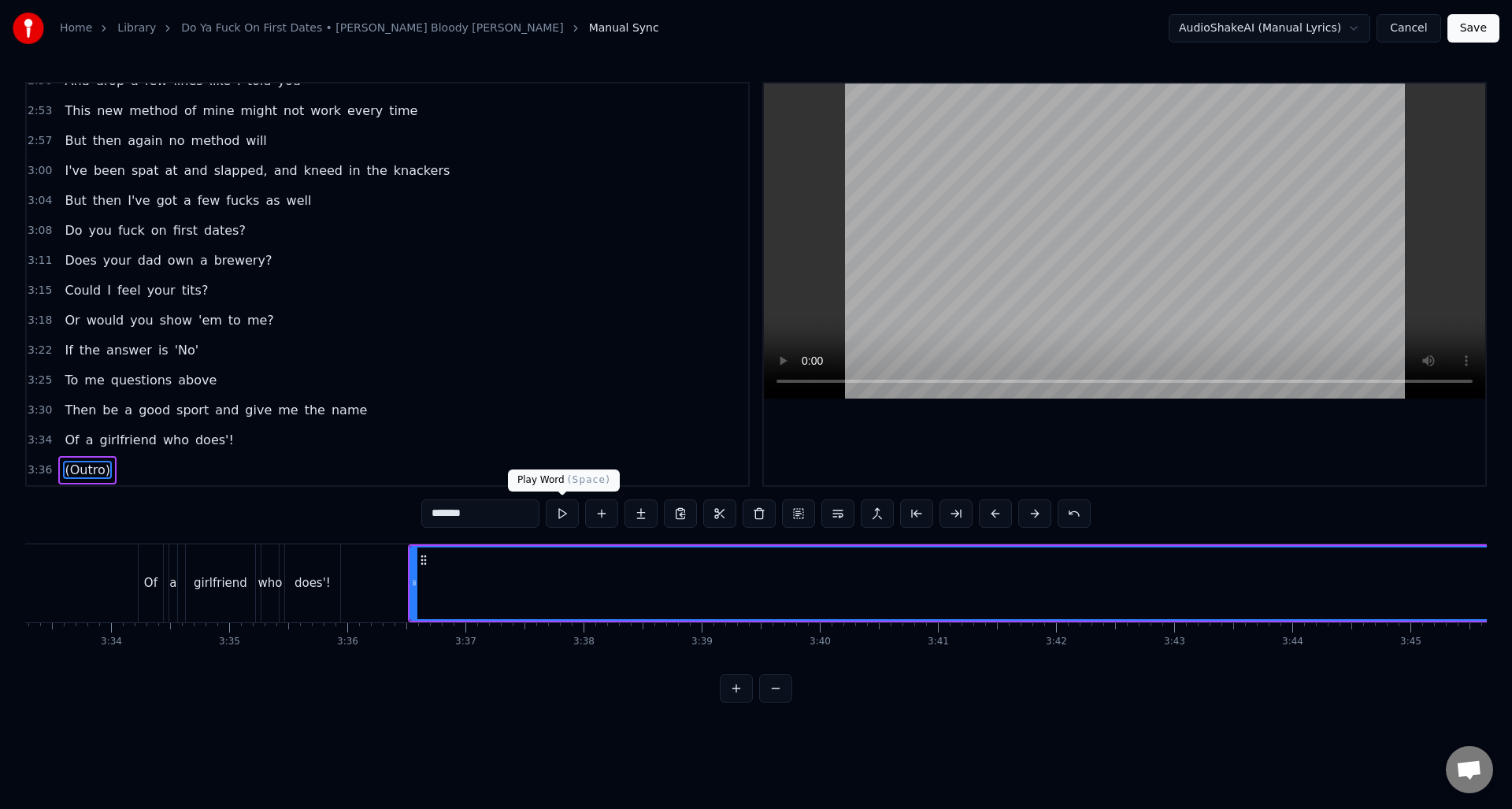
click at [561, 506] on button at bounding box center [563, 514] width 33 height 28
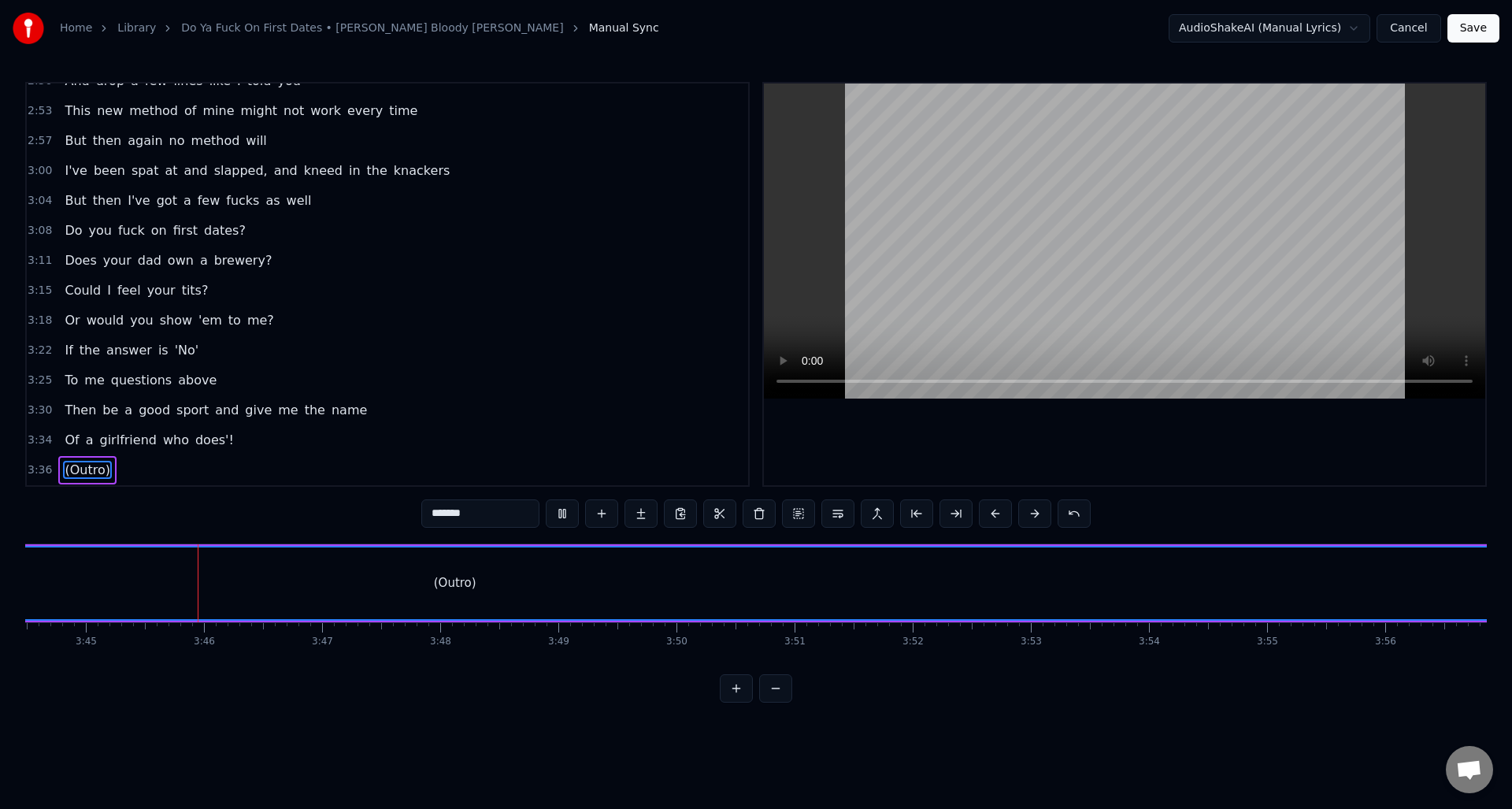
scroll to position [0, 26514]
click at [561, 506] on button at bounding box center [563, 514] width 33 height 28
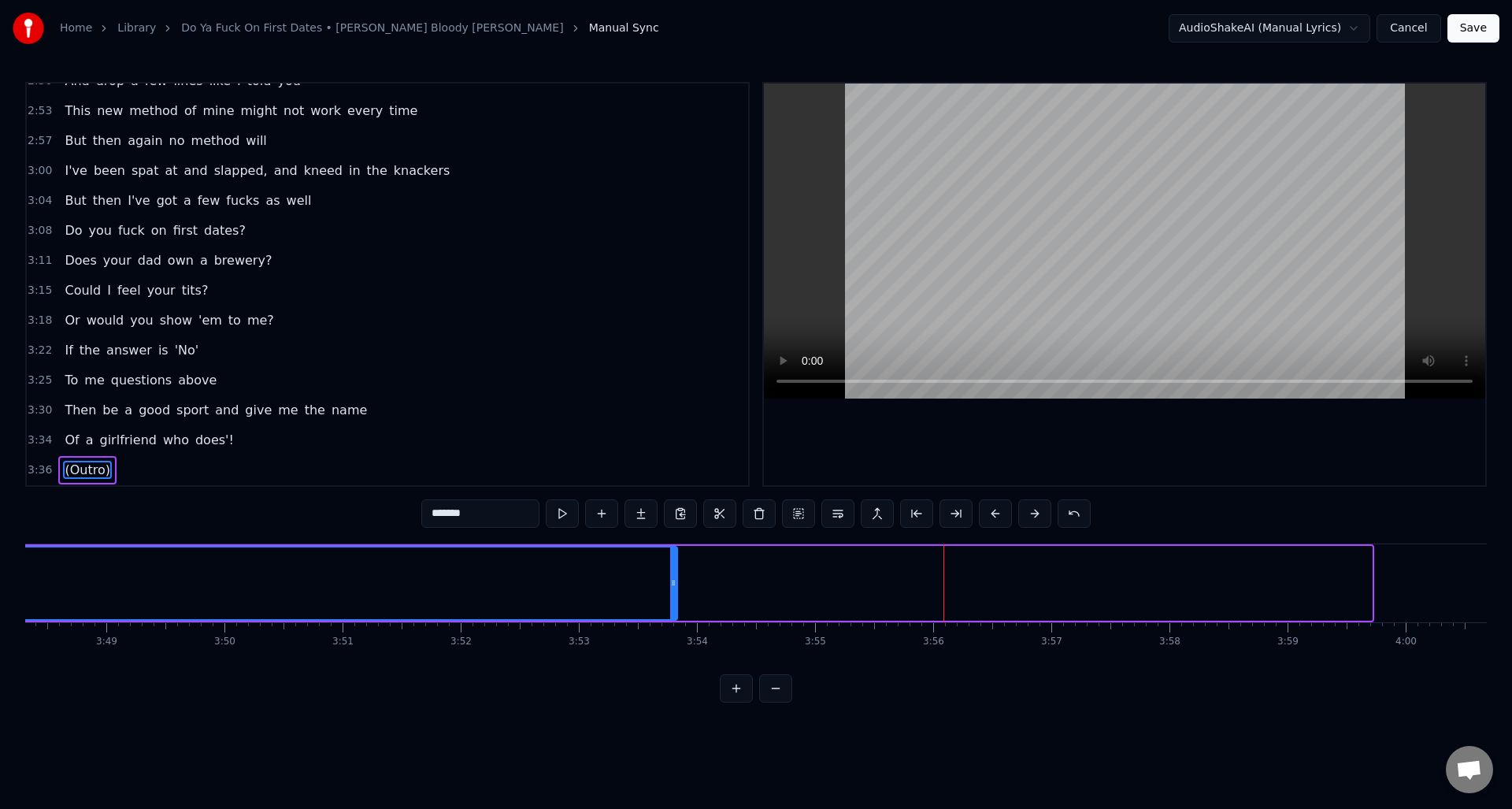
drag, startPoint x: 1369, startPoint y: 596, endPoint x: 674, endPoint y: 626, distance: 695.6
click at [674, 626] on div "Blown too much of me time buying dinner and wine And me money on flowers and lo…" at bounding box center [756, 603] width 1461 height 119
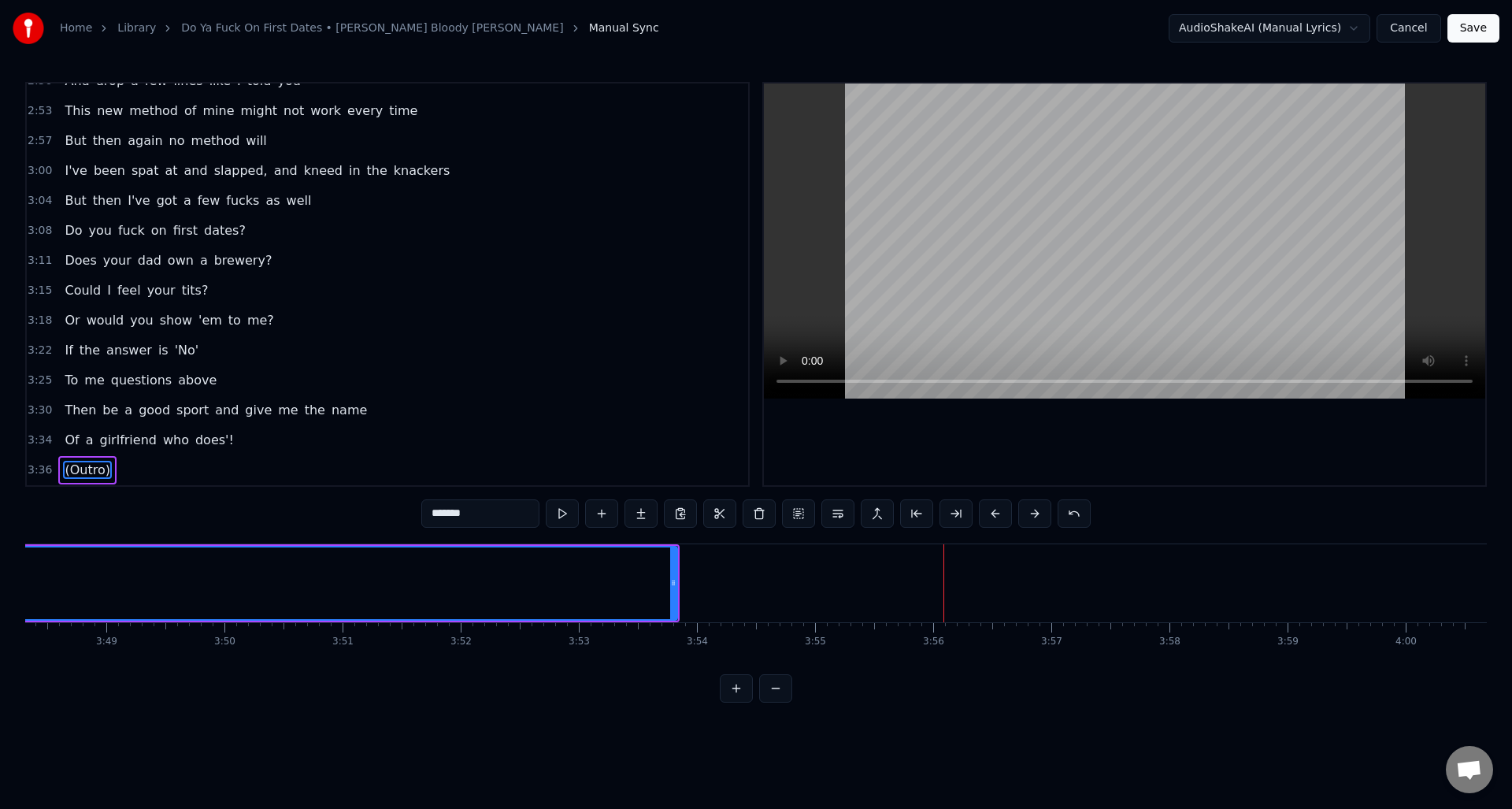
drag, startPoint x: 674, startPoint y: 591, endPoint x: 818, endPoint y: 583, distance: 144.2
click at [818, 583] on div at bounding box center [816, 583] width 7 height 71
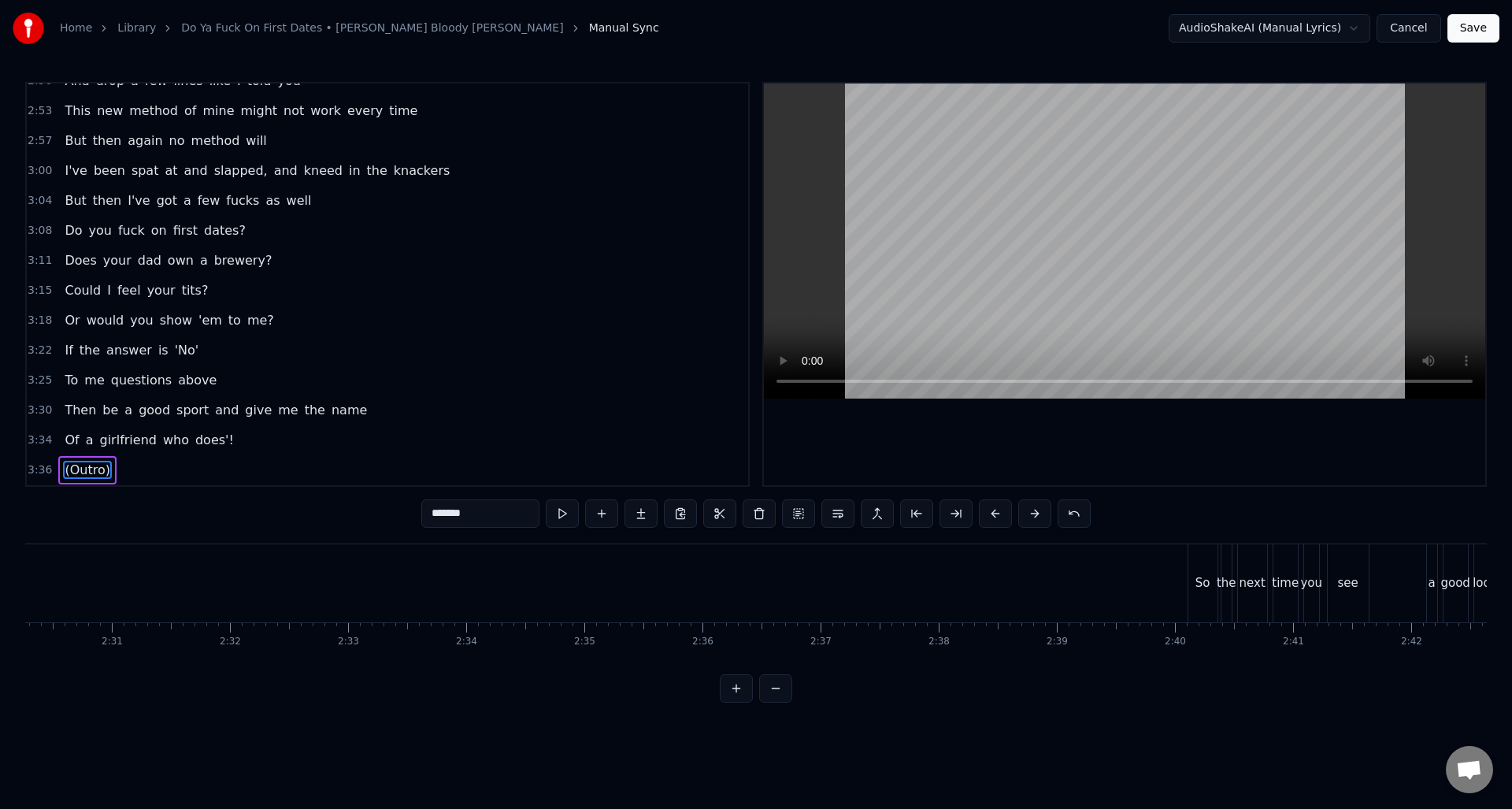
scroll to position [0, 17685]
click at [1481, 28] on button "Save" at bounding box center [1473, 28] width 52 height 28
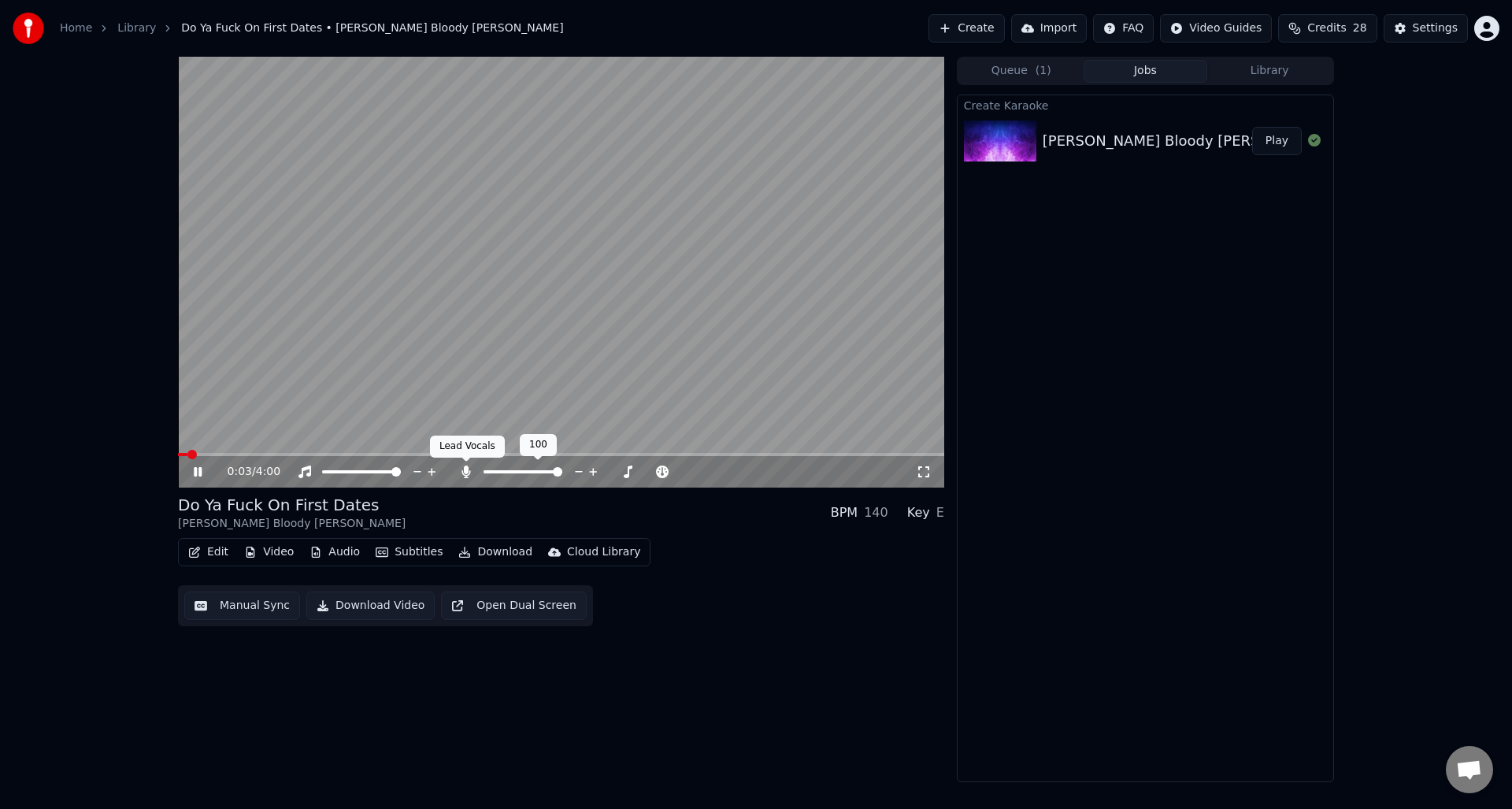
click at [465, 471] on icon at bounding box center [466, 472] width 8 height 12
drag, startPoint x: 196, startPoint y: 466, endPoint x: 246, endPoint y: 480, distance: 51.9
click at [196, 466] on icon at bounding box center [209, 472] width 37 height 12
click at [244, 610] on button "Manual Sync" at bounding box center [242, 606] width 116 height 28
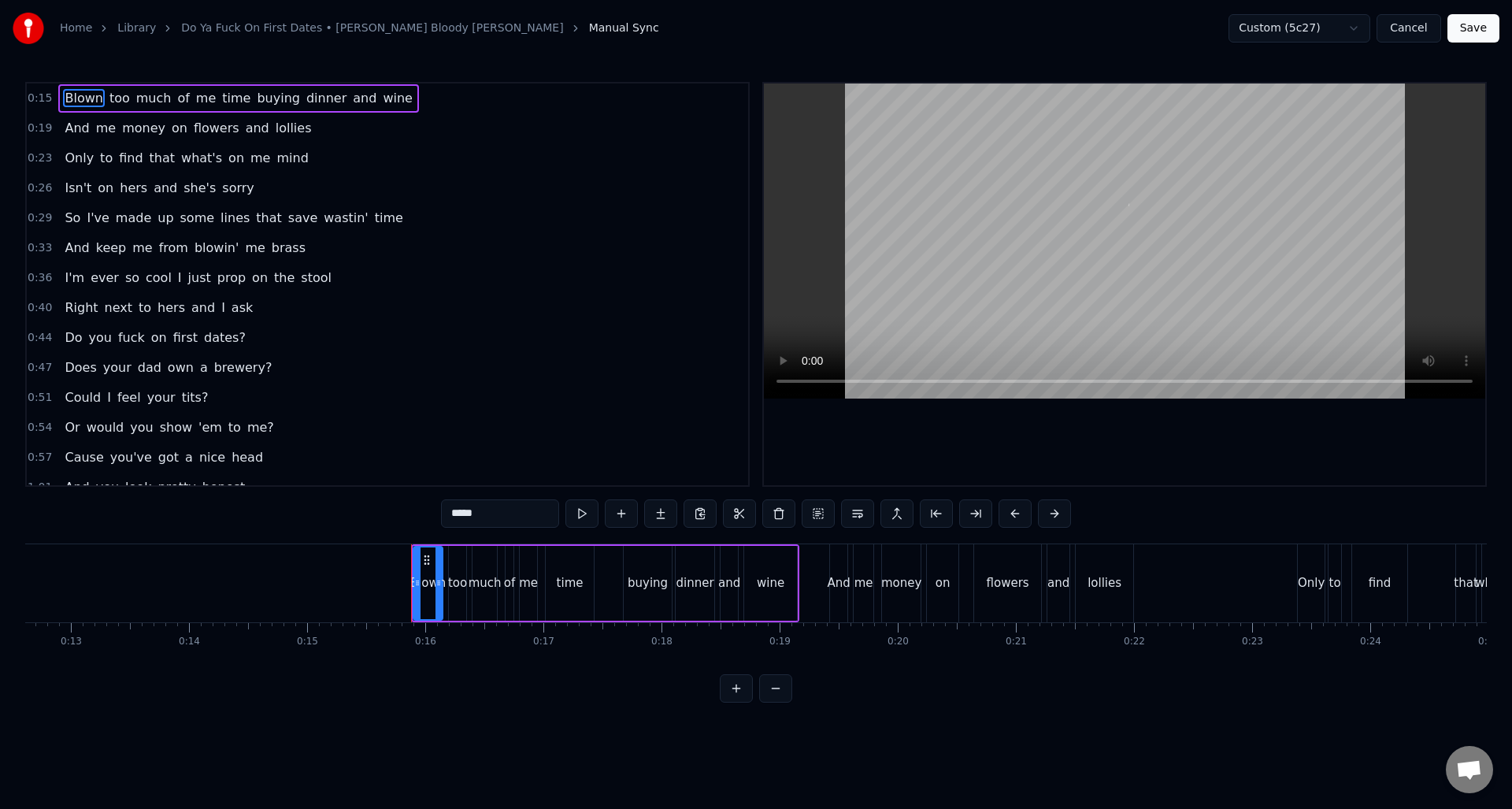
scroll to position [0, 1797]
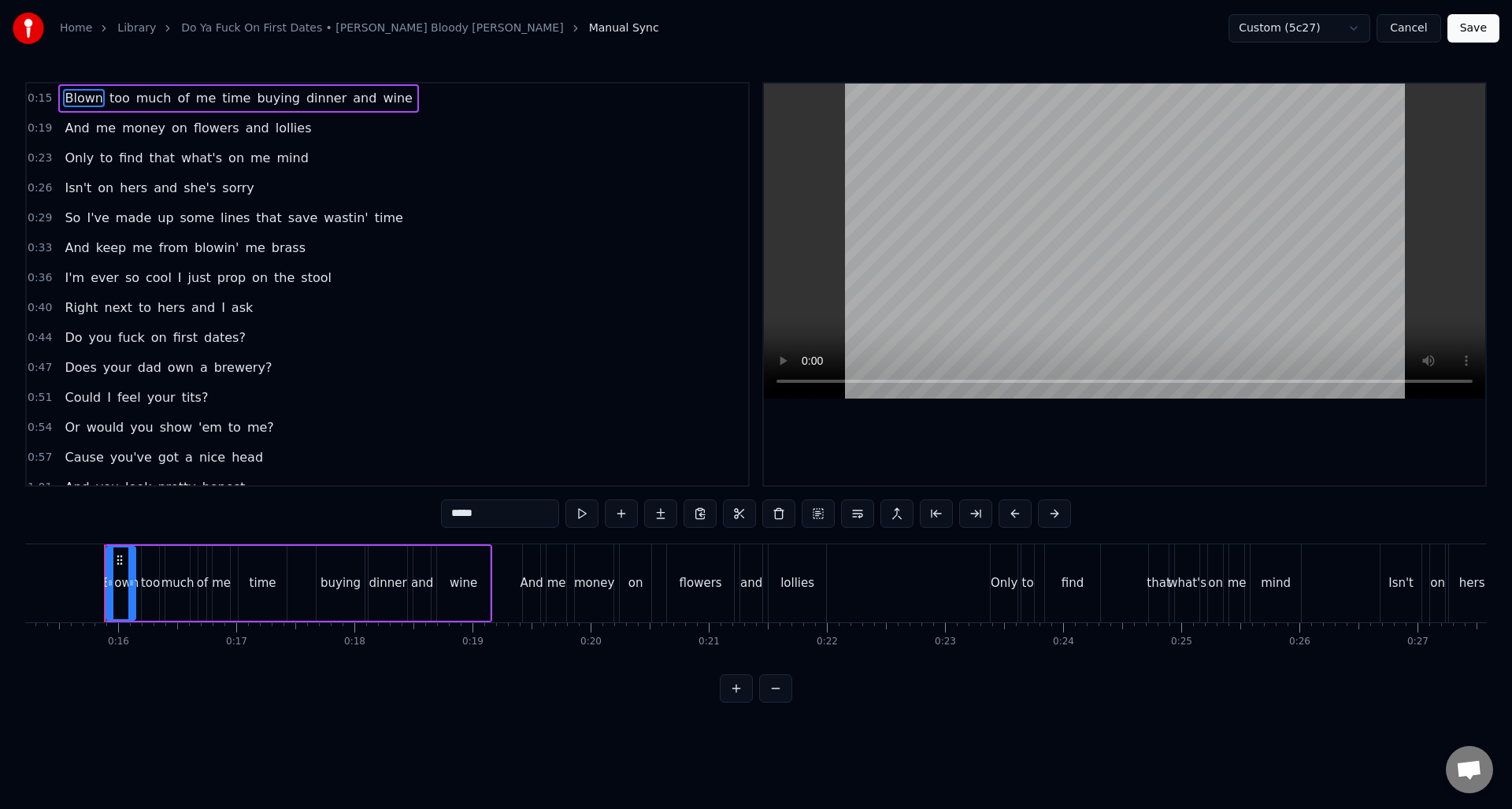
click at [310, 394] on div "0:51 Could I feel your tits?" at bounding box center [387, 398] width 722 height 30
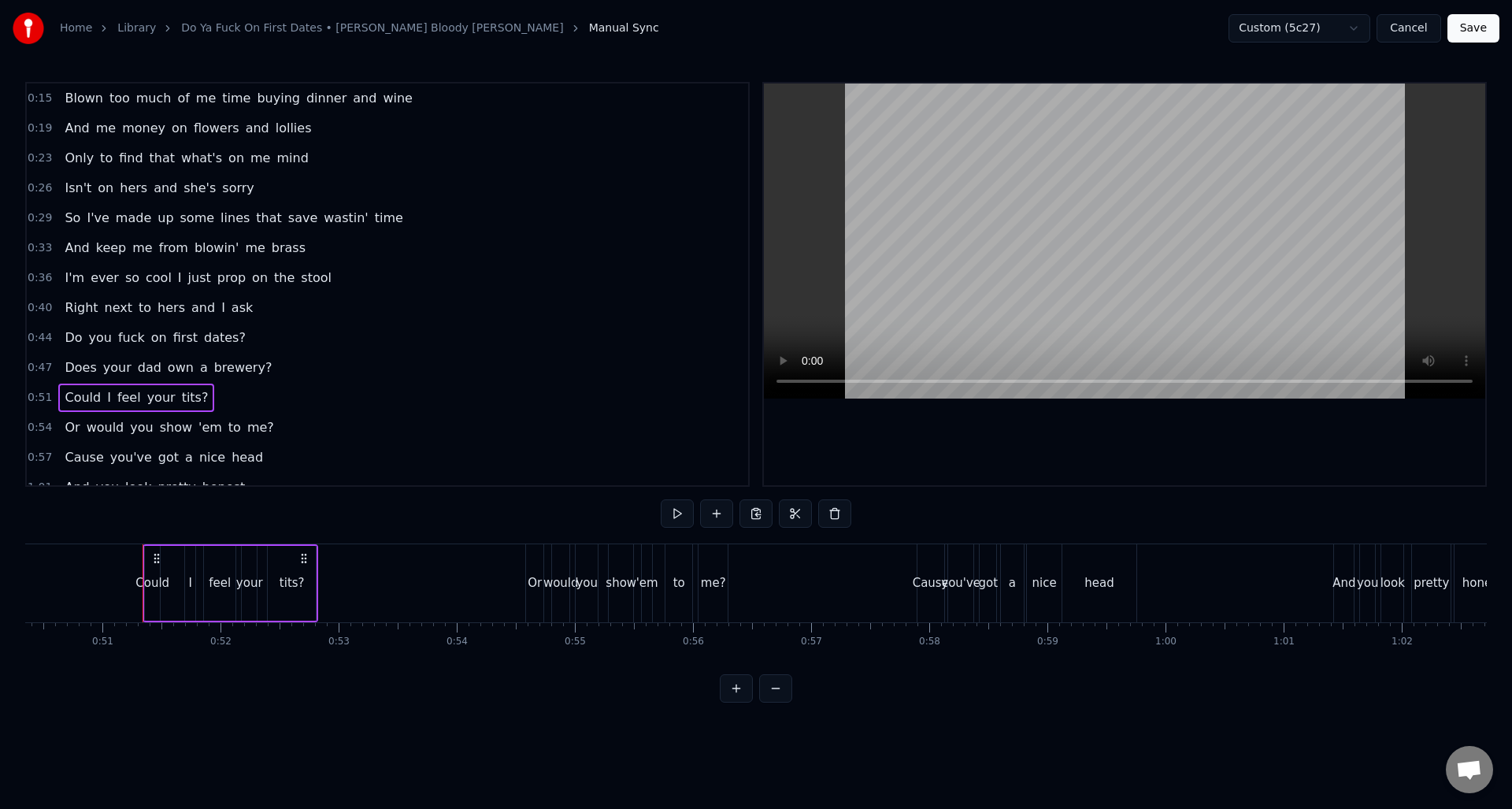
scroll to position [0, 5984]
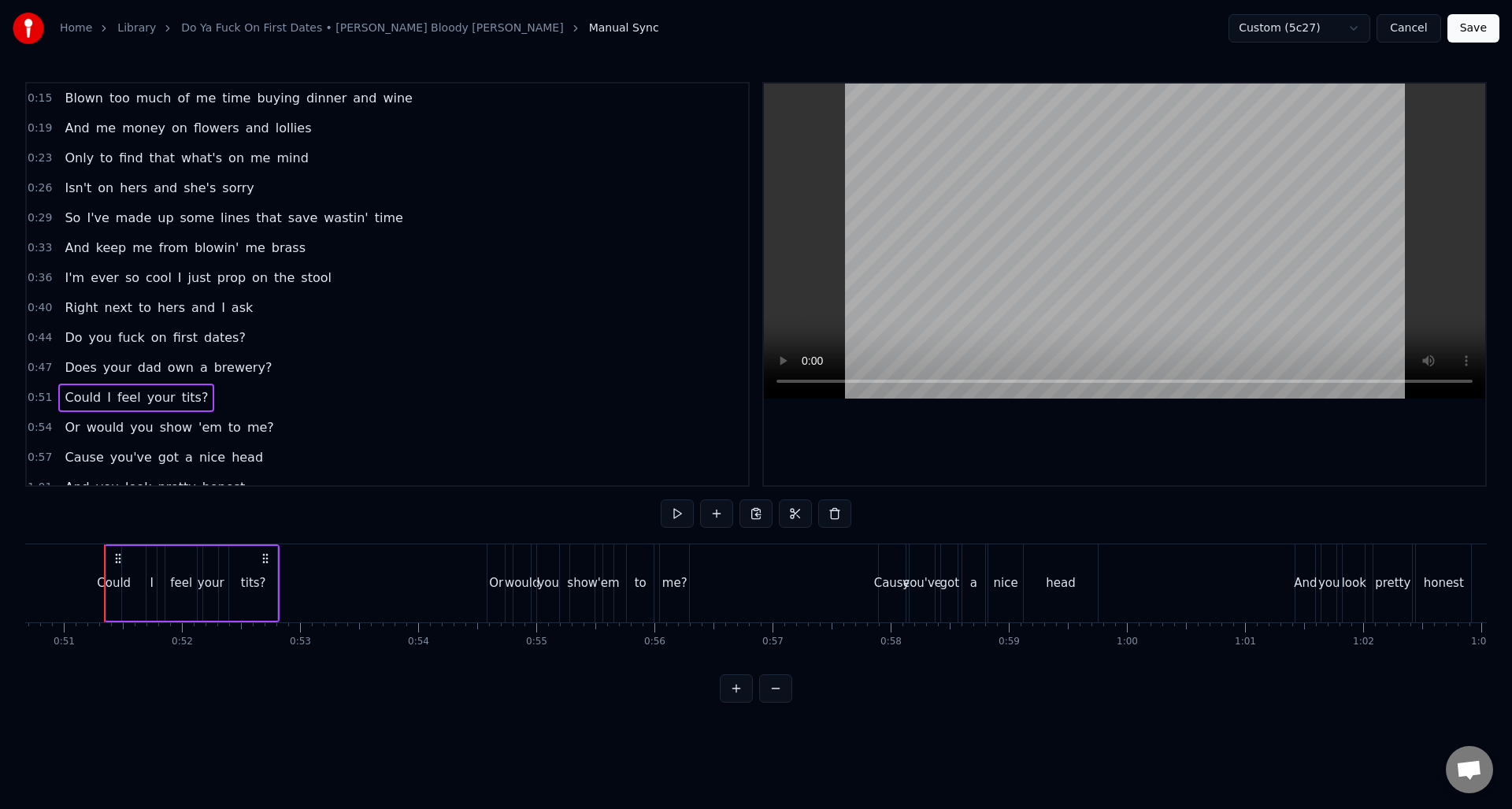
click at [738, 703] on button at bounding box center [737, 688] width 33 height 28
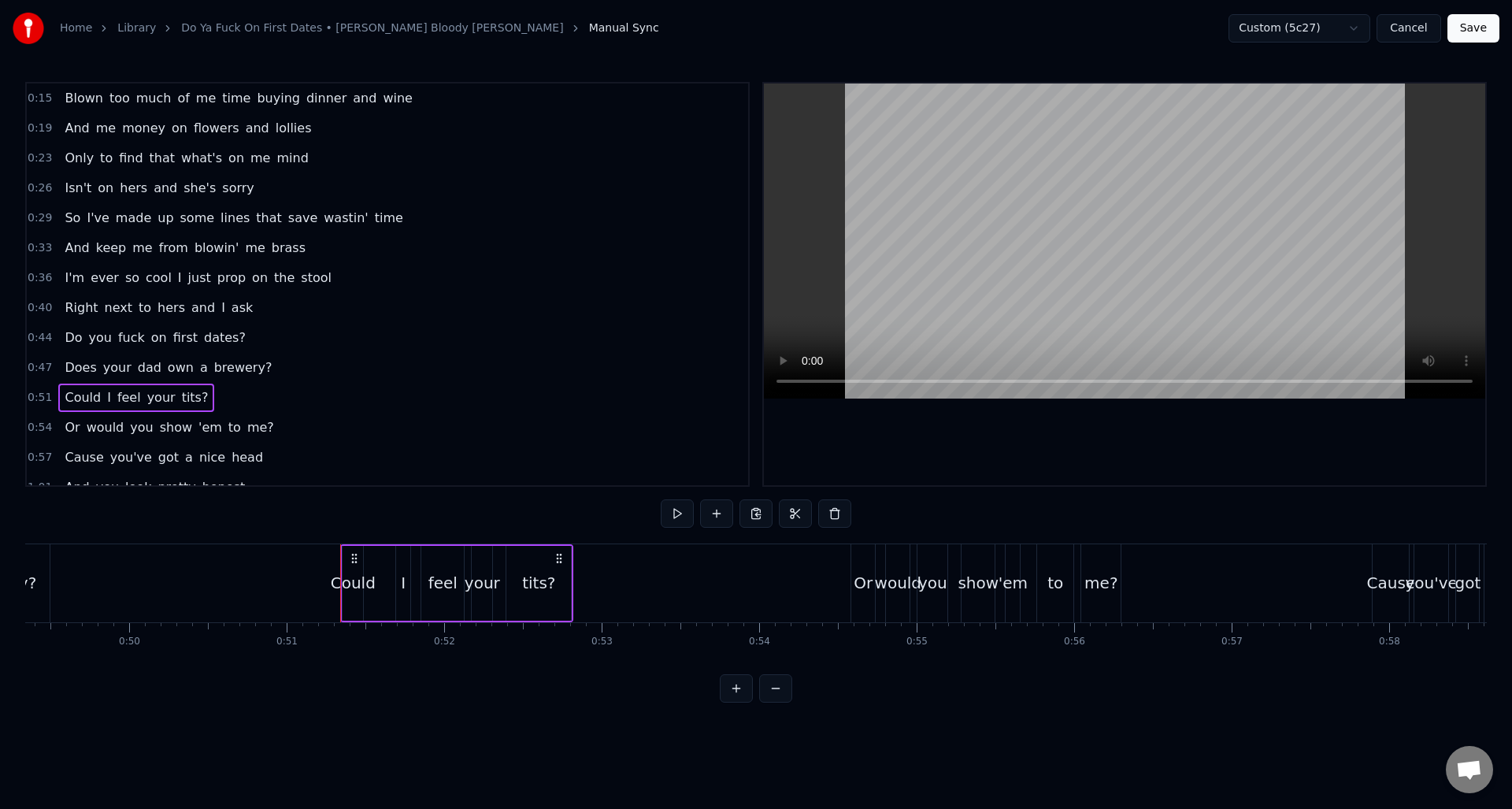
click at [738, 702] on button at bounding box center [737, 688] width 33 height 28
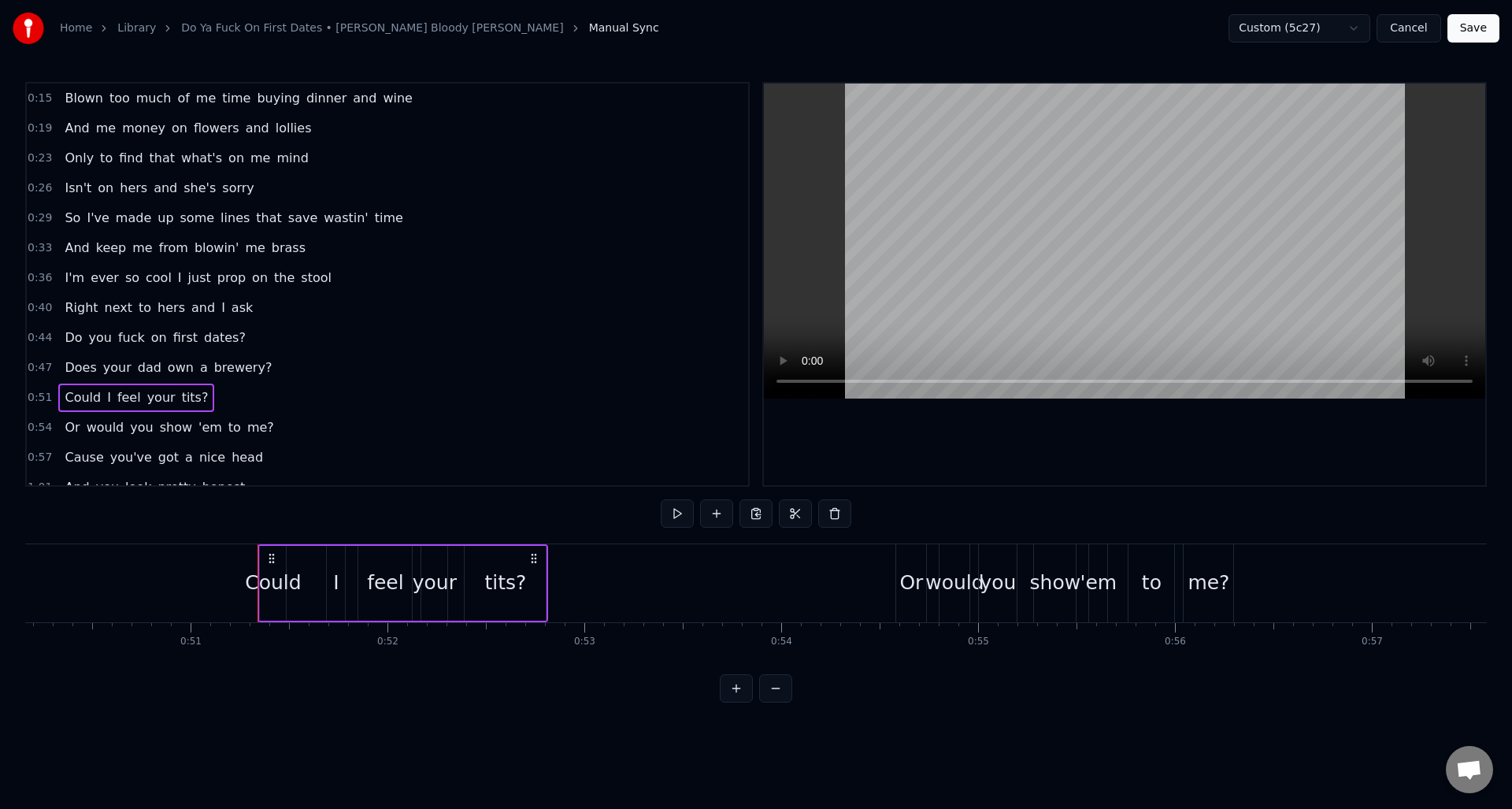
click at [738, 702] on button at bounding box center [737, 688] width 33 height 28
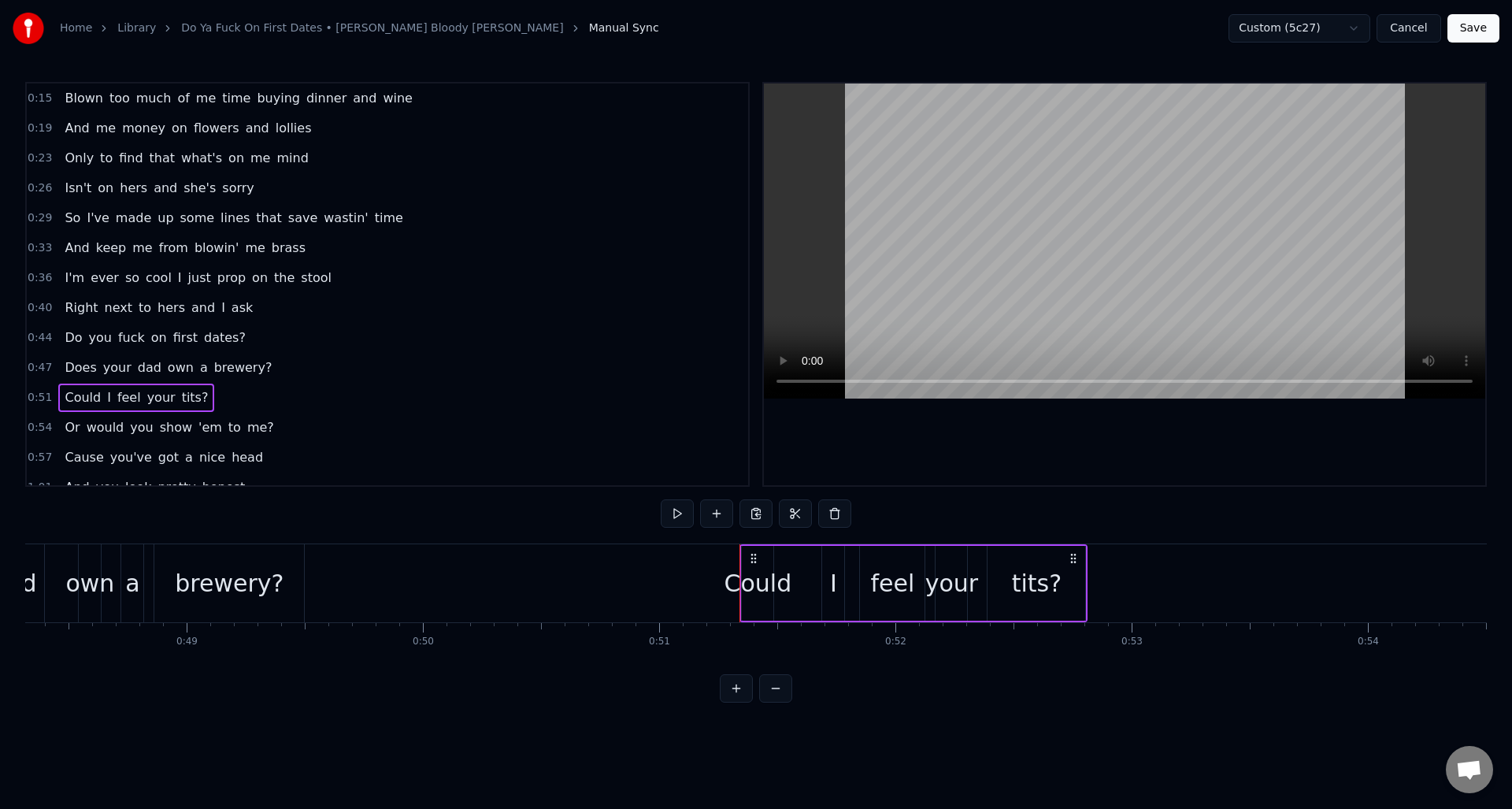
click at [738, 702] on button at bounding box center [737, 688] width 33 height 28
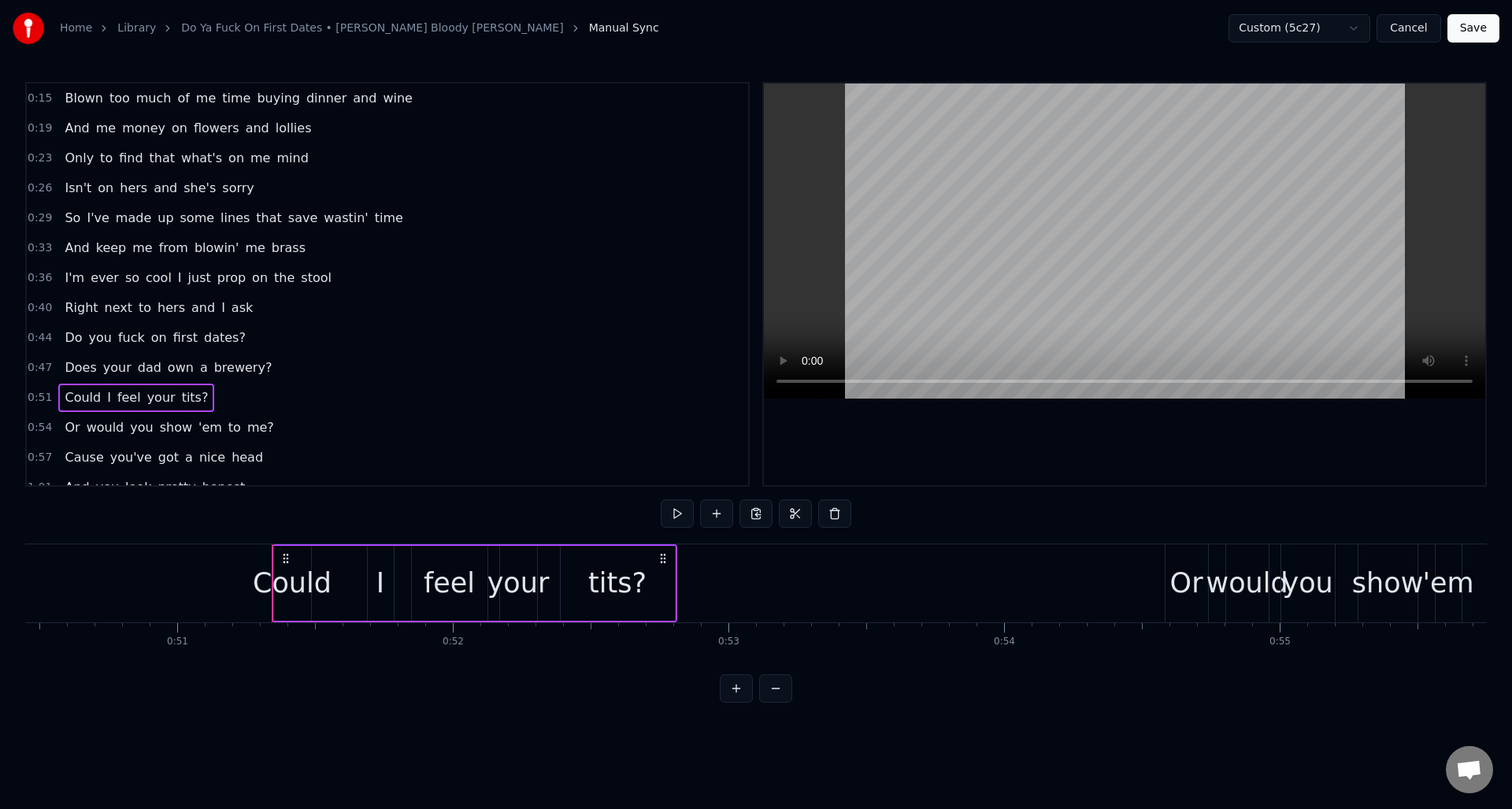
click at [738, 702] on button at bounding box center [737, 688] width 33 height 28
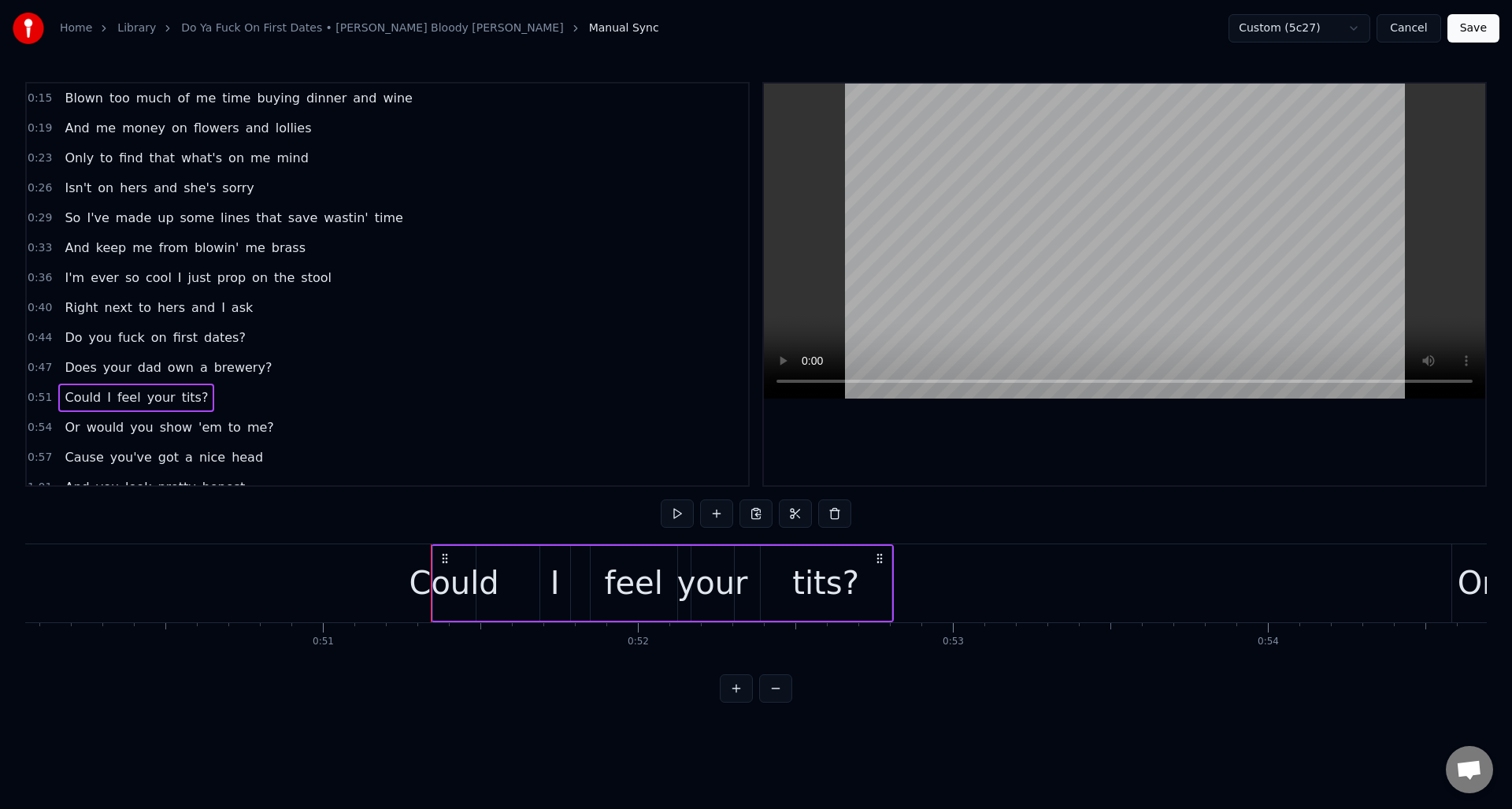
scroll to position [0, 15723]
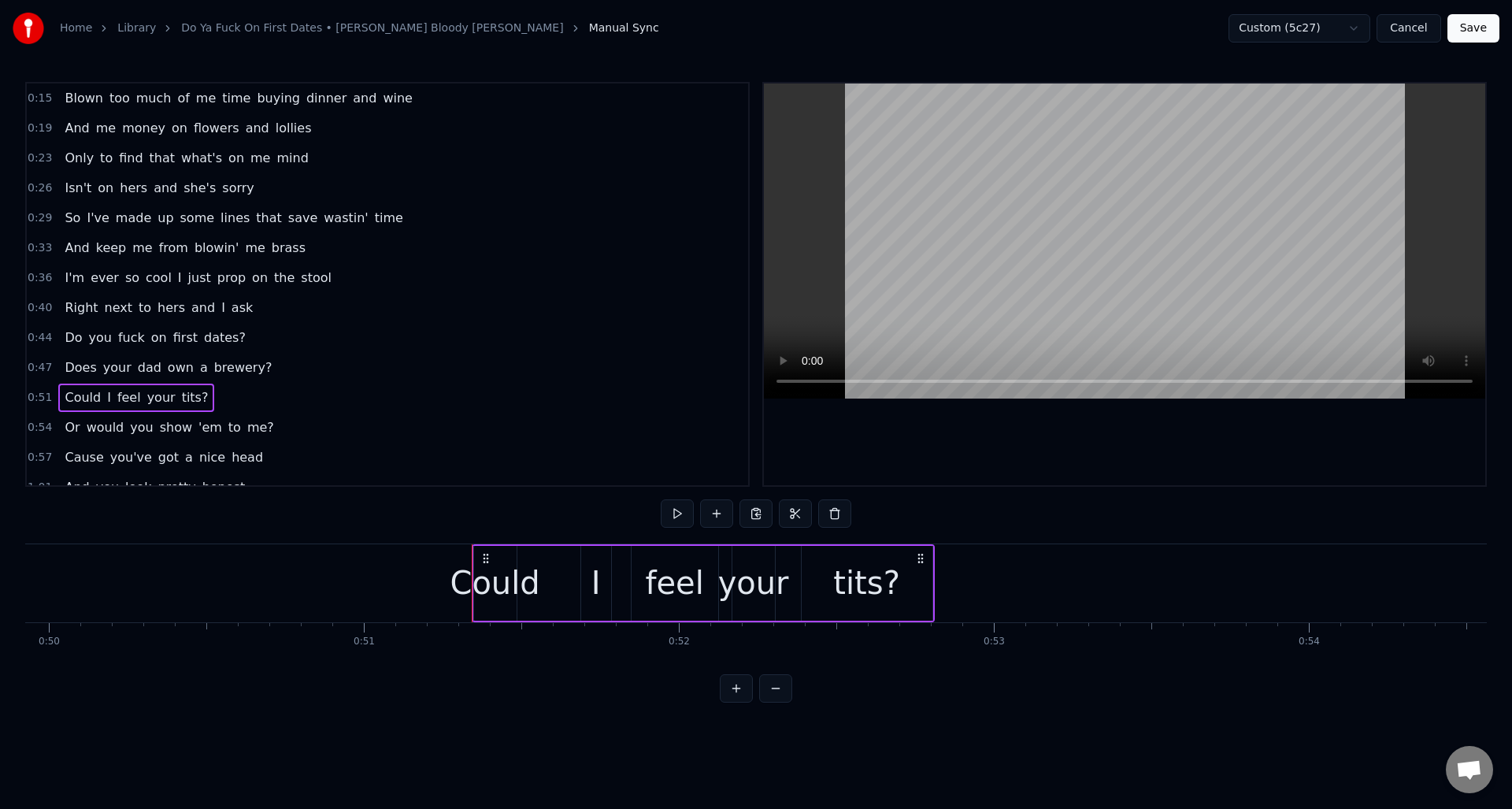
click at [500, 576] on div "Could" at bounding box center [495, 583] width 89 height 47
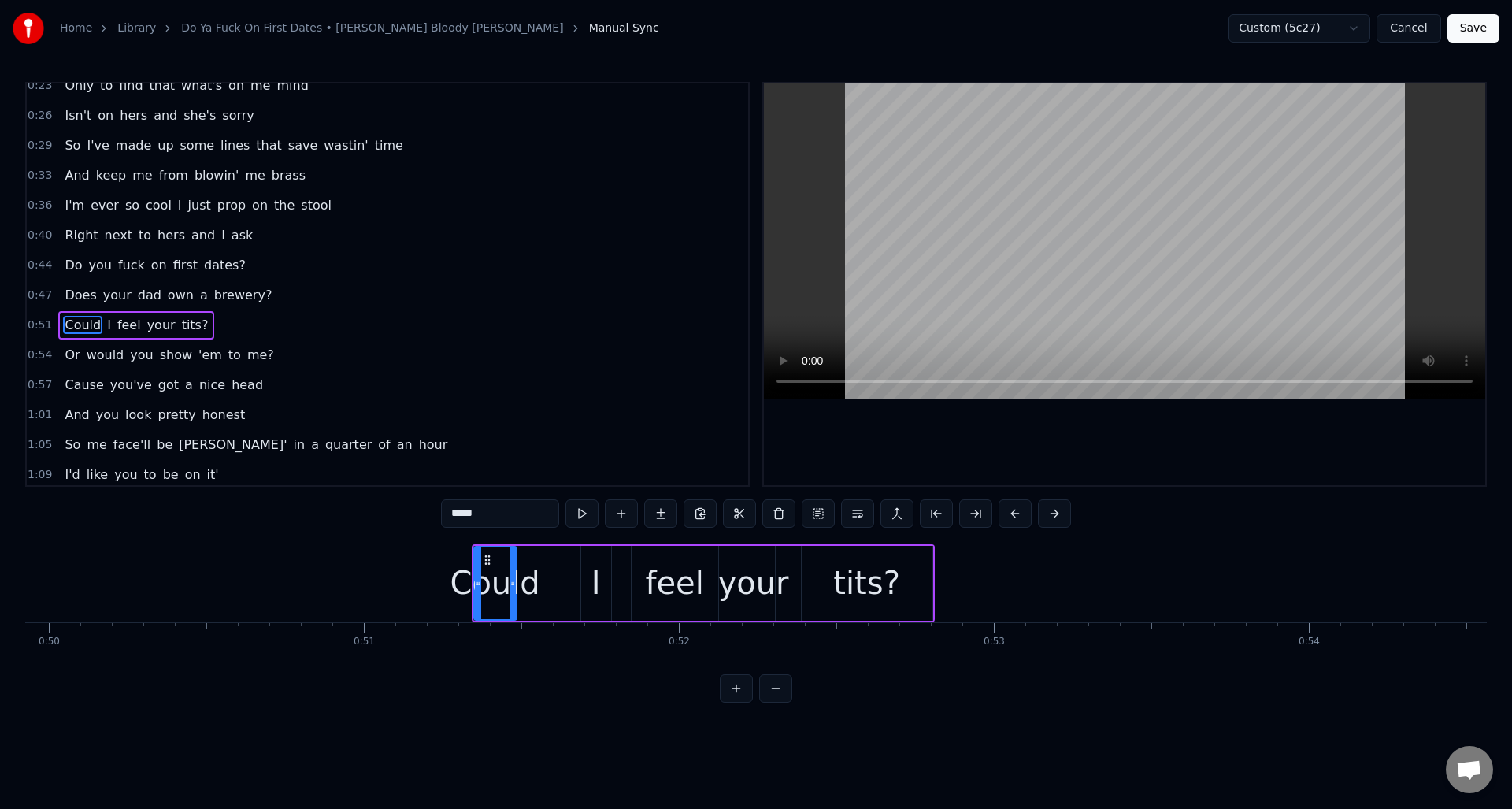
scroll to position [114, 0]
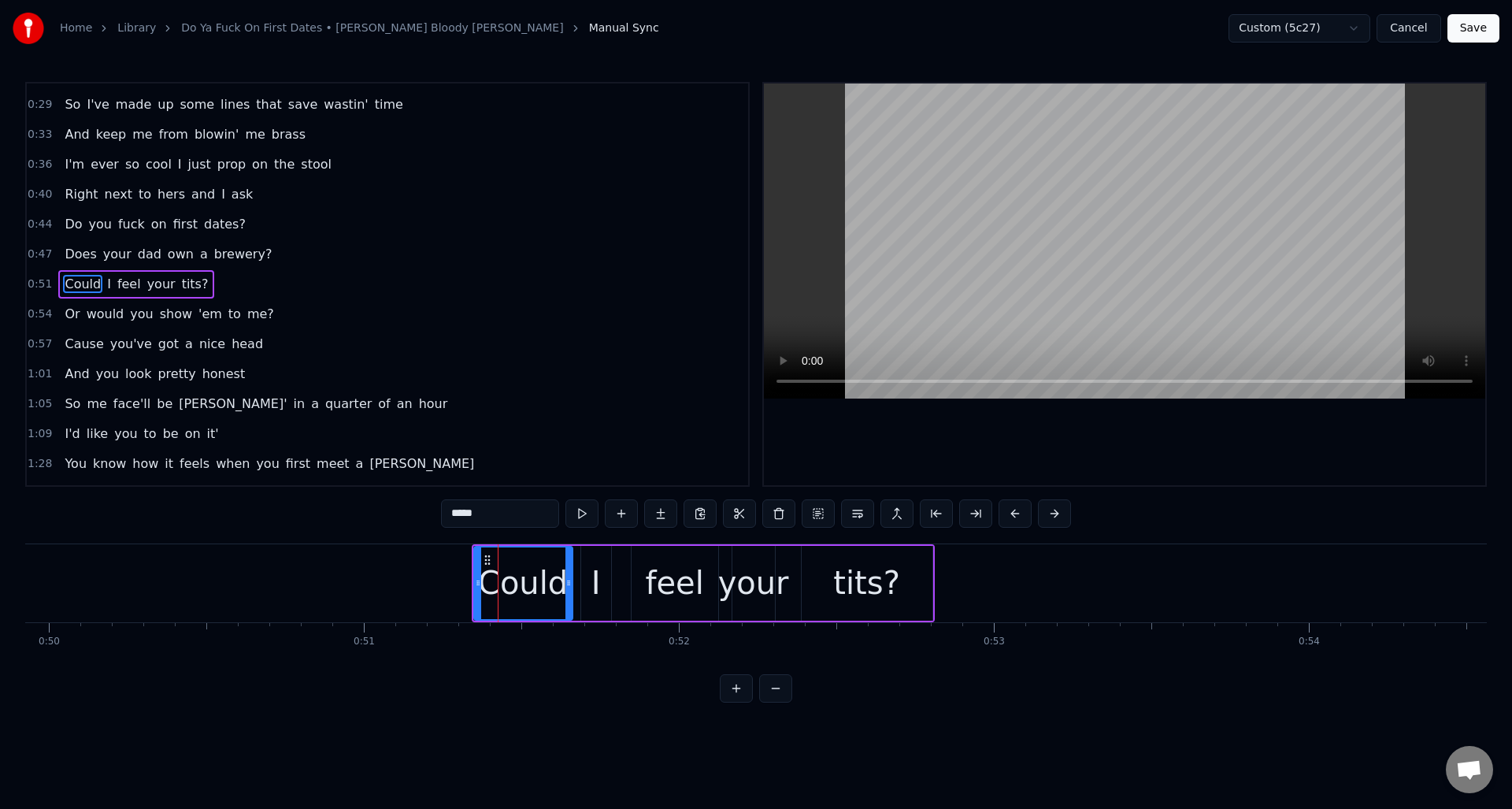
drag, startPoint x: 513, startPoint y: 603, endPoint x: 567, endPoint y: 602, distance: 54.0
click at [568, 603] on div at bounding box center [568, 583] width 7 height 71
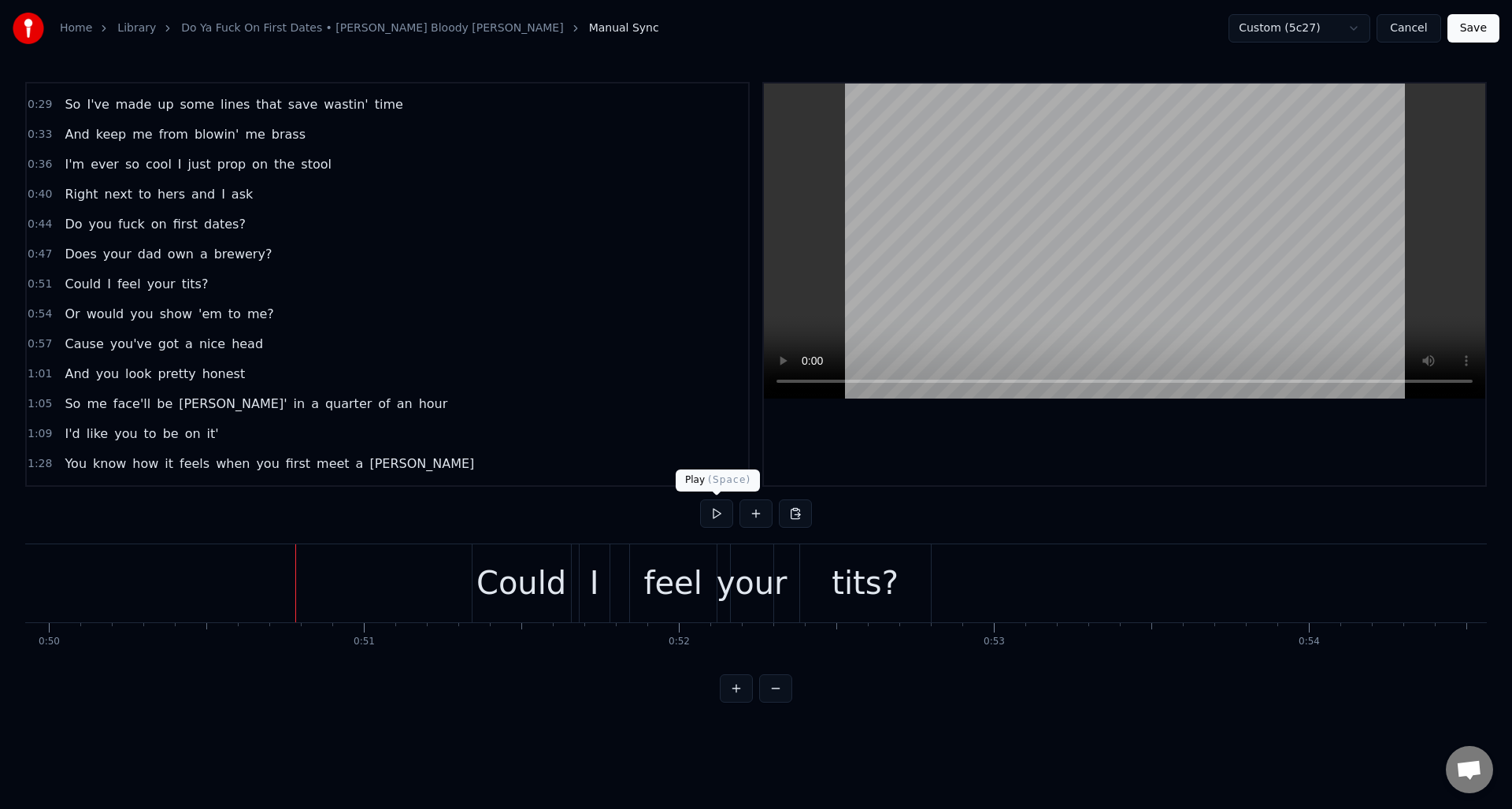
click at [715, 512] on button at bounding box center [717, 514] width 33 height 28
click at [531, 574] on div "Could" at bounding box center [521, 583] width 89 height 47
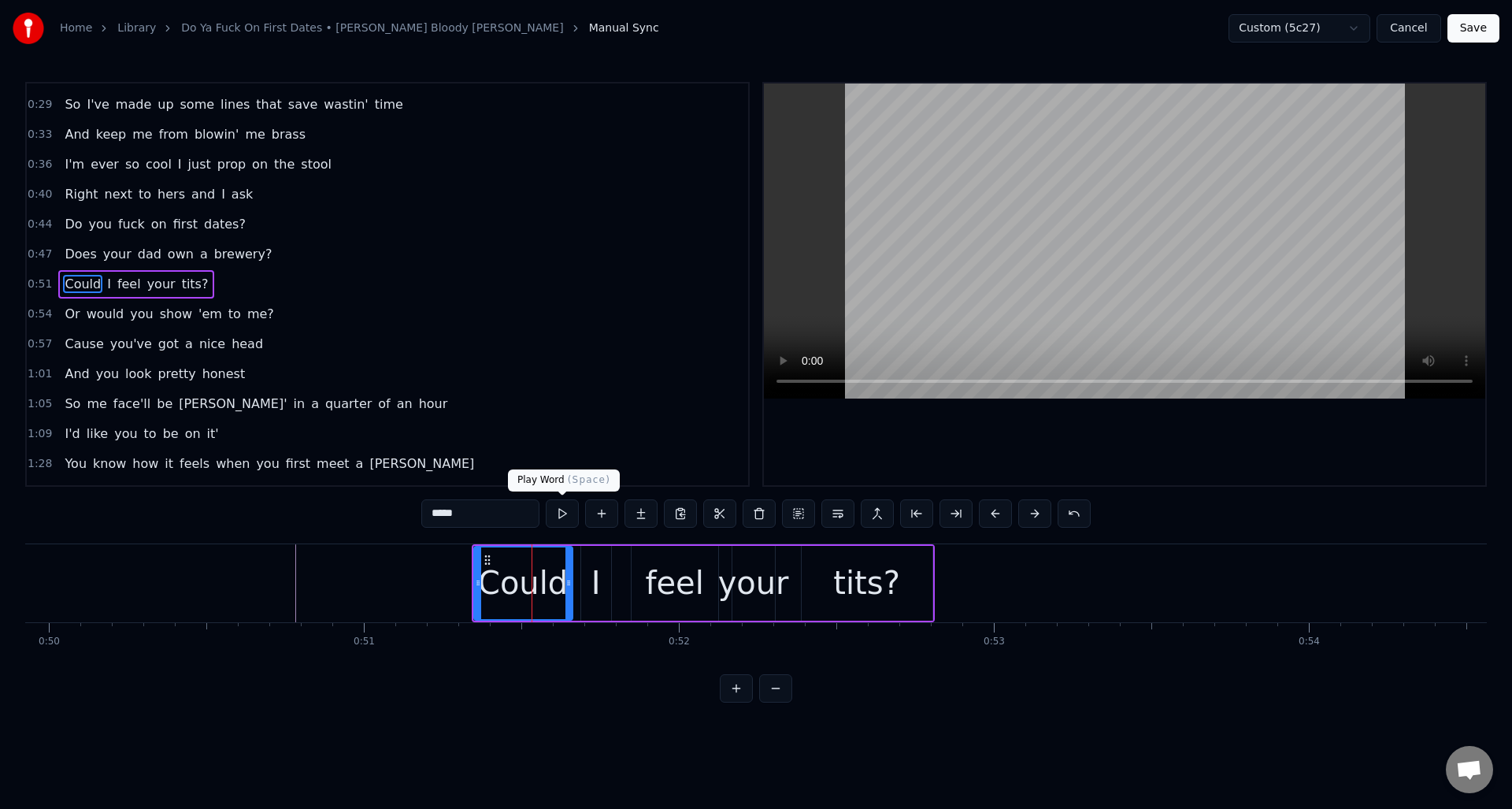
click at [562, 520] on button at bounding box center [563, 514] width 33 height 28
drag, startPoint x: 564, startPoint y: 568, endPoint x: 573, endPoint y: 569, distance: 9.1
click at [535, 570] on div at bounding box center [539, 583] width 7 height 71
click at [590, 567] on div "I" at bounding box center [596, 584] width 30 height 75
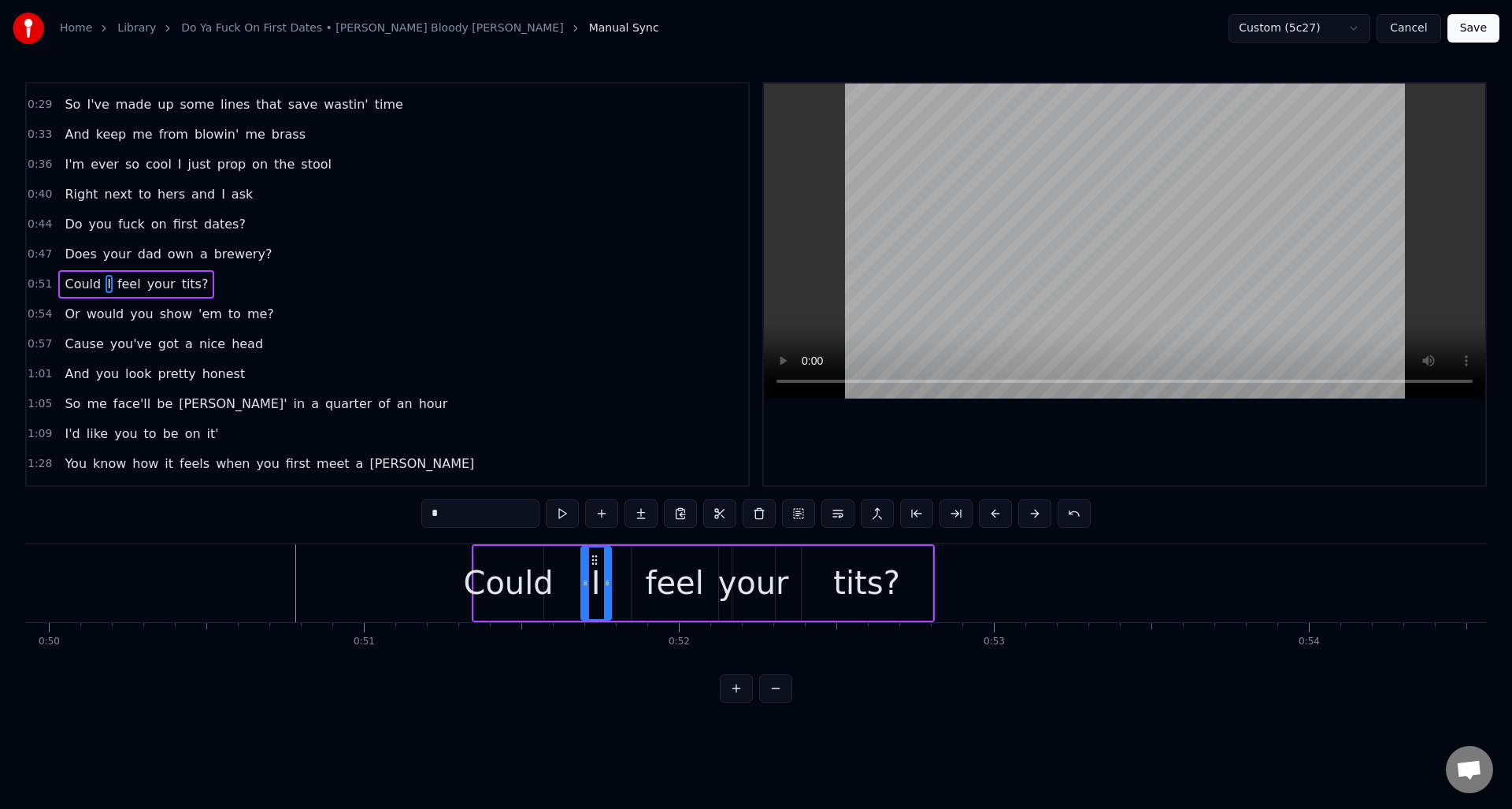
type input "*"
drag, startPoint x: 584, startPoint y: 569, endPoint x: 553, endPoint y: 570, distance: 31.0
click at [551, 572] on div at bounding box center [552, 583] width 7 height 71
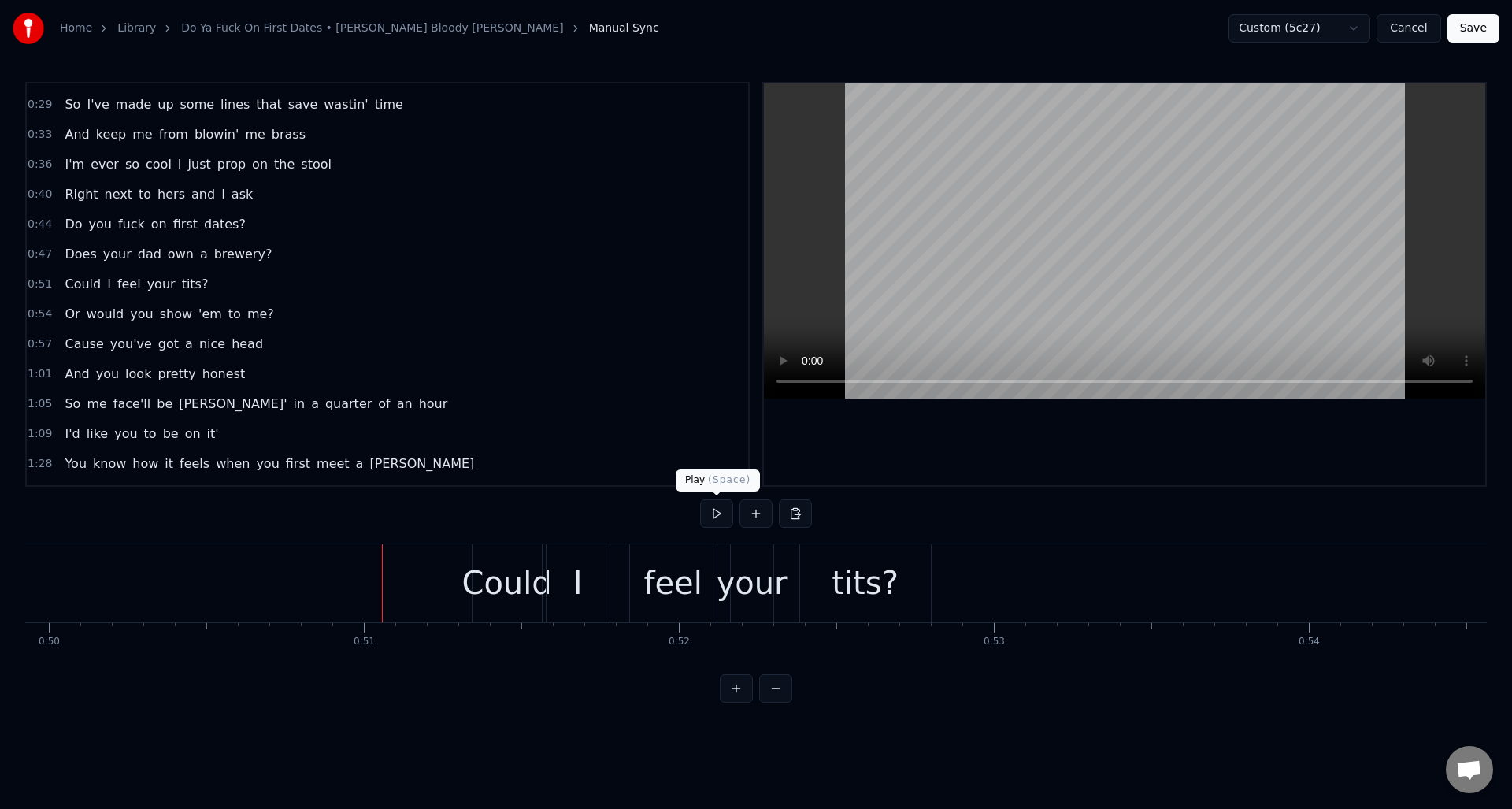
click at [713, 518] on button at bounding box center [717, 514] width 33 height 28
click at [1485, 30] on button "Save" at bounding box center [1473, 28] width 52 height 28
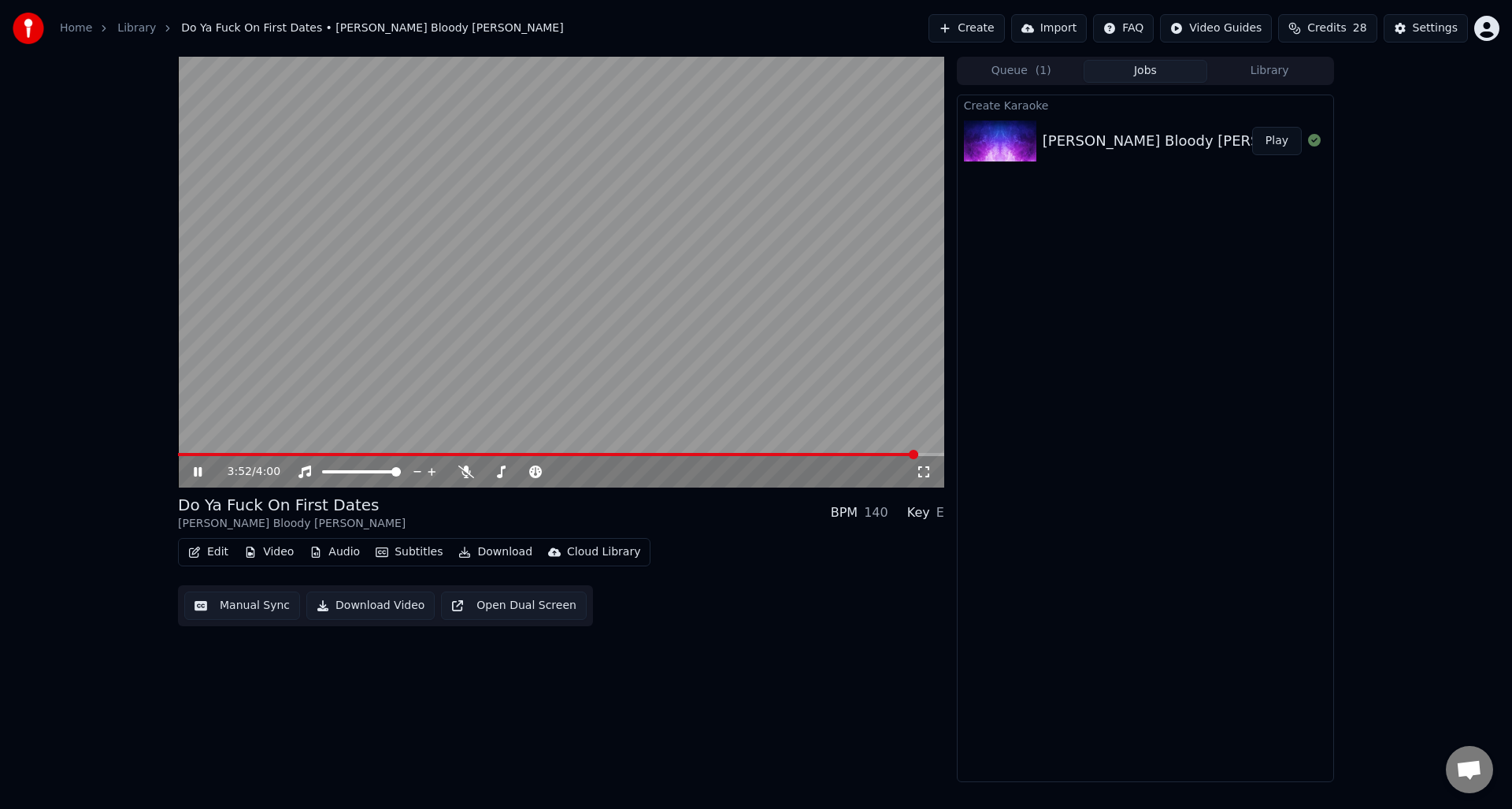
click at [201, 467] on icon at bounding box center [209, 472] width 37 height 12
click at [366, 604] on button "Download Video" at bounding box center [370, 606] width 128 height 28
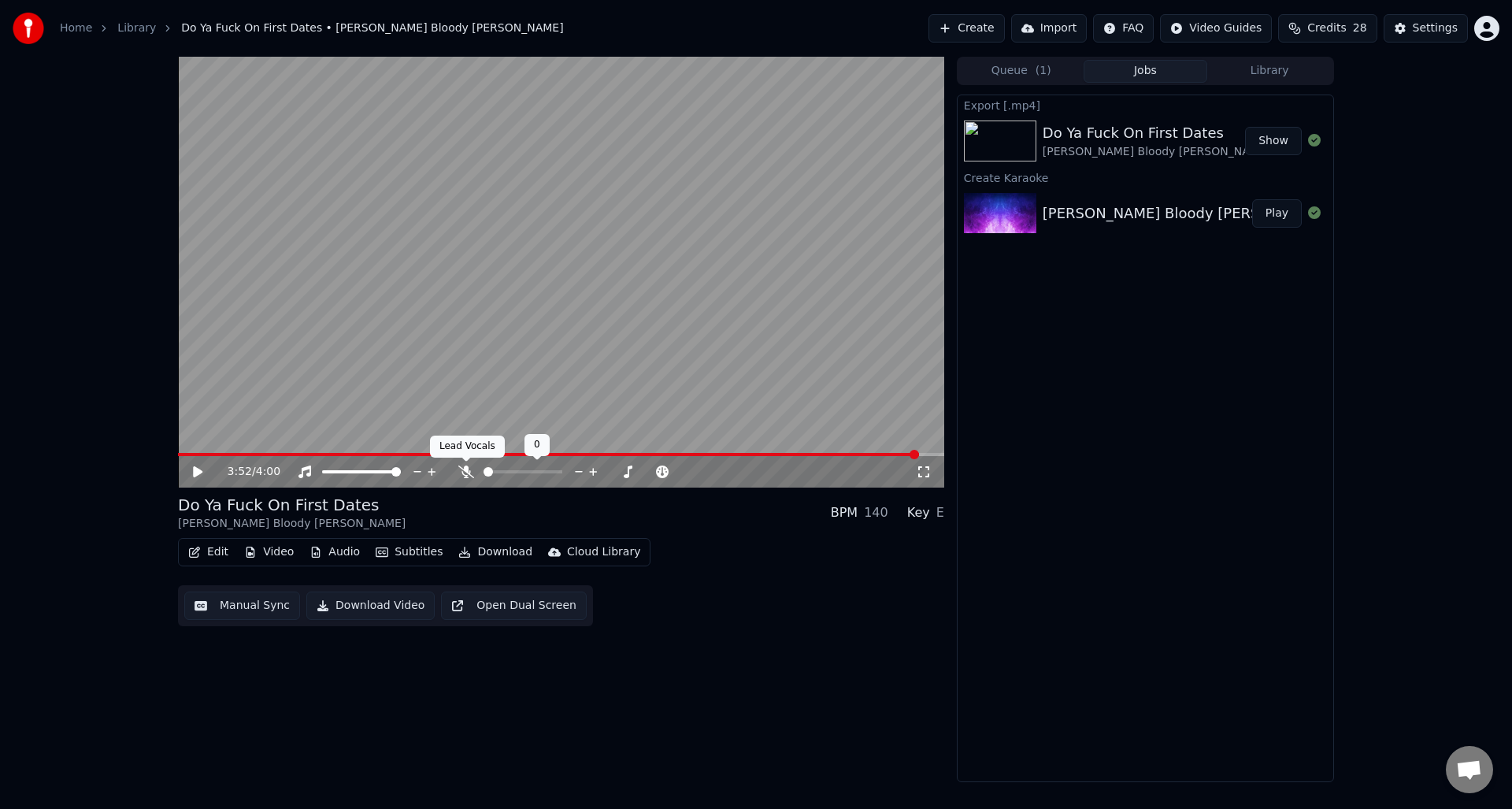
click at [467, 467] on icon at bounding box center [466, 472] width 16 height 12
click at [374, 605] on button "Download Video" at bounding box center [370, 606] width 128 height 28
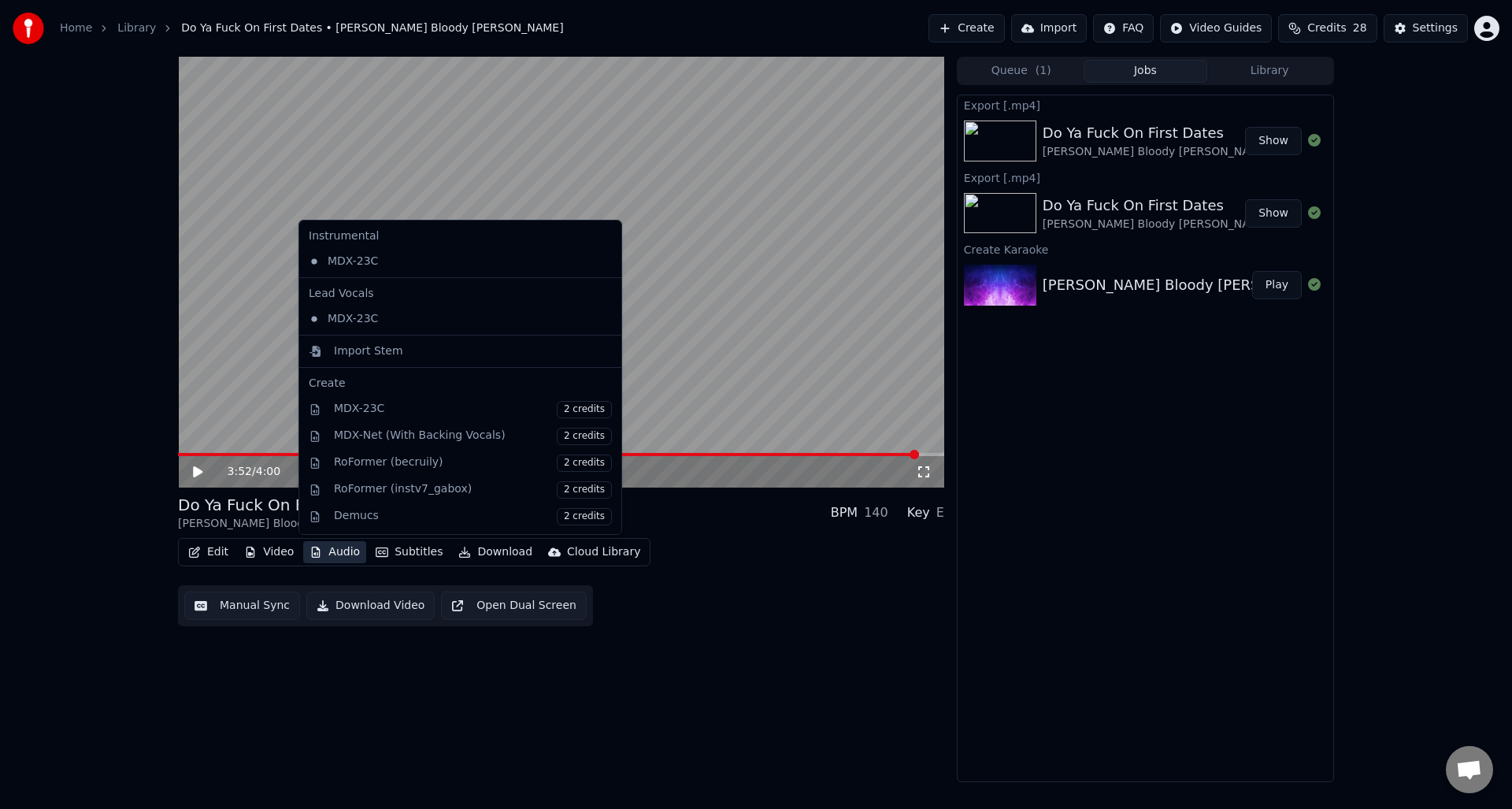
click at [328, 553] on button "Audio" at bounding box center [335, 552] width 63 height 22
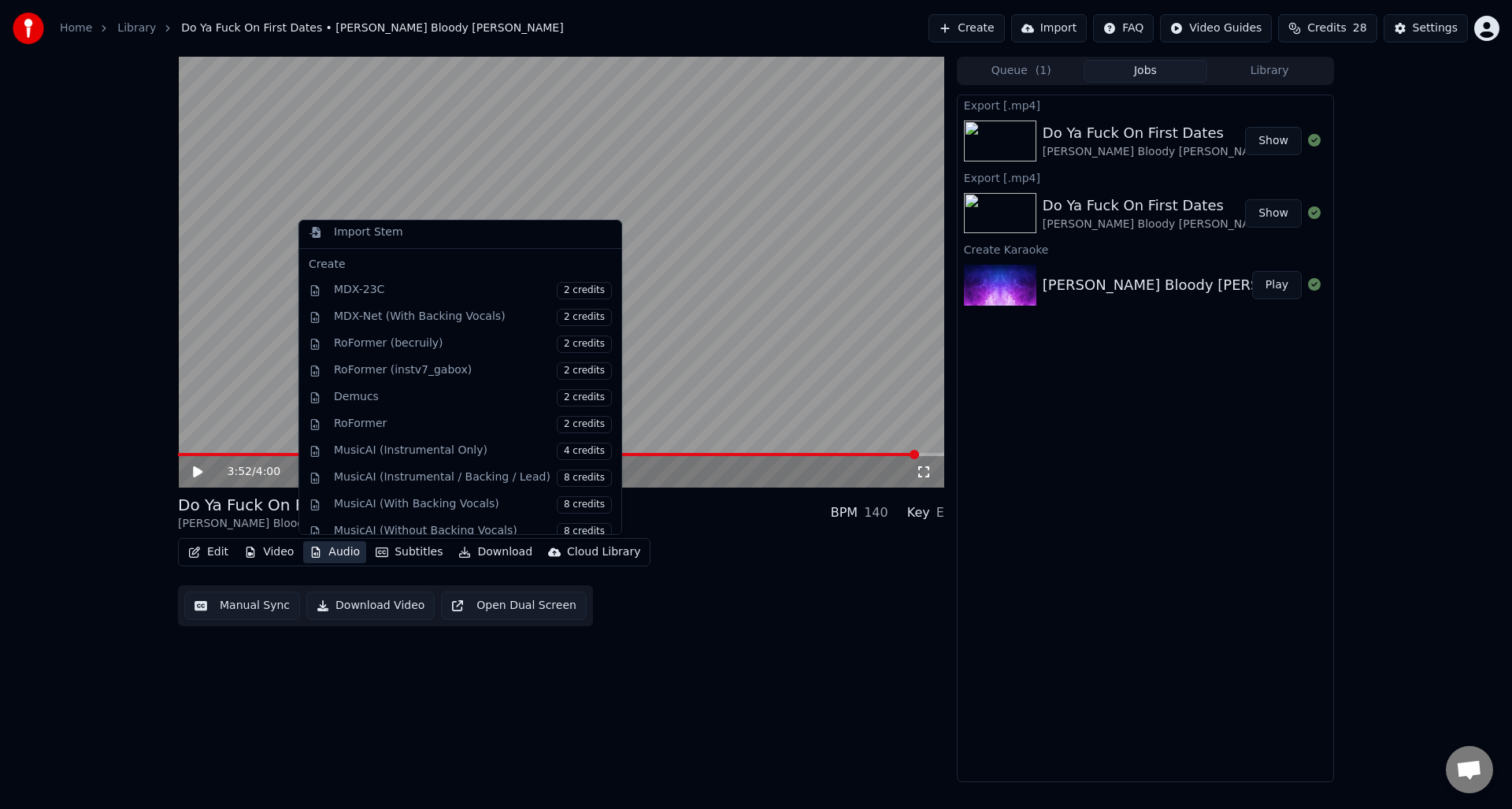
scroll to position [160, 0]
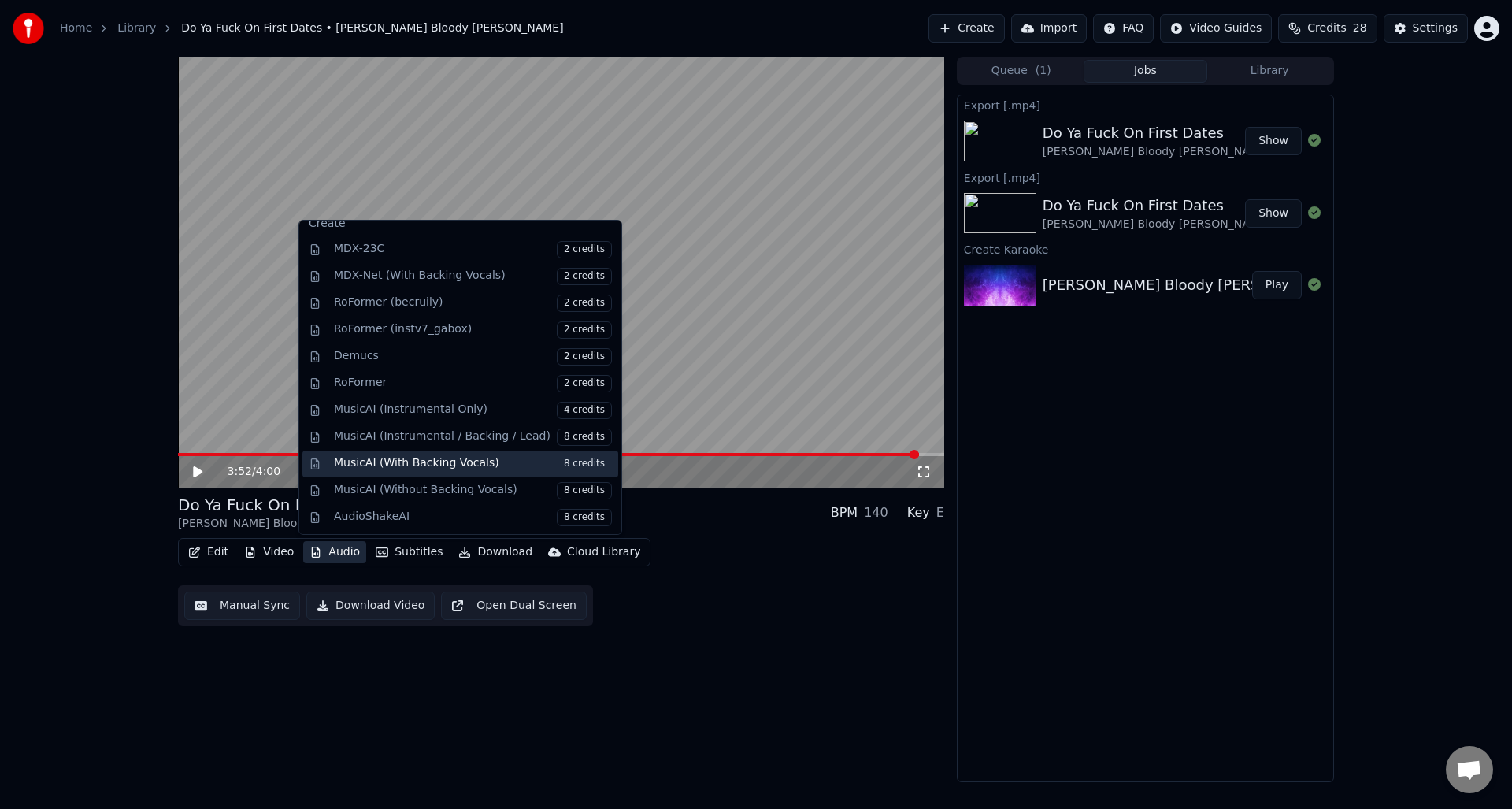
click at [563, 462] on span "8 credits" at bounding box center [584, 463] width 56 height 17
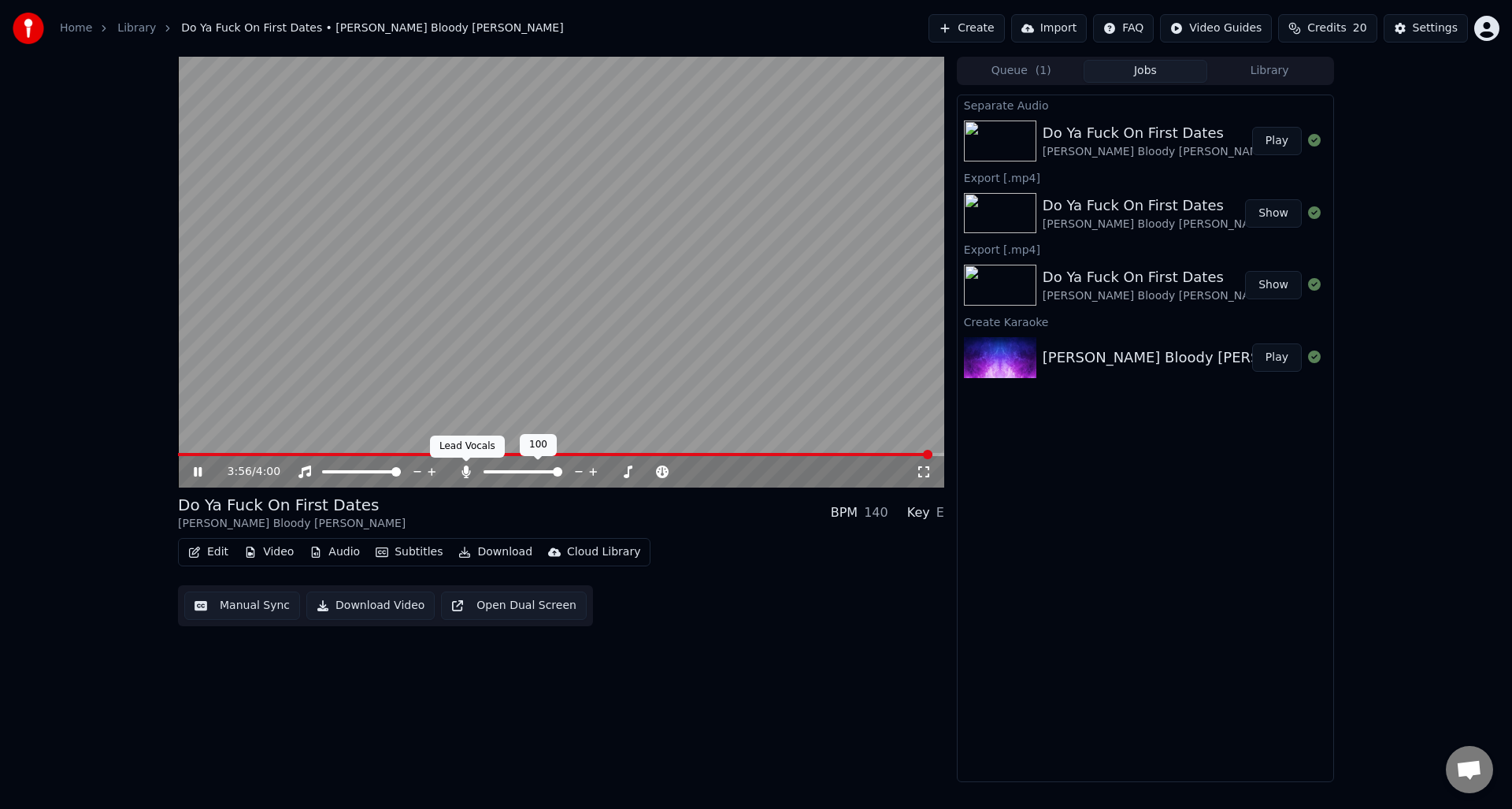
click at [466, 467] on icon at bounding box center [466, 472] width 8 height 12
click at [196, 472] on icon at bounding box center [197, 472] width 9 height 11
click at [388, 610] on button "Download Video" at bounding box center [370, 606] width 128 height 28
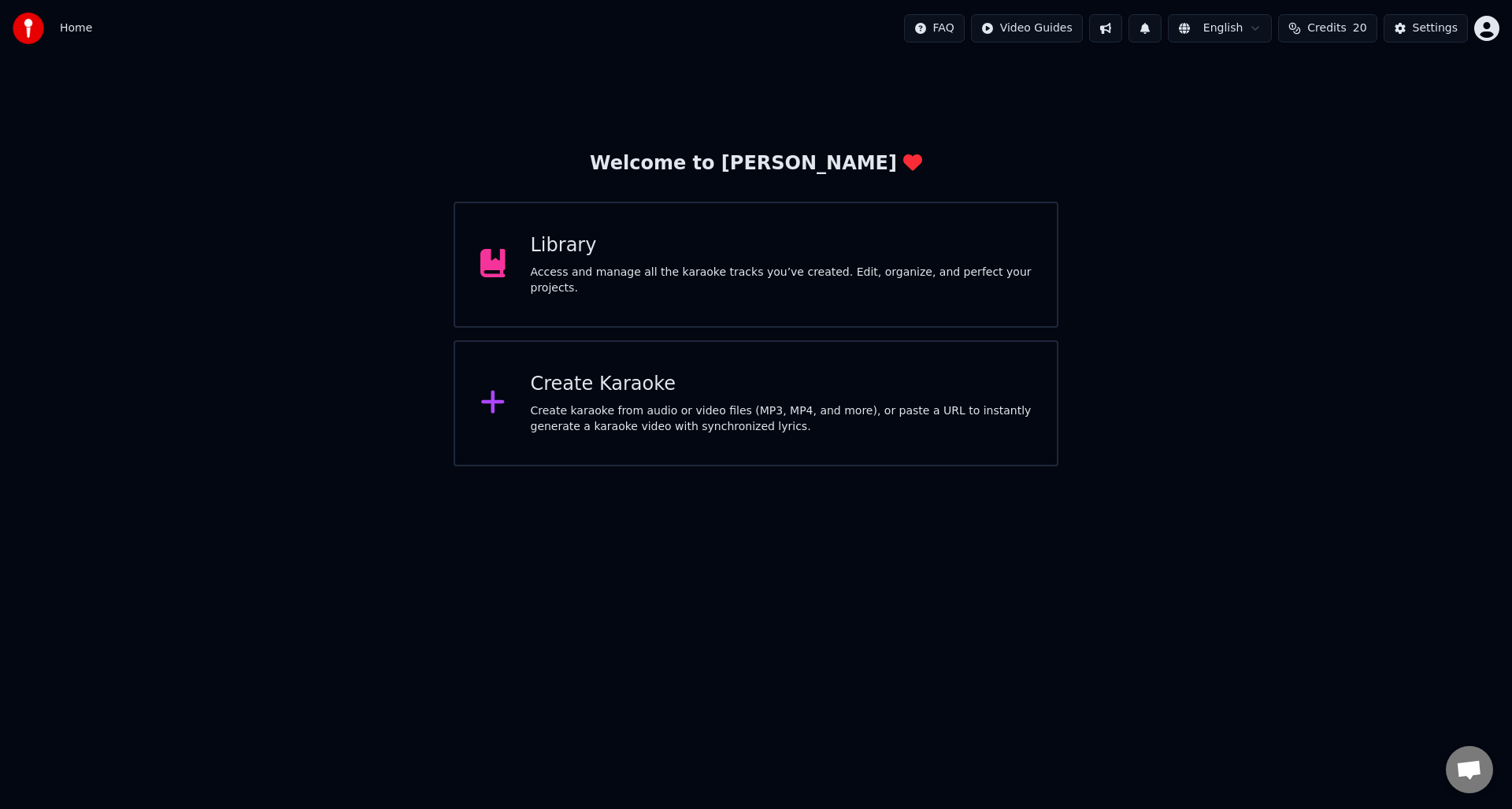
click at [644, 419] on div "Create karaoke from audio or video files (MP3, MP4, and more), or paste a URL t…" at bounding box center [781, 419] width 501 height 31
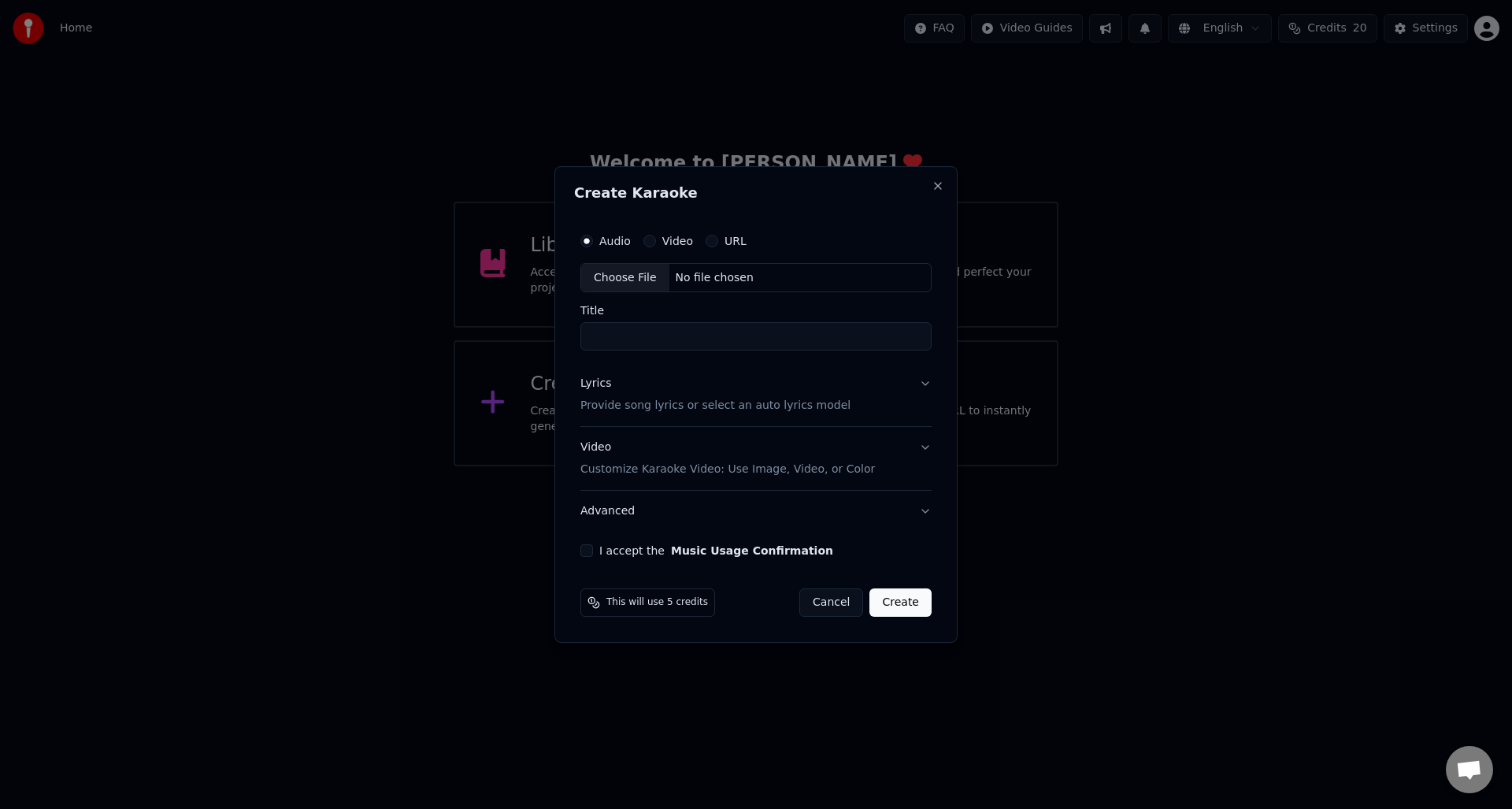
click at [627, 276] on div "Choose File" at bounding box center [625, 278] width 88 height 28
drag, startPoint x: 602, startPoint y: 337, endPoint x: 576, endPoint y: 335, distance: 26.1
click at [576, 335] on div "**********" at bounding box center [756, 391] width 370 height 345
drag, startPoint x: 880, startPoint y: 340, endPoint x: 911, endPoint y: 341, distance: 31.0
click at [880, 340] on input "**********" at bounding box center [756, 337] width 357 height 28
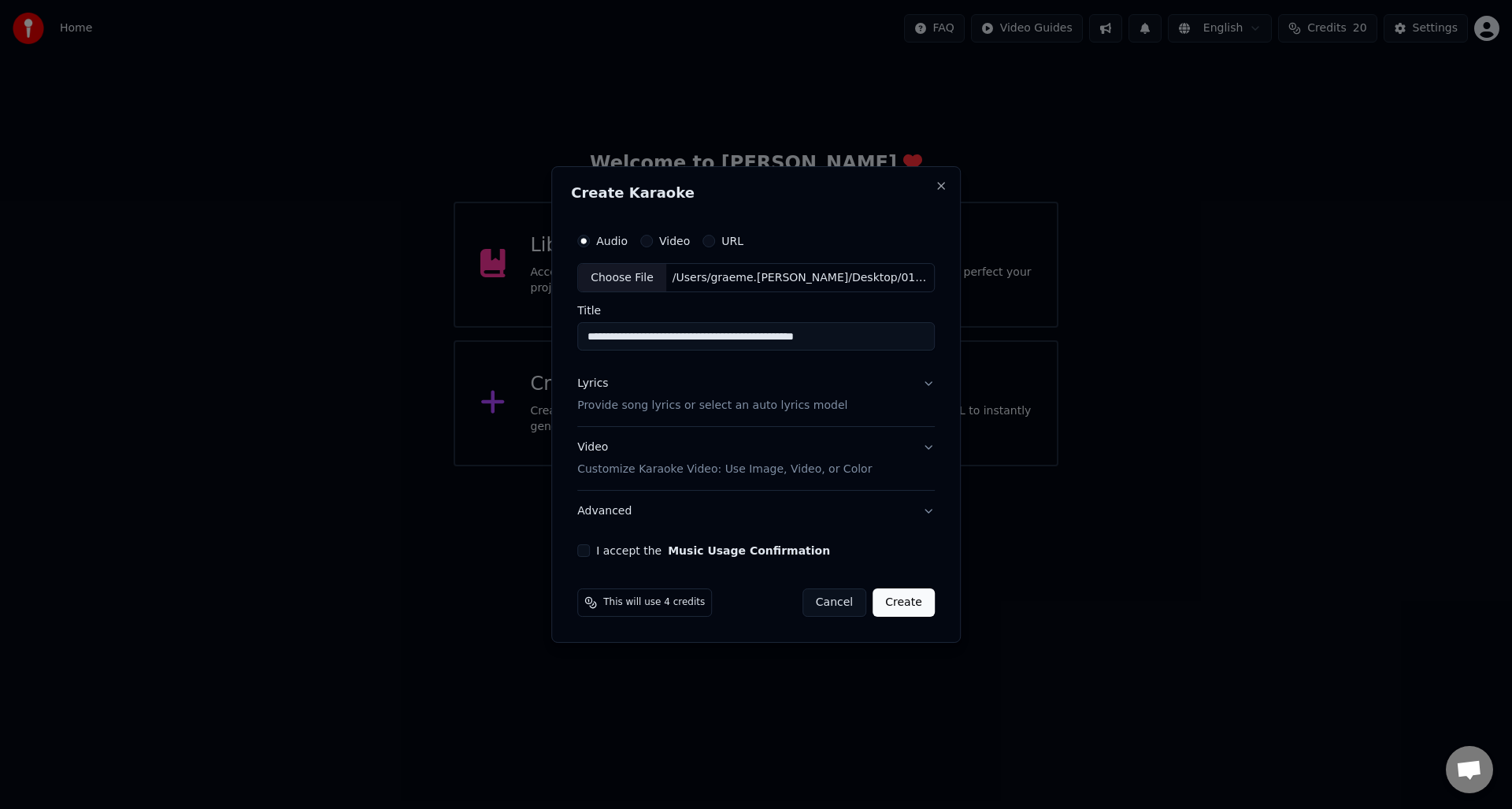
type input "**********"
click at [594, 385] on div "Lyrics" at bounding box center [592, 384] width 31 height 16
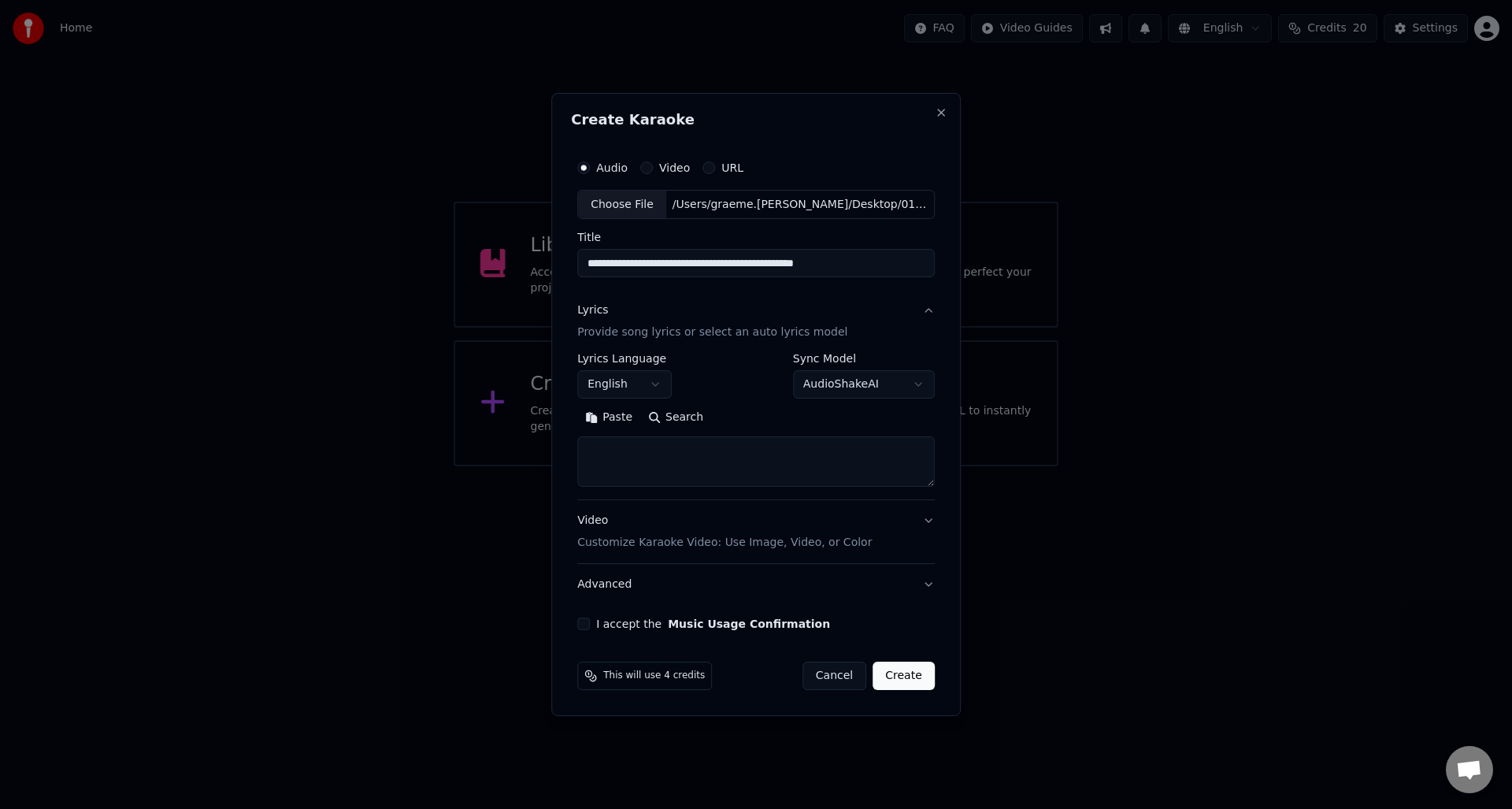
click at [602, 448] on textarea at bounding box center [756, 462] width 357 height 51
paste textarea "**********"
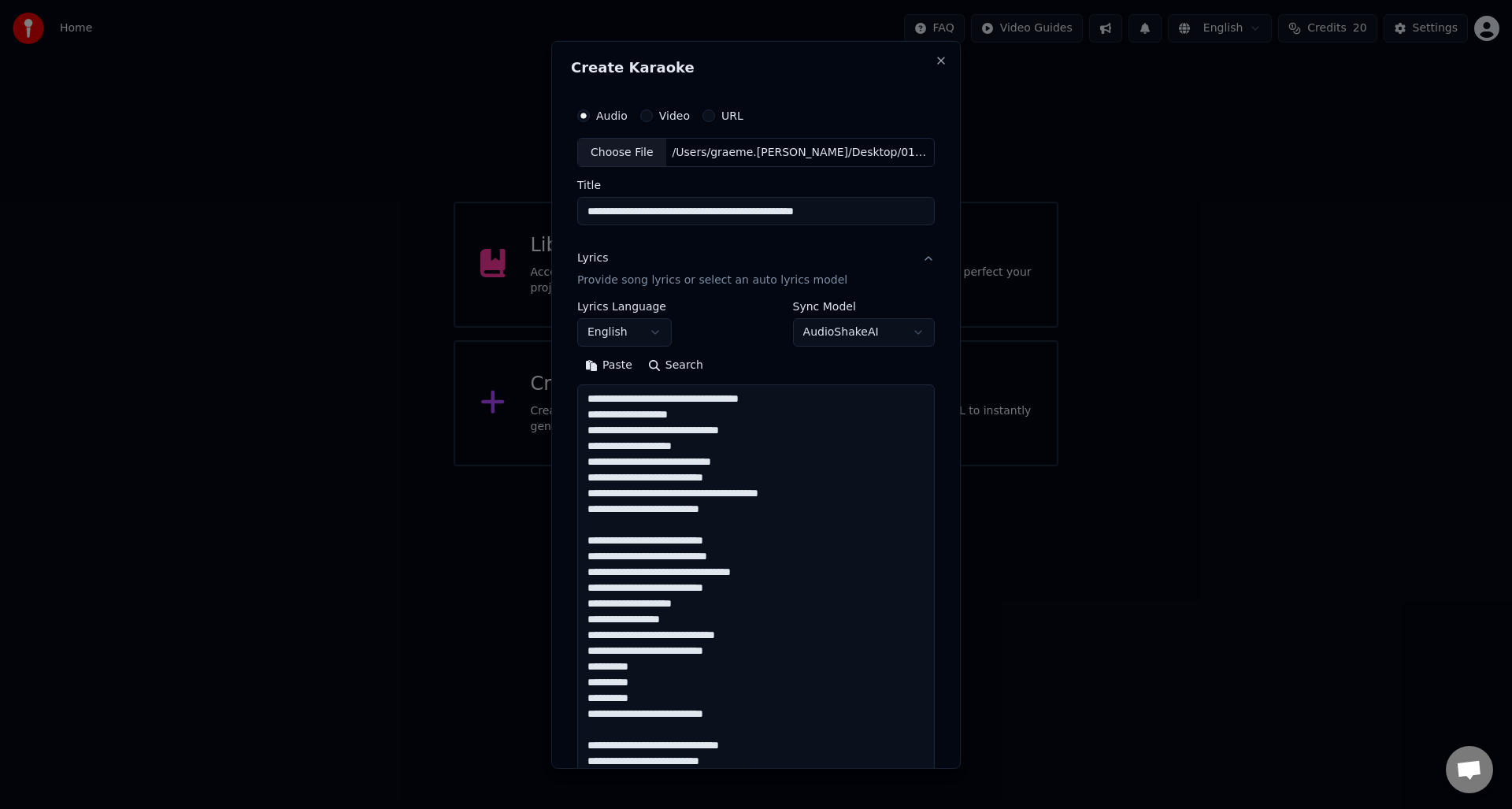
scroll to position [1216, 0]
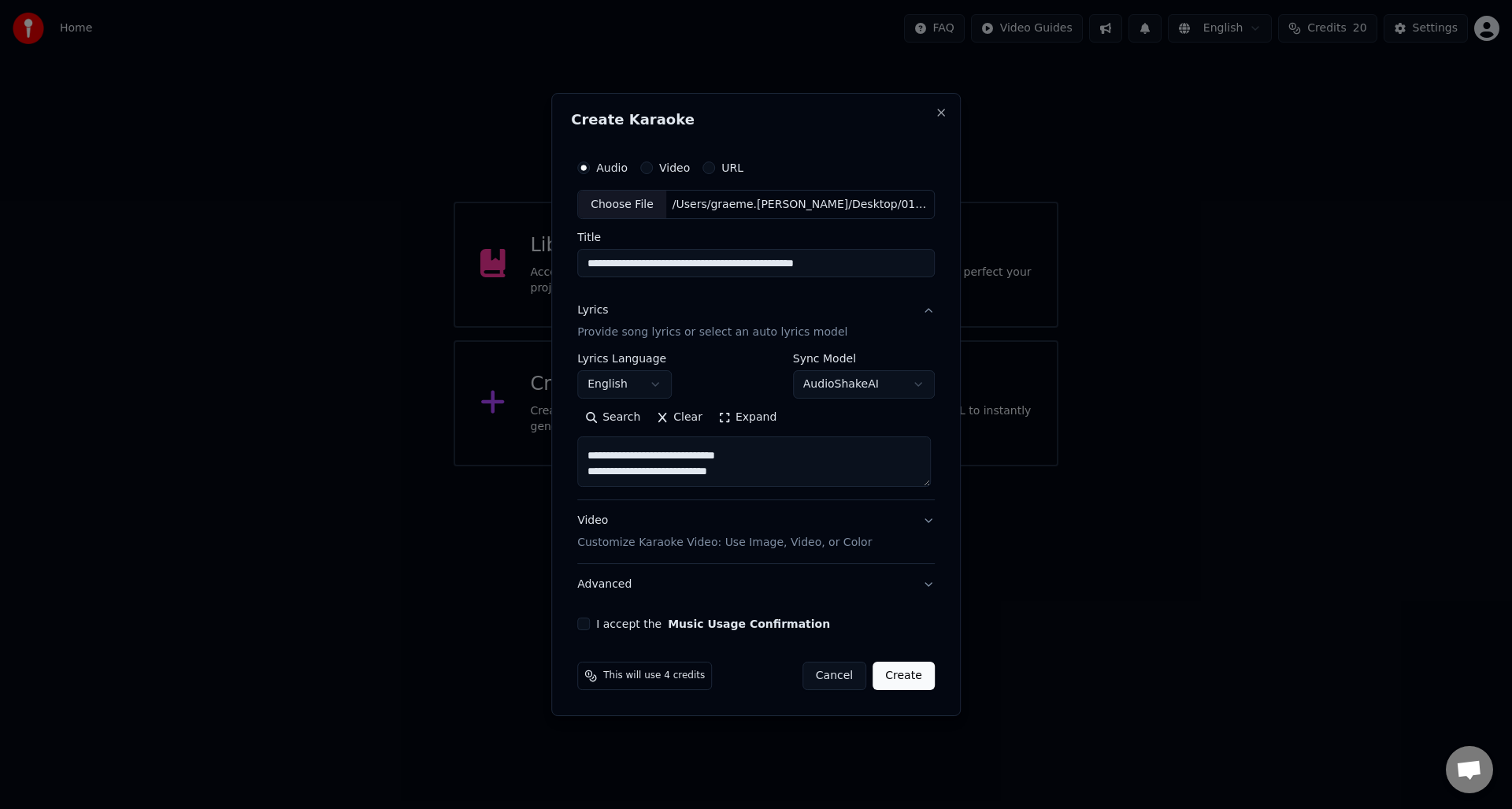
type textarea "**********"
drag, startPoint x: 586, startPoint y: 623, endPoint x: 606, endPoint y: 609, distance: 24.4
click at [587, 622] on button "I accept the Music Usage Confirmation" at bounding box center [583, 623] width 12 height 12
click at [908, 678] on button "Create" at bounding box center [903, 676] width 62 height 28
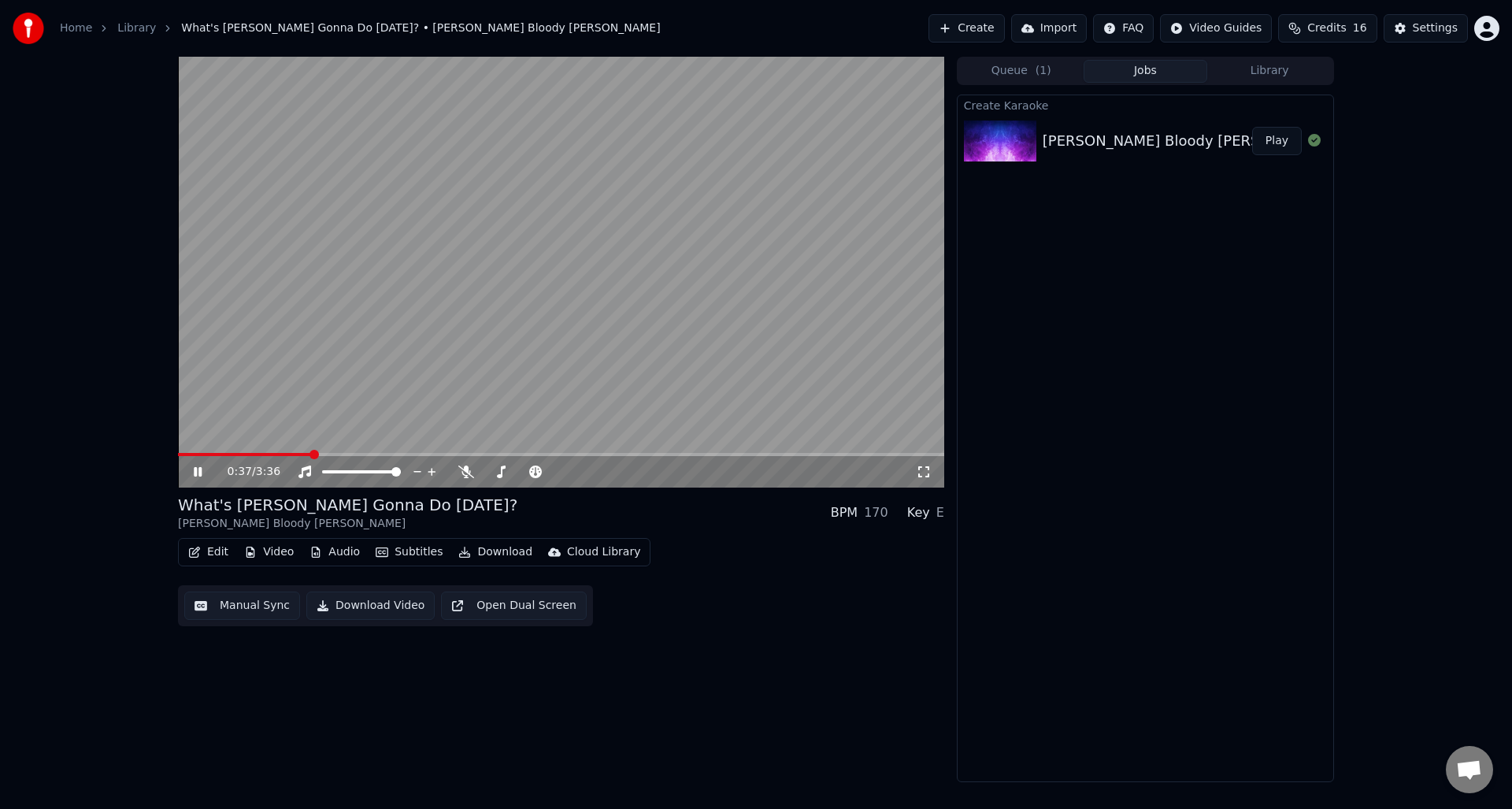
click at [195, 470] on icon at bounding box center [198, 472] width 8 height 9
click at [181, 454] on span at bounding box center [180, 454] width 4 height 3
click at [170, 454] on div "0:00 / 3:36 What's Donald Gonna Do Today? Kevin Bloody Wilson BPM 170 Key E Edi…" at bounding box center [756, 419] width 1181 height 725
click at [469, 473] on icon at bounding box center [466, 472] width 16 height 12
click at [195, 471] on icon at bounding box center [197, 472] width 9 height 11
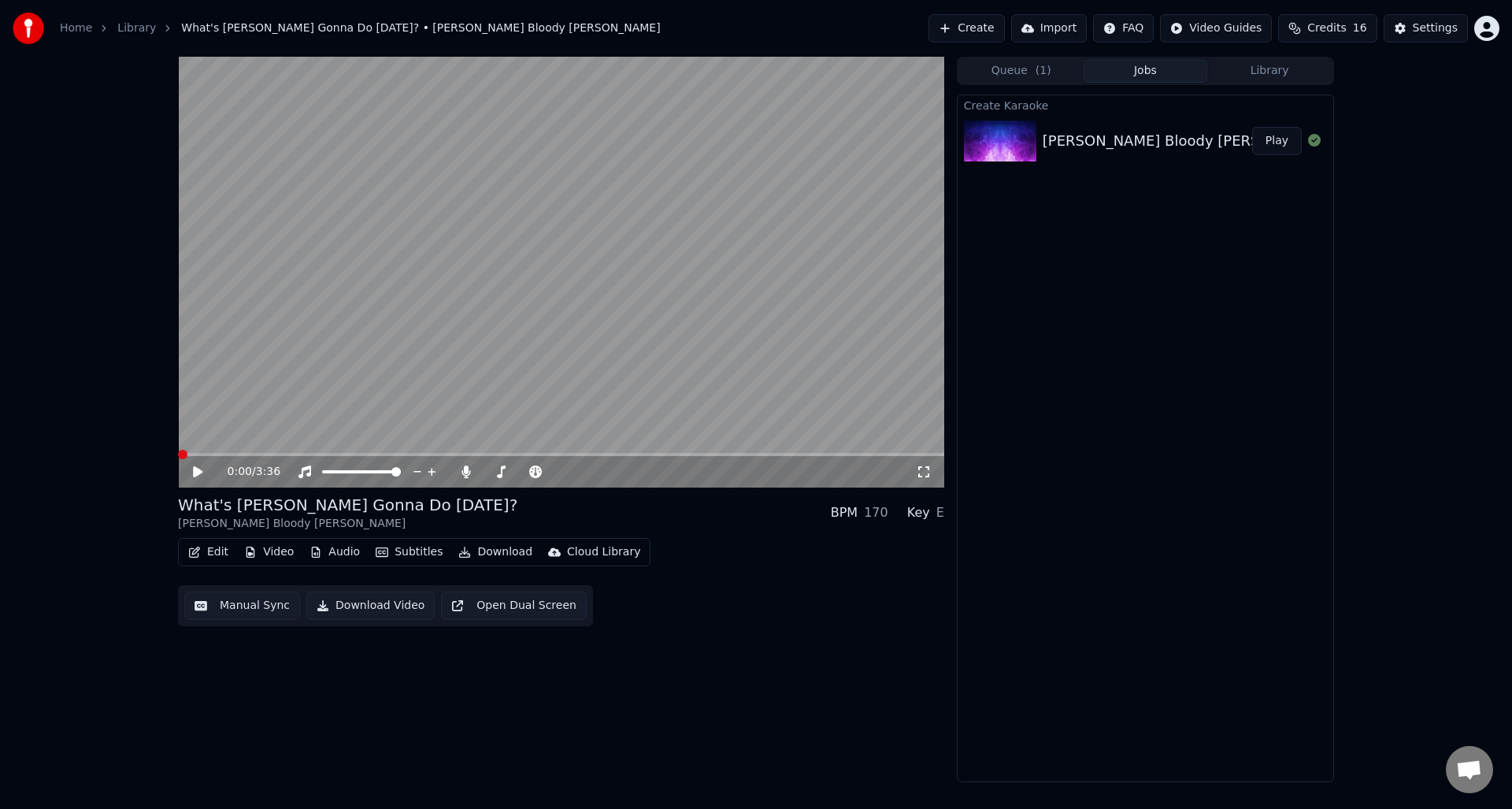
click at [191, 456] on div "0:00 / 3:36" at bounding box center [561, 472] width 766 height 31
click at [178, 454] on span at bounding box center [182, 454] width 9 height 9
click at [364, 603] on button "Download Video" at bounding box center [370, 606] width 128 height 28
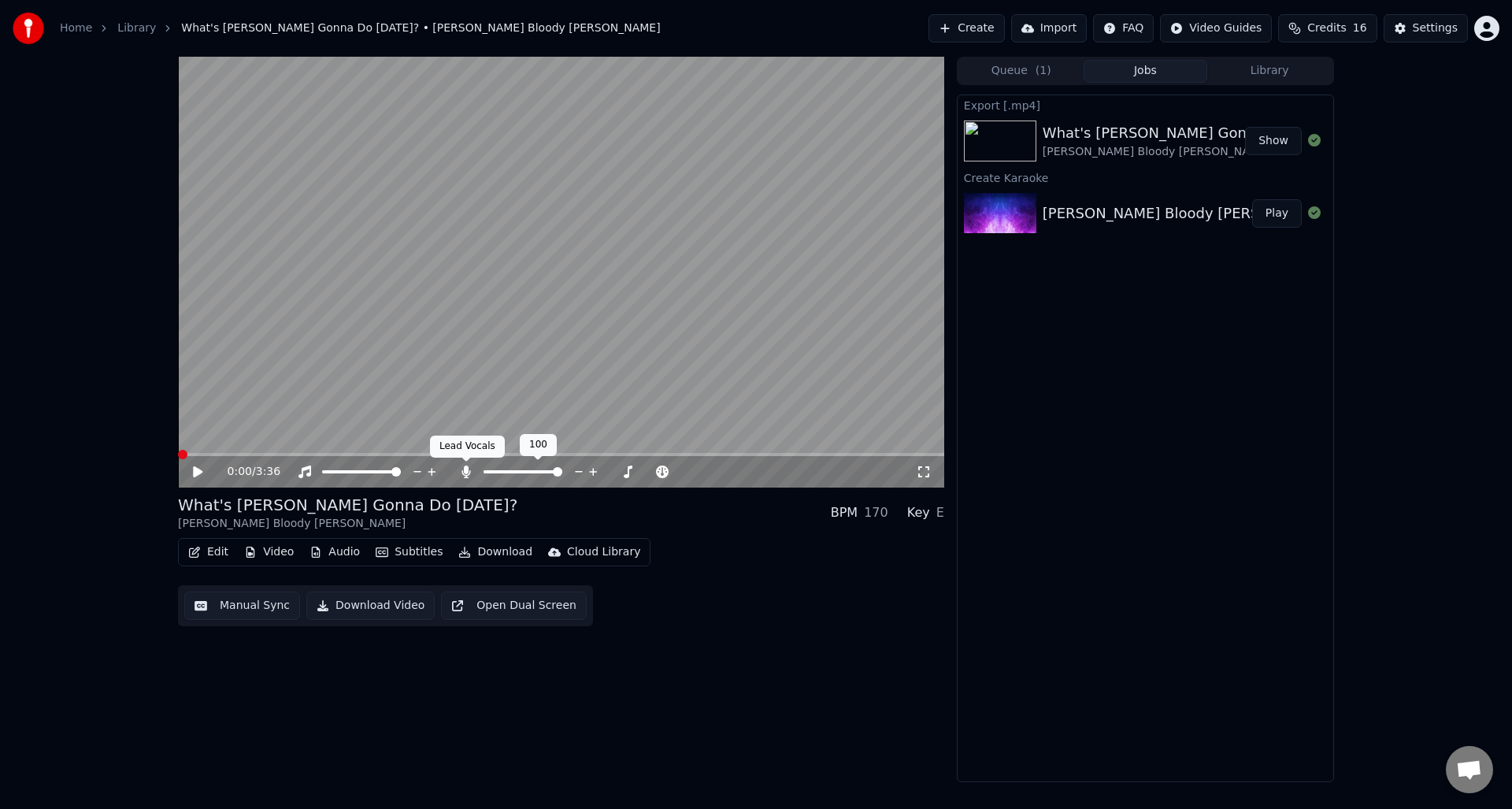
click at [467, 472] on icon at bounding box center [466, 472] width 8 height 12
drag, startPoint x: 198, startPoint y: 469, endPoint x: 208, endPoint y: 478, distance: 13.5
click at [198, 469] on icon at bounding box center [197, 472] width 9 height 11
click at [197, 467] on icon at bounding box center [209, 472] width 37 height 12
click at [356, 603] on button "Download Video" at bounding box center [370, 606] width 128 height 28
